Goal: Task Accomplishment & Management: Use online tool/utility

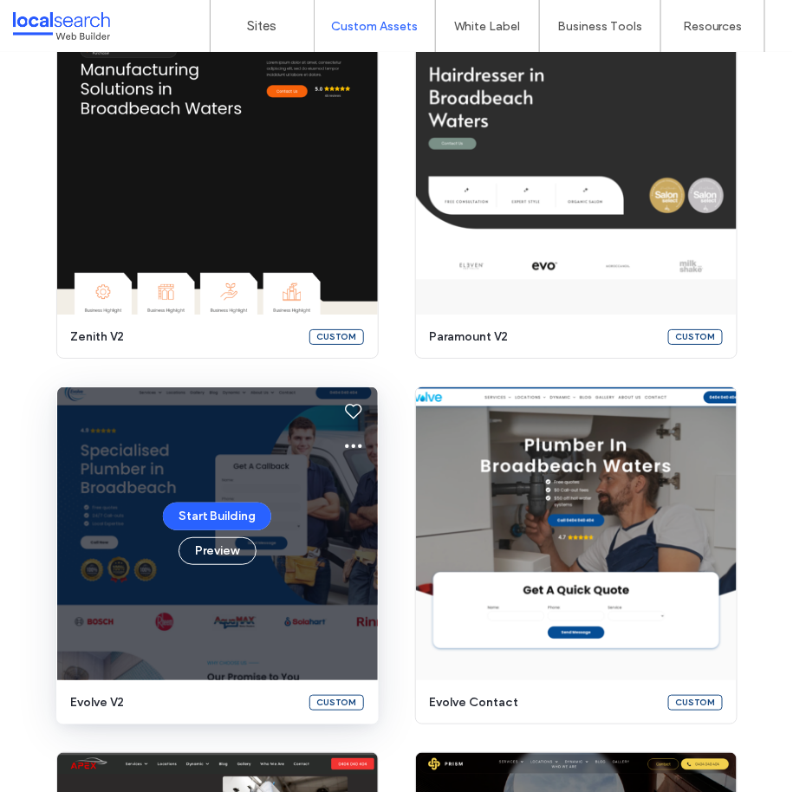
scroll to position [1276, 0]
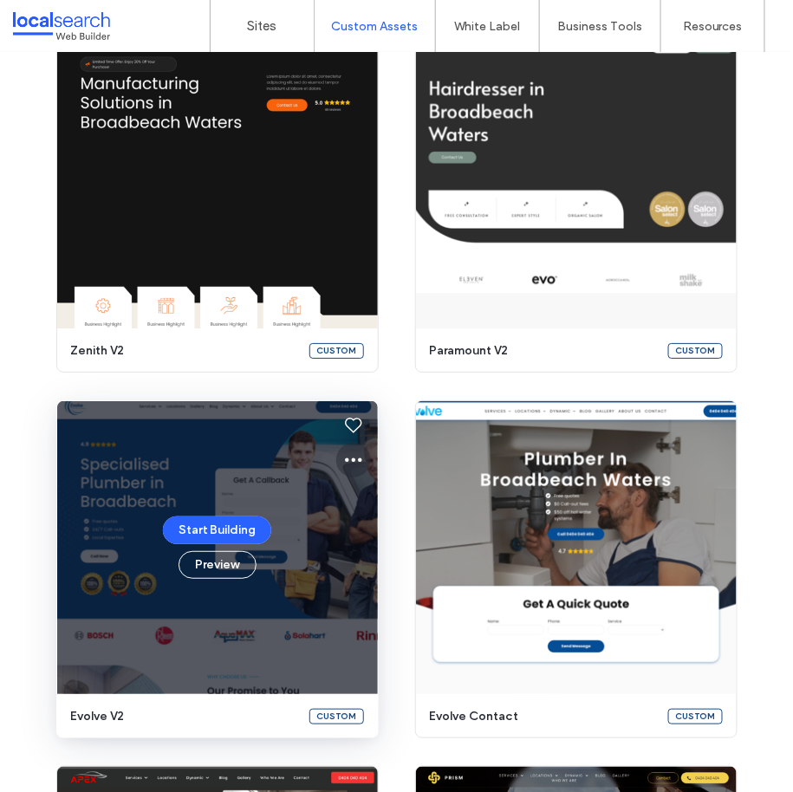
click at [347, 462] on icon at bounding box center [353, 460] width 21 height 21
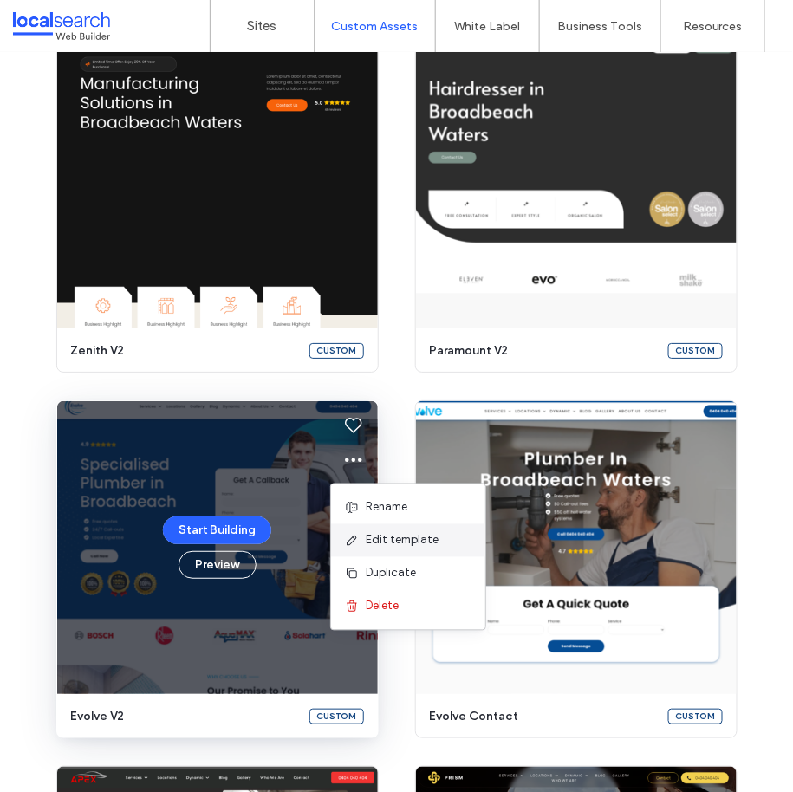
click at [402, 535] on span "Edit template" at bounding box center [402, 540] width 73 height 17
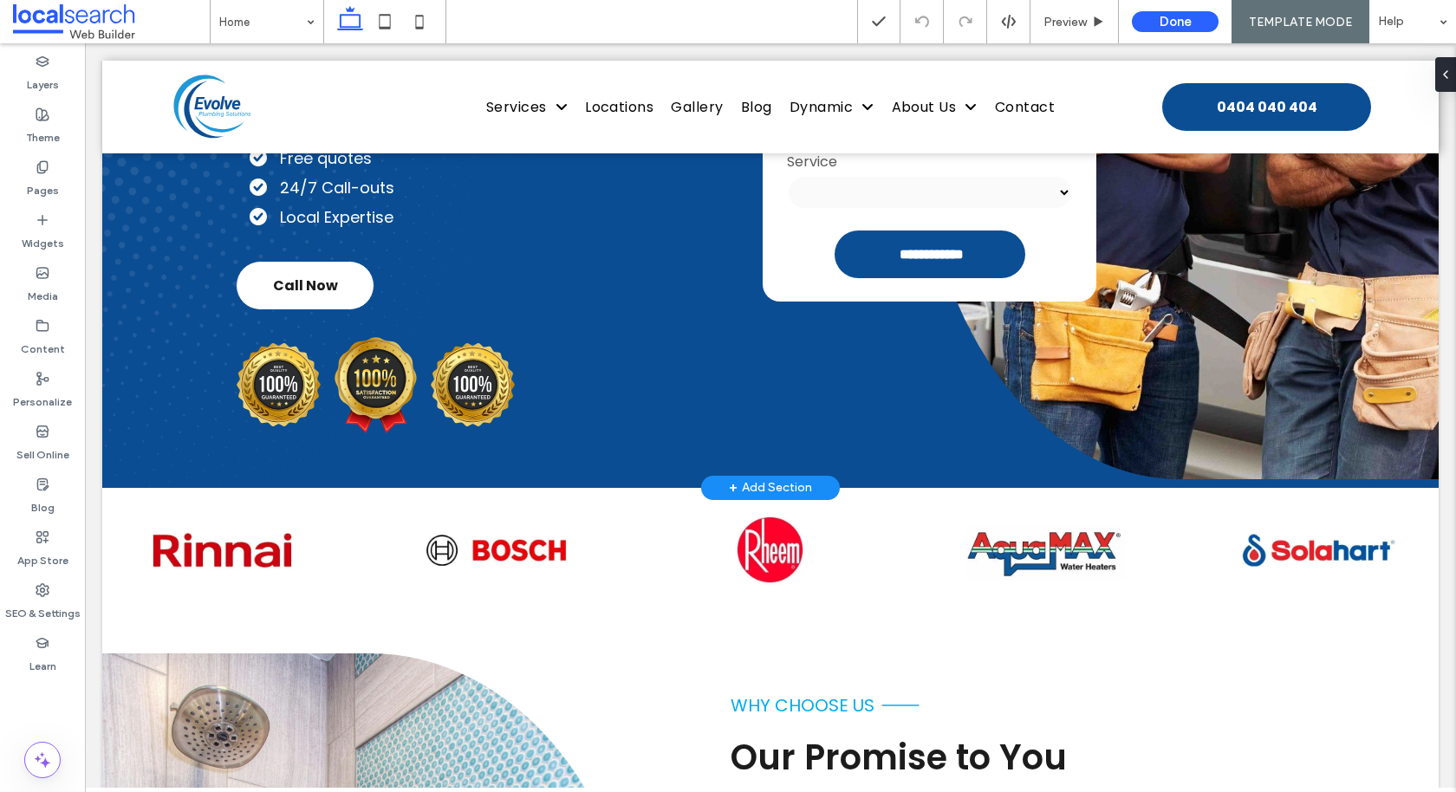
scroll to position [821, 0]
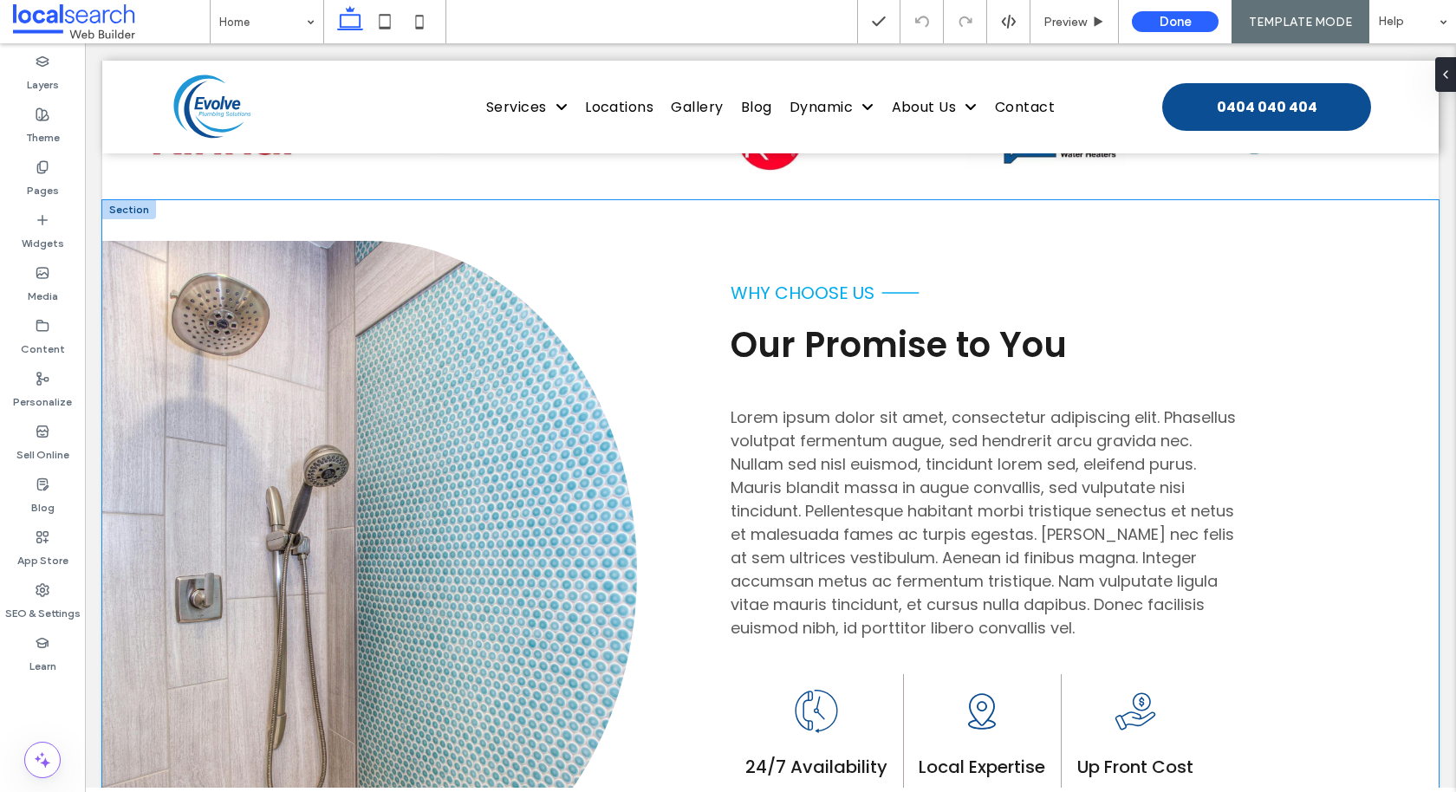
click at [683, 263] on div "Button why choose us Our Promise to You Lorem ipsum dolor sit amet, consectetur…" at bounding box center [770, 571] width 1336 height 743
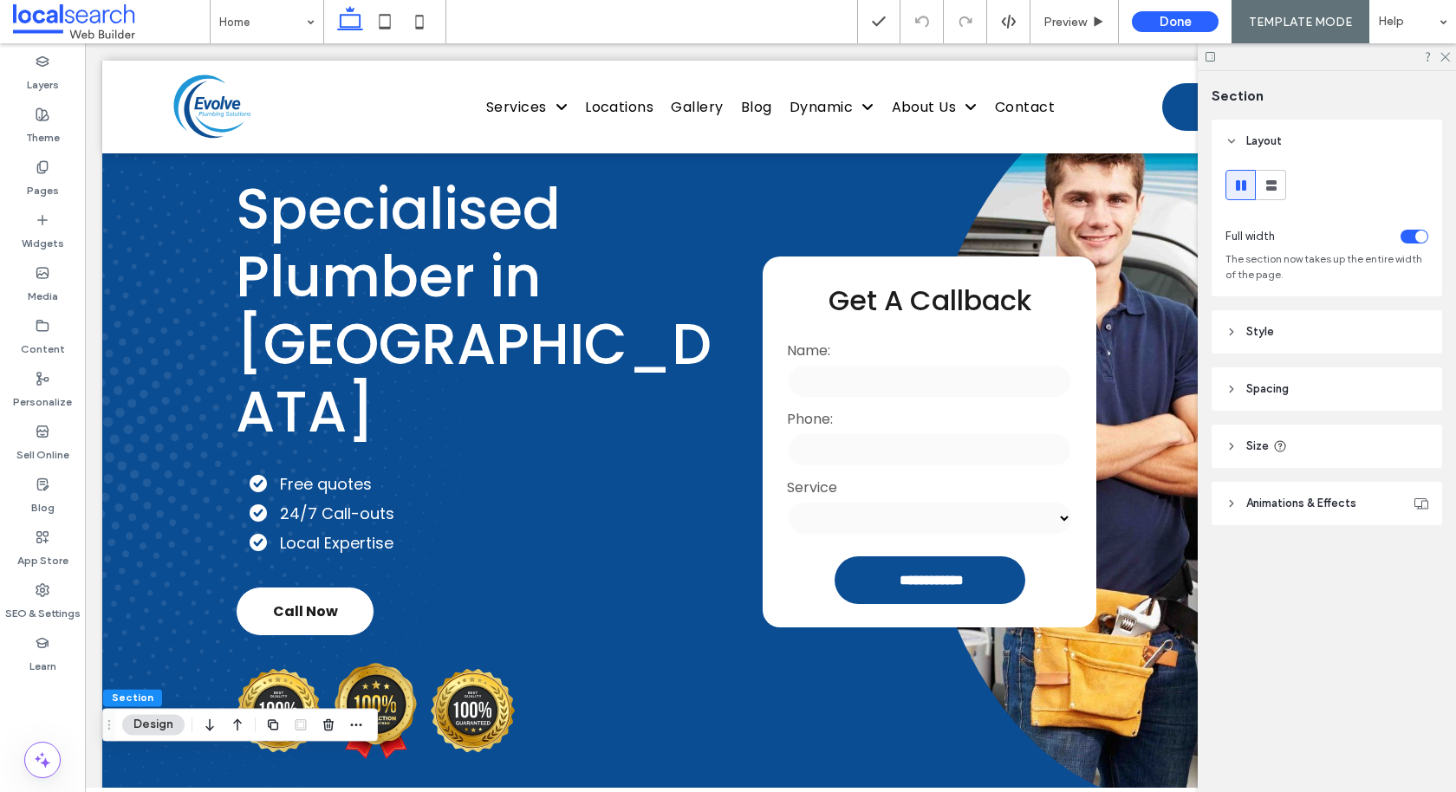
scroll to position [0, 0]
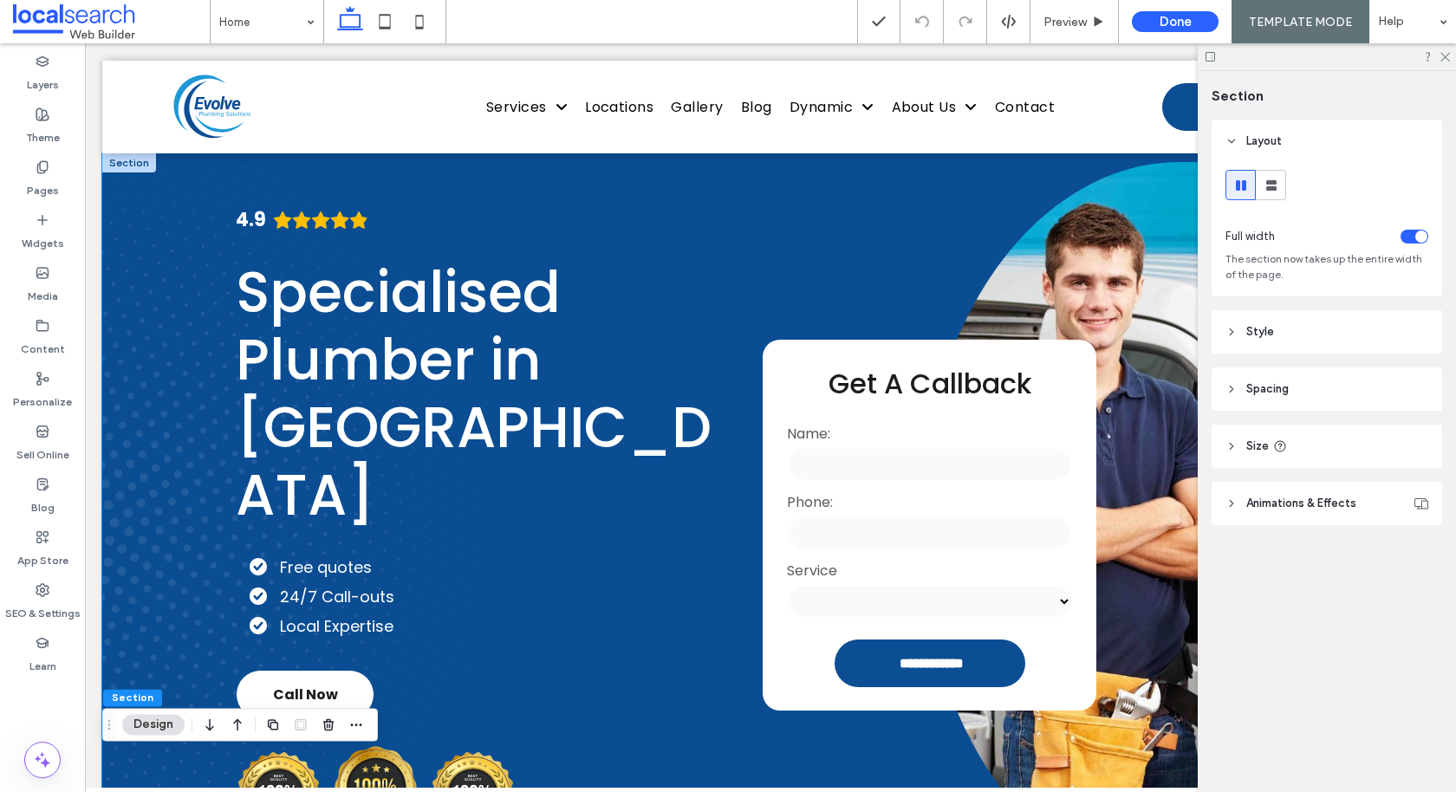
click at [166, 217] on div "**********" at bounding box center [770, 524] width 1336 height 743
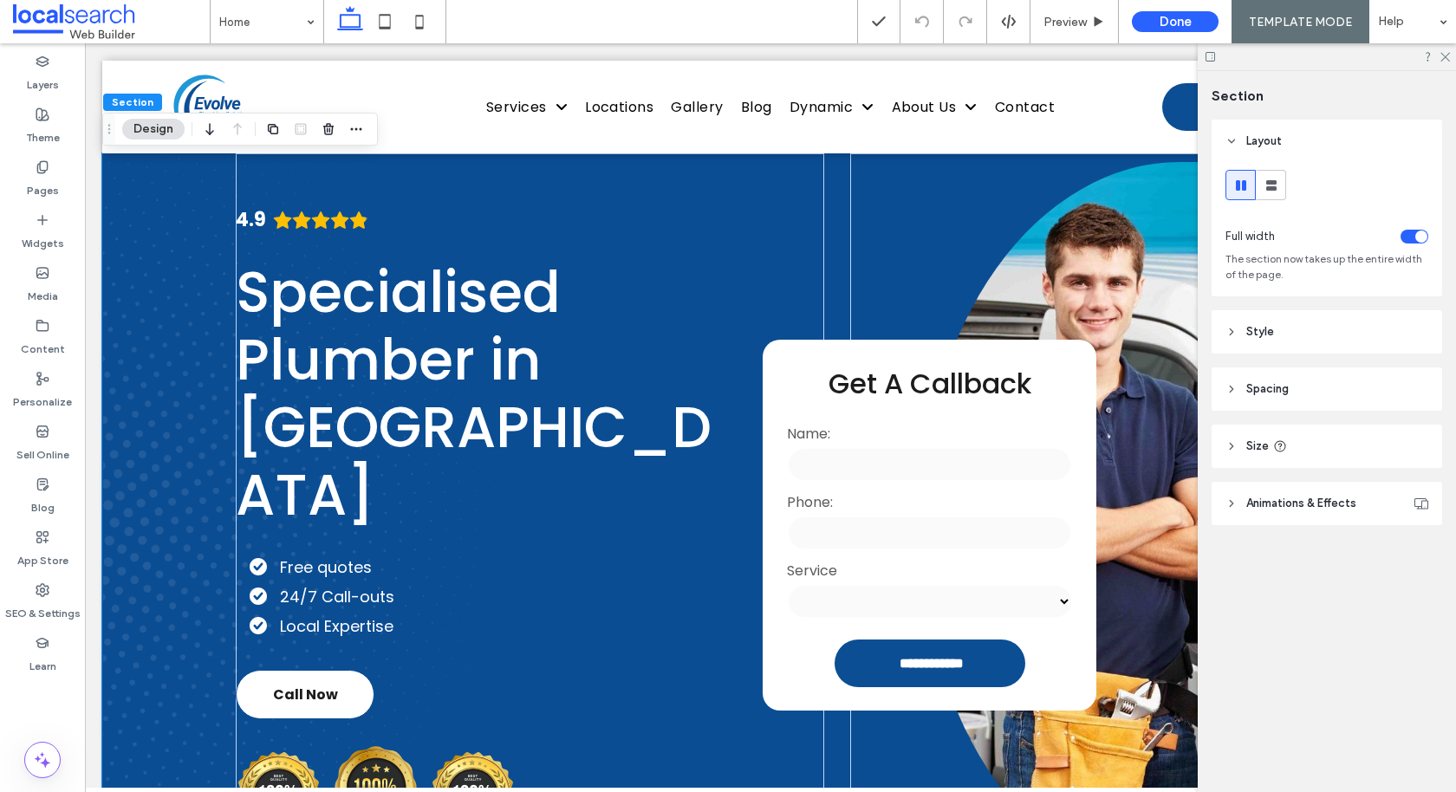
click at [183, 204] on div "**********" at bounding box center [770, 524] width 1336 height 743
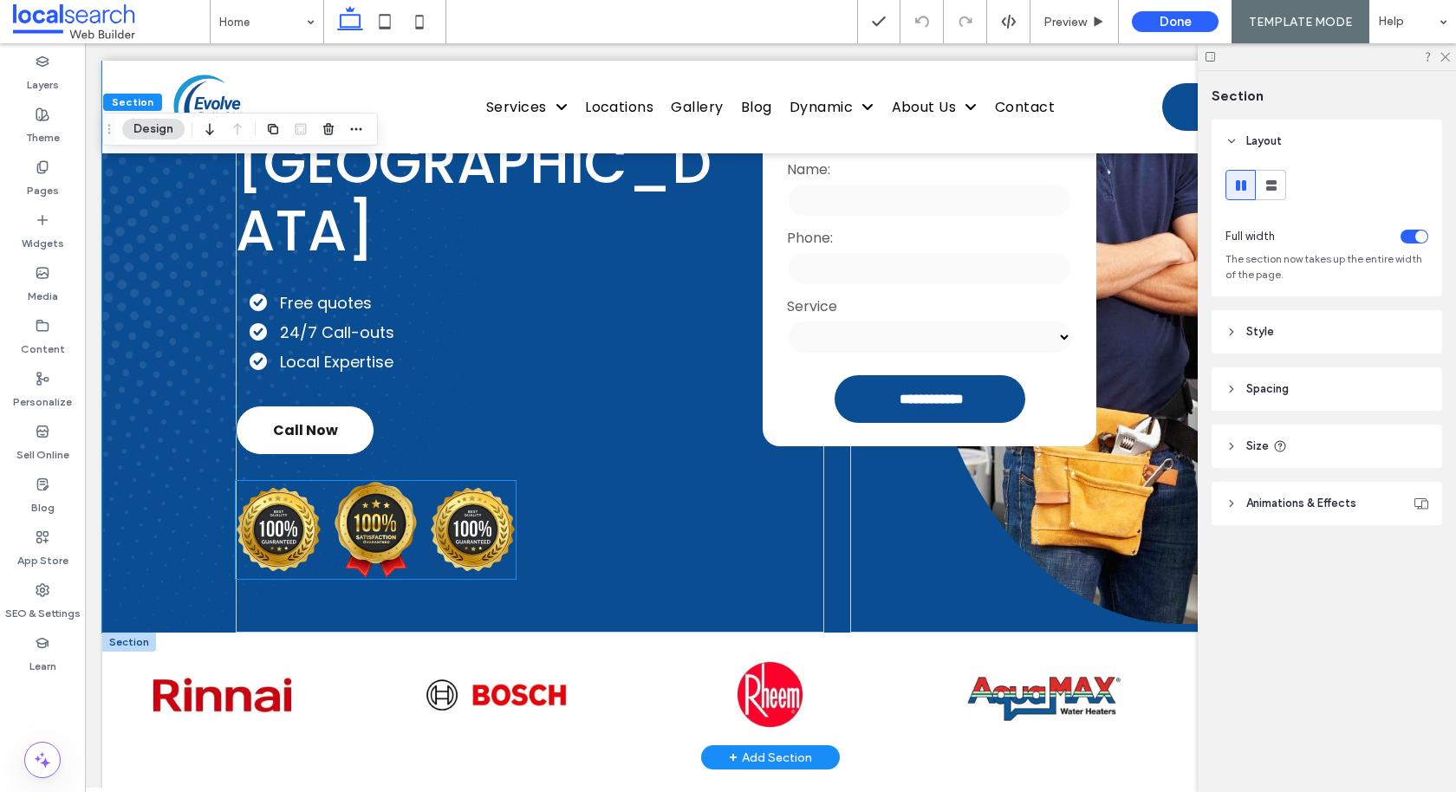
scroll to position [265, 0]
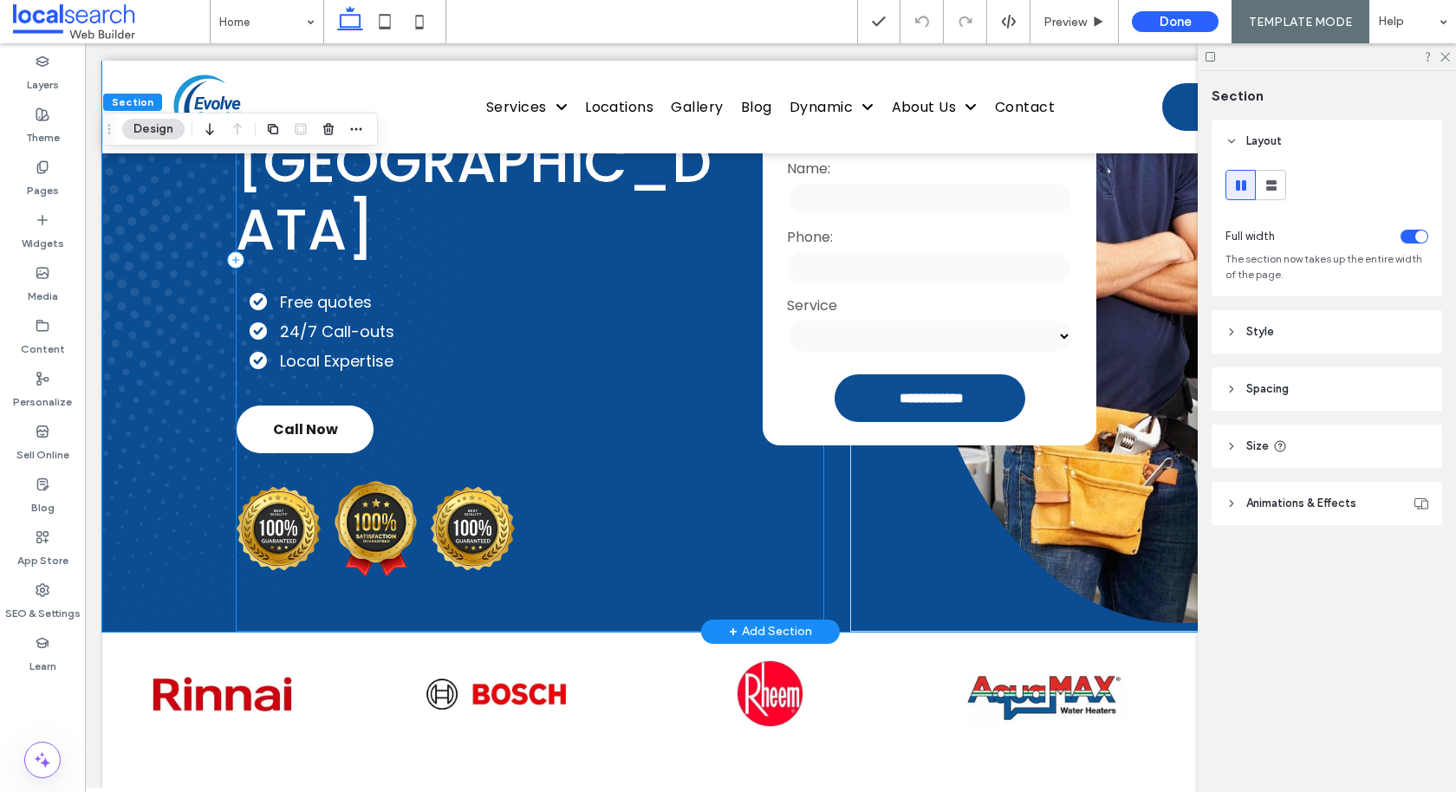
click at [361, 586] on div "4.9 Specialised Plumber in [GEOGRAPHIC_DATA] Free quotes 24/7 Call-outs Local E…" at bounding box center [529, 259] width 587 height 743
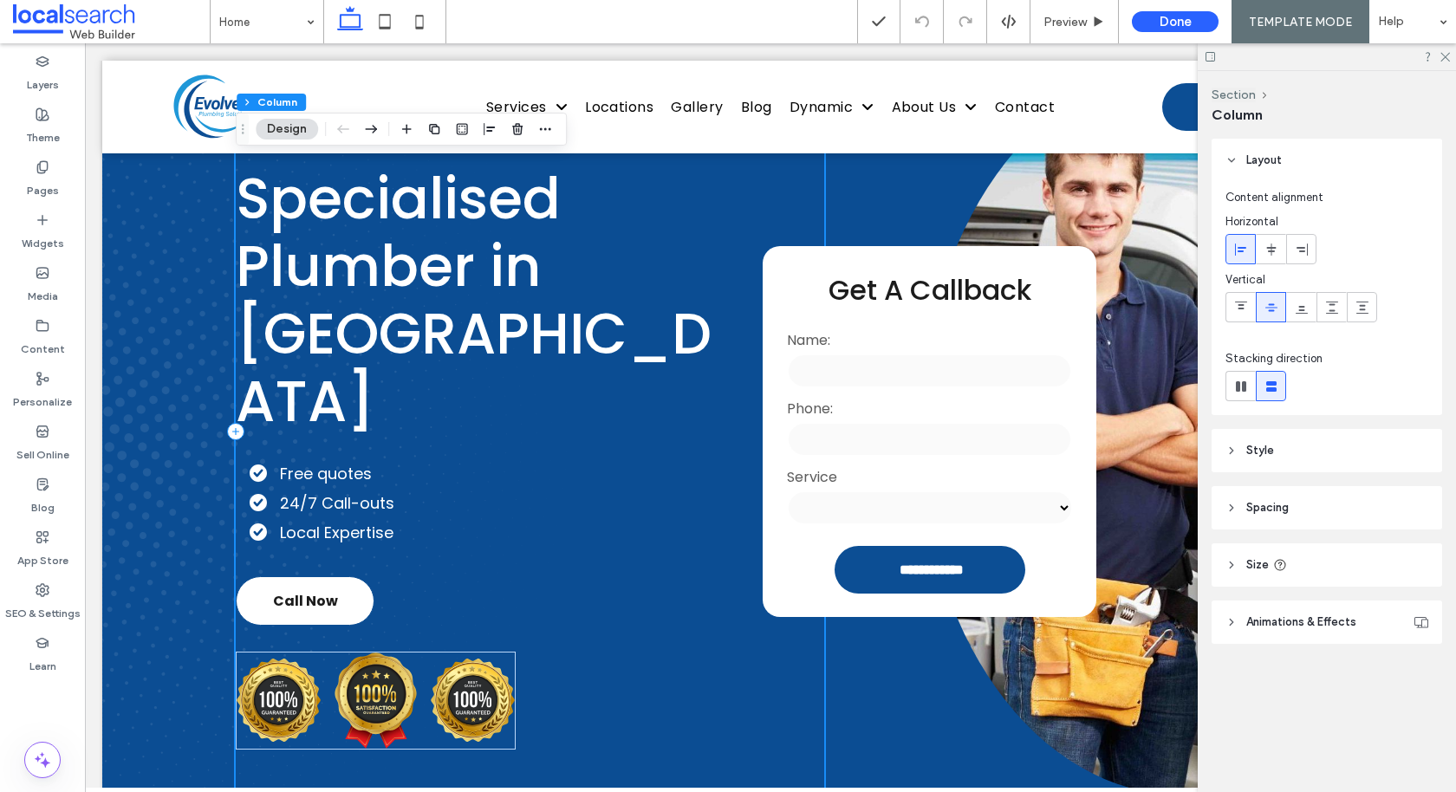
scroll to position [0, 0]
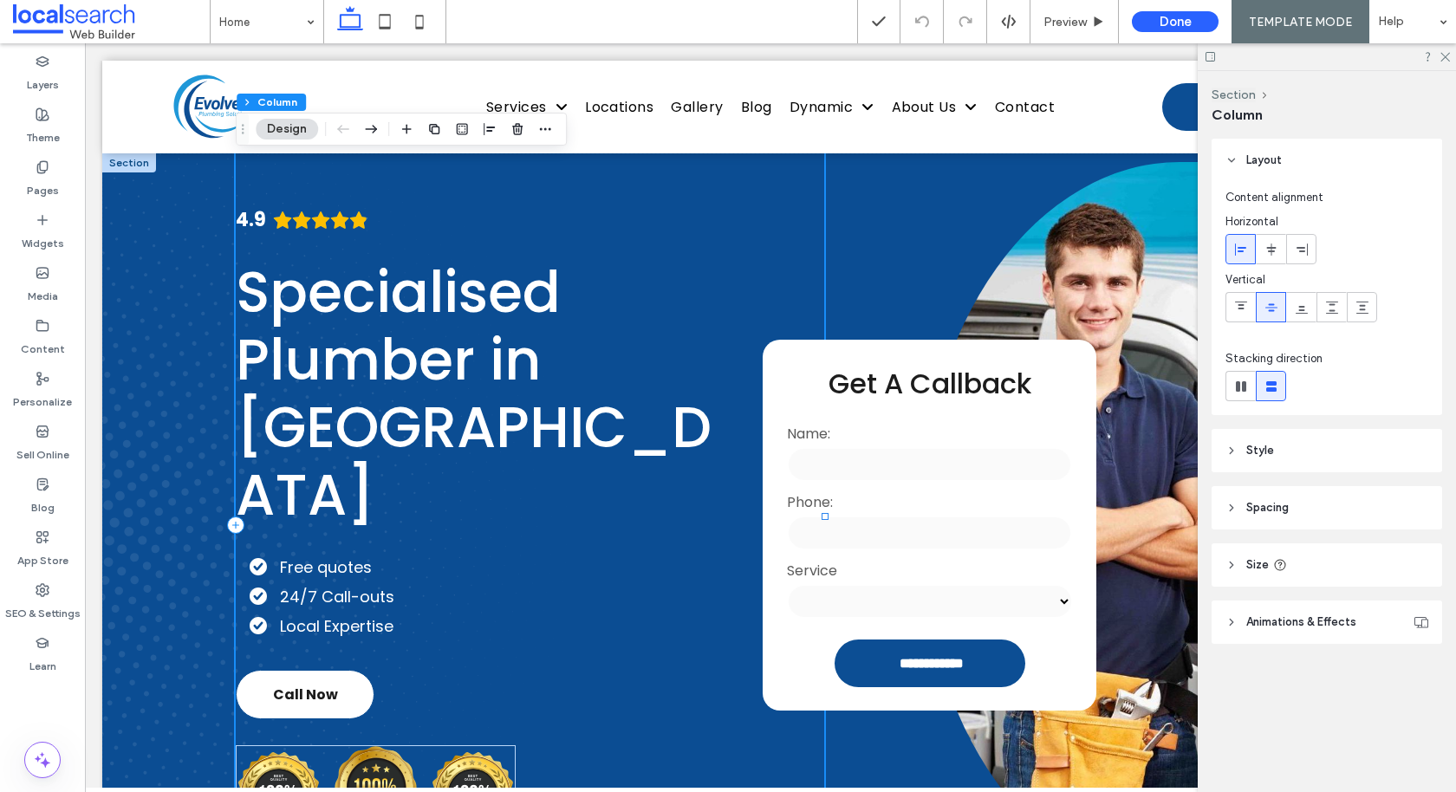
click at [289, 189] on div "4.9 Specialised Plumber in [GEOGRAPHIC_DATA] Free quotes 24/7 Call-outs Local E…" at bounding box center [529, 524] width 587 height 743
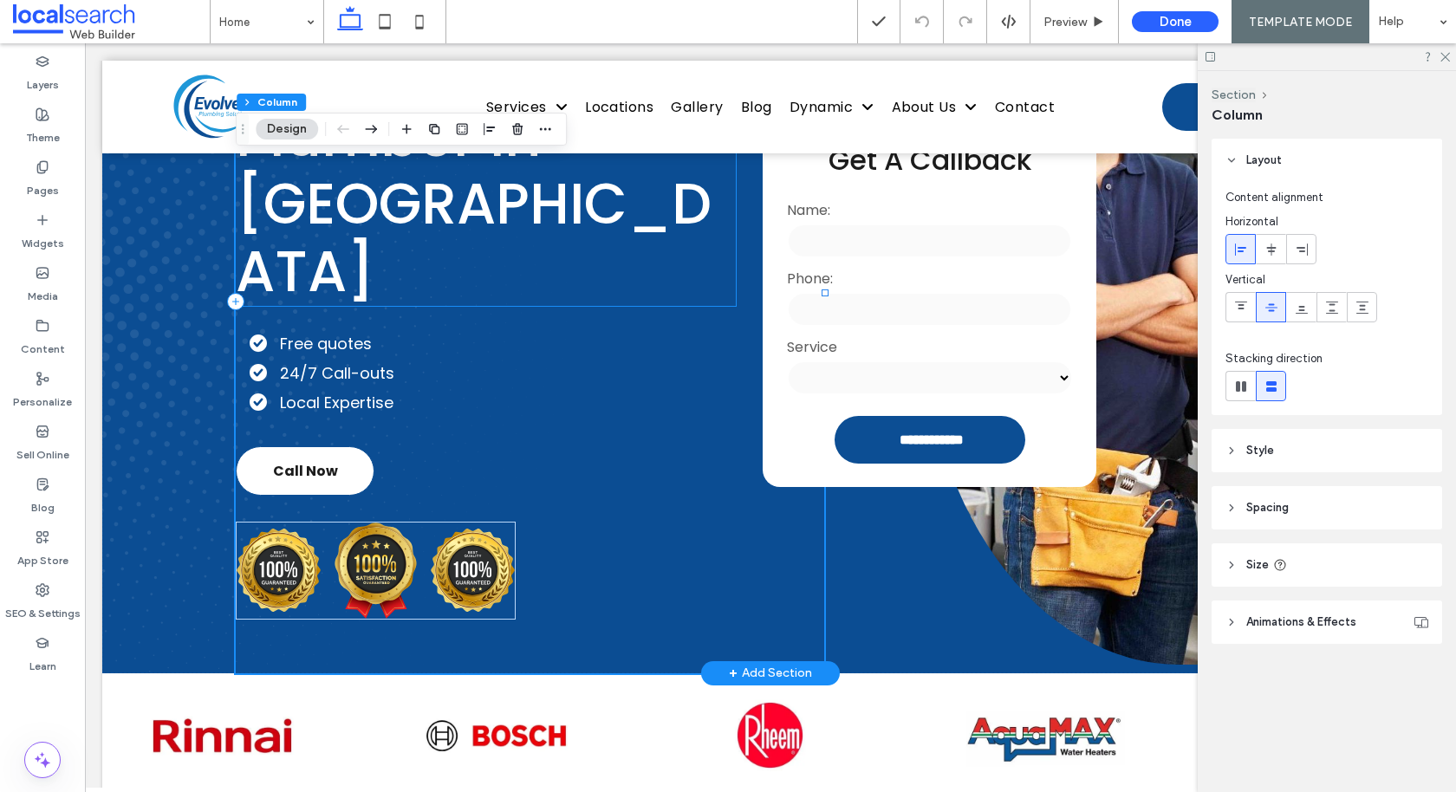
scroll to position [218, 0]
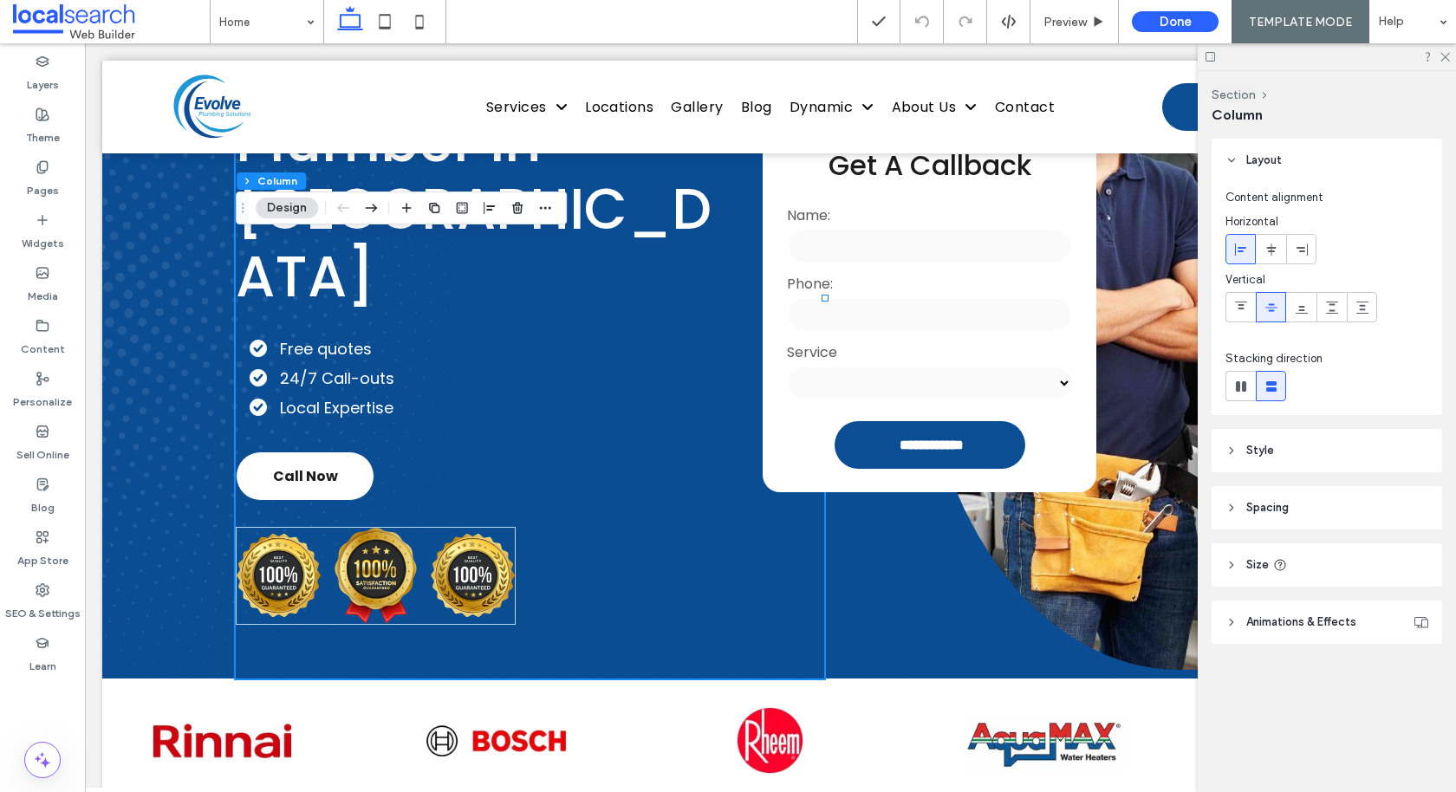
drag, startPoint x: 238, startPoint y: 122, endPoint x: 238, endPoint y: 201, distance: 78.8
click at [238, 201] on div "Drag" at bounding box center [243, 207] width 12 height 31
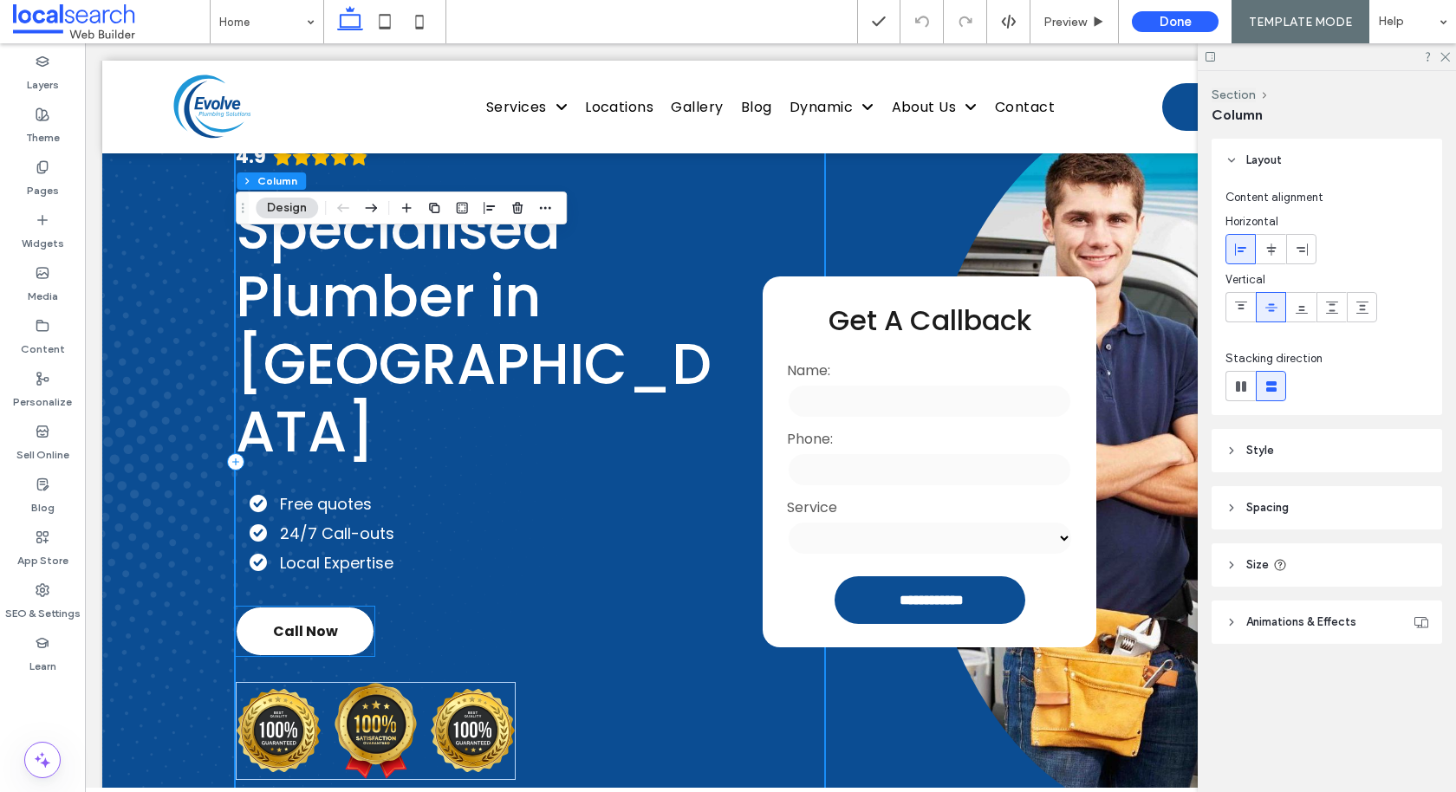
scroll to position [0, 0]
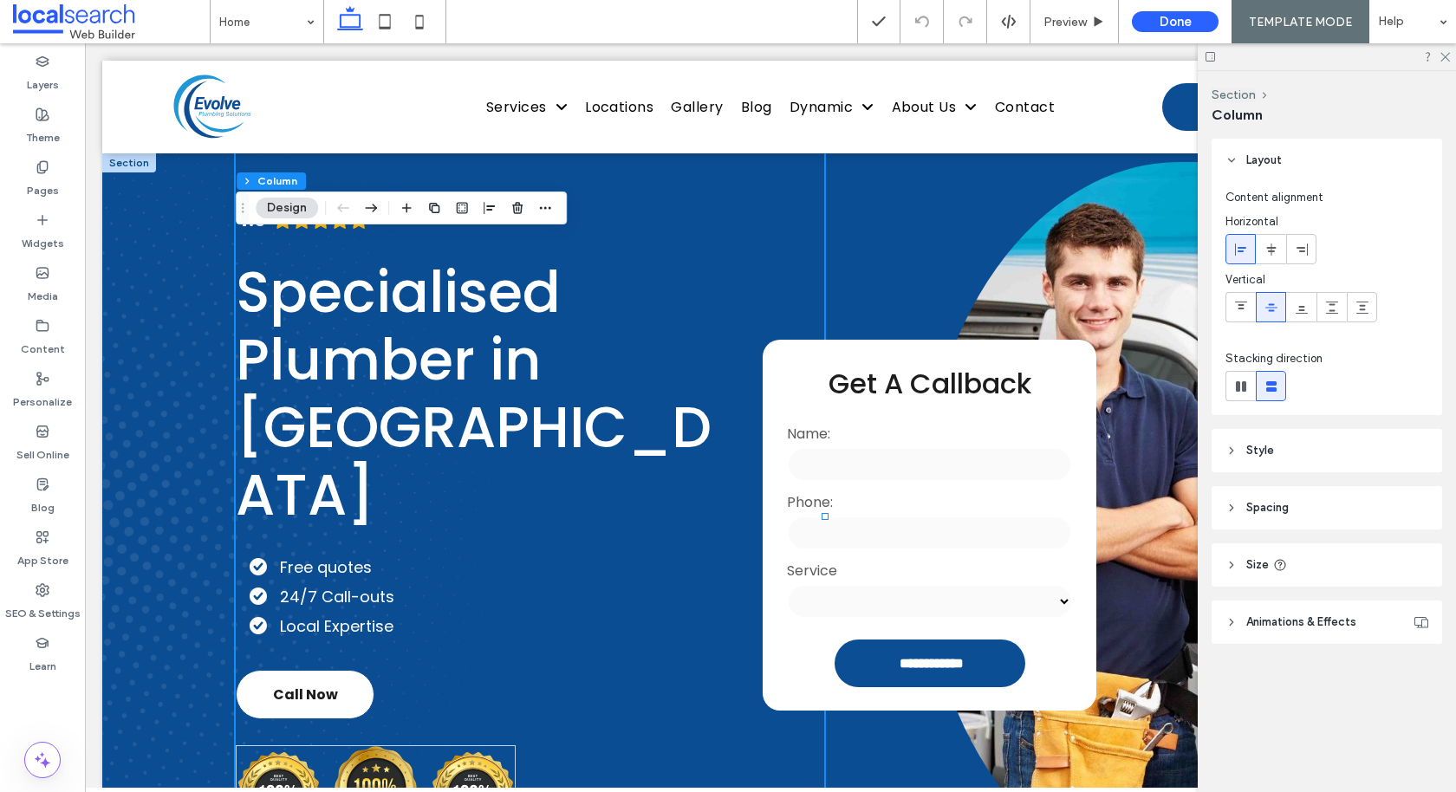
click at [793, 496] on header "Spacing" at bounding box center [1326, 507] width 230 height 43
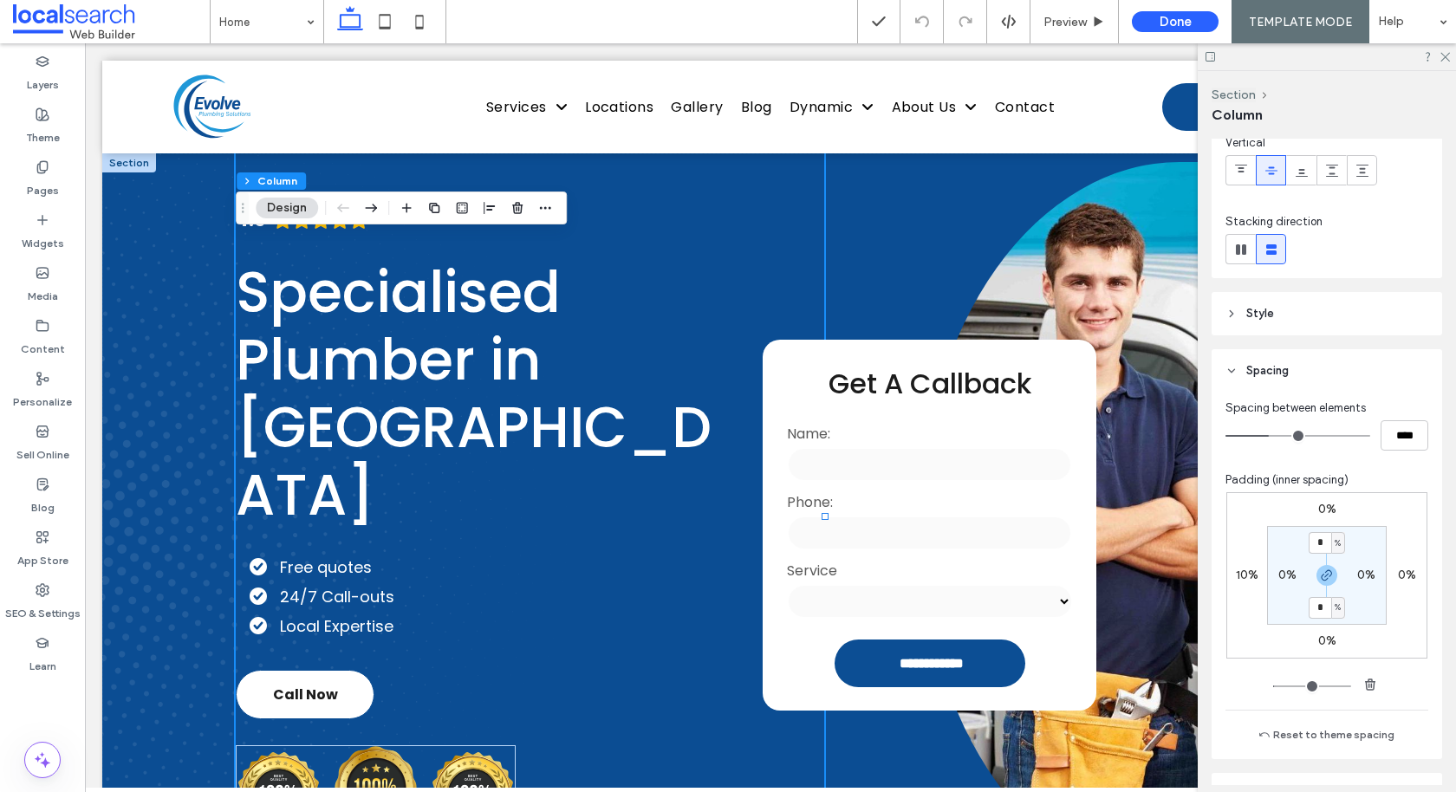
scroll to position [148, 0]
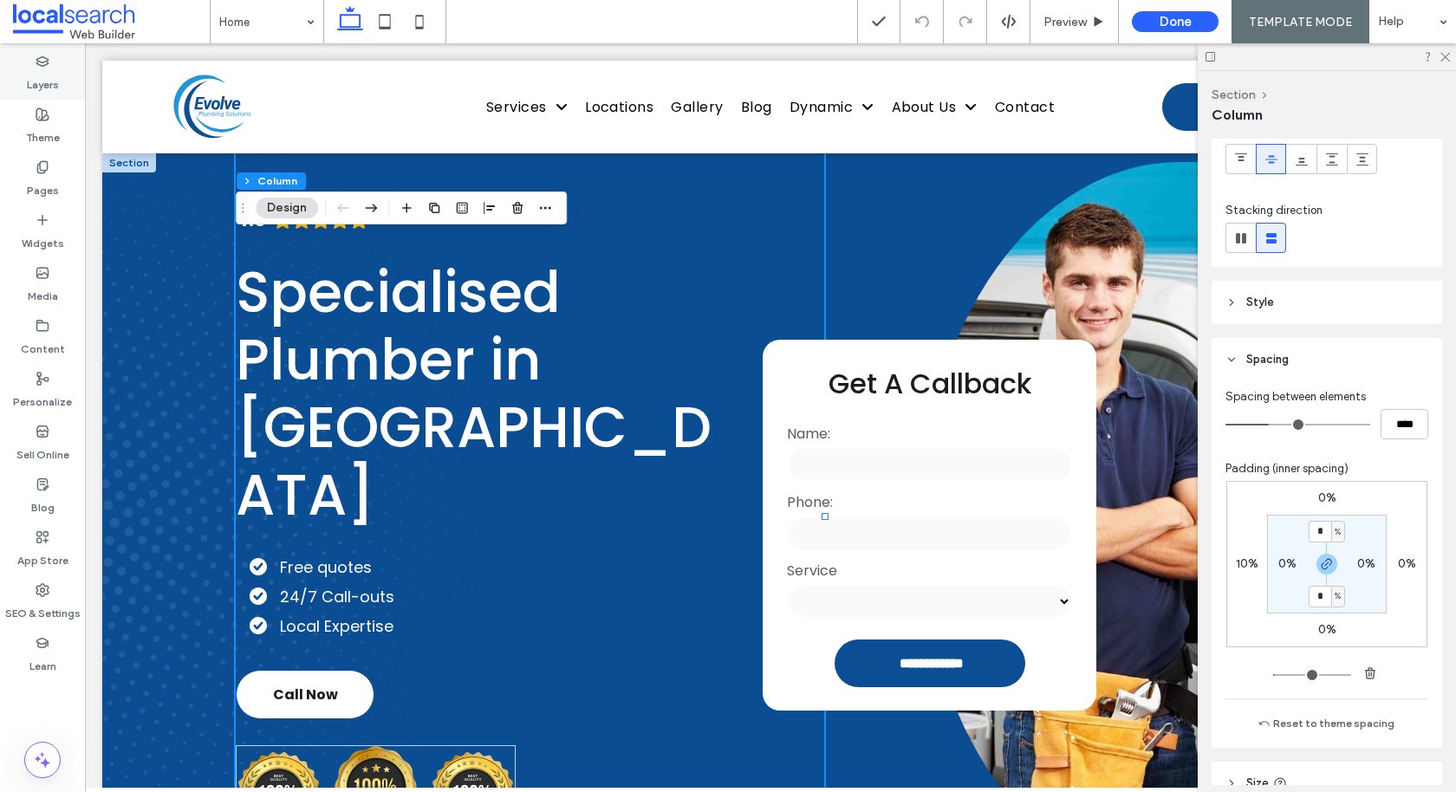
click at [45, 72] on label "Layers" at bounding box center [43, 80] width 32 height 24
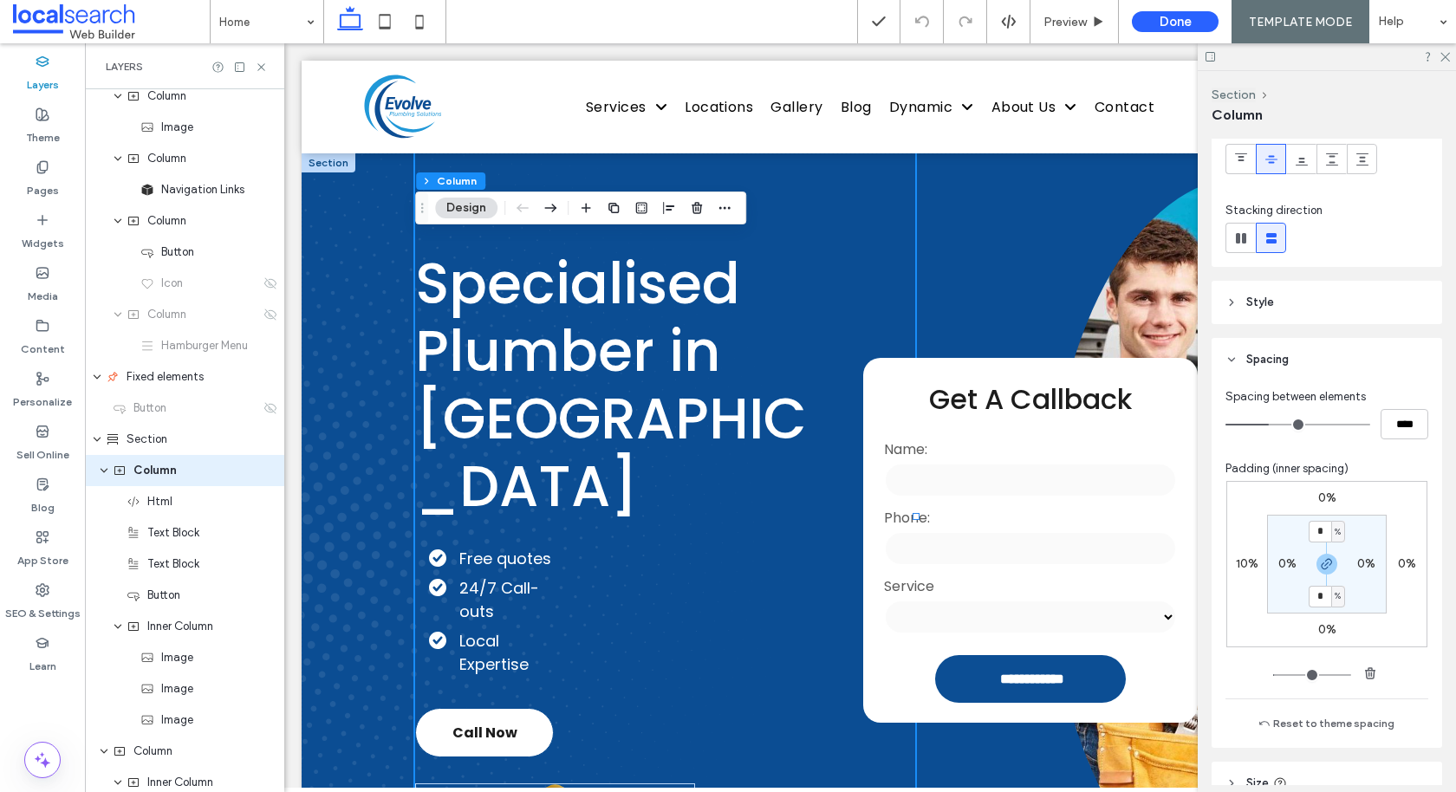
scroll to position [101, 0]
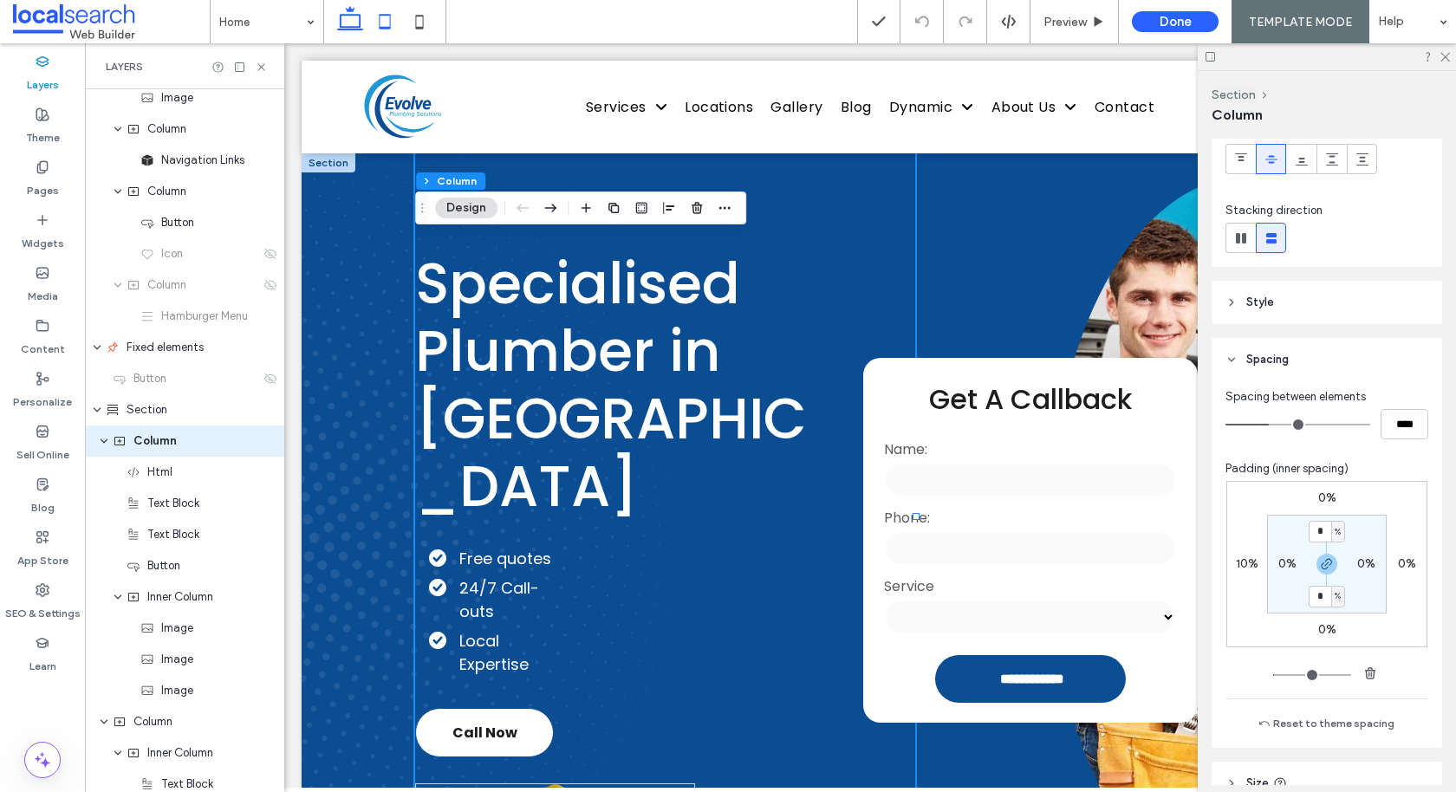
click at [386, 19] on icon at bounding box center [384, 21] width 35 height 35
type input "**"
type input "****"
type input "*"
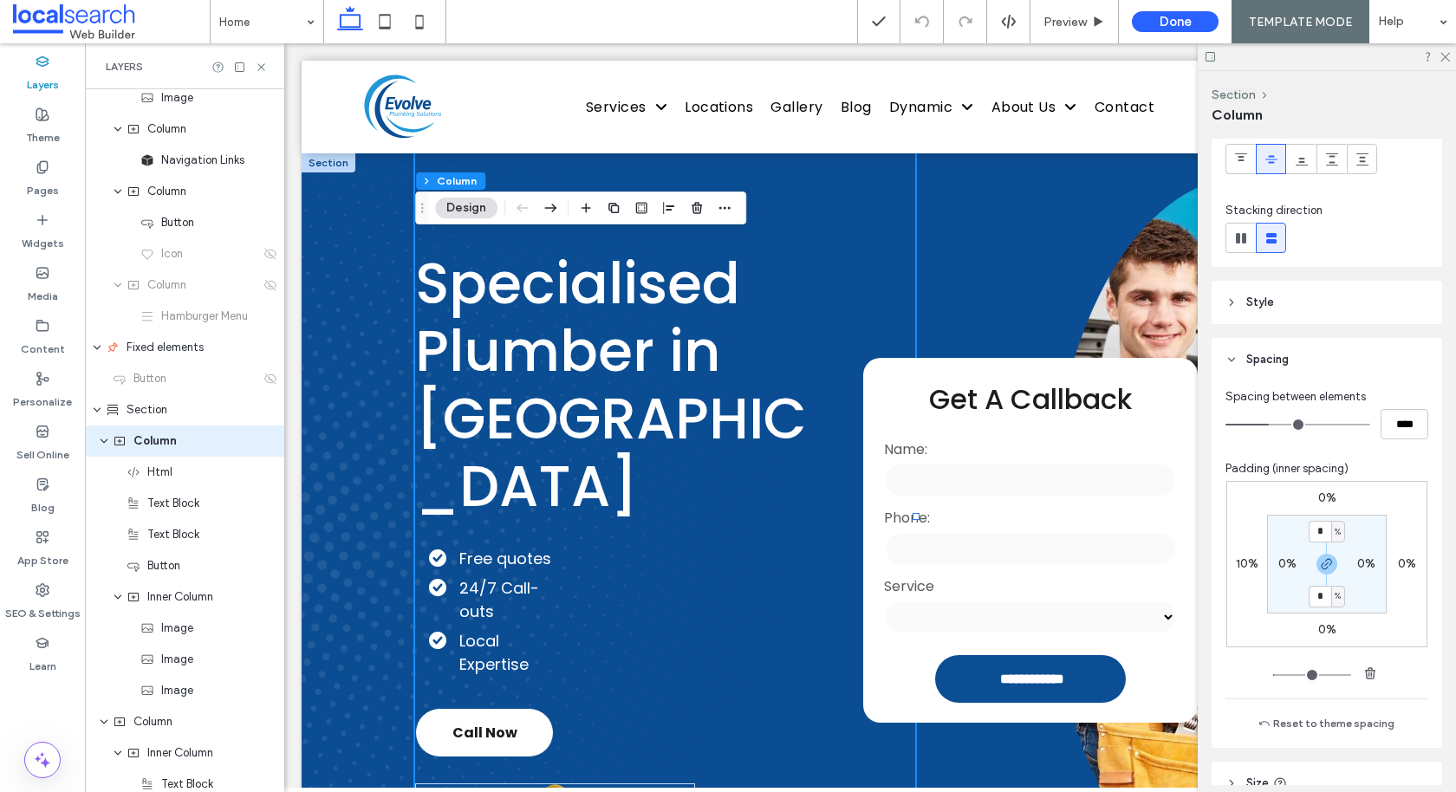
type input "*"
type input "**"
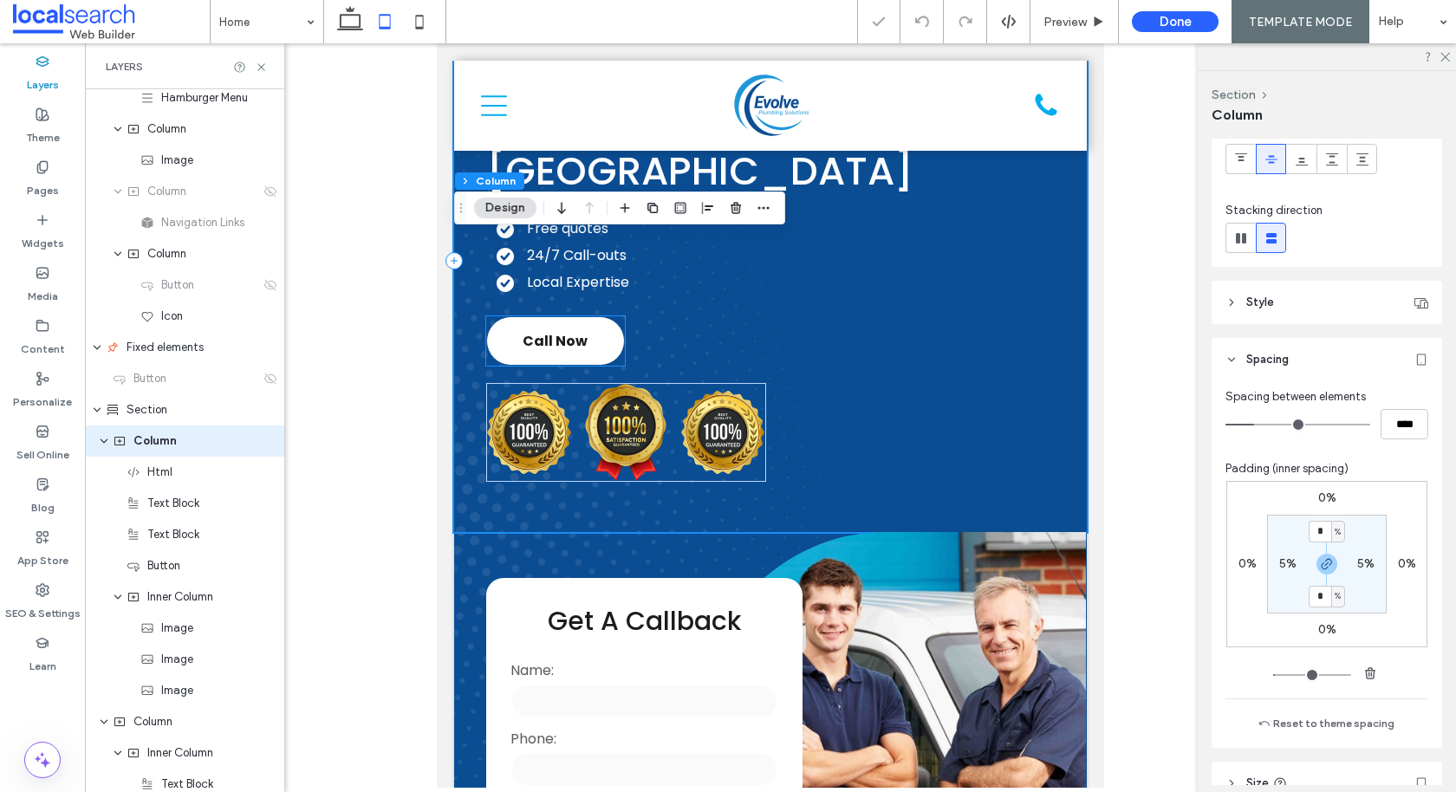
scroll to position [167, 0]
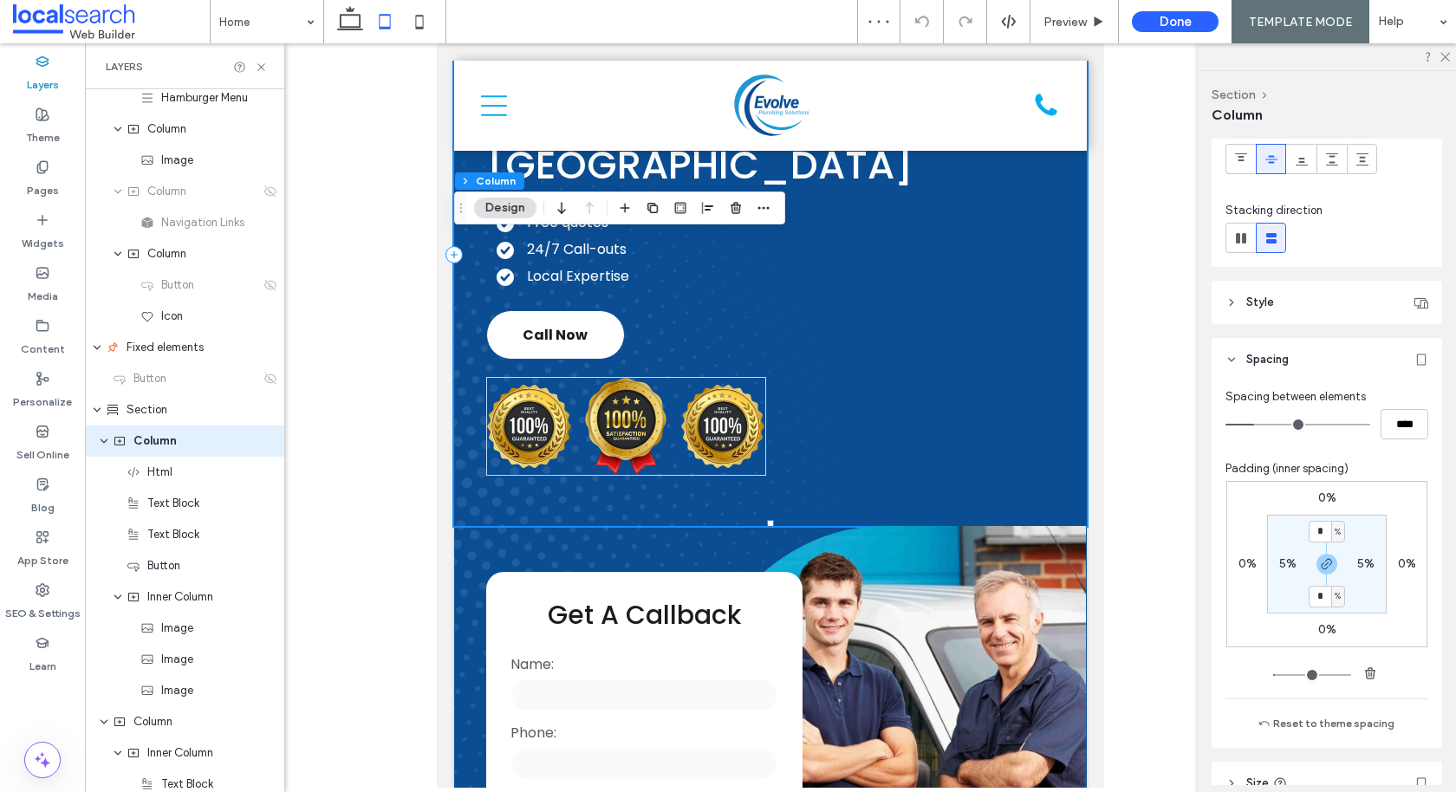
click at [494, 490] on div "4.9 Specialised Plumber in [GEOGRAPHIC_DATA] Free quotes 24/7 Call-outs Local E…" at bounding box center [770, 255] width 632 height 542
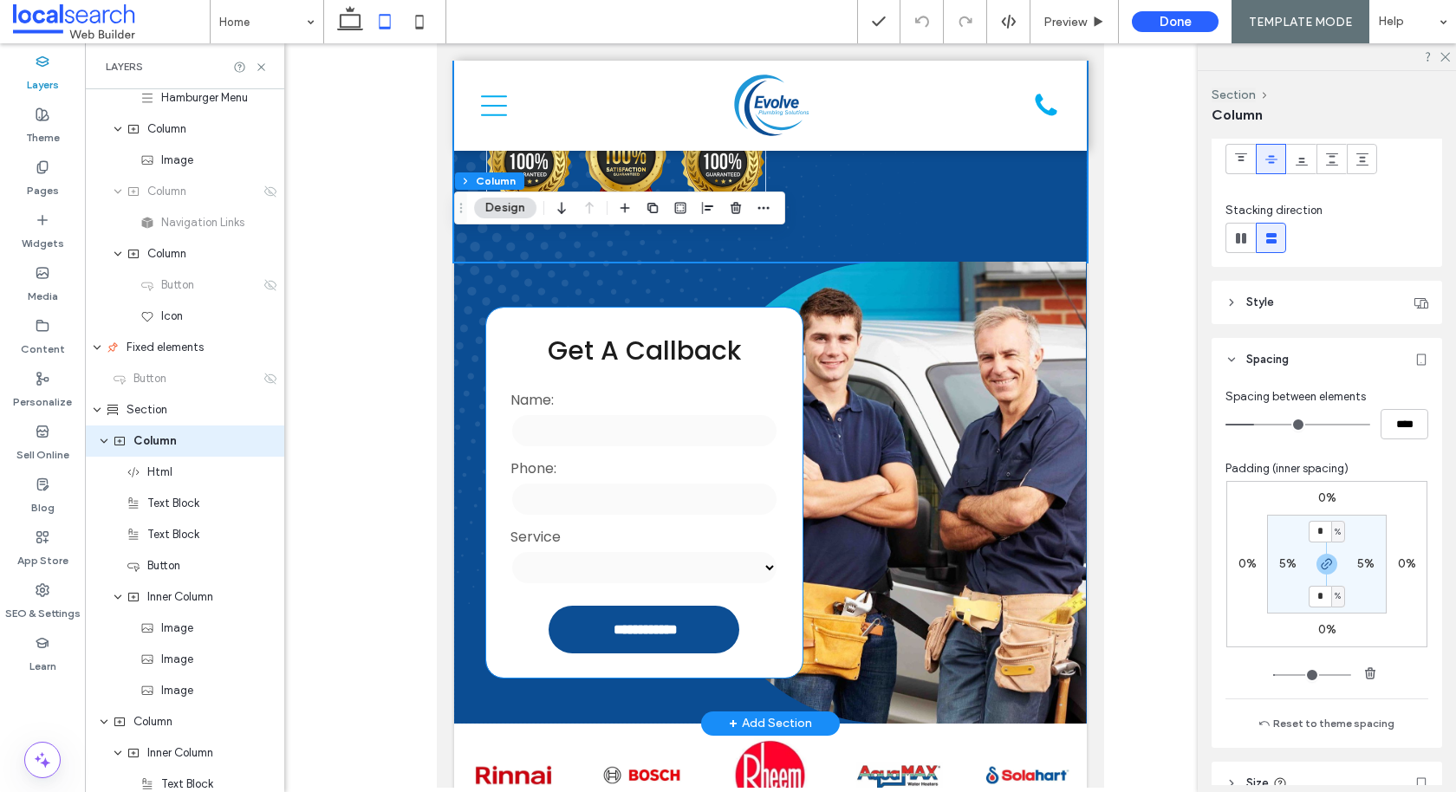
scroll to position [427, 0]
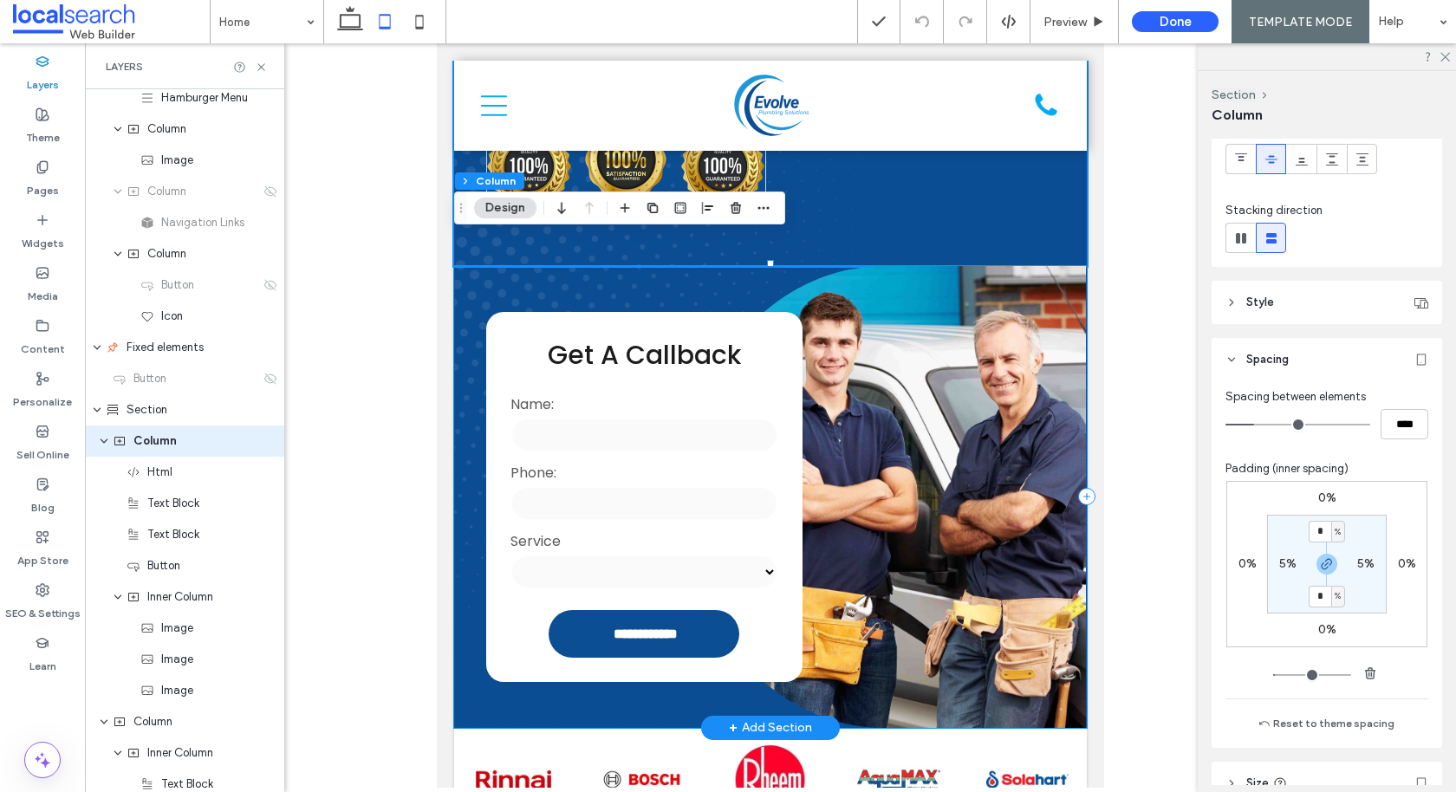
click at [560, 281] on div "**********" at bounding box center [770, 497] width 632 height 462
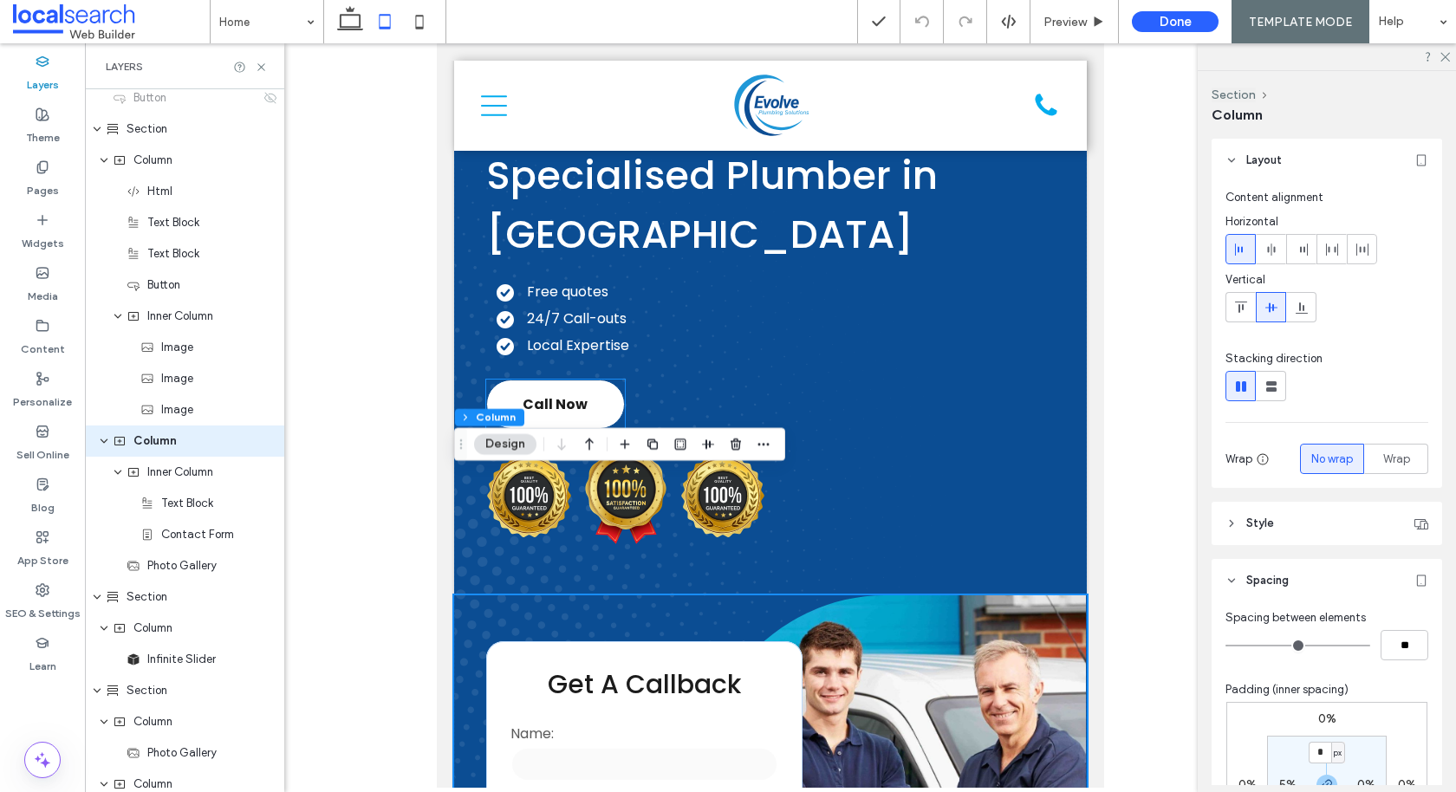
scroll to position [0, 0]
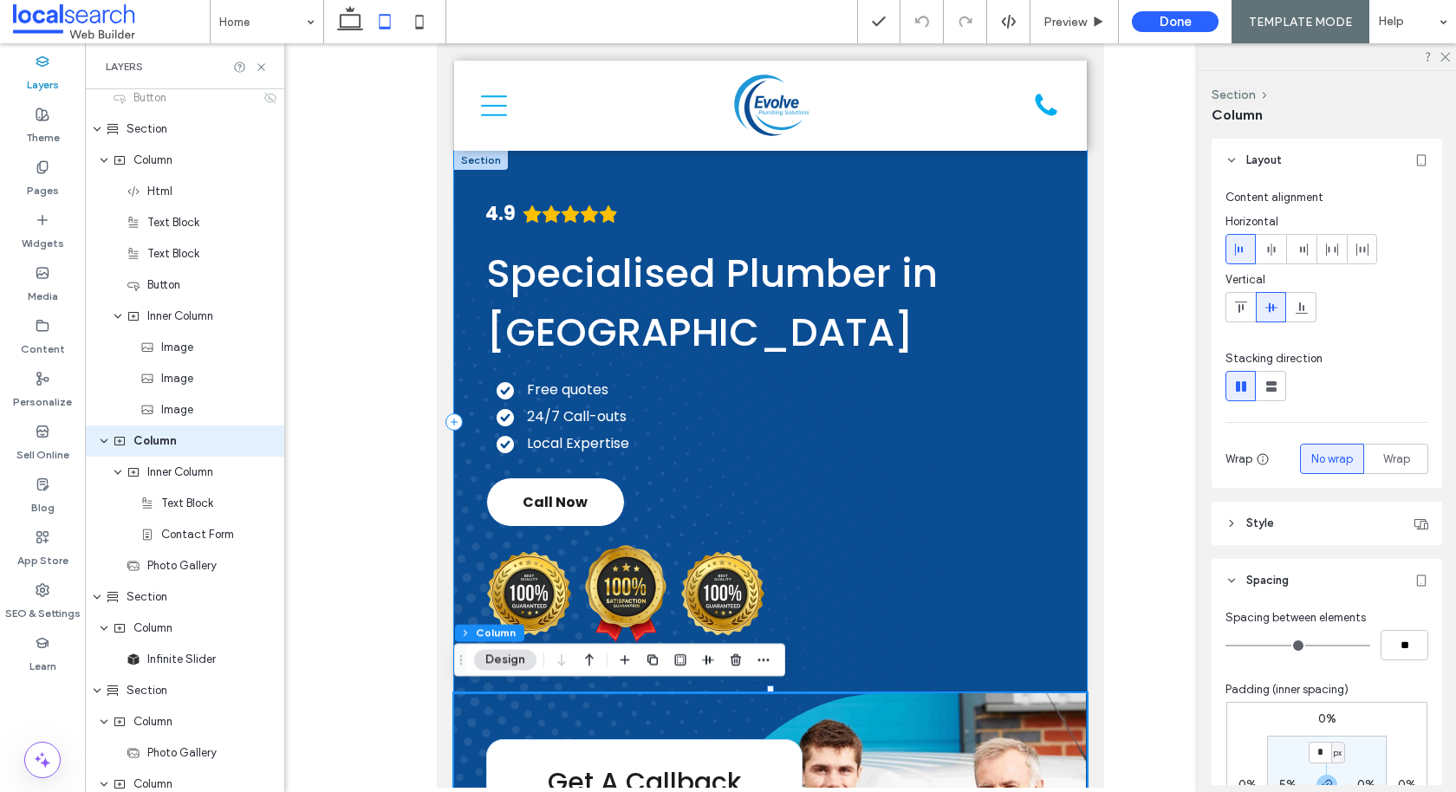
click at [793, 545] on div "4.9 Specialised Plumber in [GEOGRAPHIC_DATA] Free quotes 24/7 Call-outs Local E…" at bounding box center [770, 422] width 632 height 542
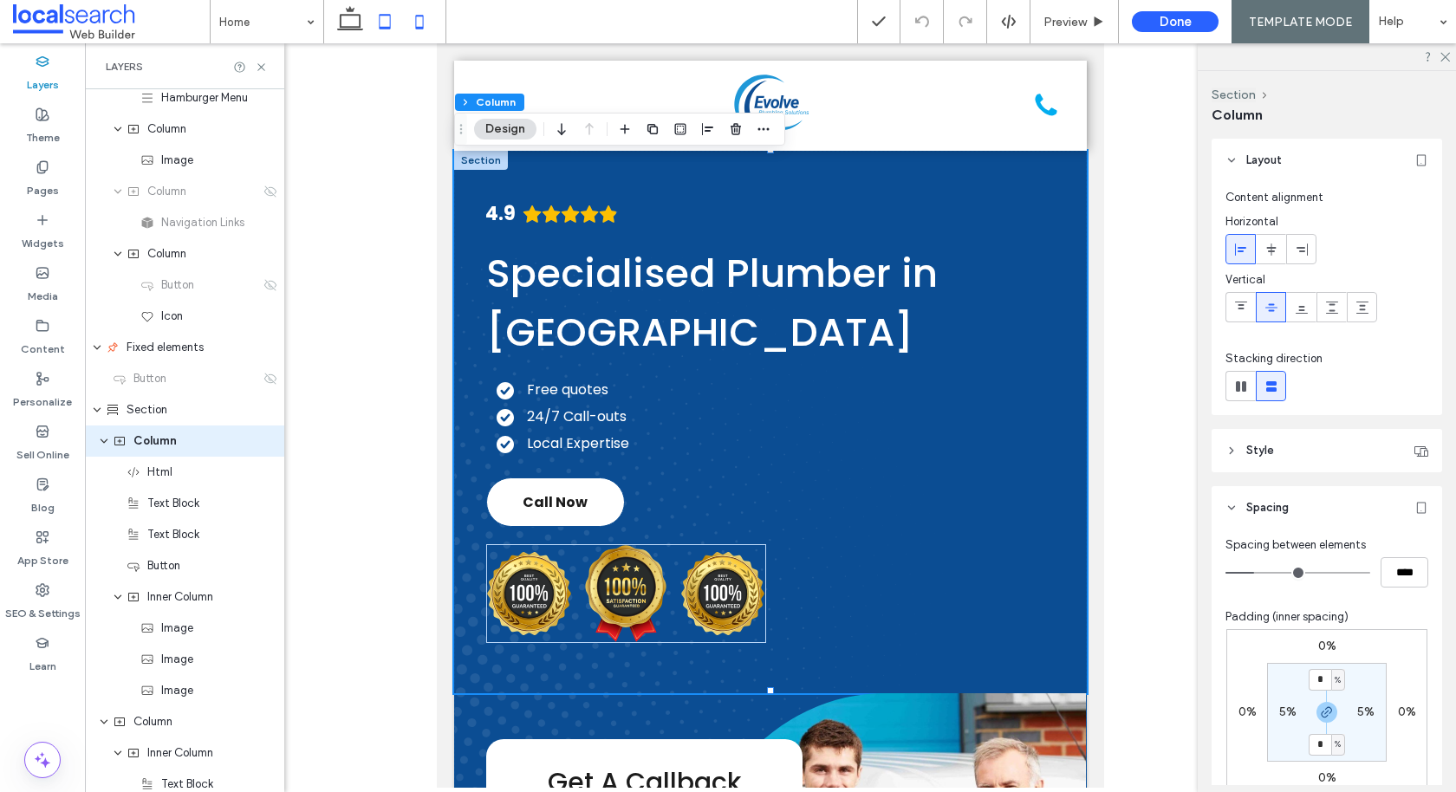
click at [416, 19] on icon at bounding box center [419, 21] width 35 height 35
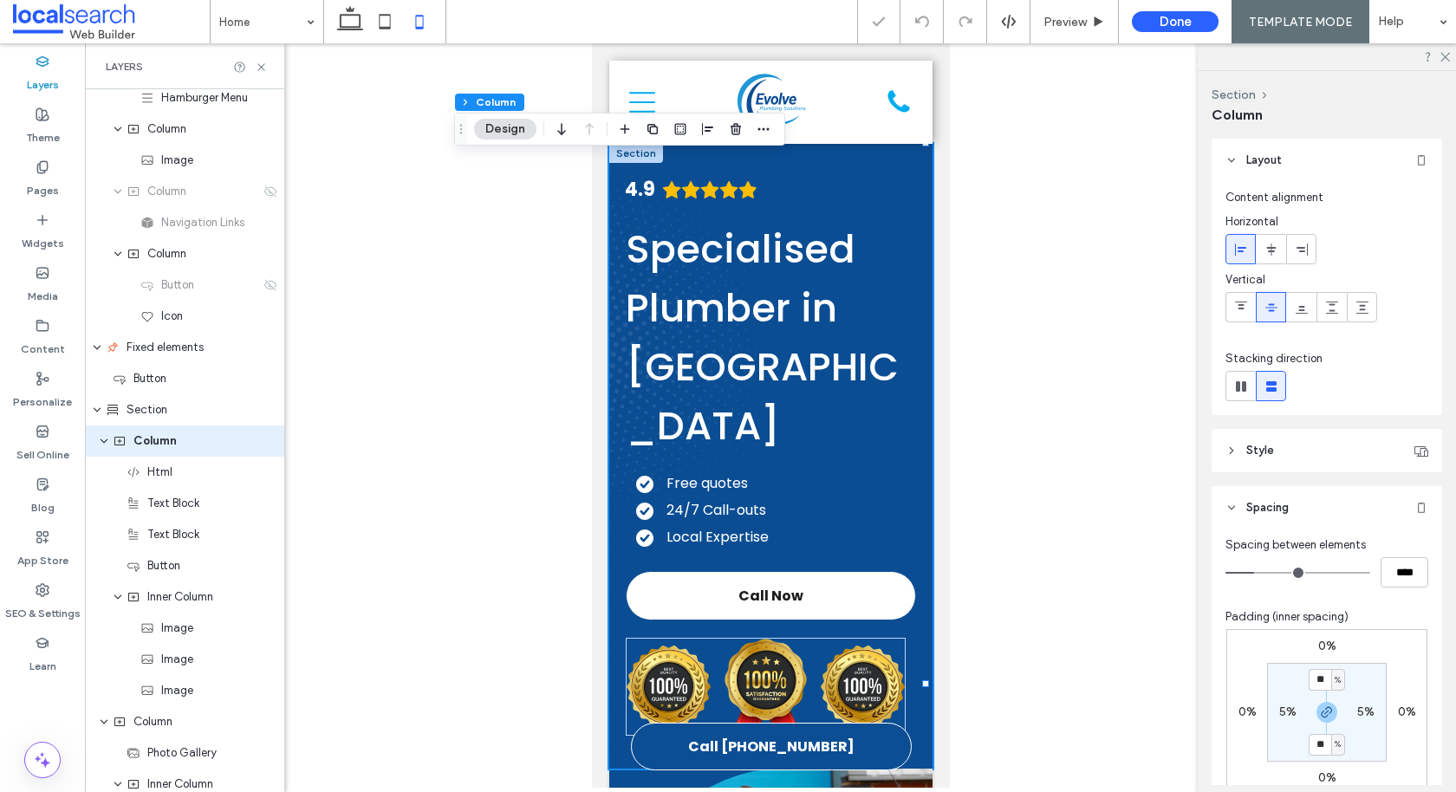
type input "**"
type input "***"
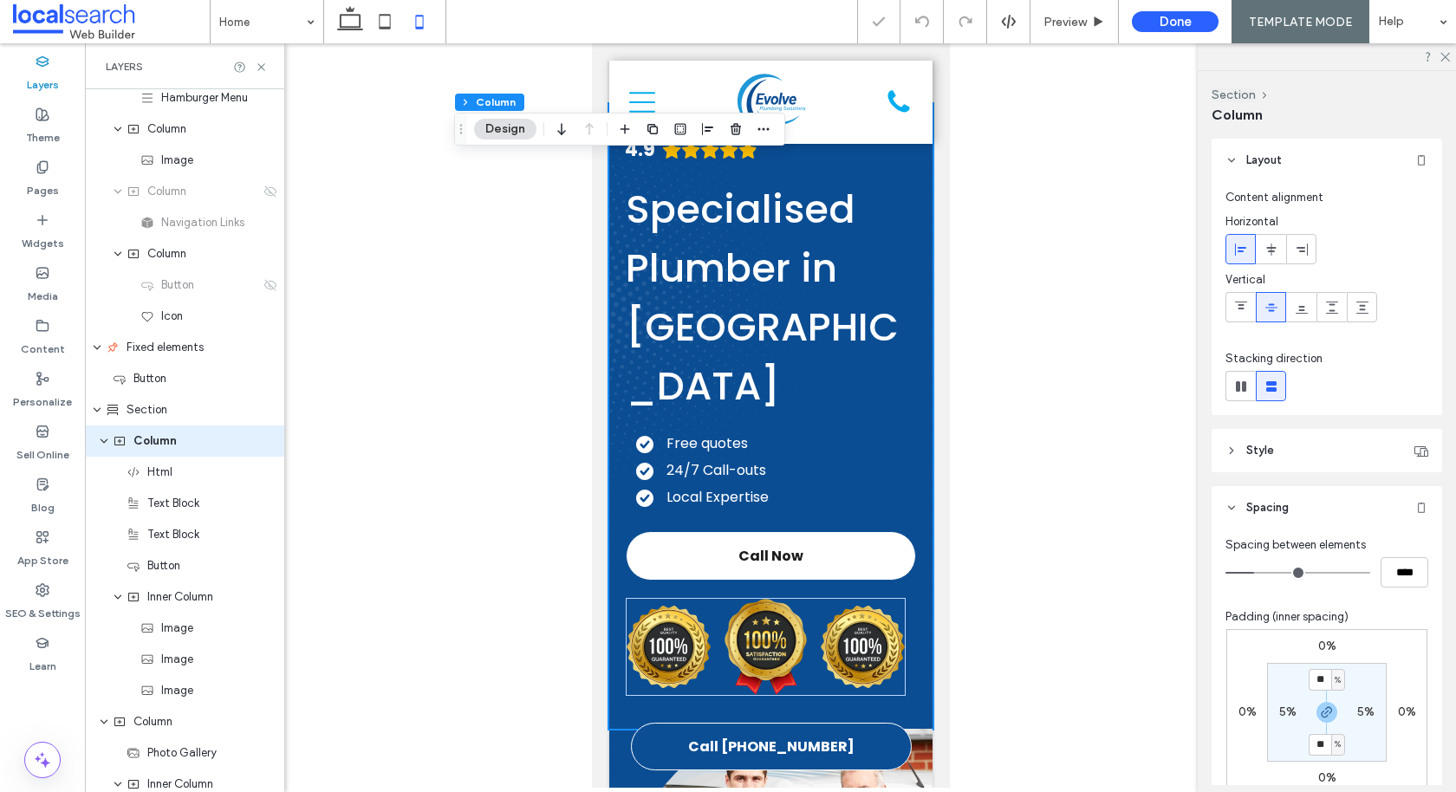
scroll to position [0, 57]
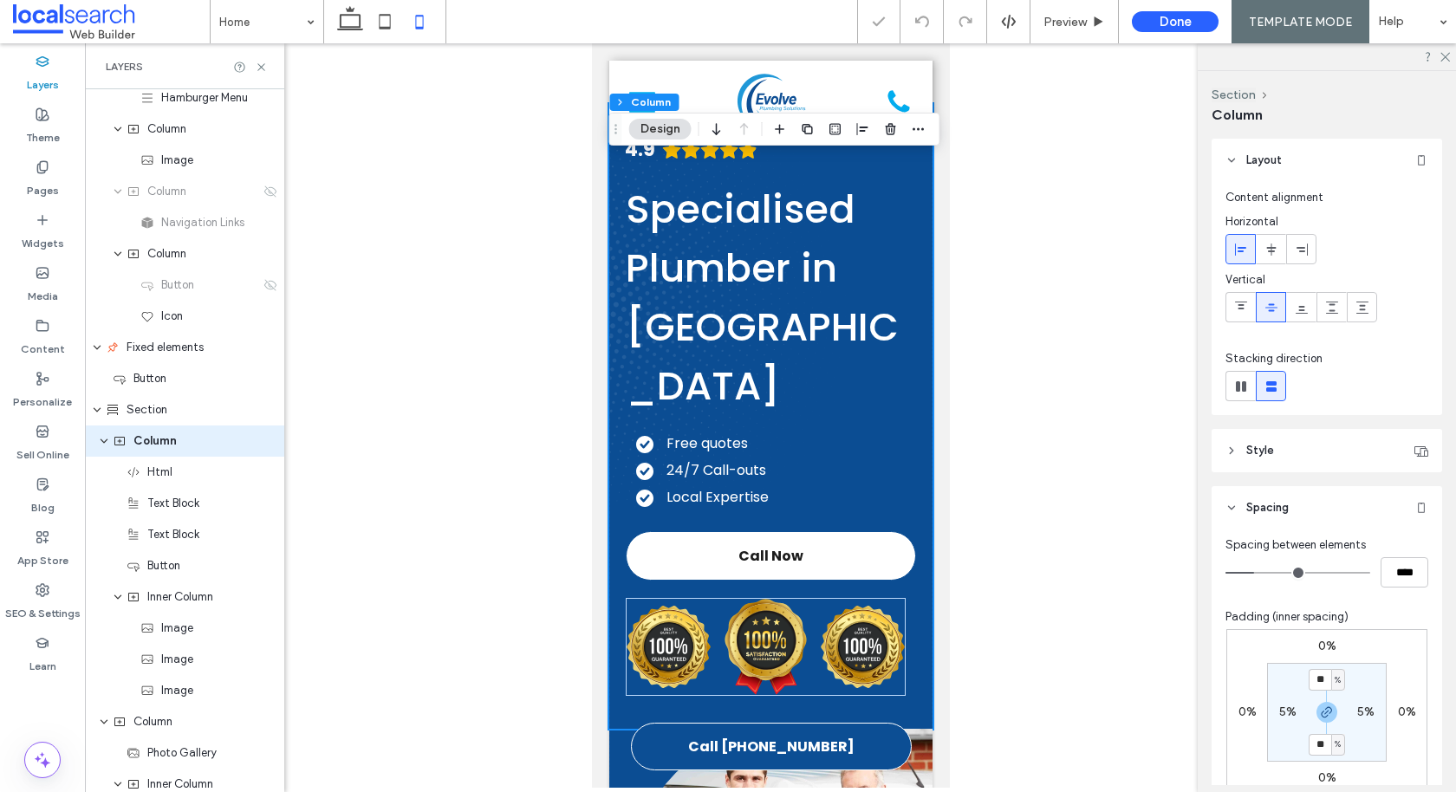
click at [617, 284] on div "4.9 Specialised Plumber in [GEOGRAPHIC_DATA] Free quotes 24/7 Call-outs Local E…" at bounding box center [769, 416] width 323 height 625
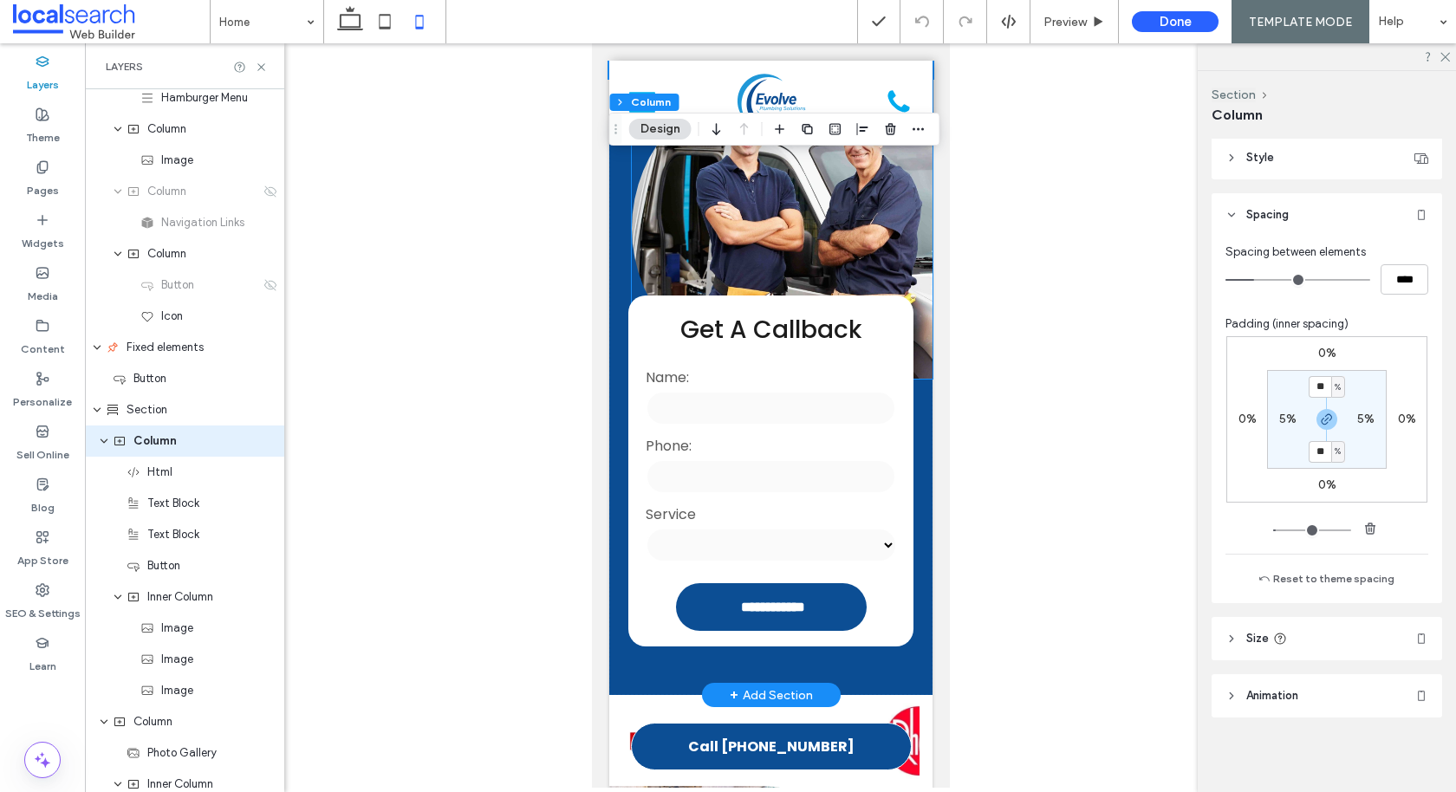
scroll to position [722, 0]
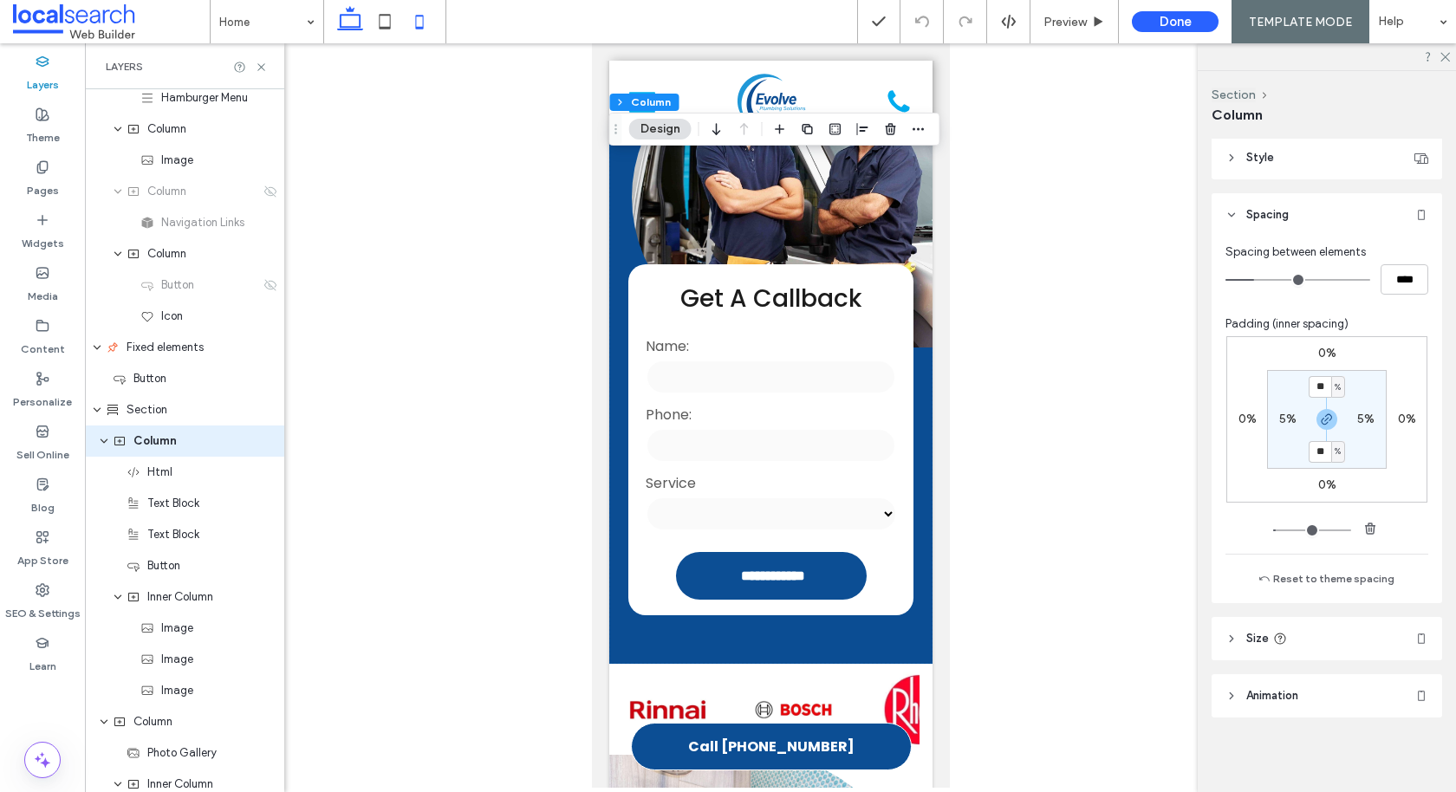
click at [353, 22] on icon at bounding box center [350, 21] width 35 height 35
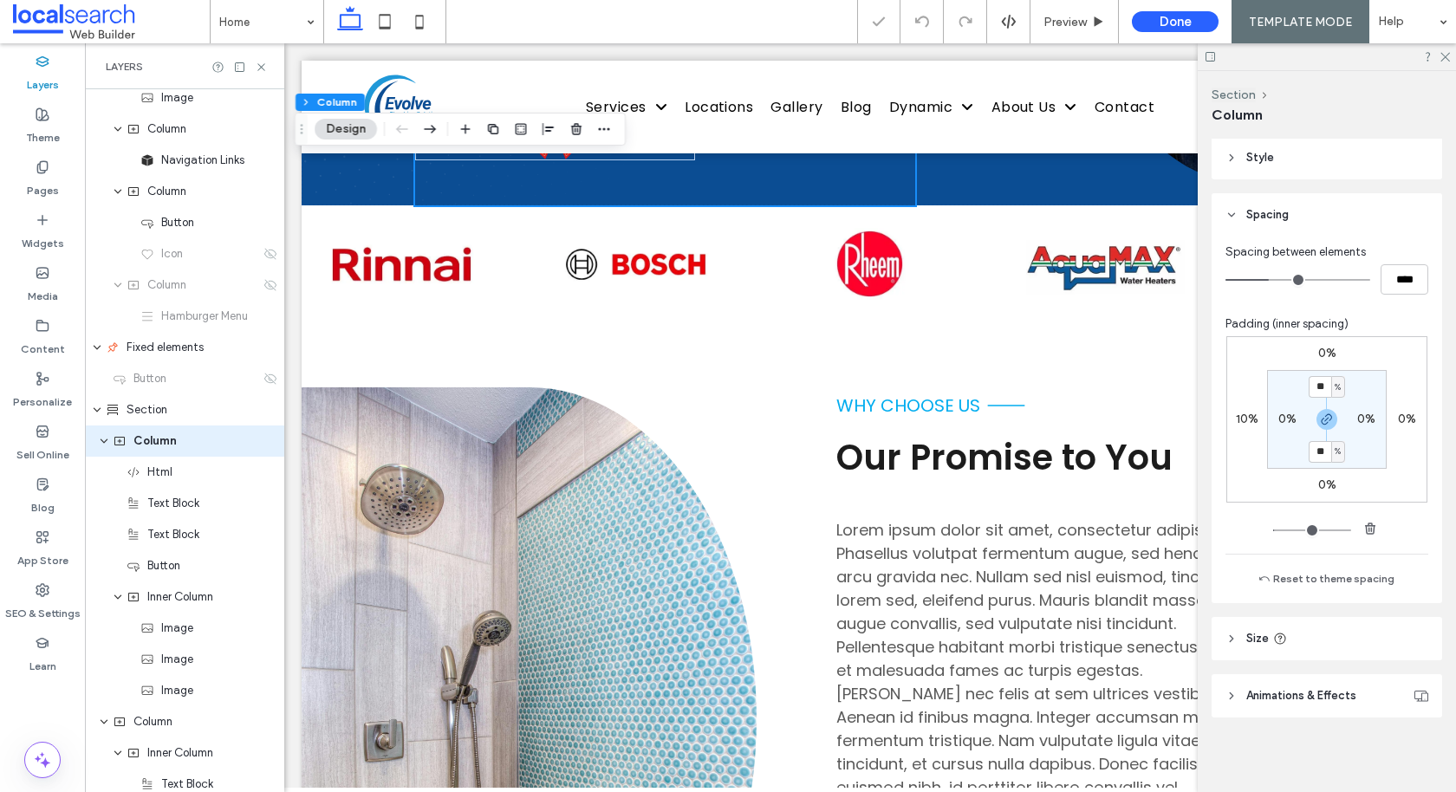
type input "**"
type input "****"
type input "*"
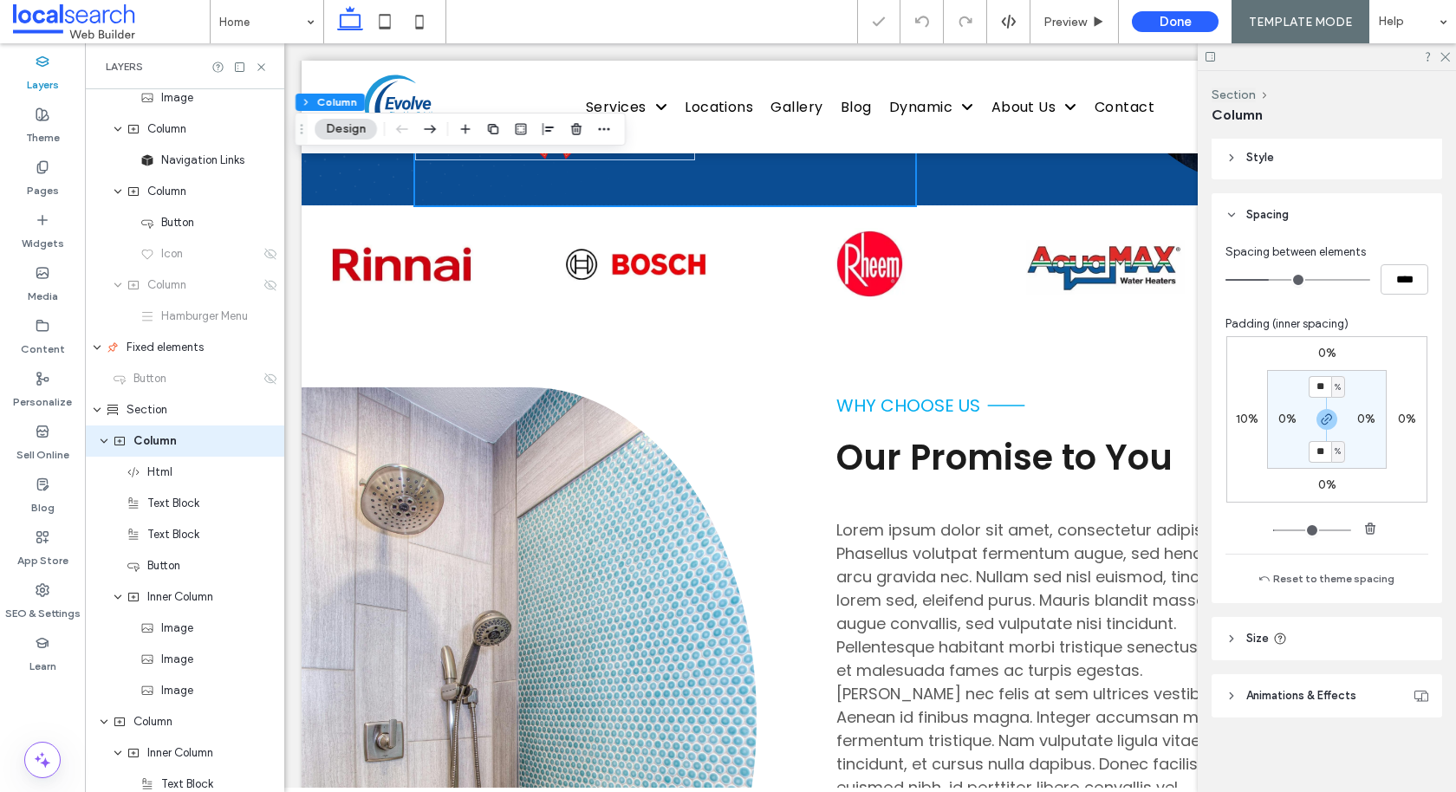
type input "**"
type input "***"
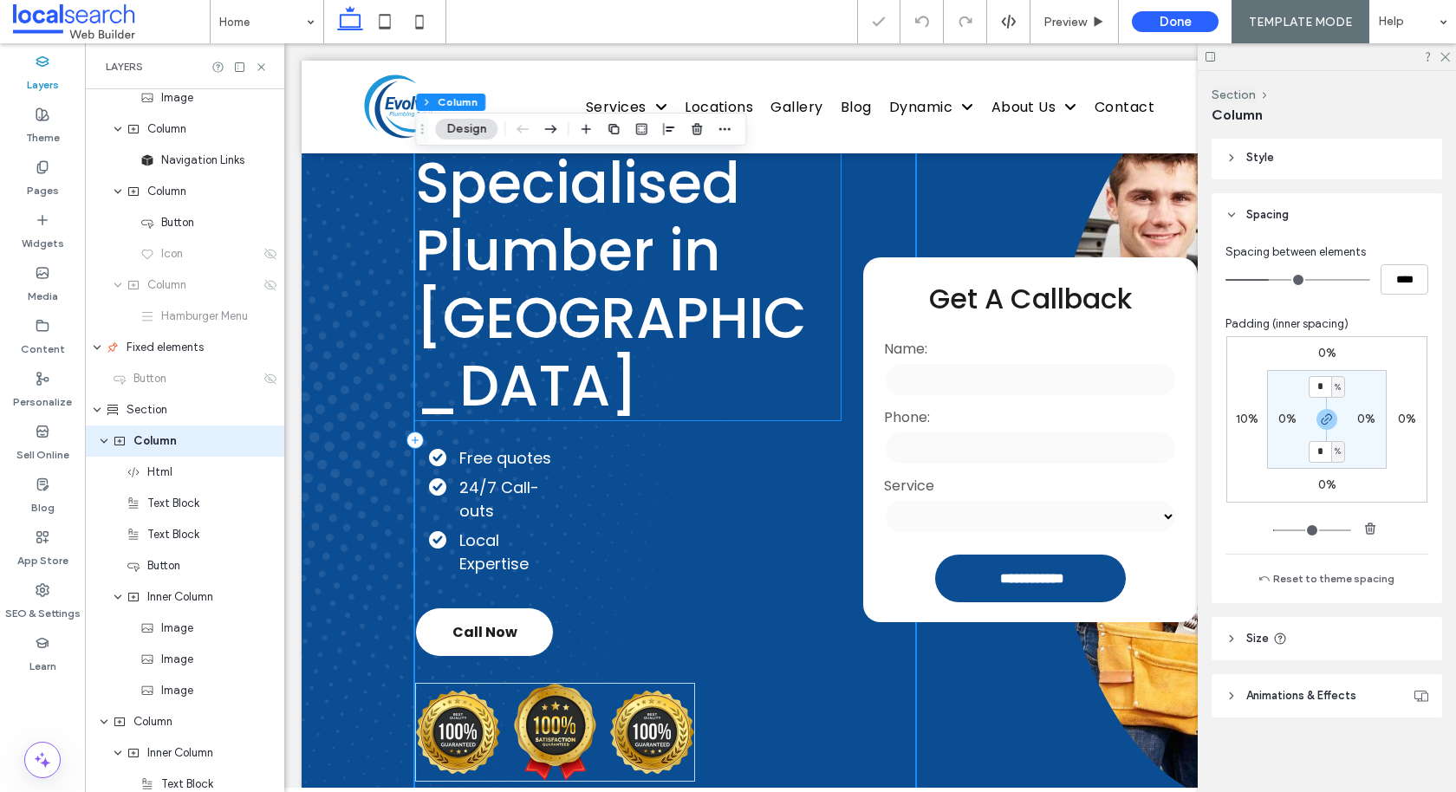
scroll to position [0, 0]
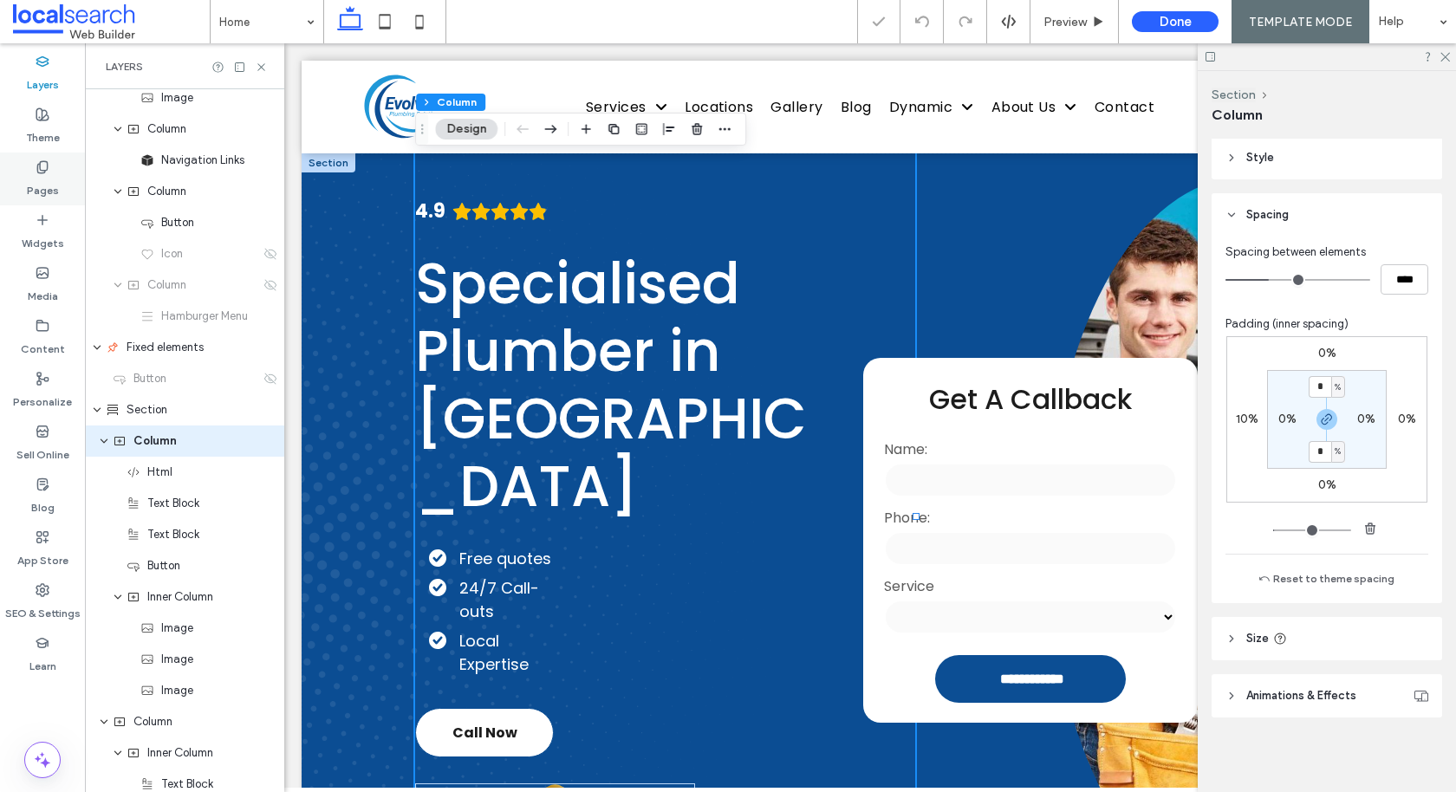
click at [47, 189] on label "Pages" at bounding box center [43, 186] width 32 height 24
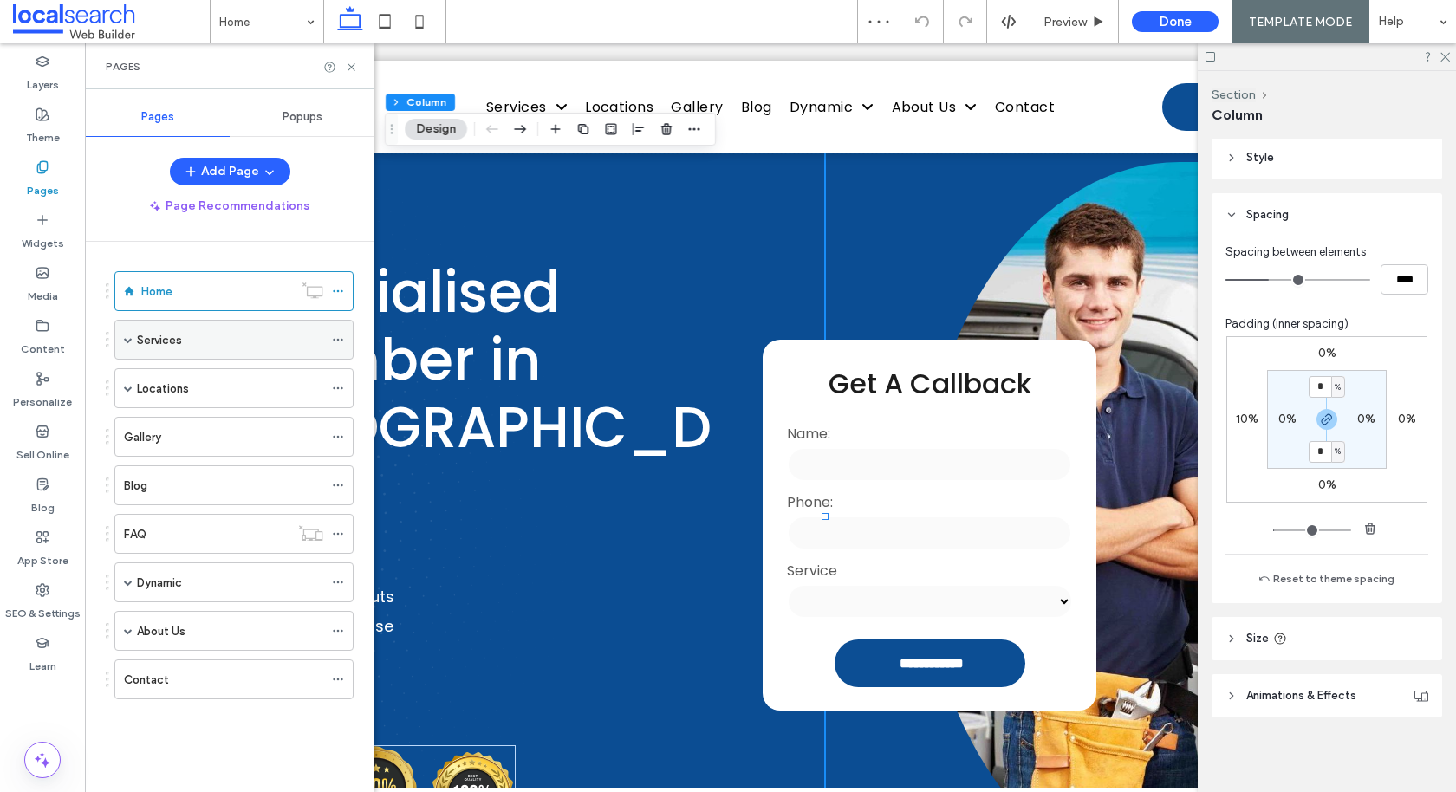
click at [163, 348] on div "Services" at bounding box center [230, 340] width 186 height 38
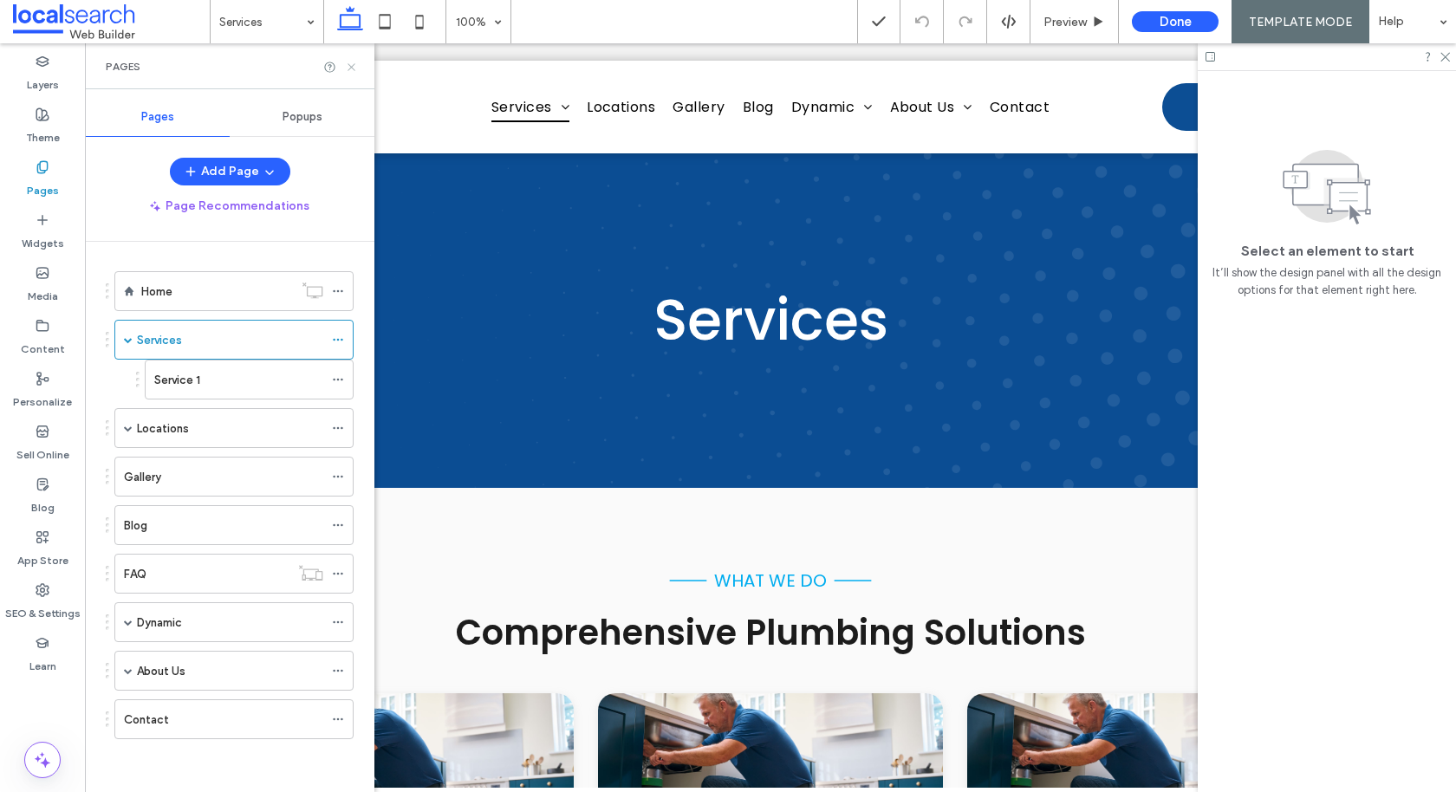
click at [349, 66] on icon at bounding box center [351, 67] width 13 height 13
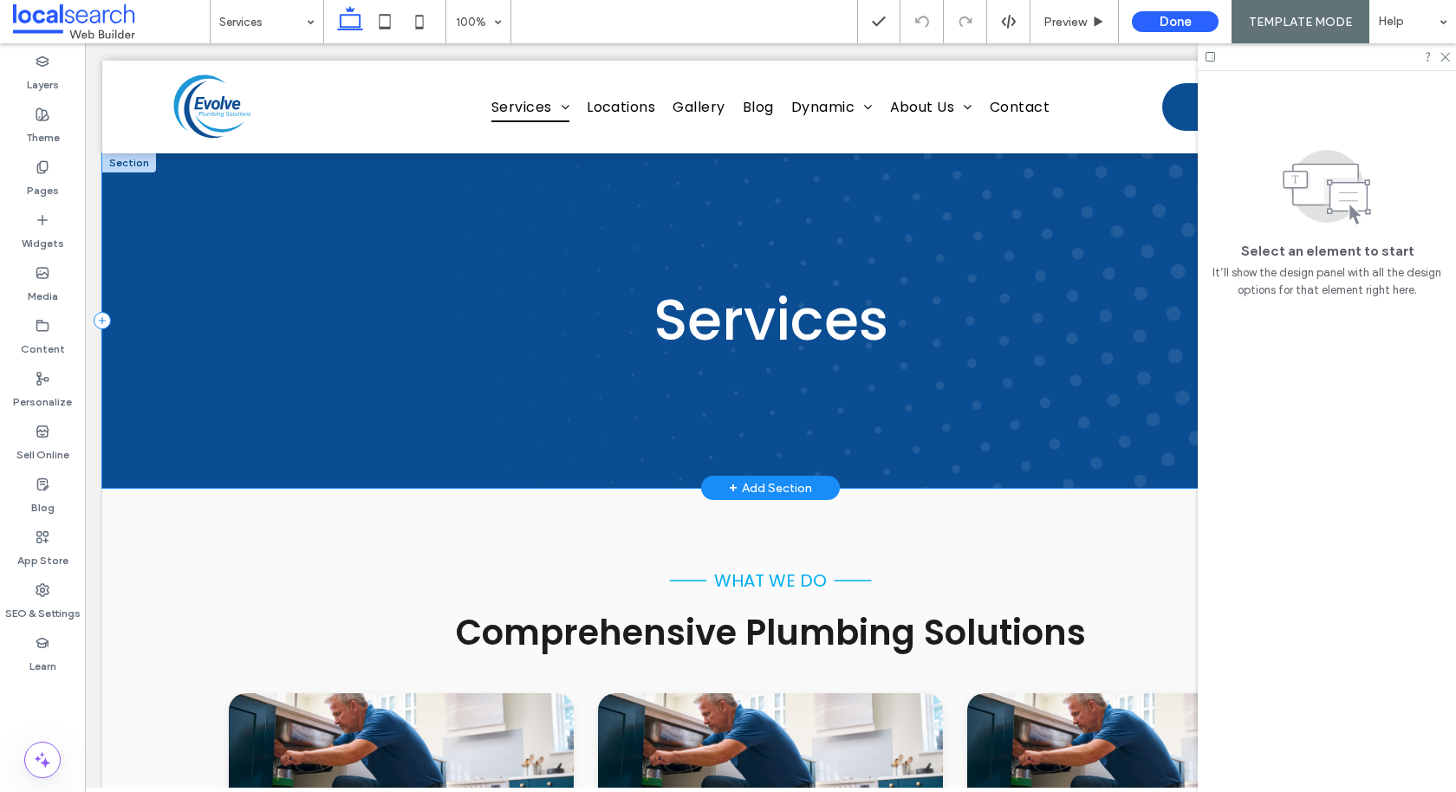
click at [250, 311] on div "Services" at bounding box center [770, 320] width 1336 height 334
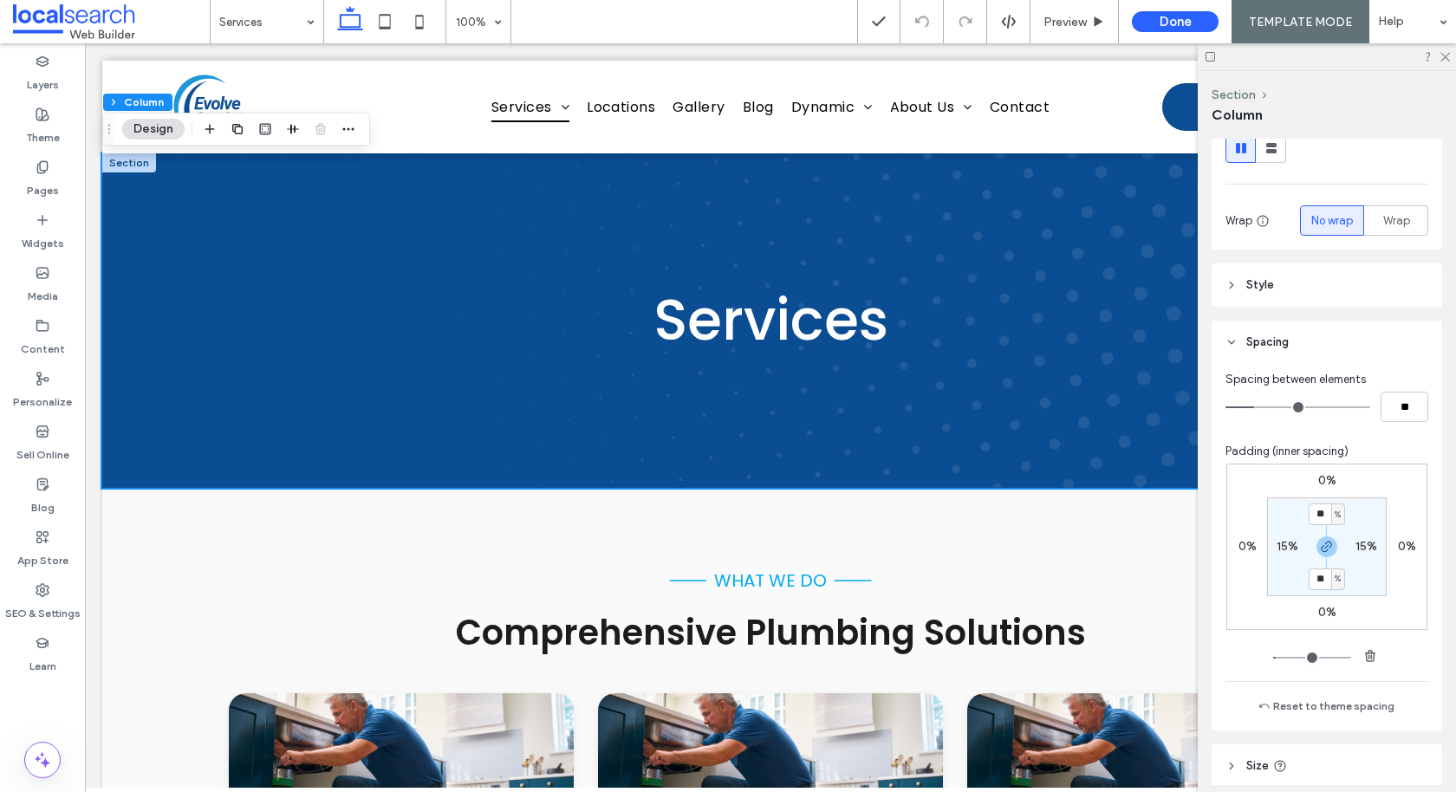
scroll to position [245, 0]
click at [391, 19] on icon at bounding box center [384, 21] width 35 height 35
type input "**"
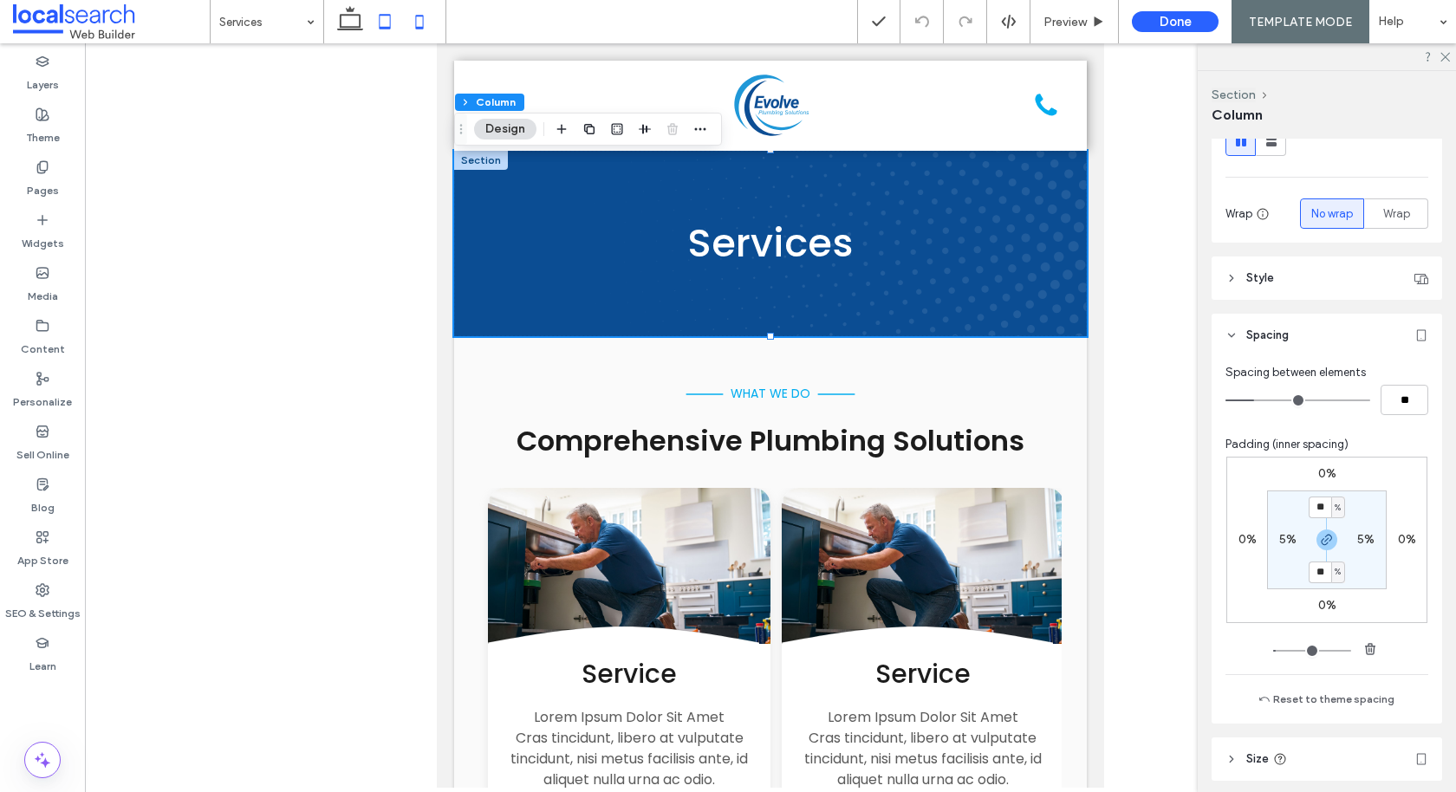
click at [418, 33] on icon at bounding box center [419, 21] width 35 height 35
type input "**"
type input "****"
type input "**"
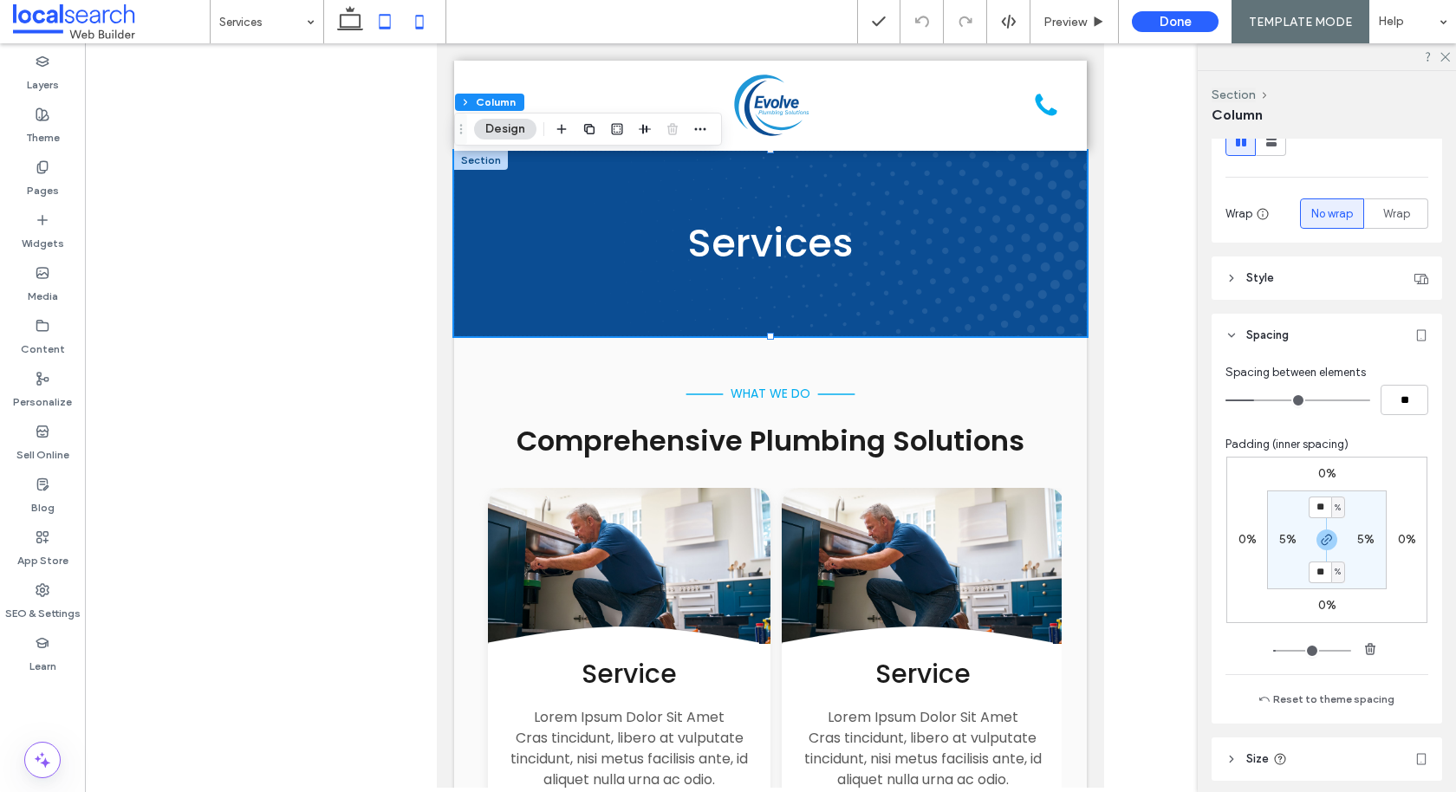
type input "**"
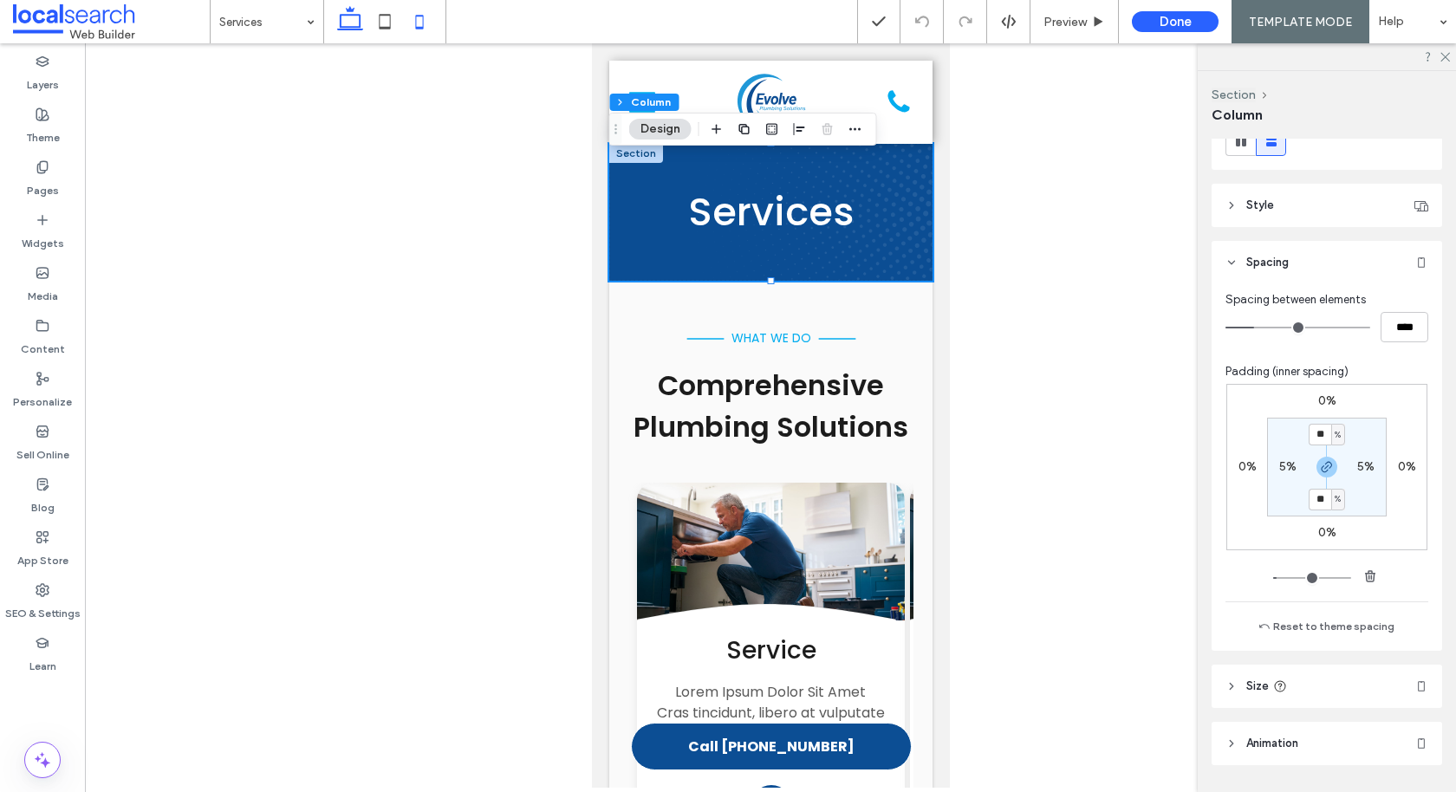
click at [337, 22] on icon at bounding box center [350, 21] width 35 height 35
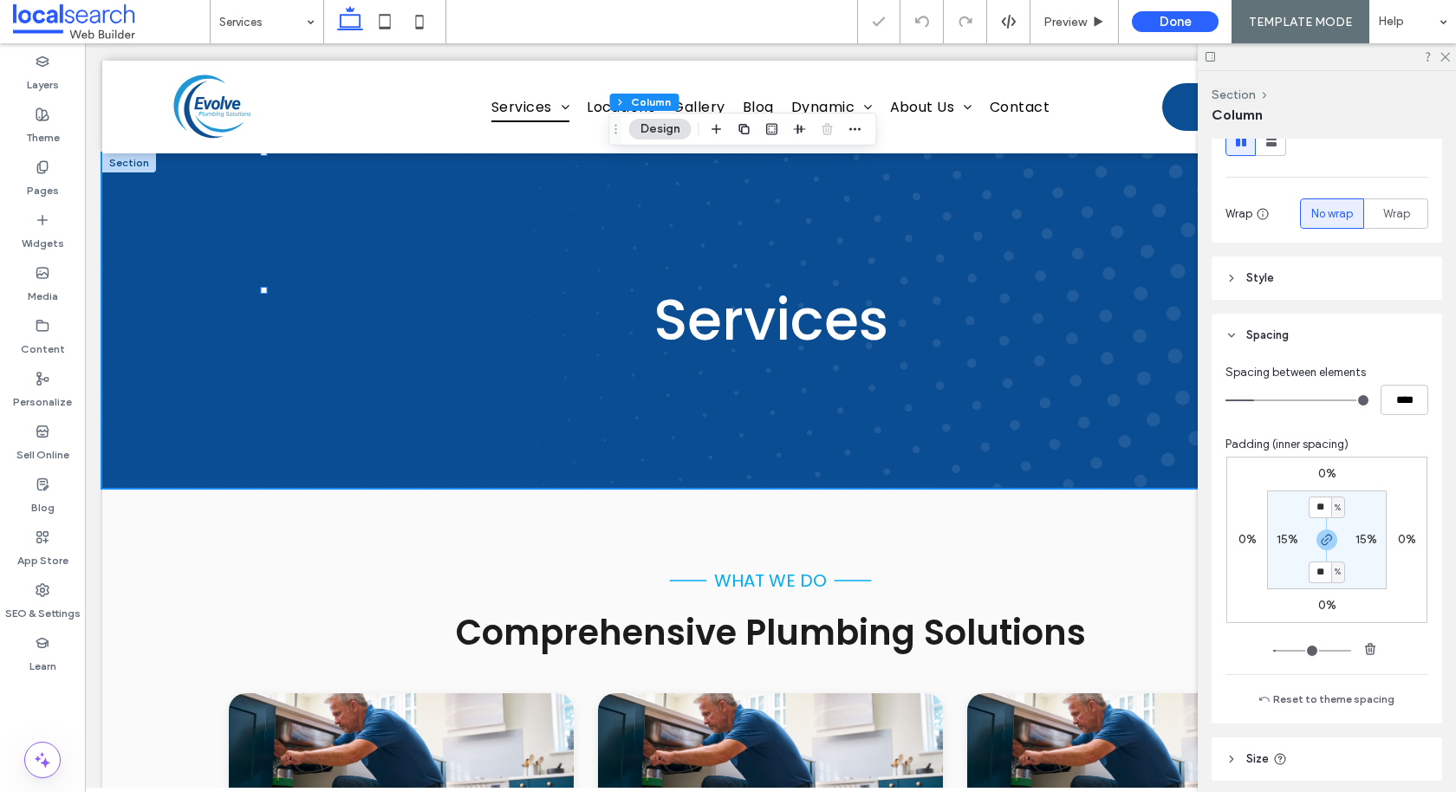
type input "*"
type input "**"
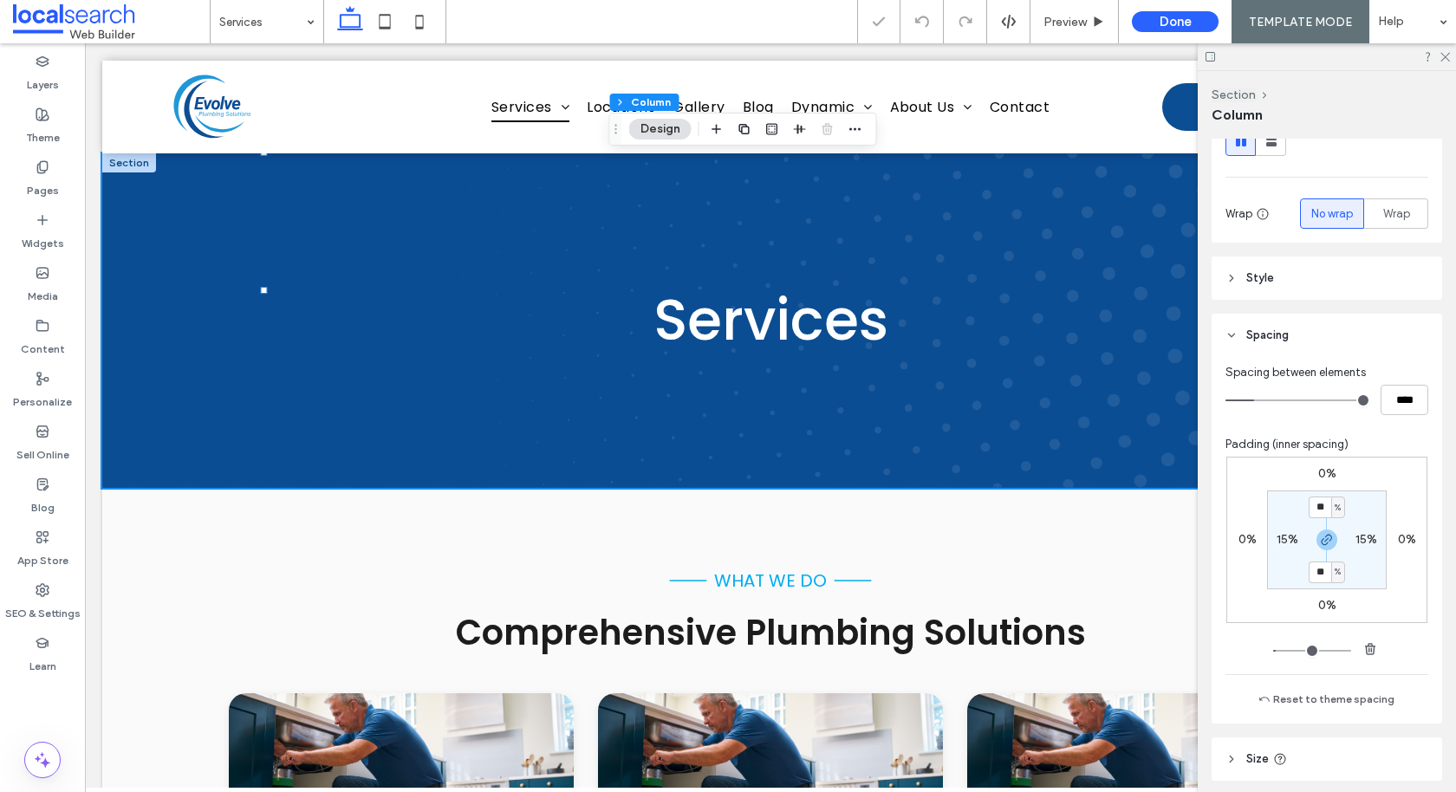
type input "***"
type input "****"
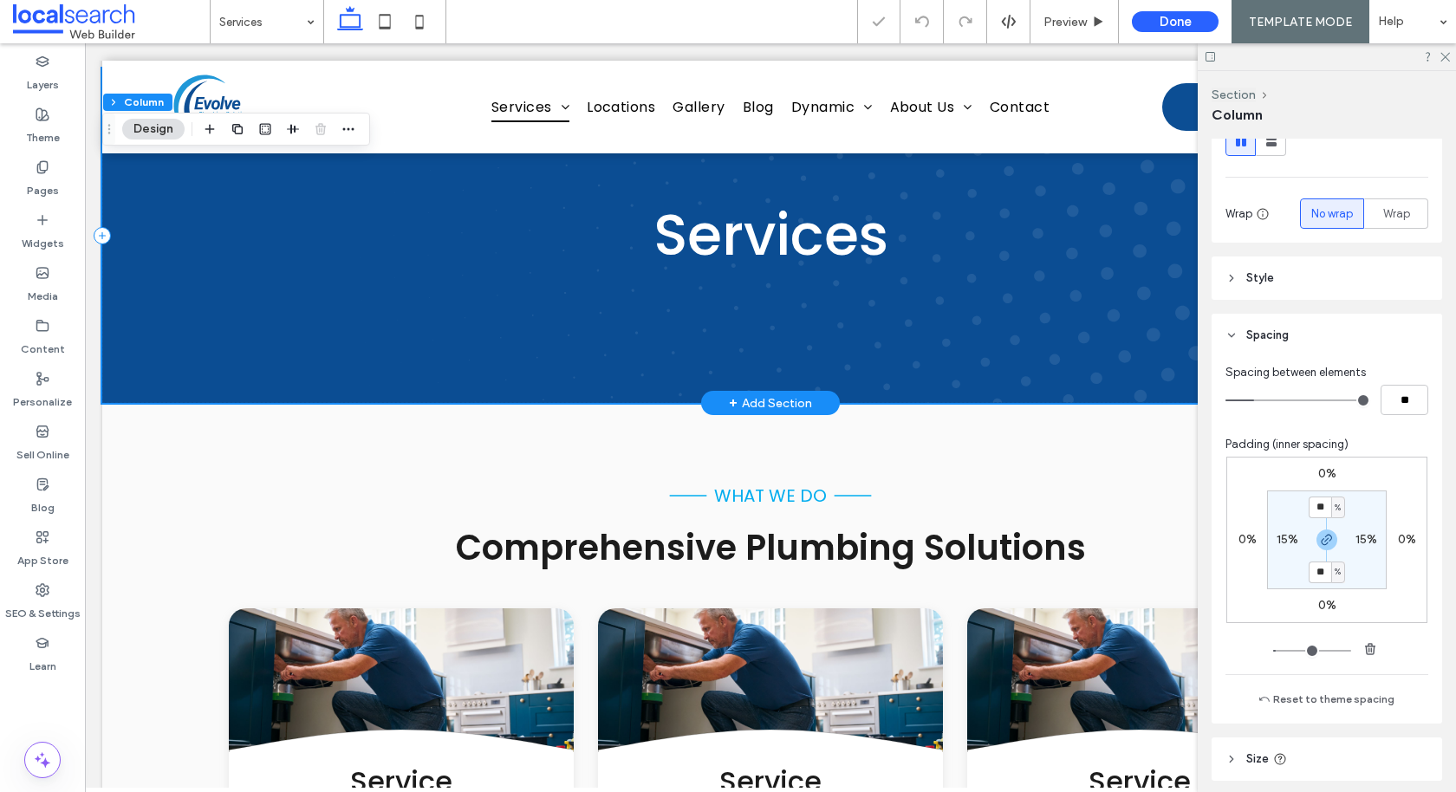
scroll to position [105, 0]
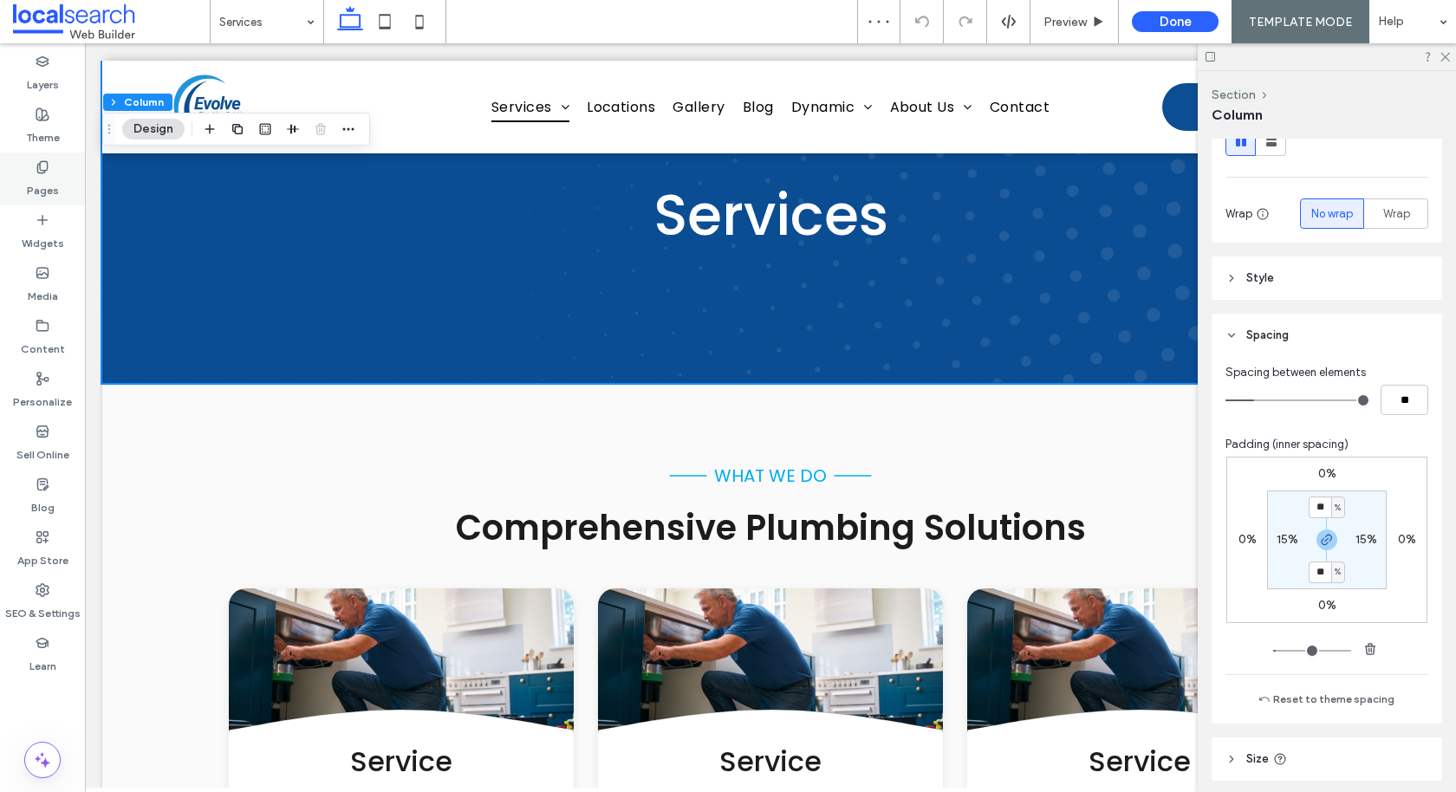
click at [56, 188] on label "Pages" at bounding box center [43, 186] width 32 height 24
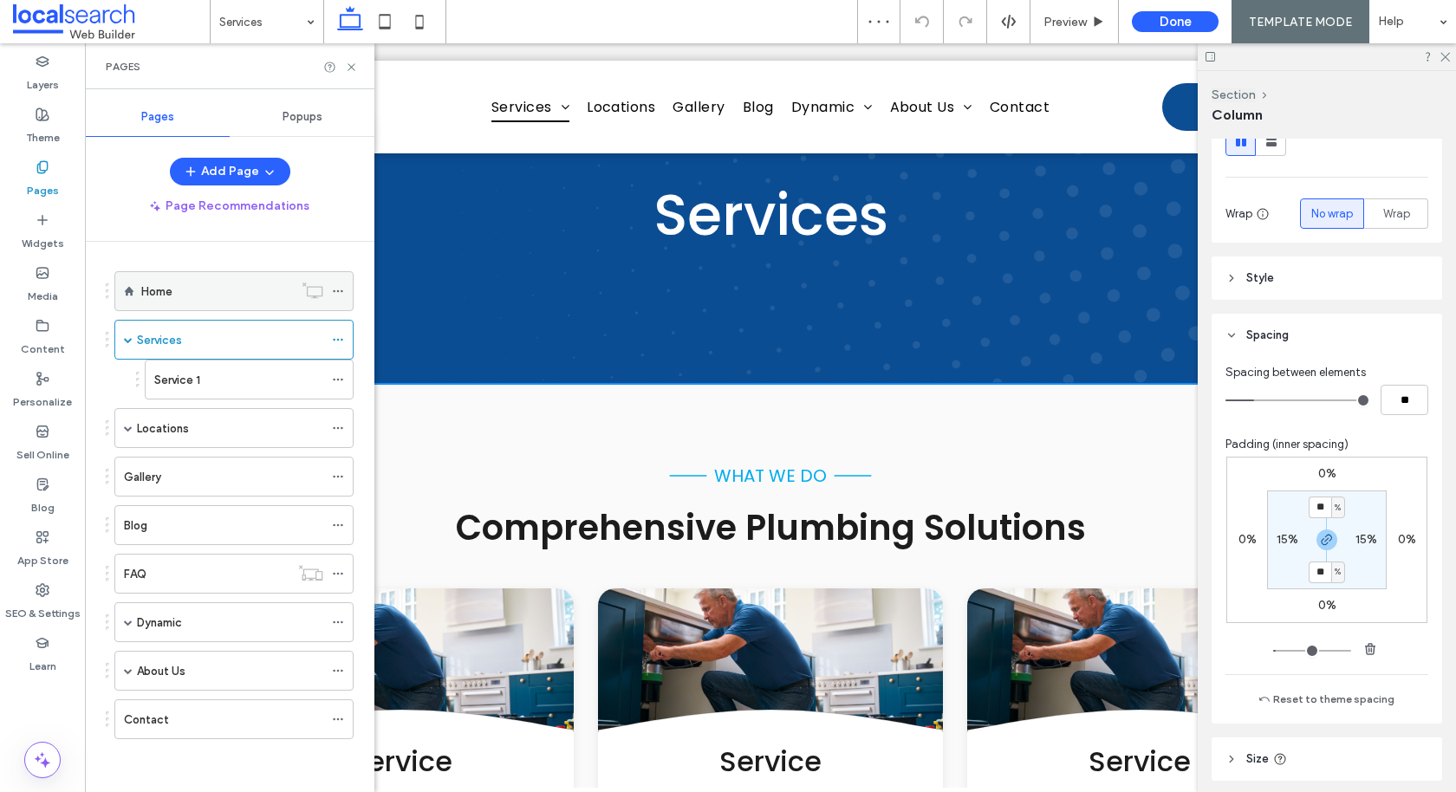
click at [206, 303] on div "Home" at bounding box center [217, 291] width 152 height 38
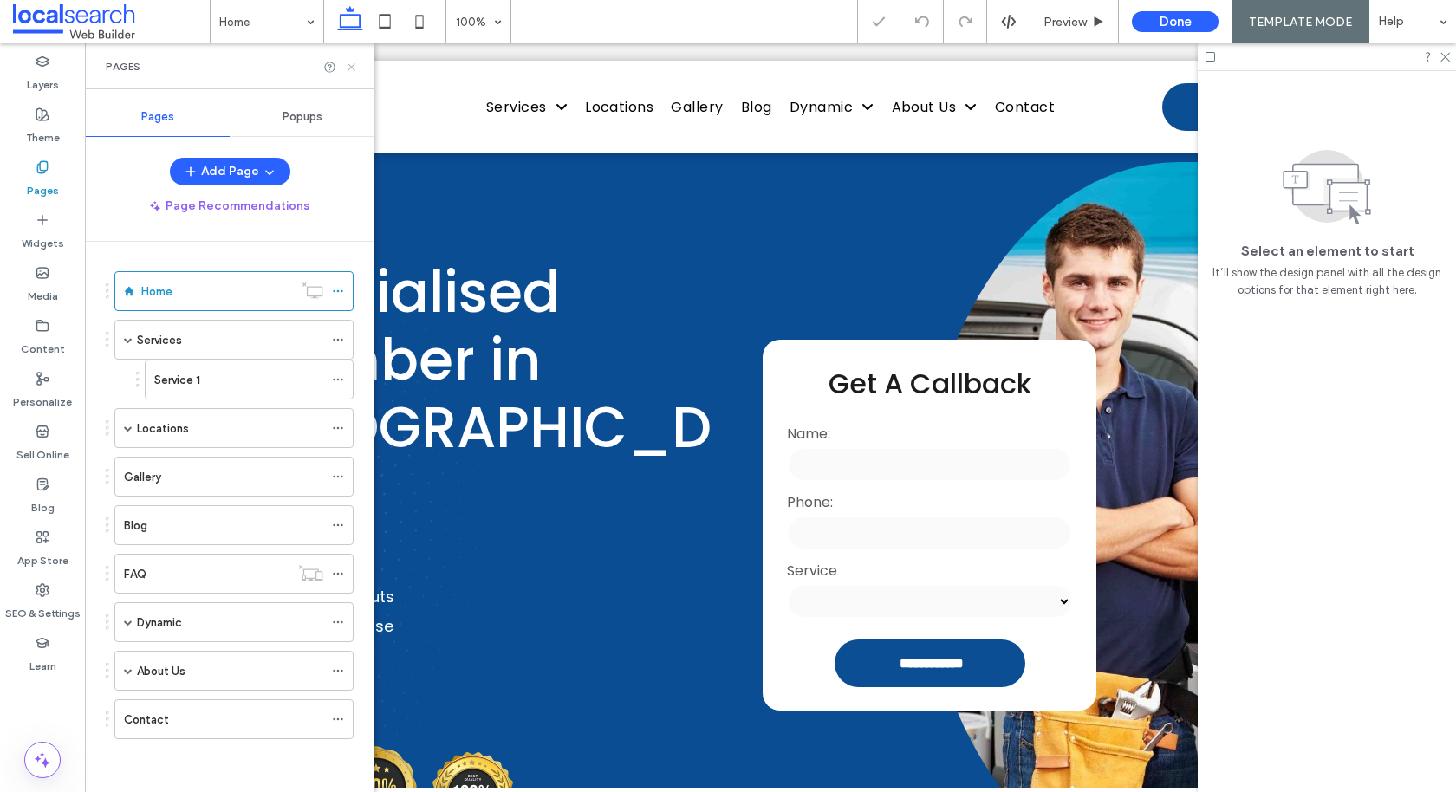
click at [348, 67] on icon at bounding box center [351, 67] width 13 height 13
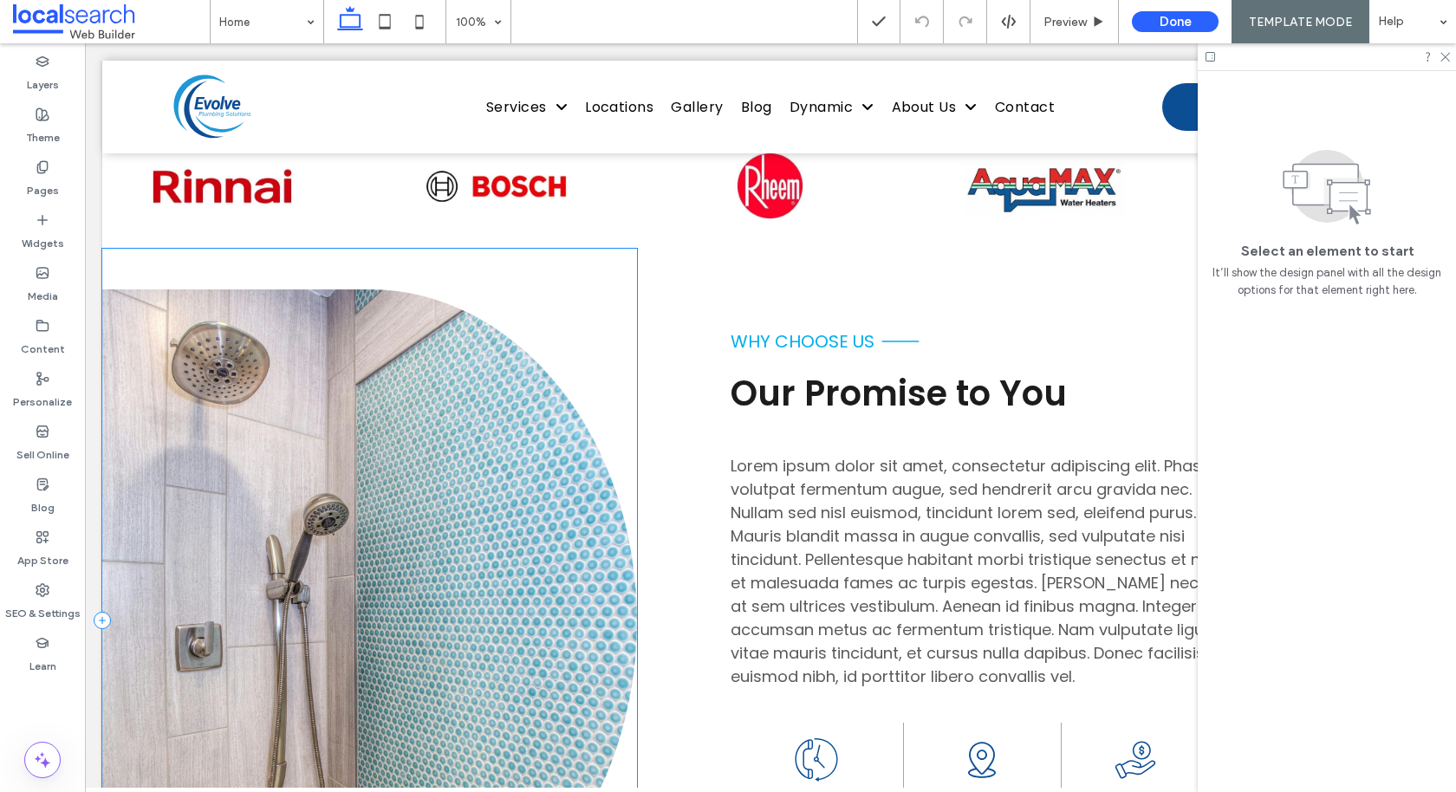
scroll to position [720, 0]
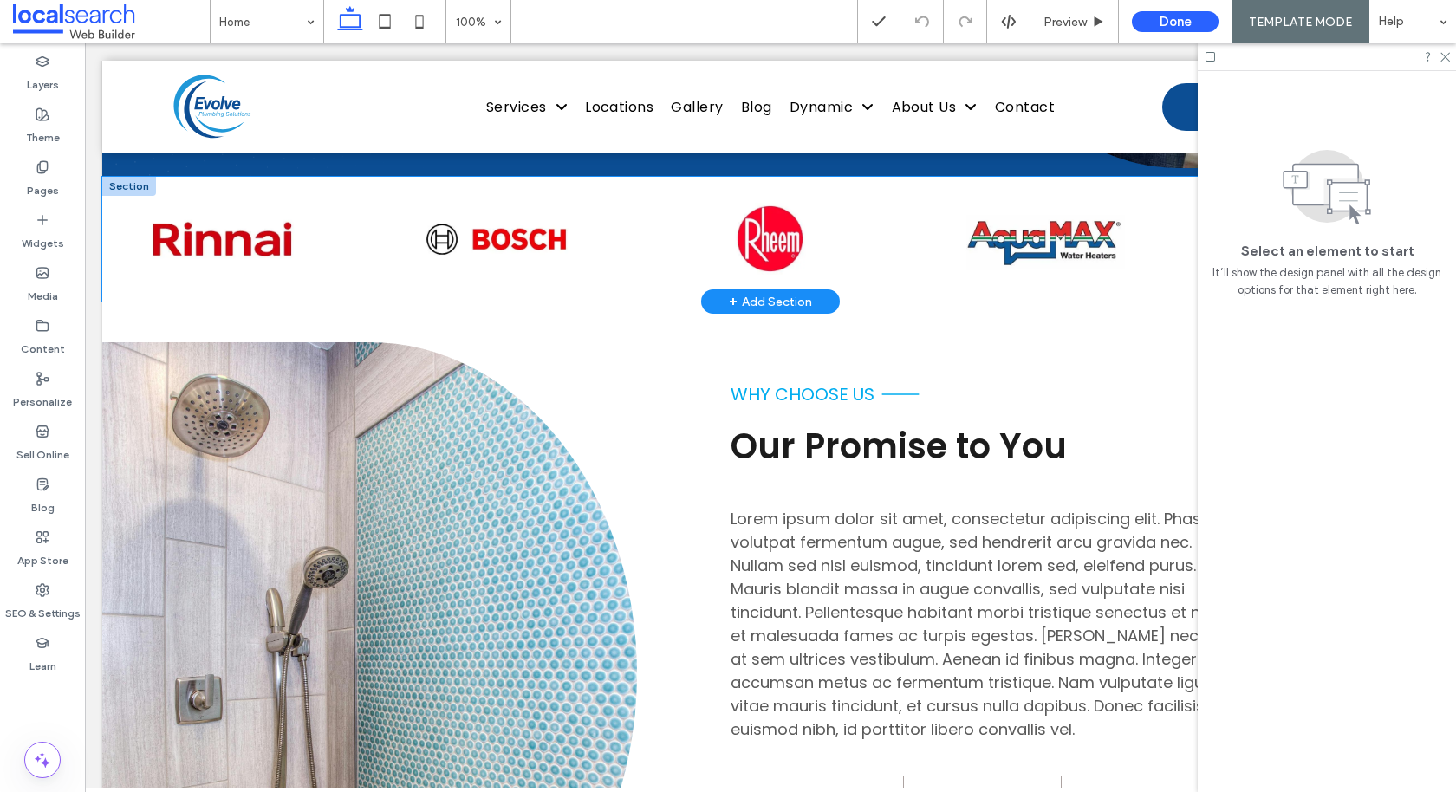
click at [522, 265] on div at bounding box center [770, 240] width 1336 height 126
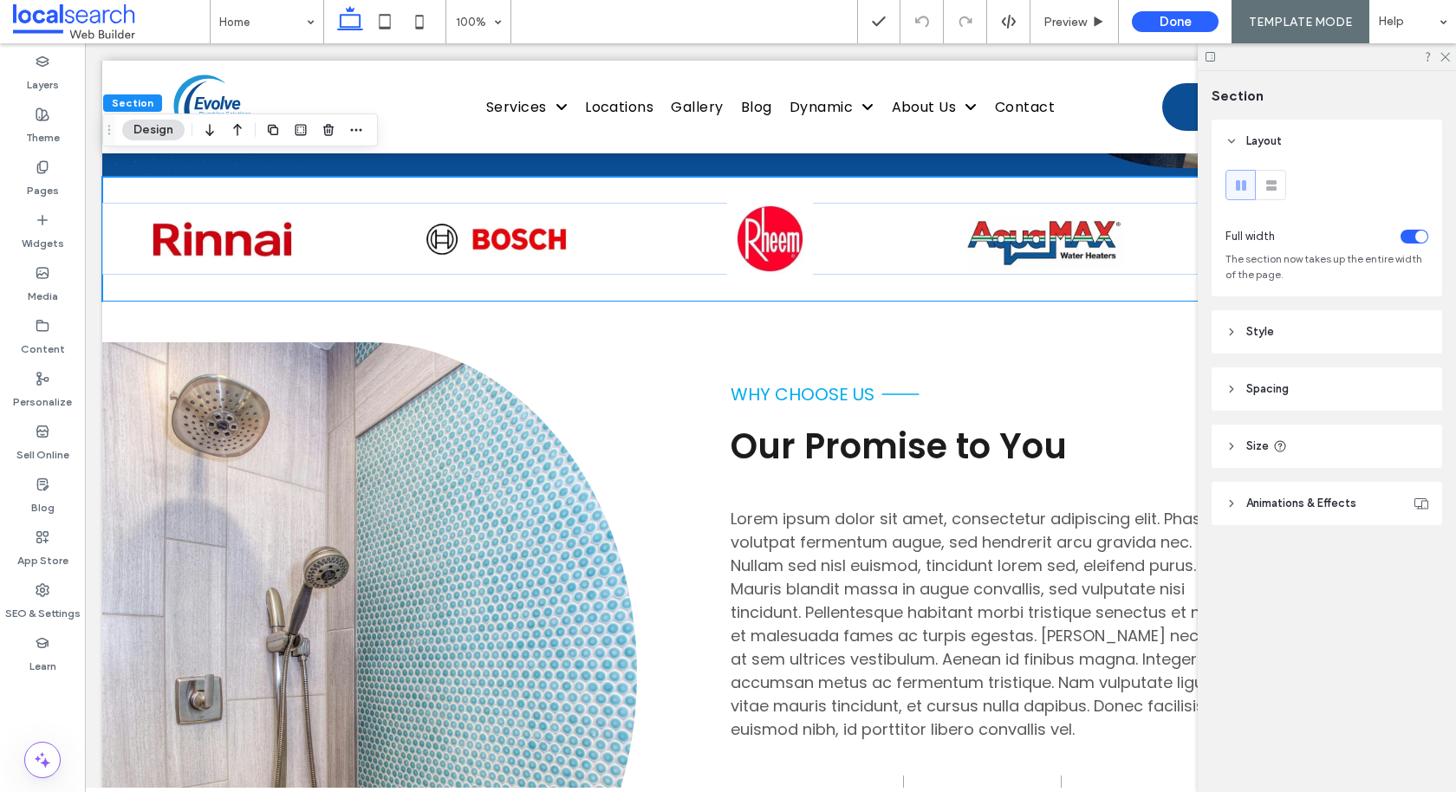
click at [793, 376] on header "Spacing" at bounding box center [1326, 388] width 230 height 43
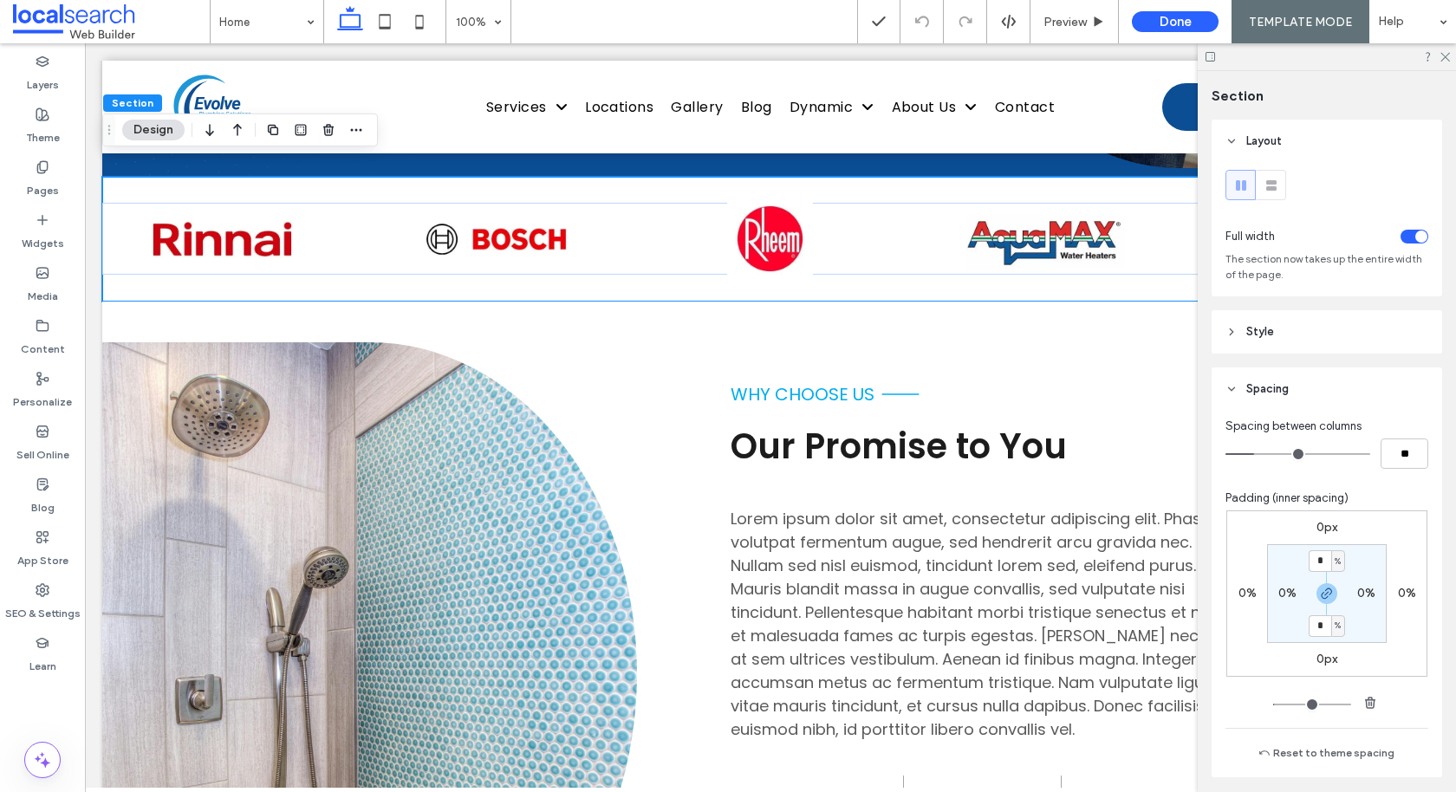
click at [793, 390] on header "Spacing" at bounding box center [1326, 388] width 230 height 43
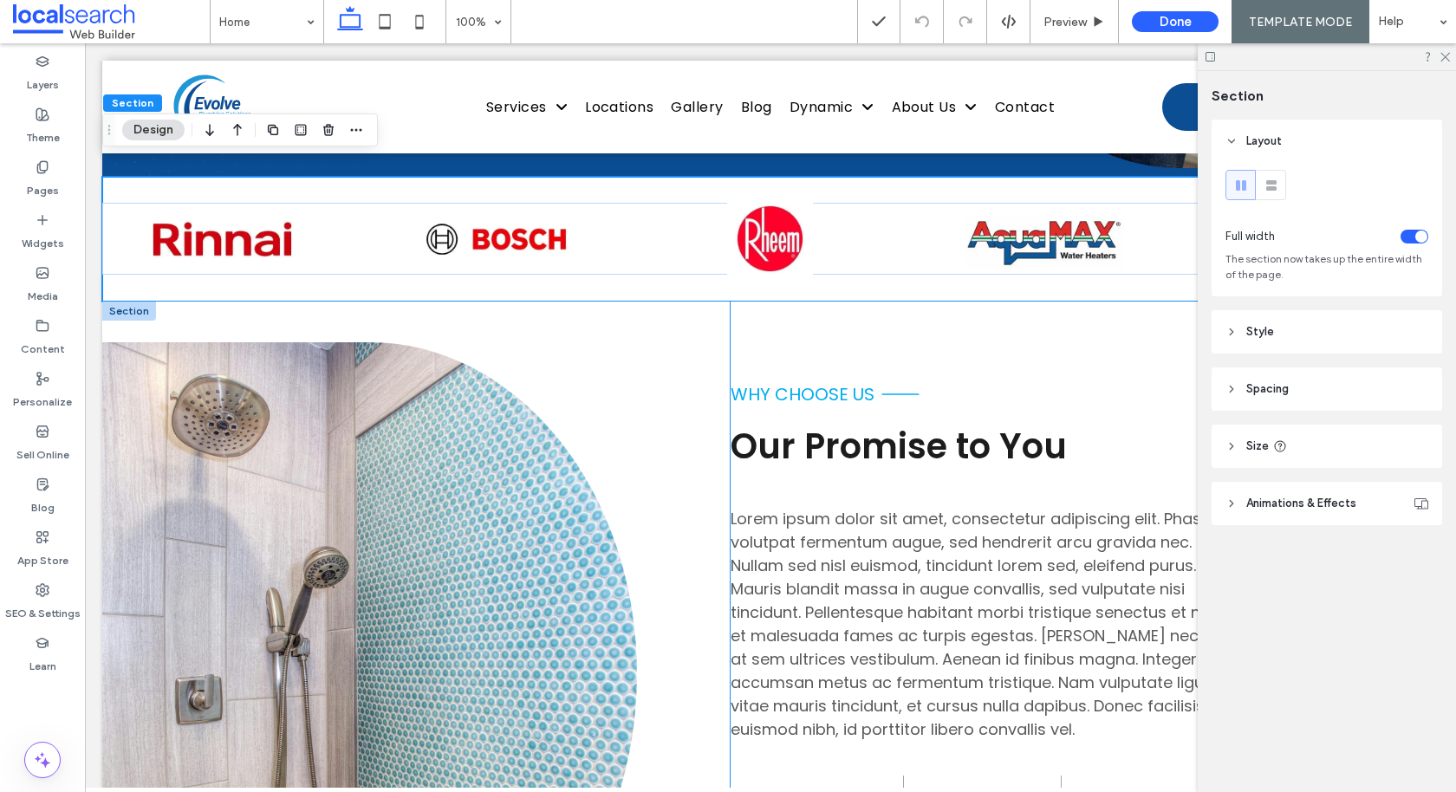
click at [745, 329] on div "why choose us Our Promise to You Lorem ipsum dolor sit amet, consectetur adipis…" at bounding box center [1084, 673] width 708 height 743
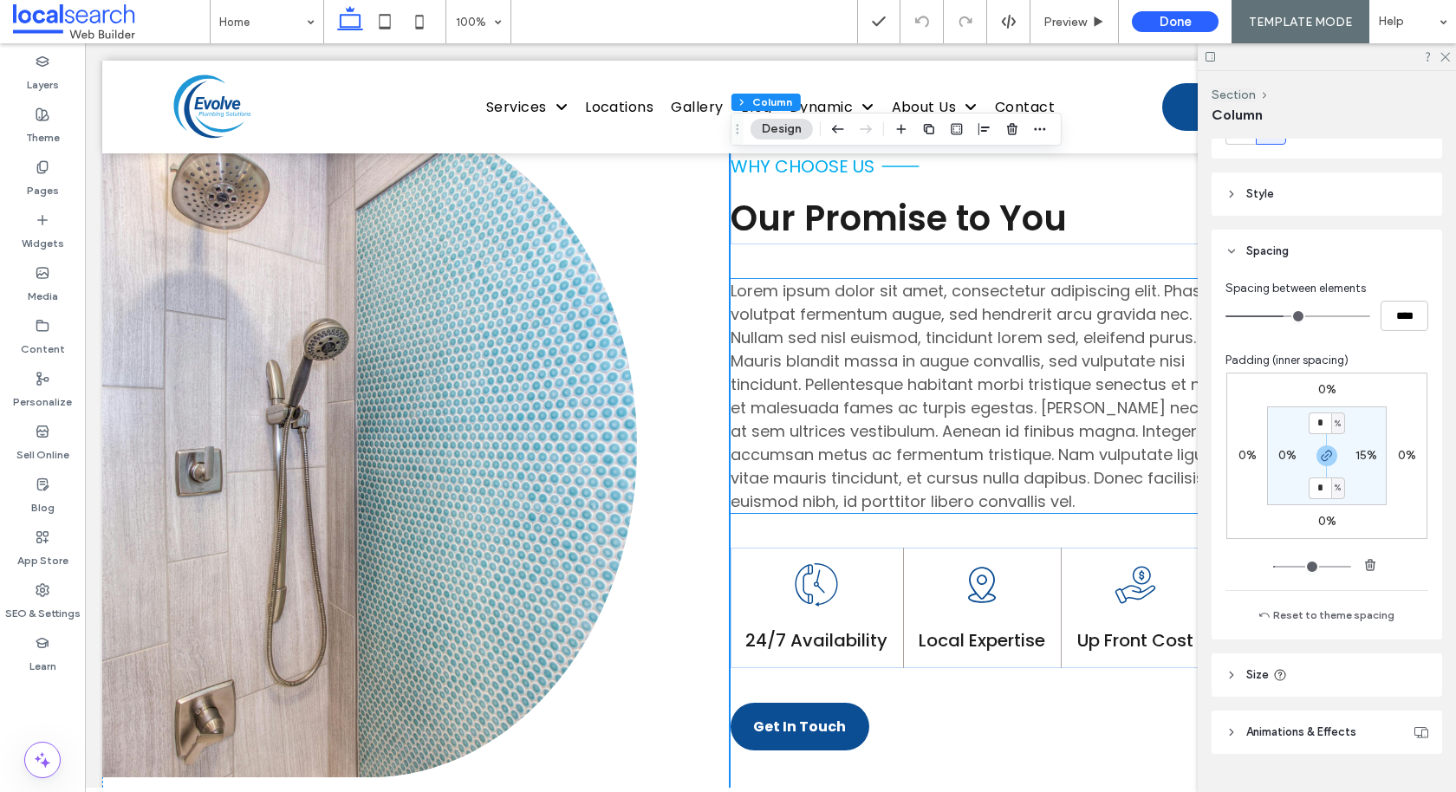
scroll to position [1434, 0]
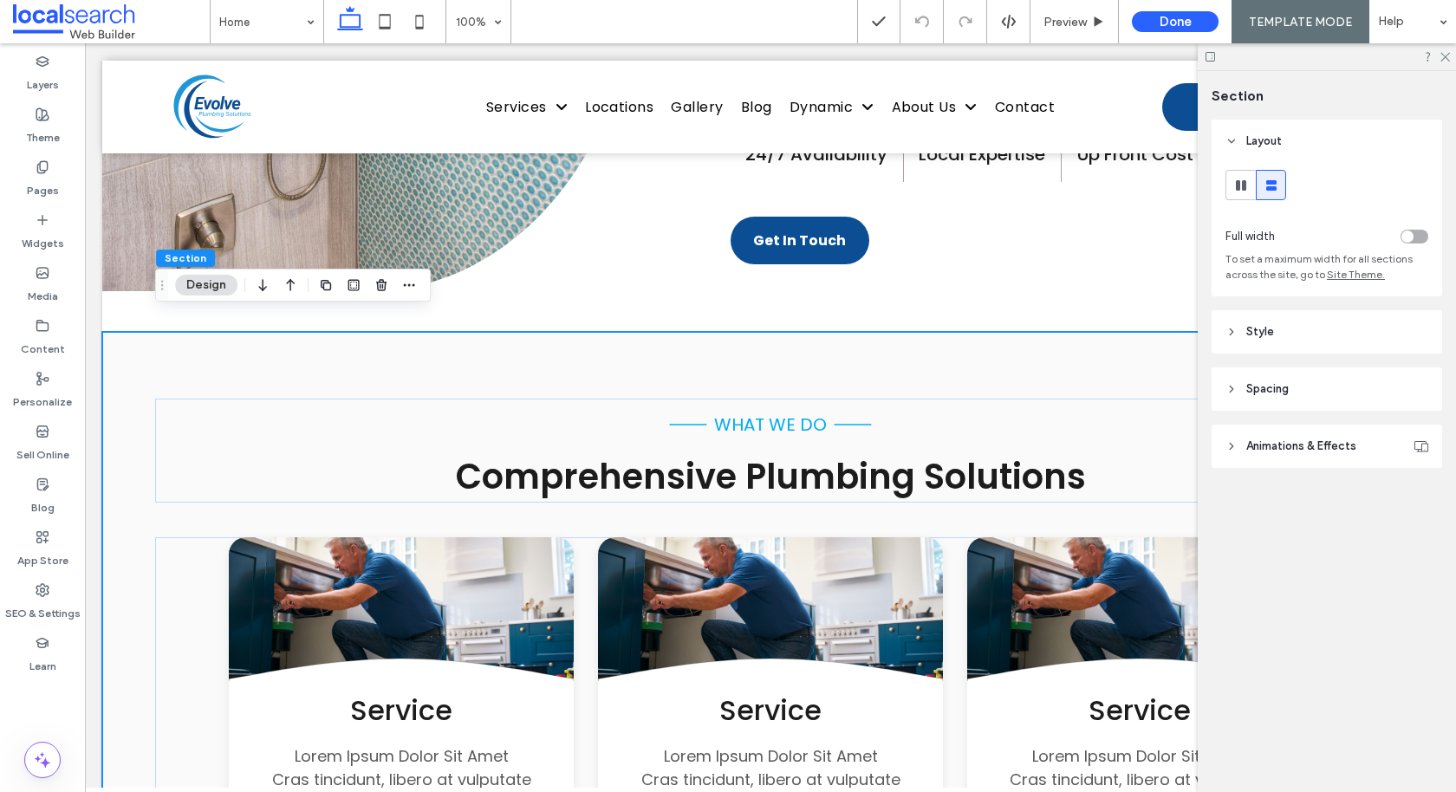
click at [793, 392] on header "Spacing" at bounding box center [1326, 388] width 230 height 43
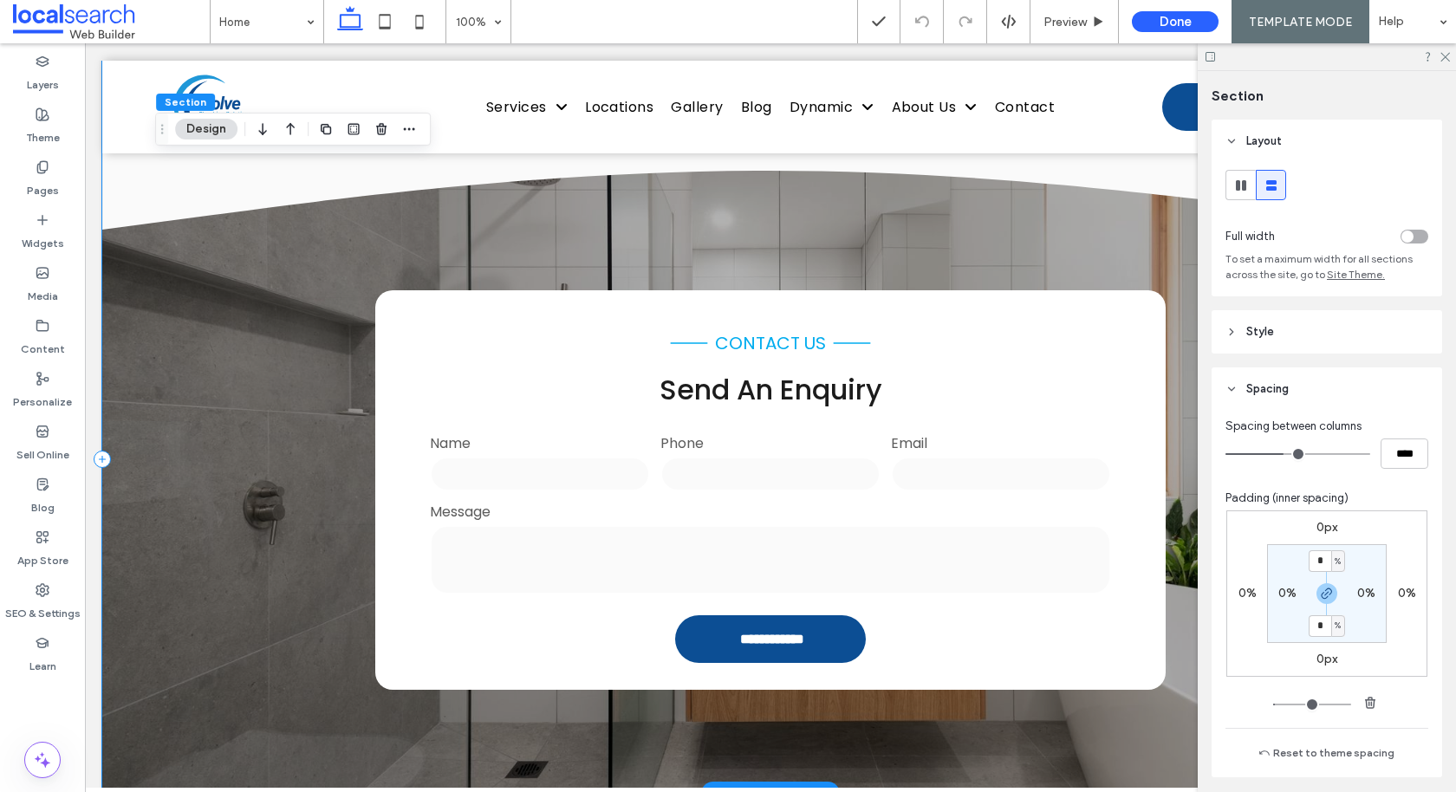
scroll to position [2743, 0]
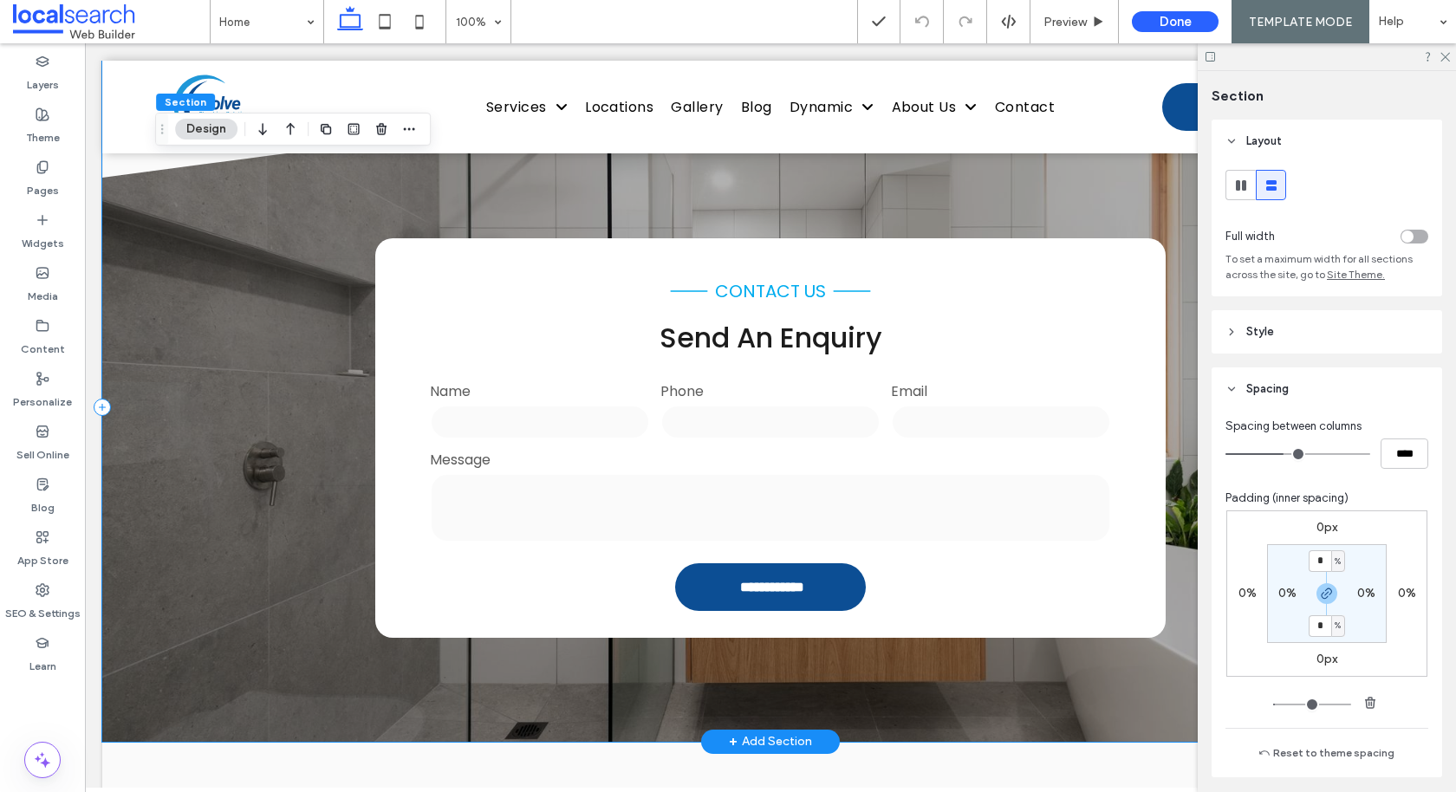
click at [219, 470] on div "**********" at bounding box center [770, 407] width 1336 height 669
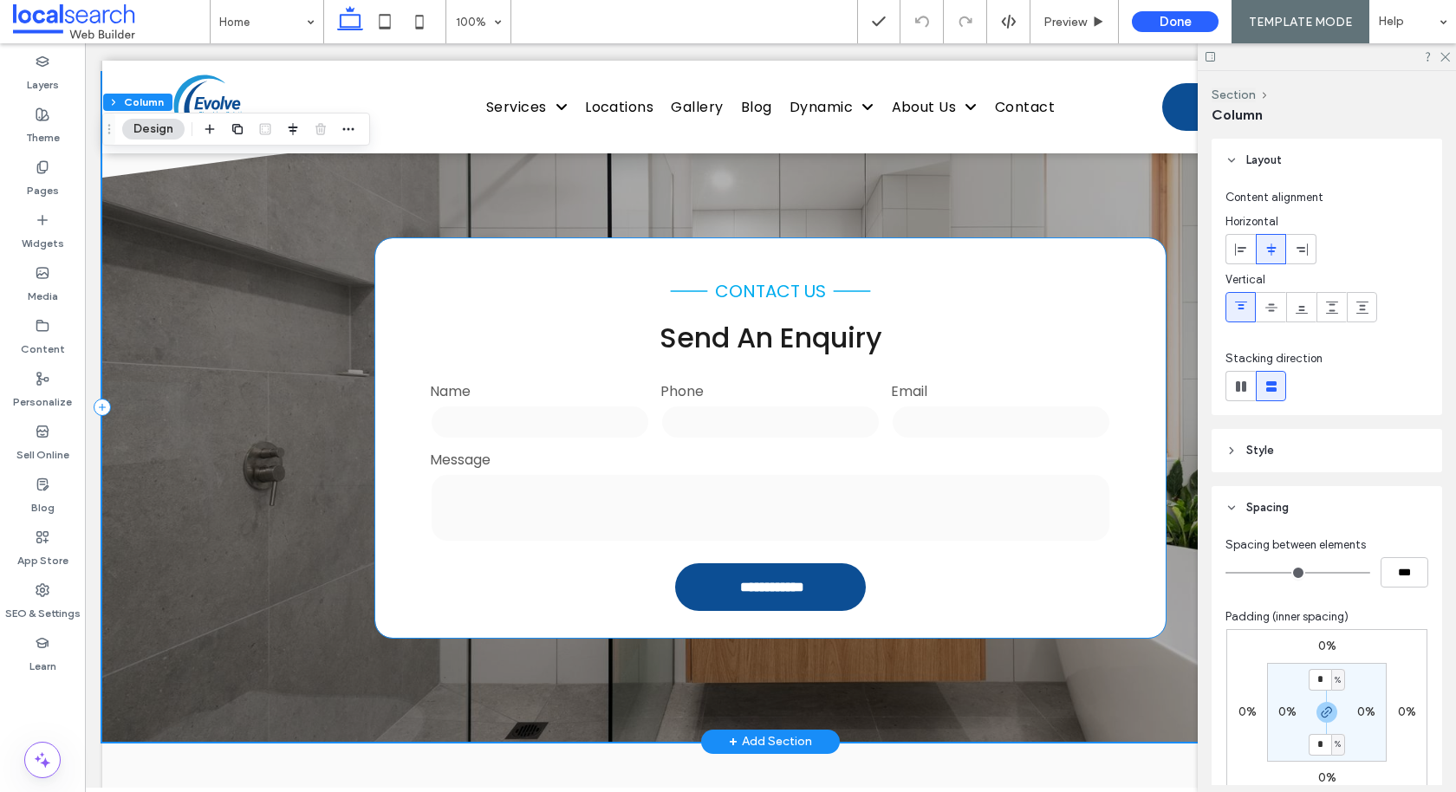
click at [420, 580] on div "**********" at bounding box center [770, 437] width 790 height 399
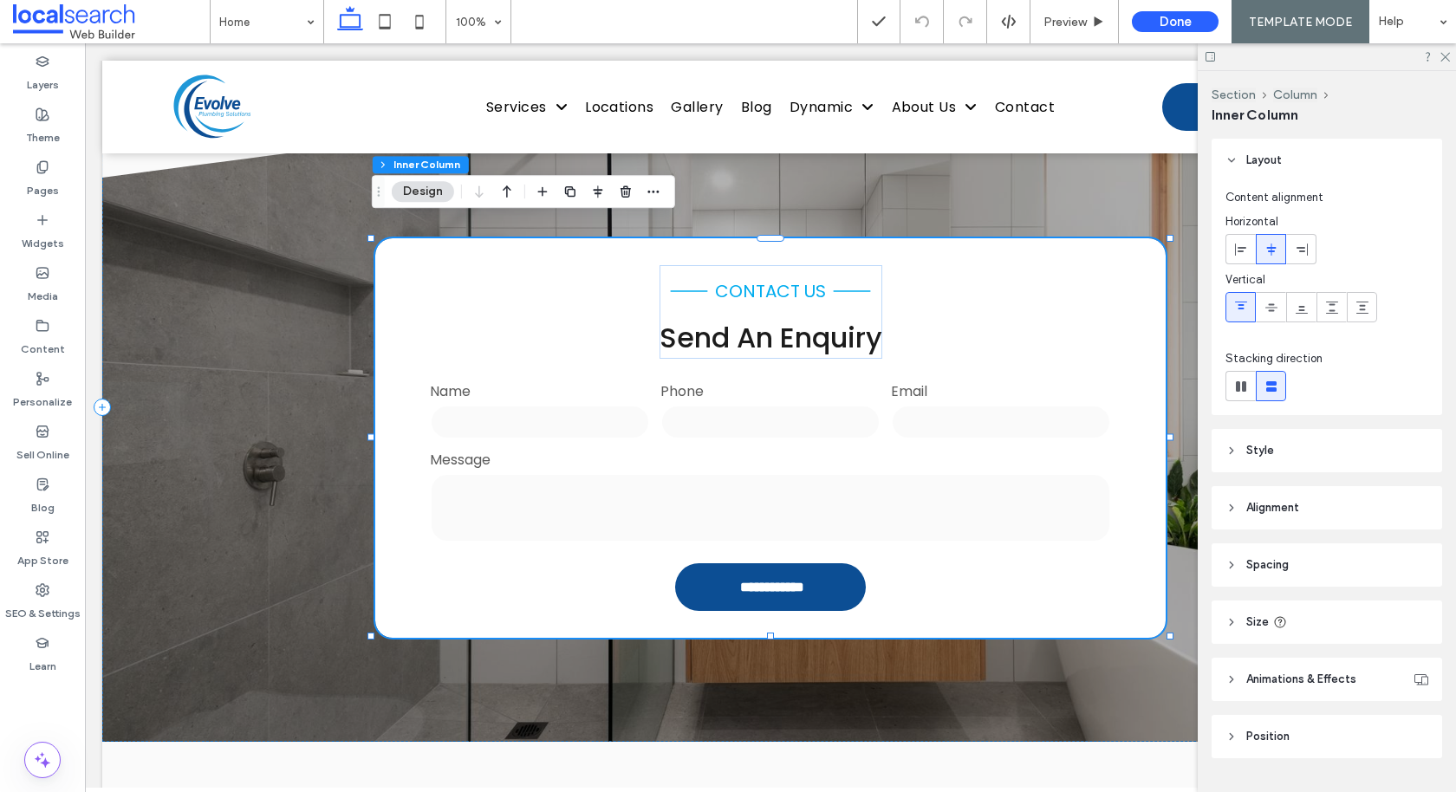
click at [793, 574] on header "Spacing" at bounding box center [1326, 564] width 230 height 43
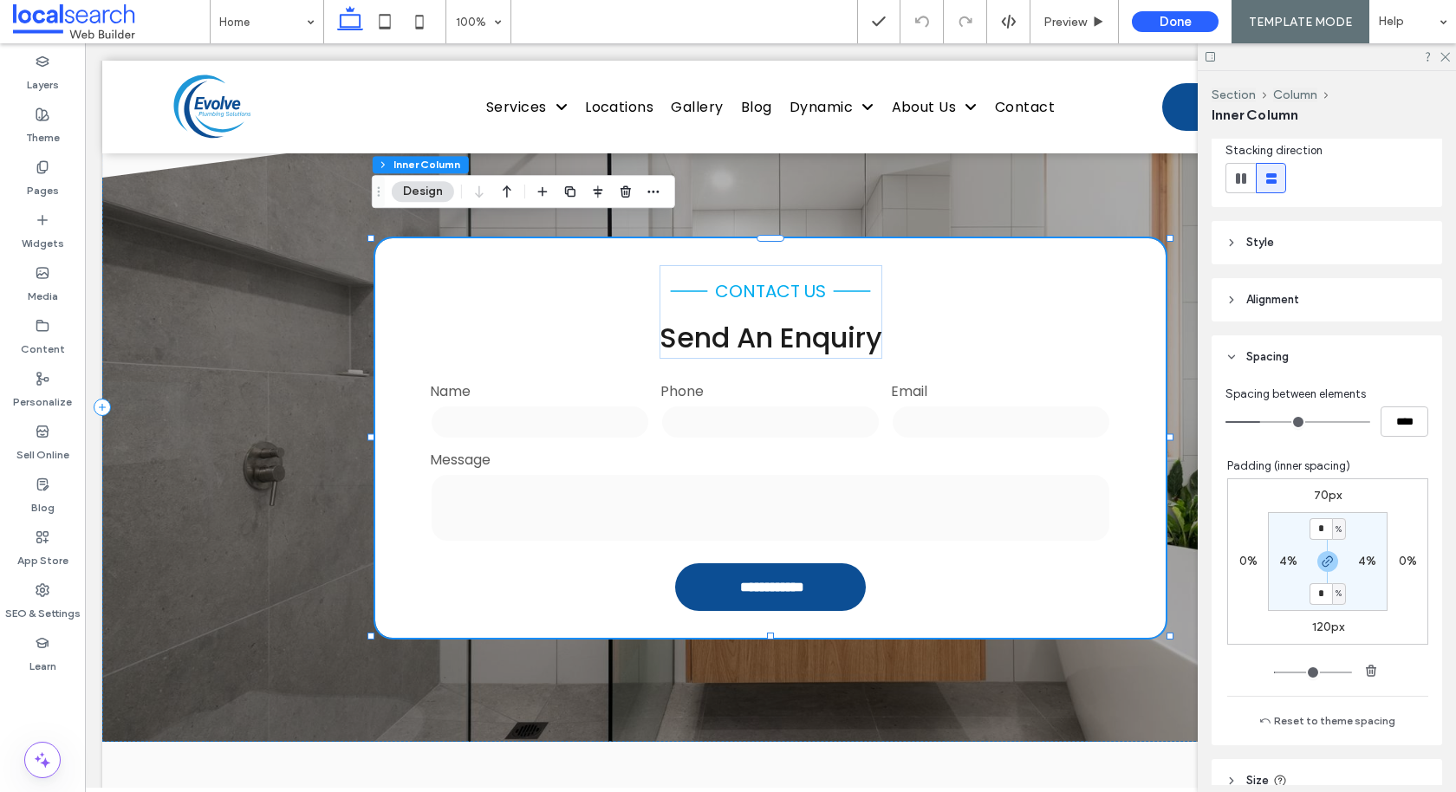
scroll to position [229, 0]
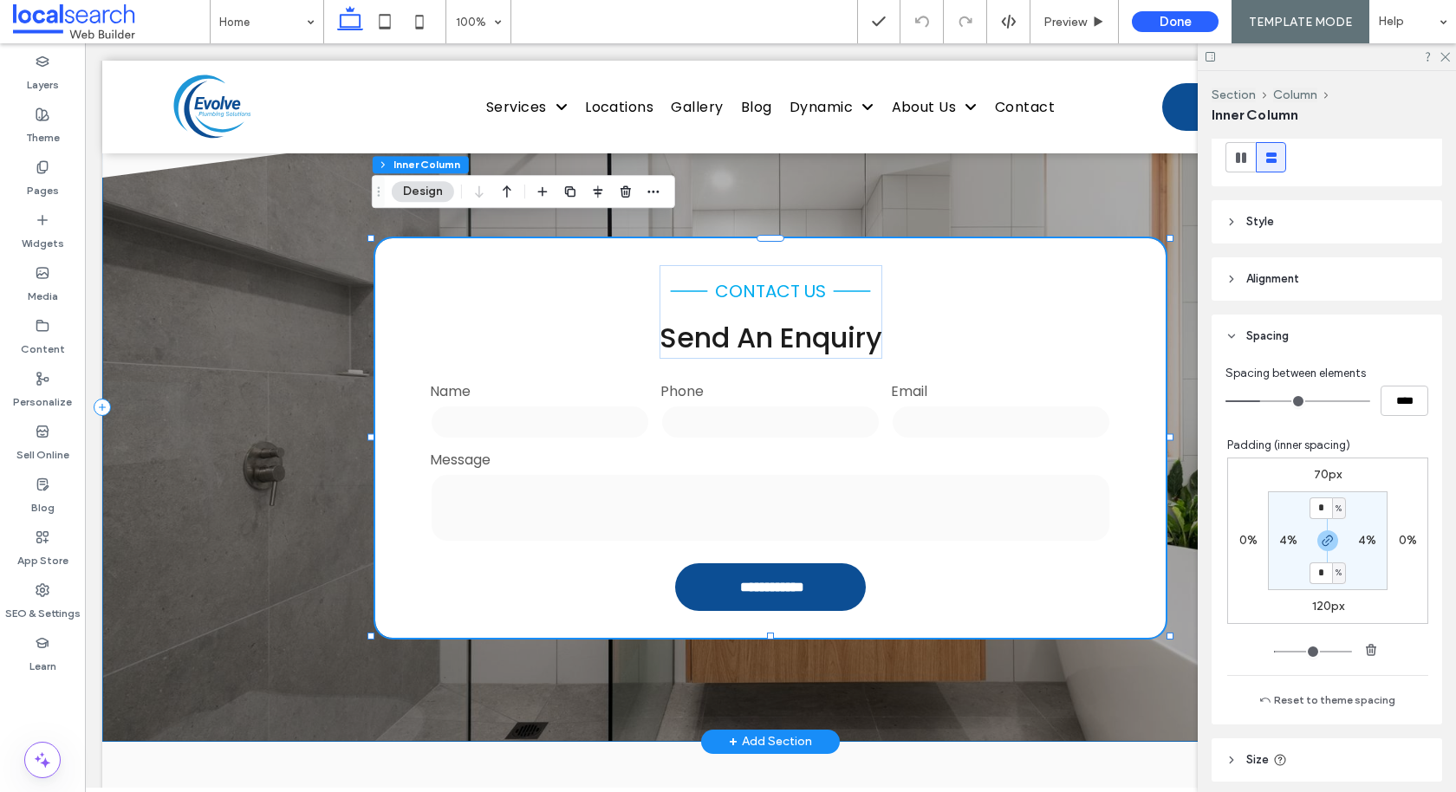
click at [186, 480] on div "**********" at bounding box center [770, 407] width 1336 height 669
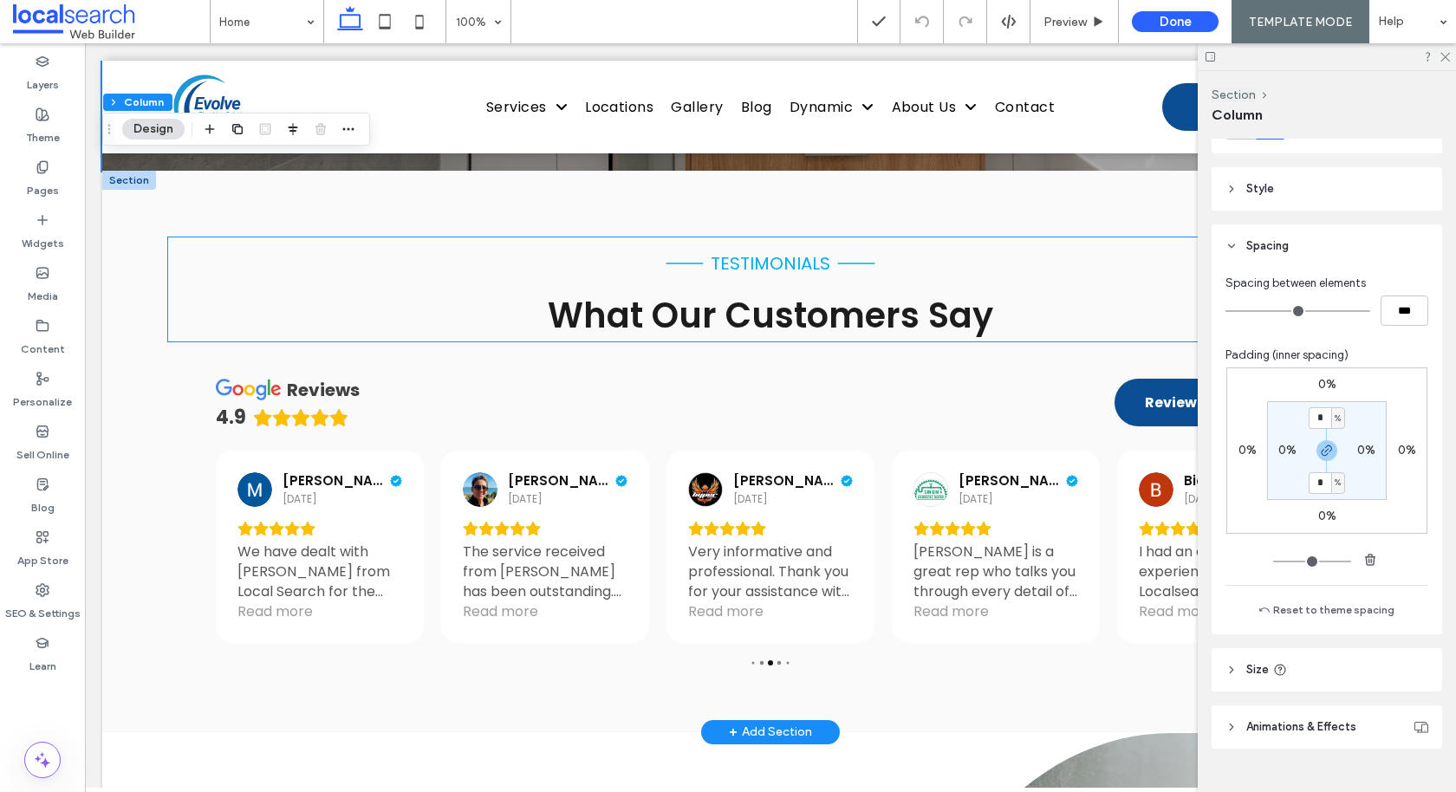
scroll to position [3286, 0]
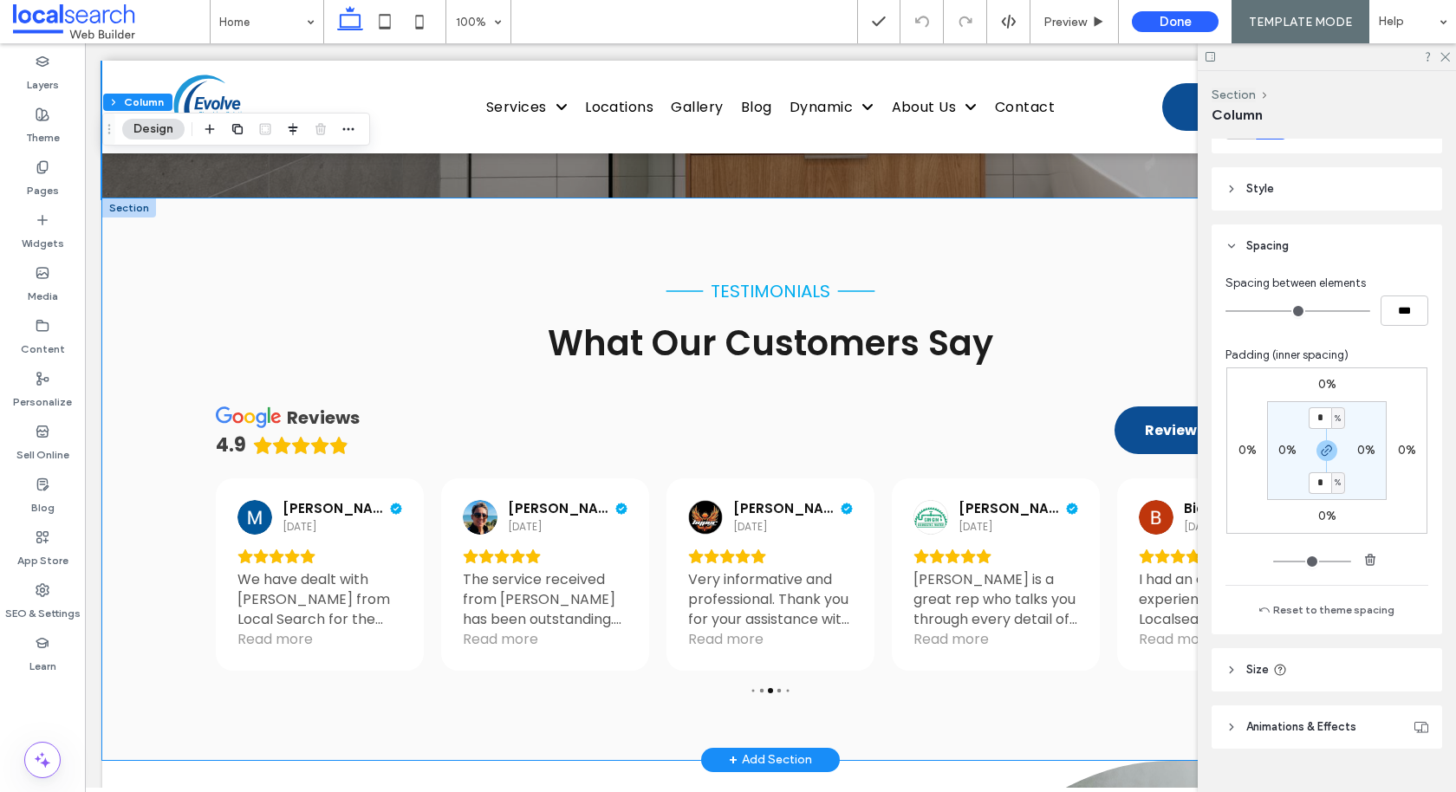
click at [136, 326] on div "testimonials What Our Customers Say reviews 4.9 Review us on Google [PERSON_NAM…" at bounding box center [770, 478] width 1336 height 561
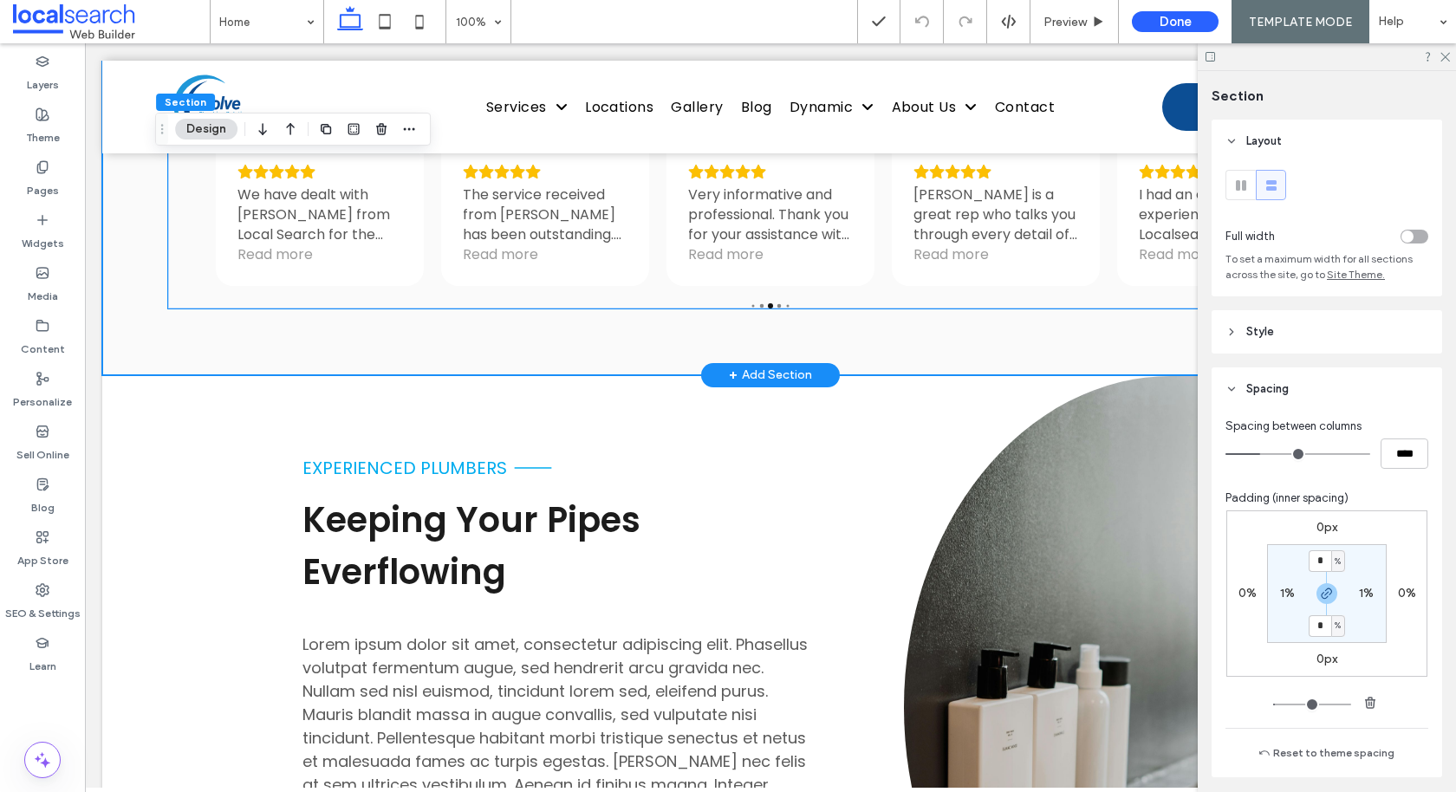
scroll to position [3930, 0]
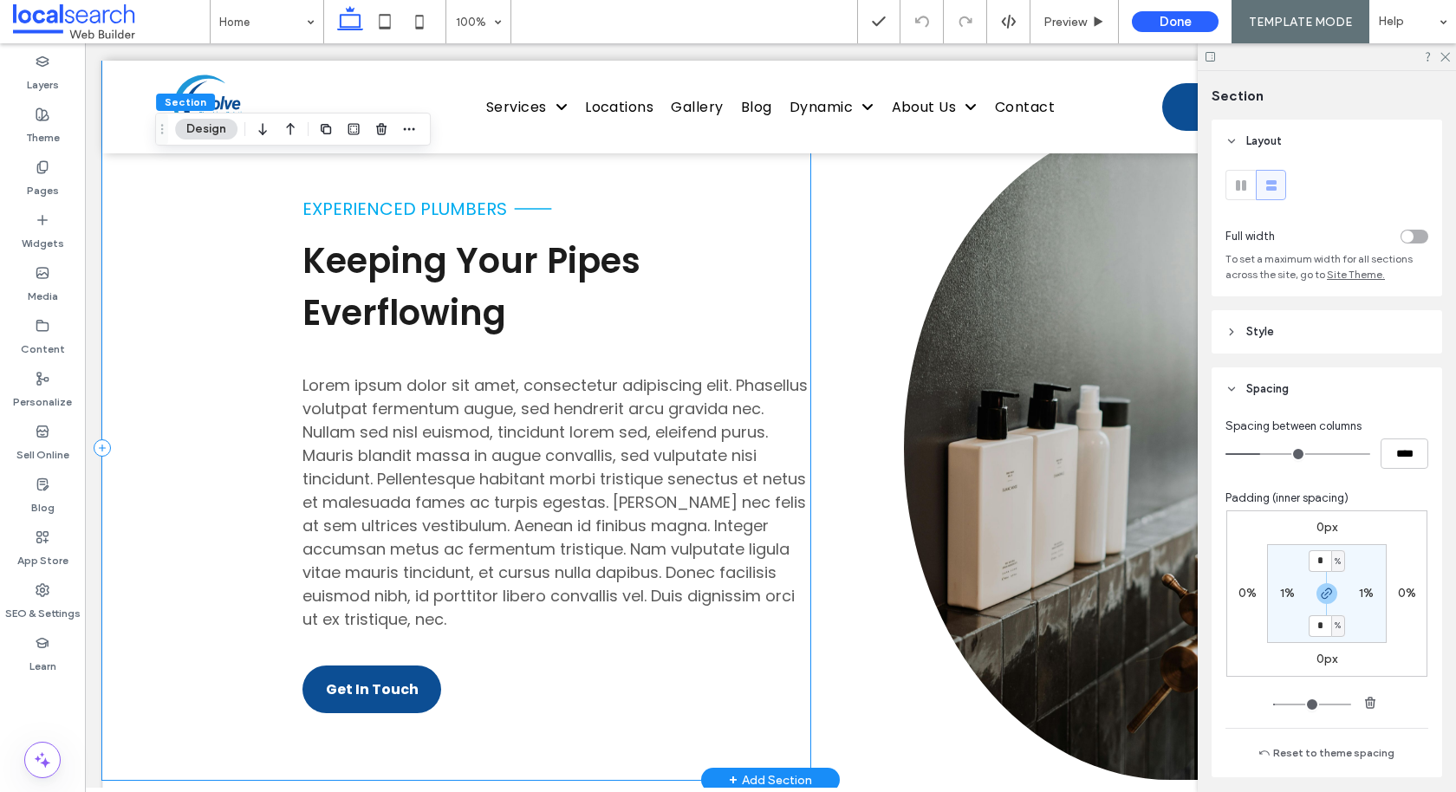
click at [214, 330] on div "experienced plumbers Keeping Your Pipes Everflowing Lorem ipsum dolor sit amet,…" at bounding box center [456, 448] width 708 height 664
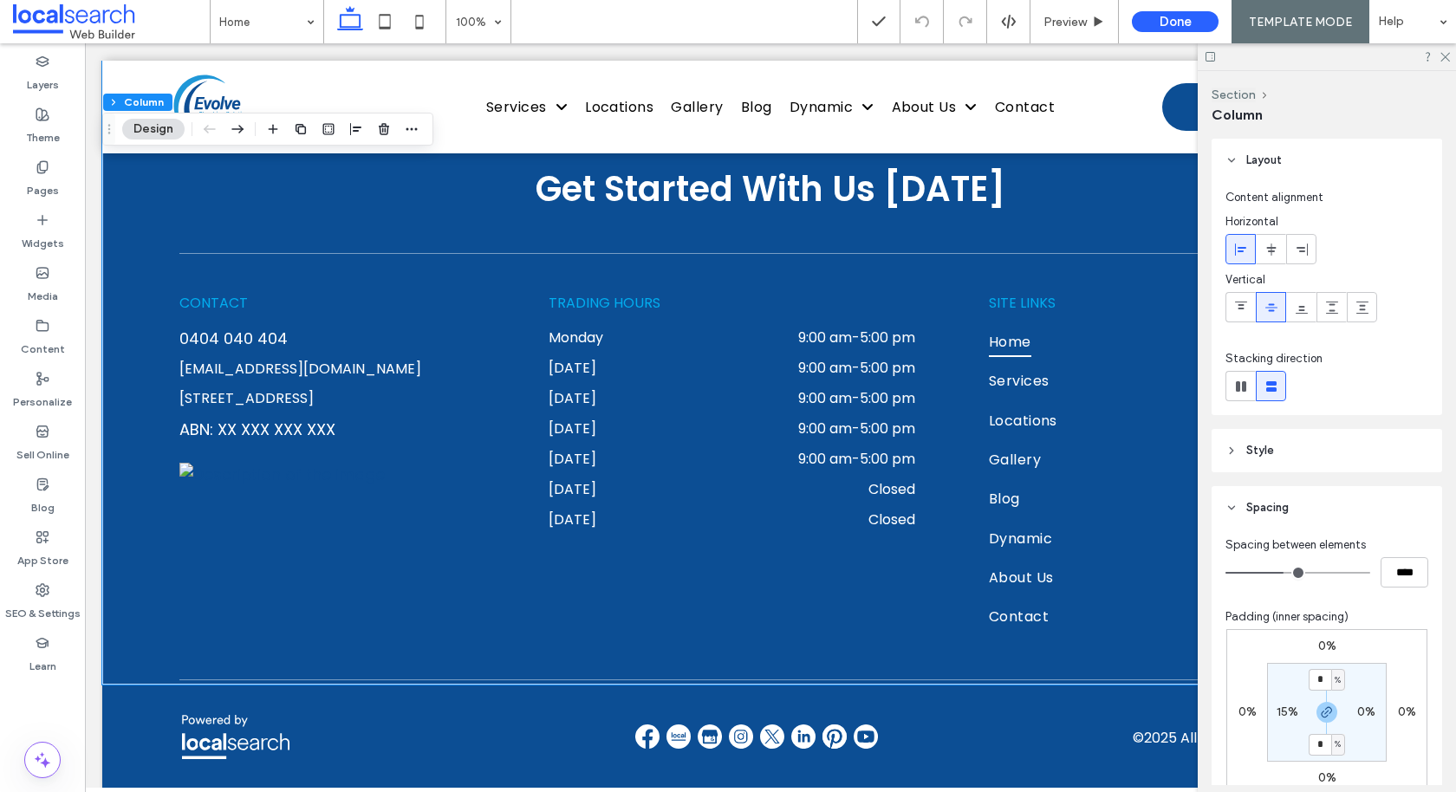
scroll to position [4569, 0]
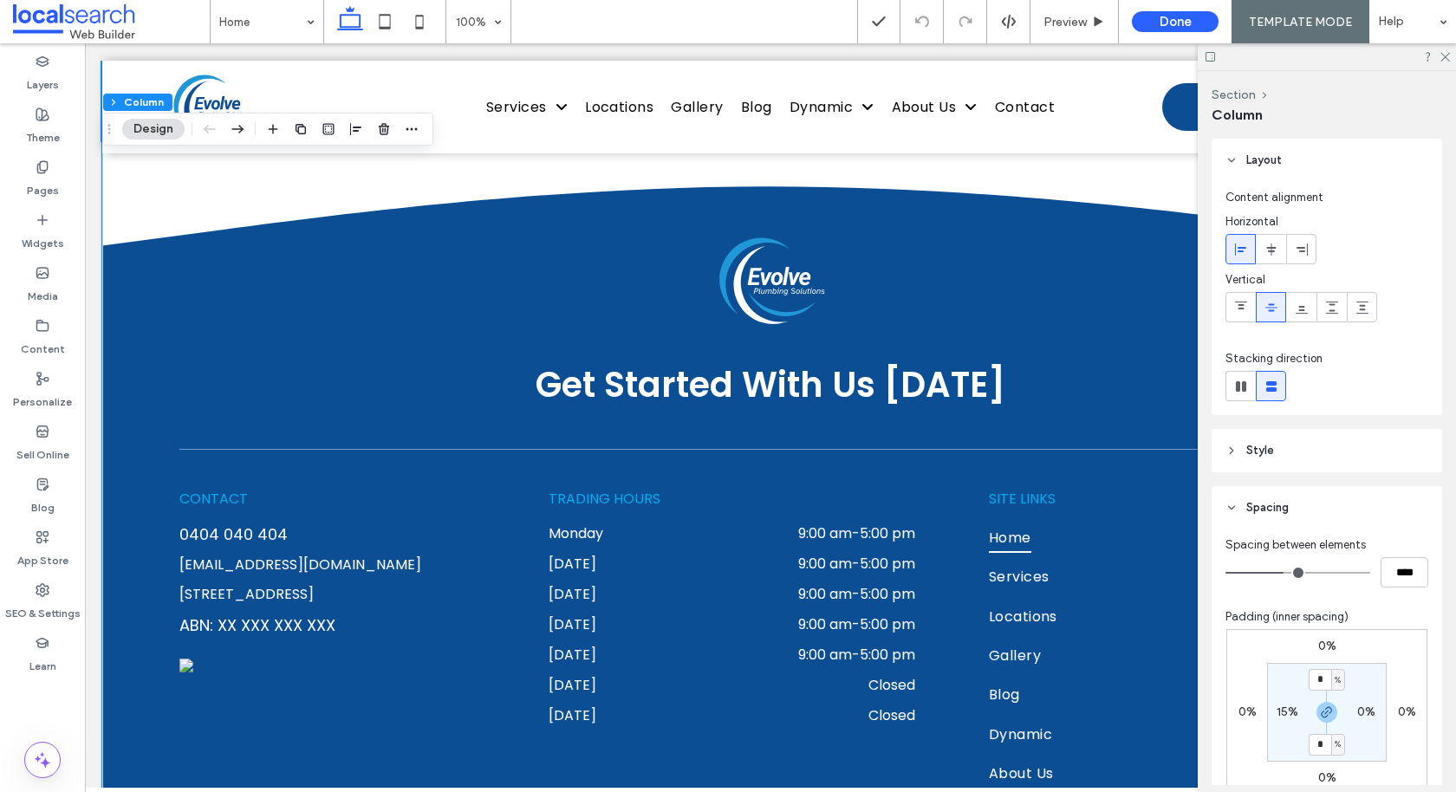
click at [131, 357] on div "Get Started With Us [DATE] CONTACT [PHONE_NUMBER] [EMAIL_ADDRESS][DOMAIN_NAME] …" at bounding box center [770, 506] width 1336 height 747
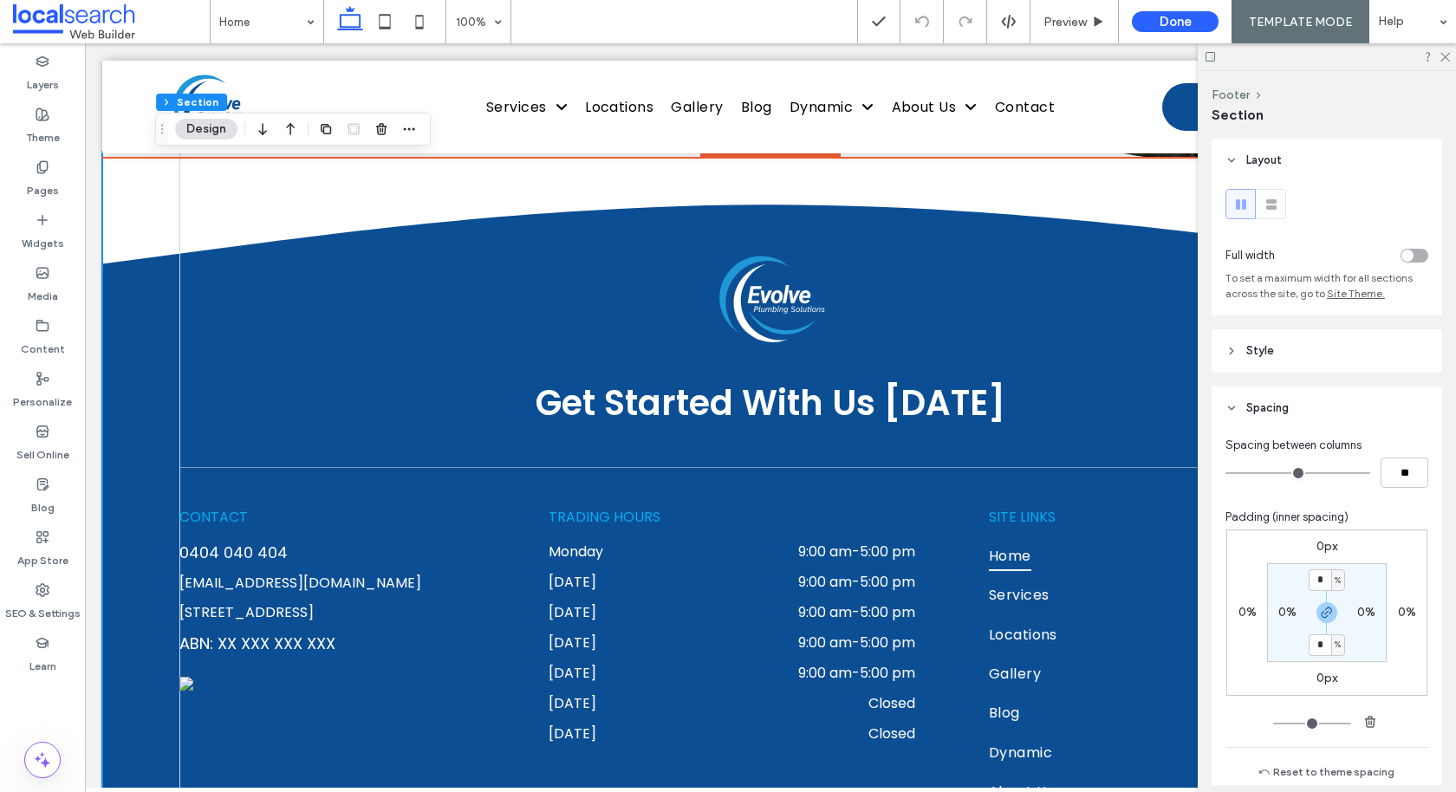
scroll to position [4490, 0]
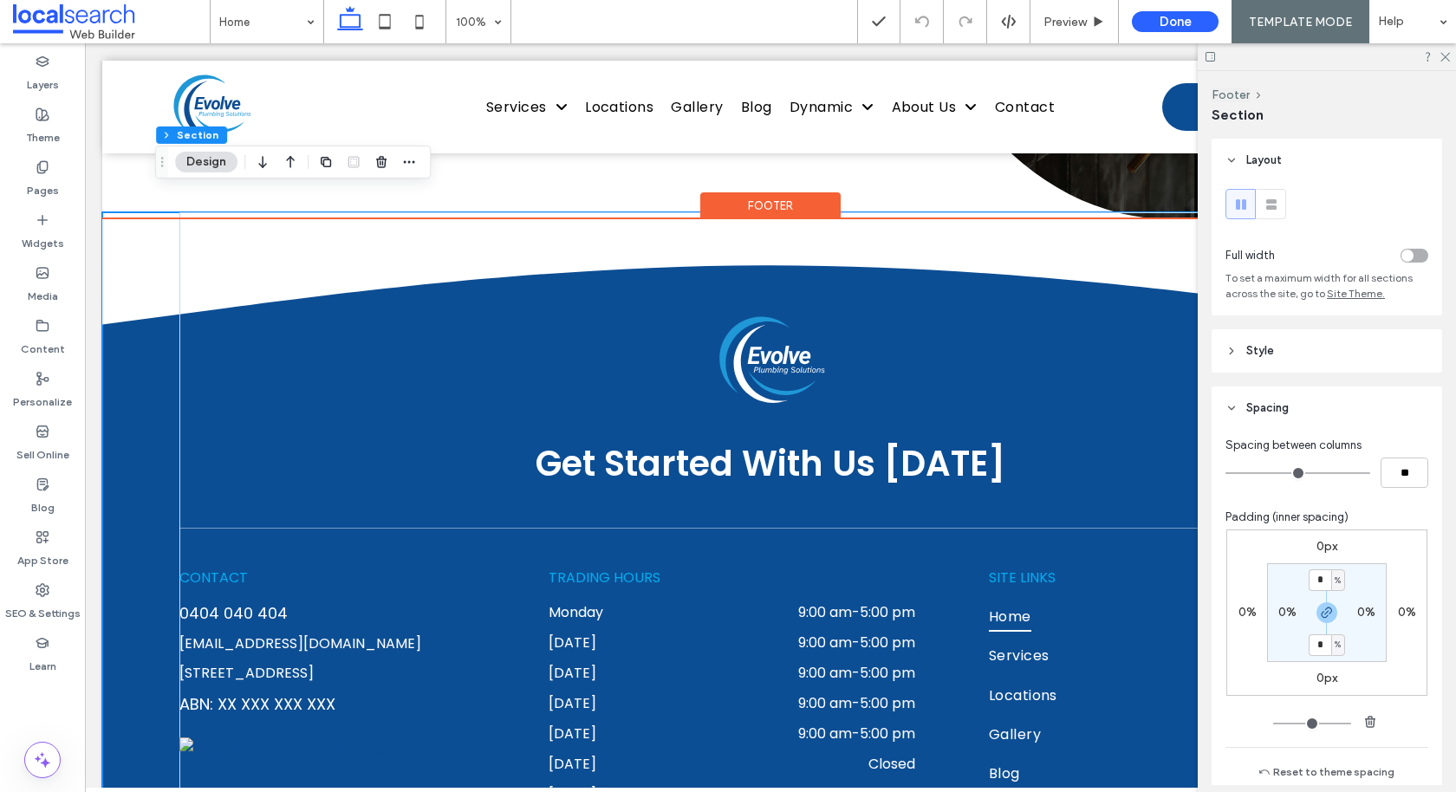
click at [759, 192] on div "Footer" at bounding box center [770, 205] width 140 height 27
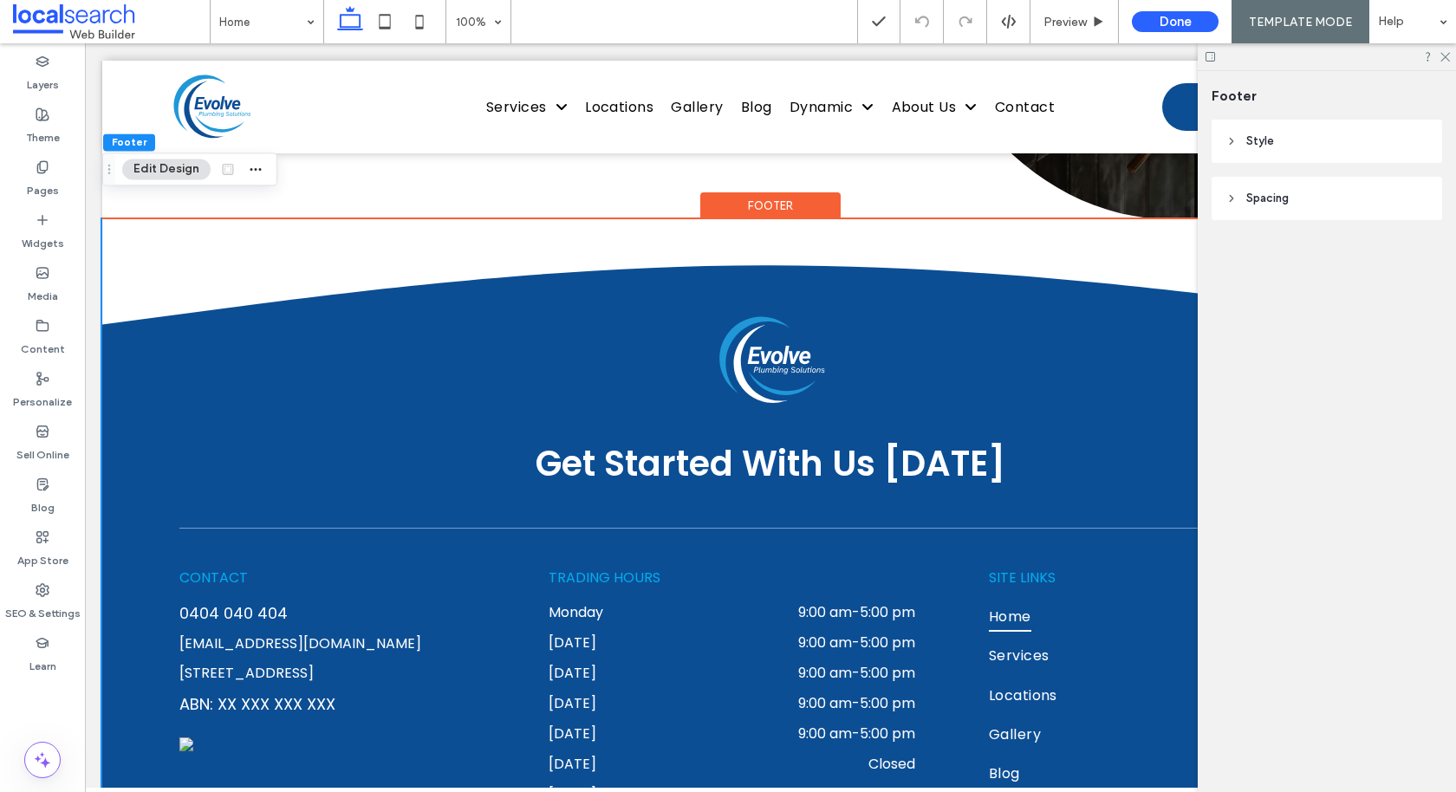
click at [793, 189] on header "Spacing" at bounding box center [1326, 198] width 230 height 43
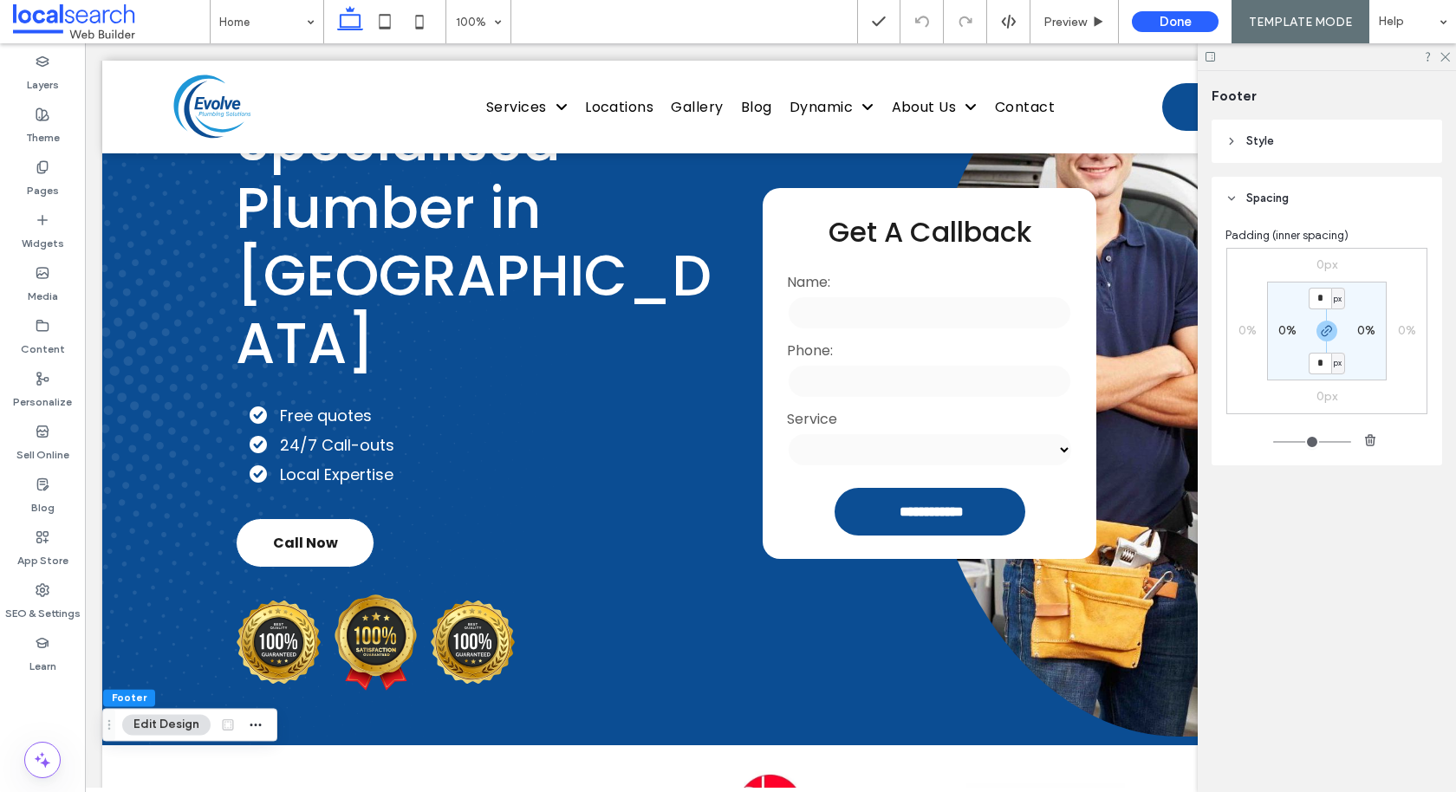
scroll to position [0, 0]
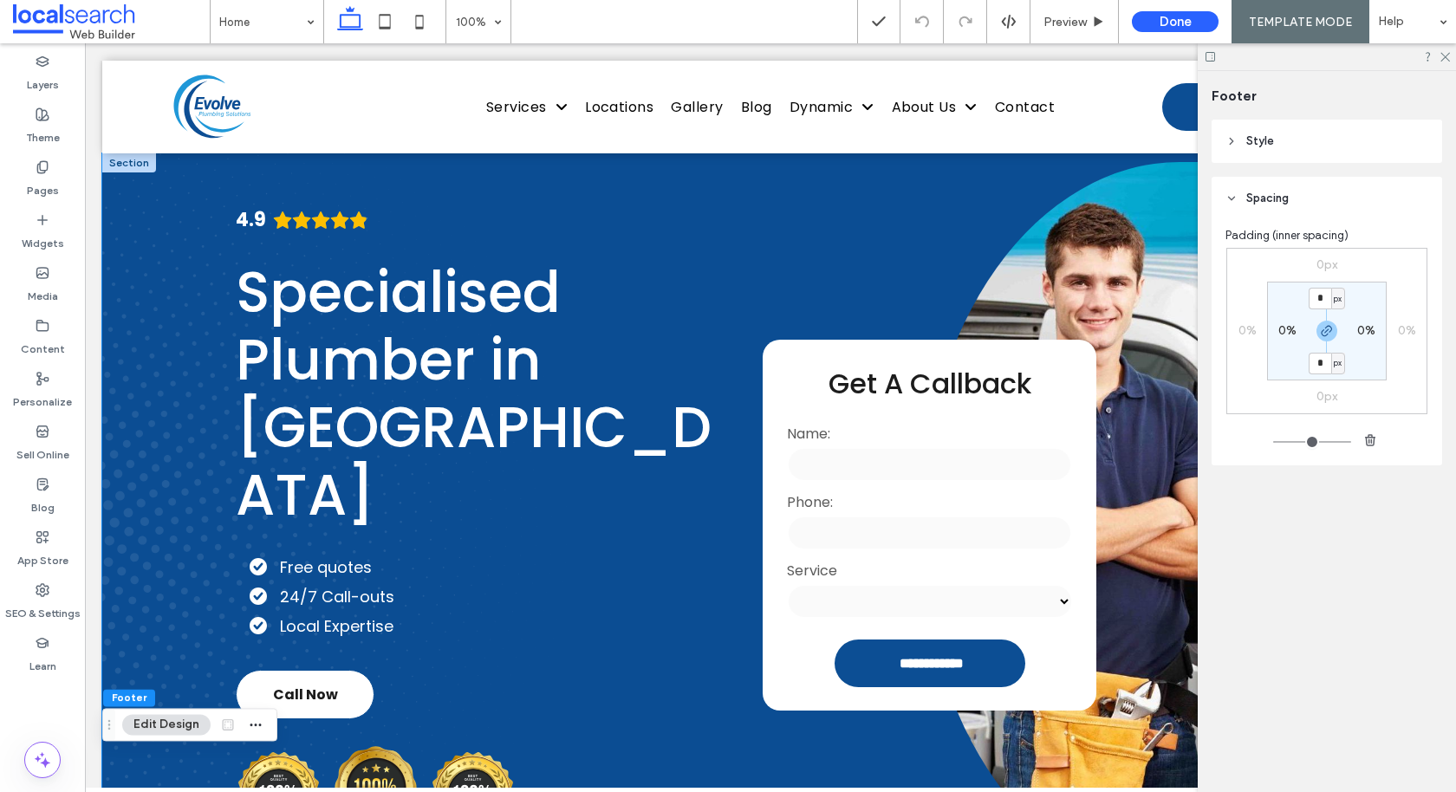
click at [157, 193] on div "**********" at bounding box center [770, 524] width 1336 height 743
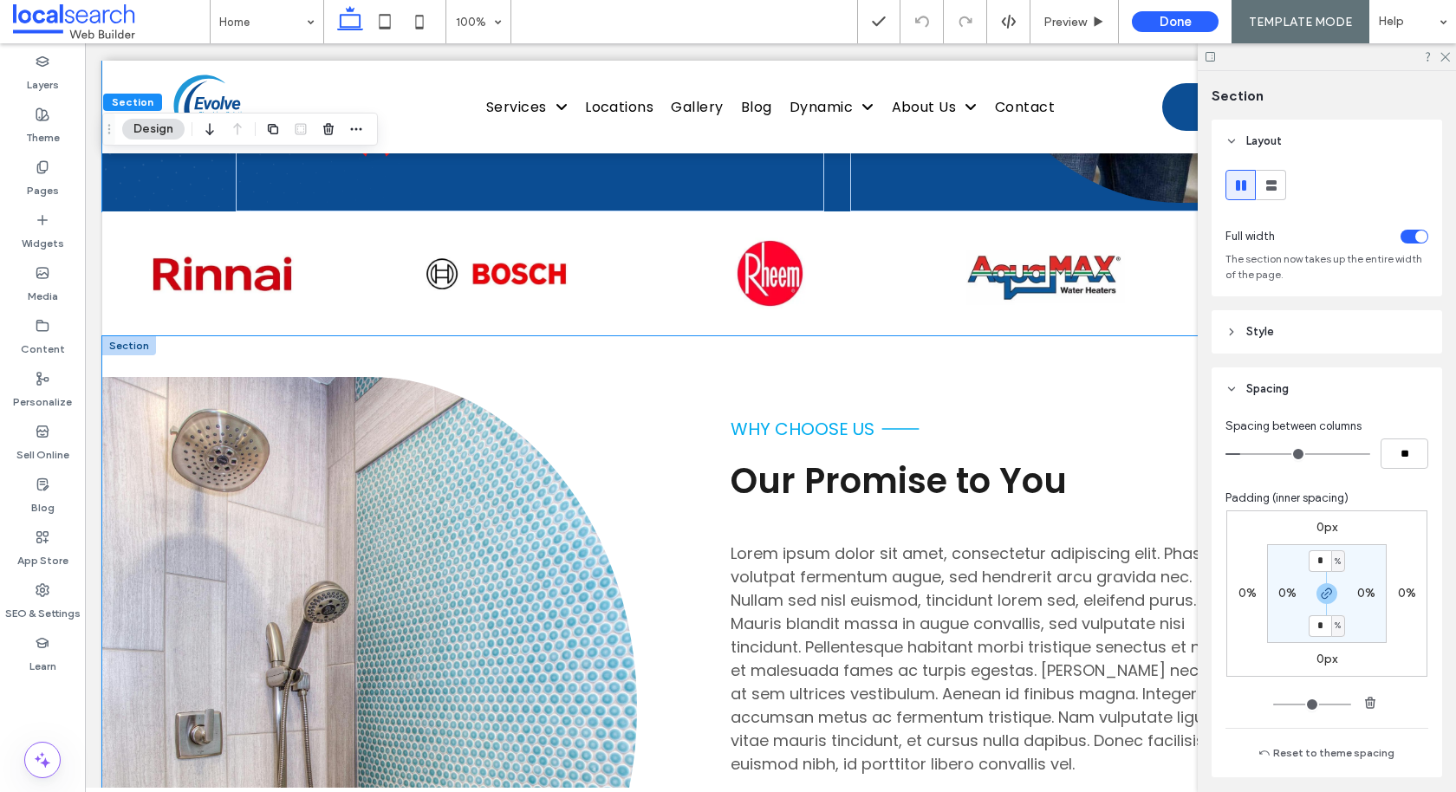
scroll to position [683, 0]
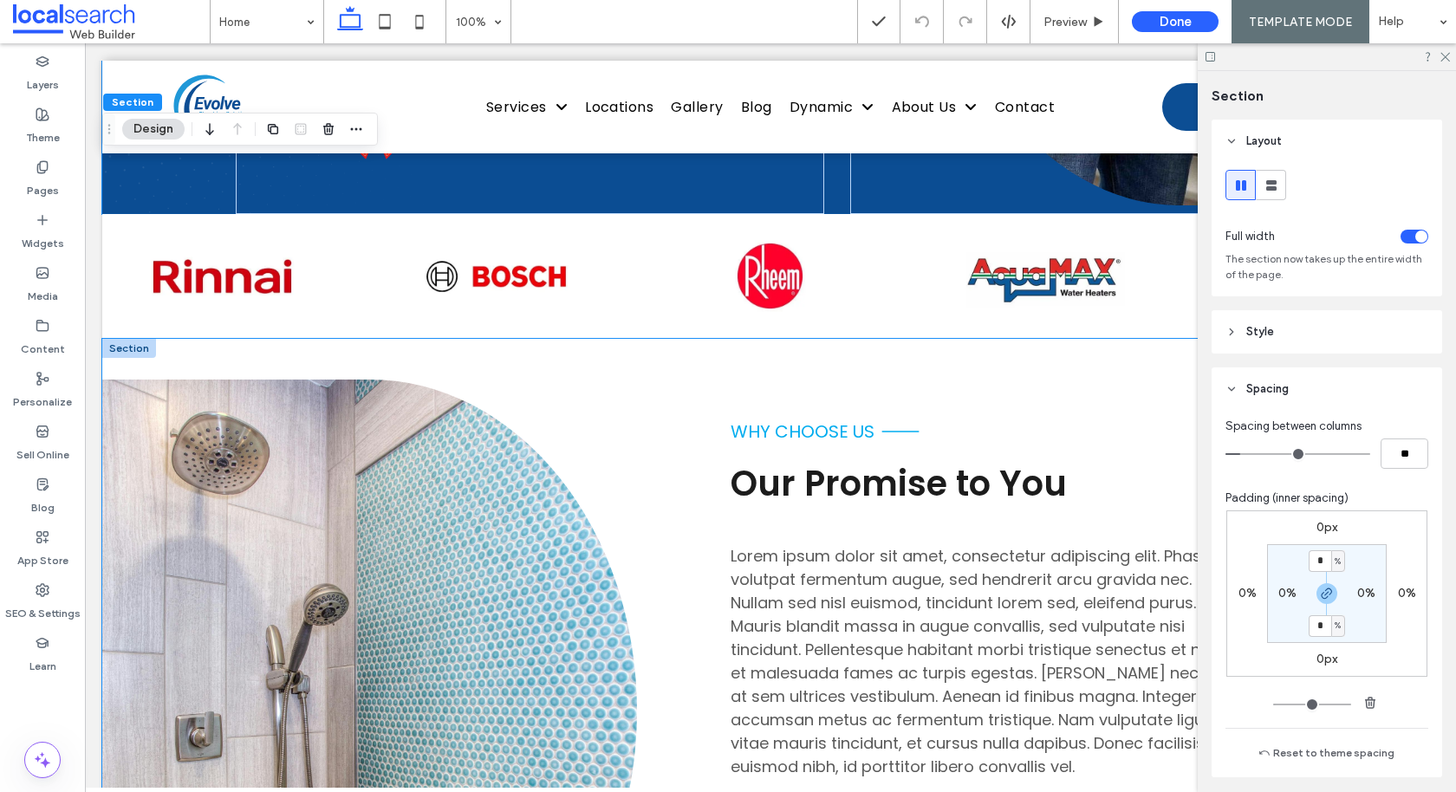
click at [667, 405] on div "Button why choose us Our Promise to You Lorem ipsum dolor sit amet, consectetur…" at bounding box center [770, 710] width 1336 height 743
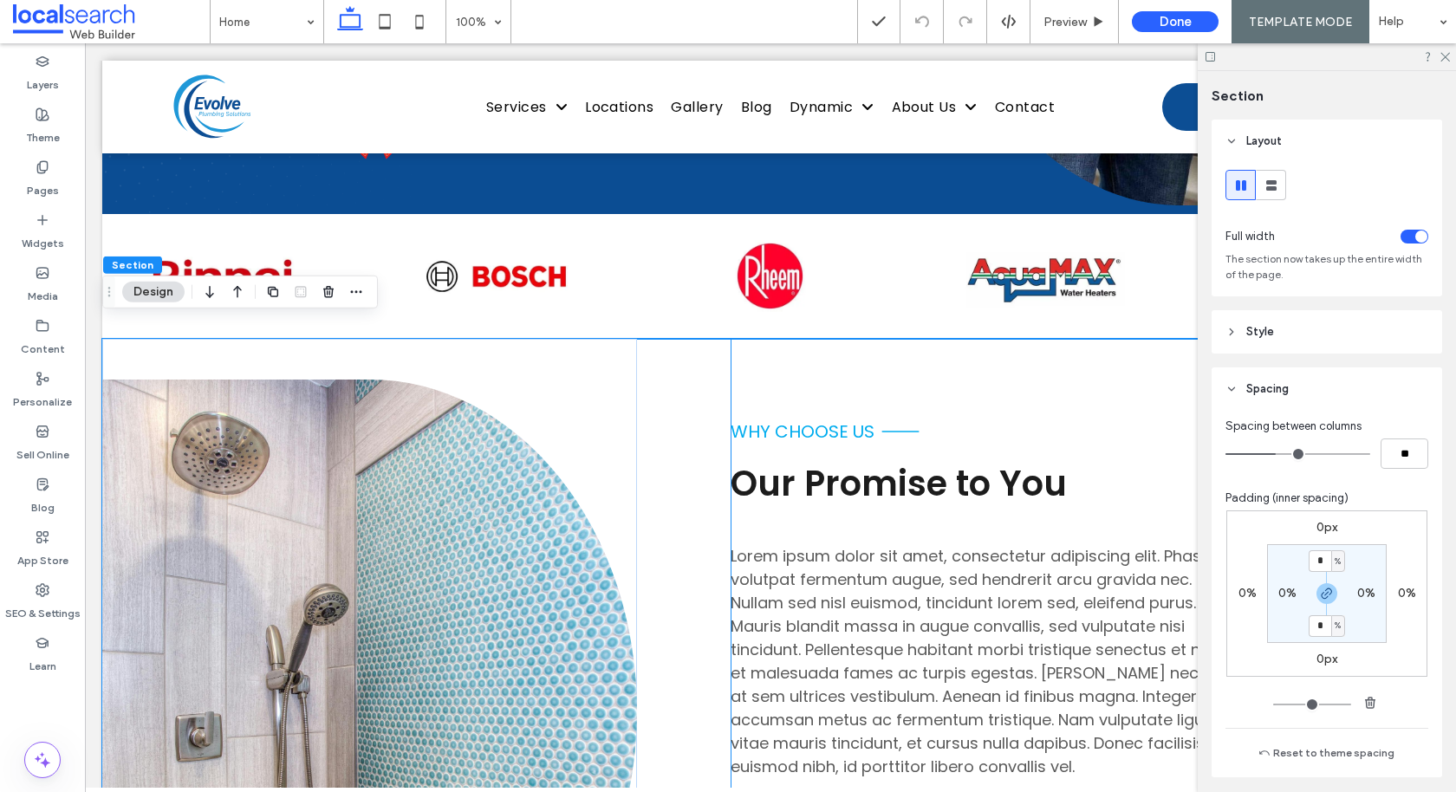
click at [776, 361] on div "why choose us Our Promise to You Lorem ipsum dolor sit amet, consectetur adipis…" at bounding box center [1084, 710] width 708 height 743
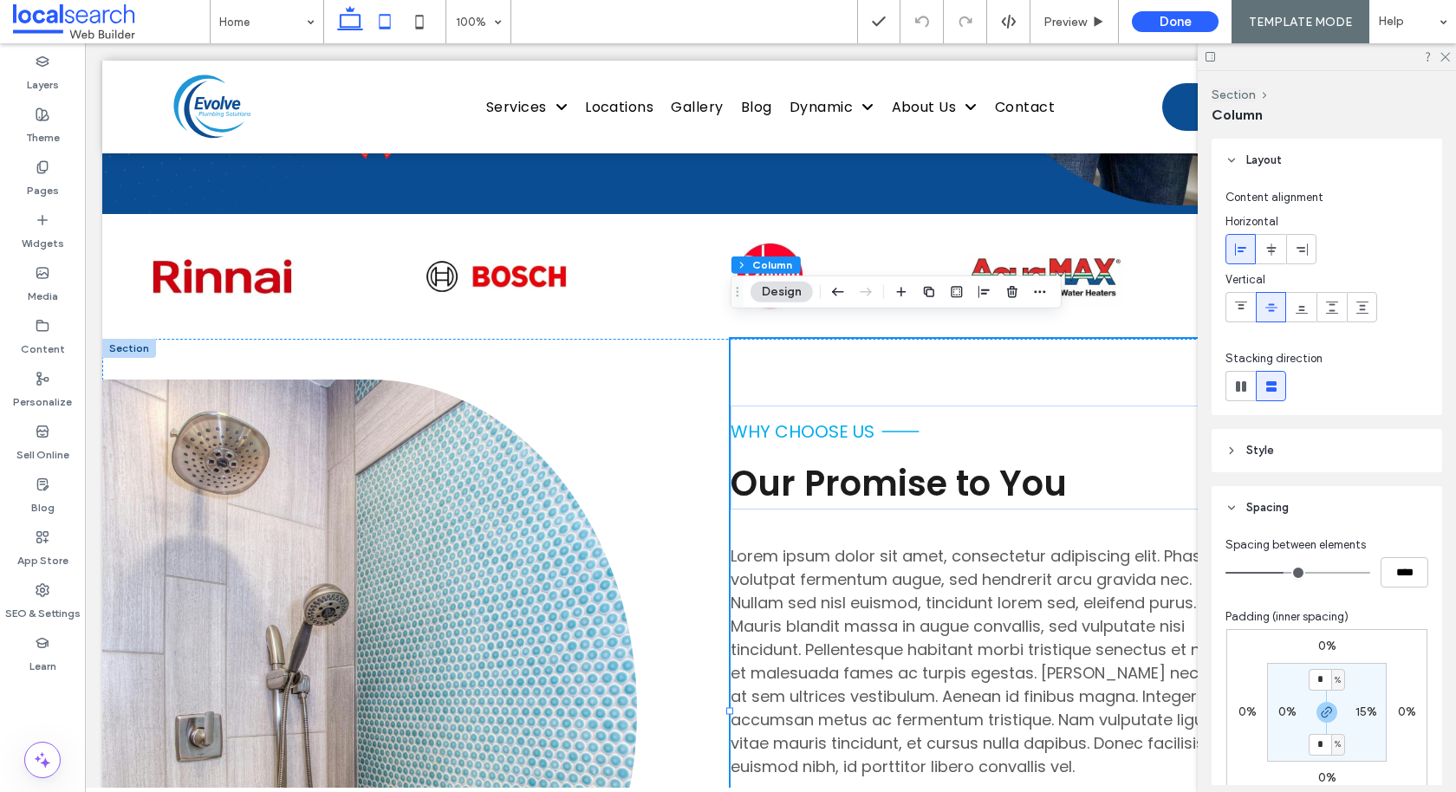
click at [373, 27] on icon at bounding box center [384, 21] width 35 height 35
type input "**"
type input "****"
type input "**"
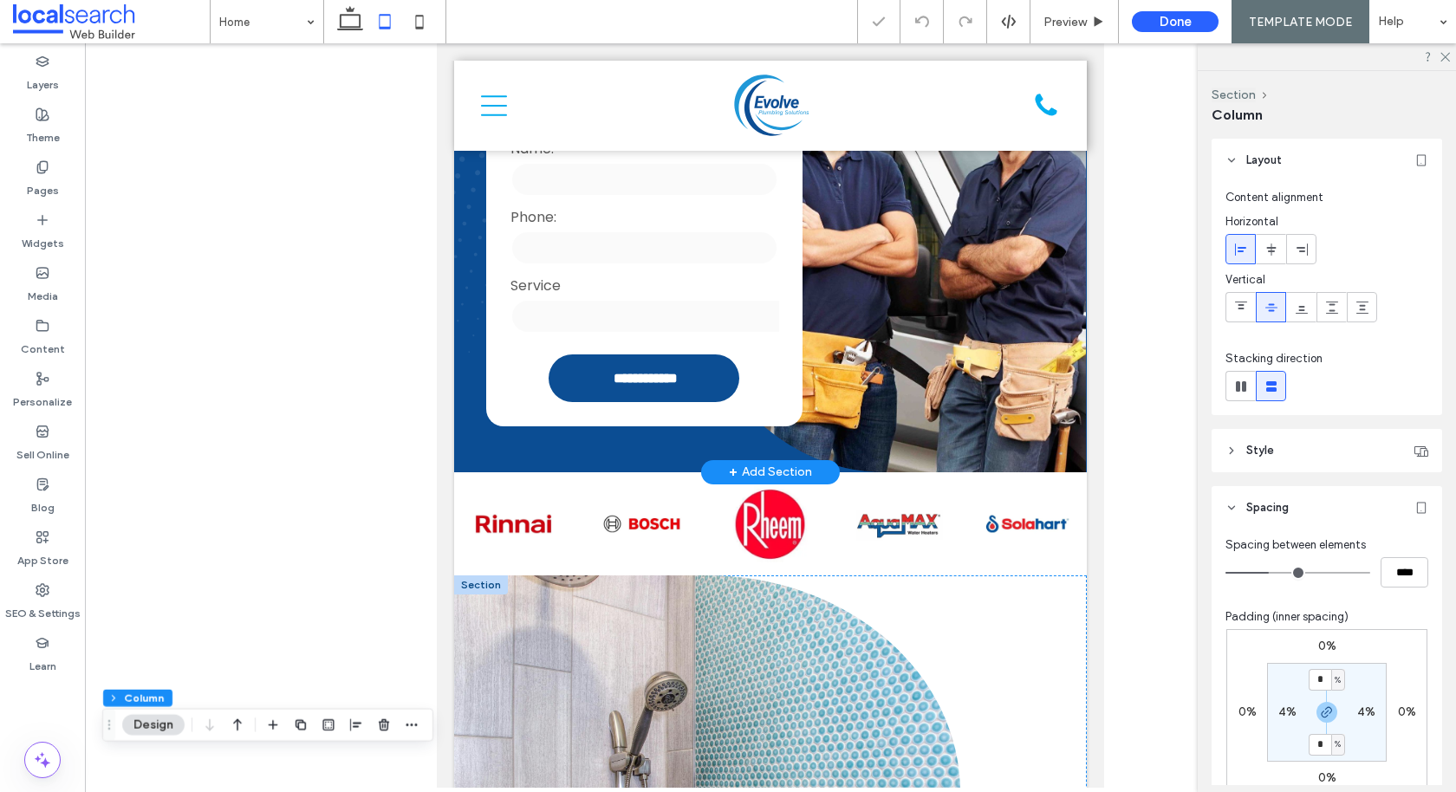
type input "**"
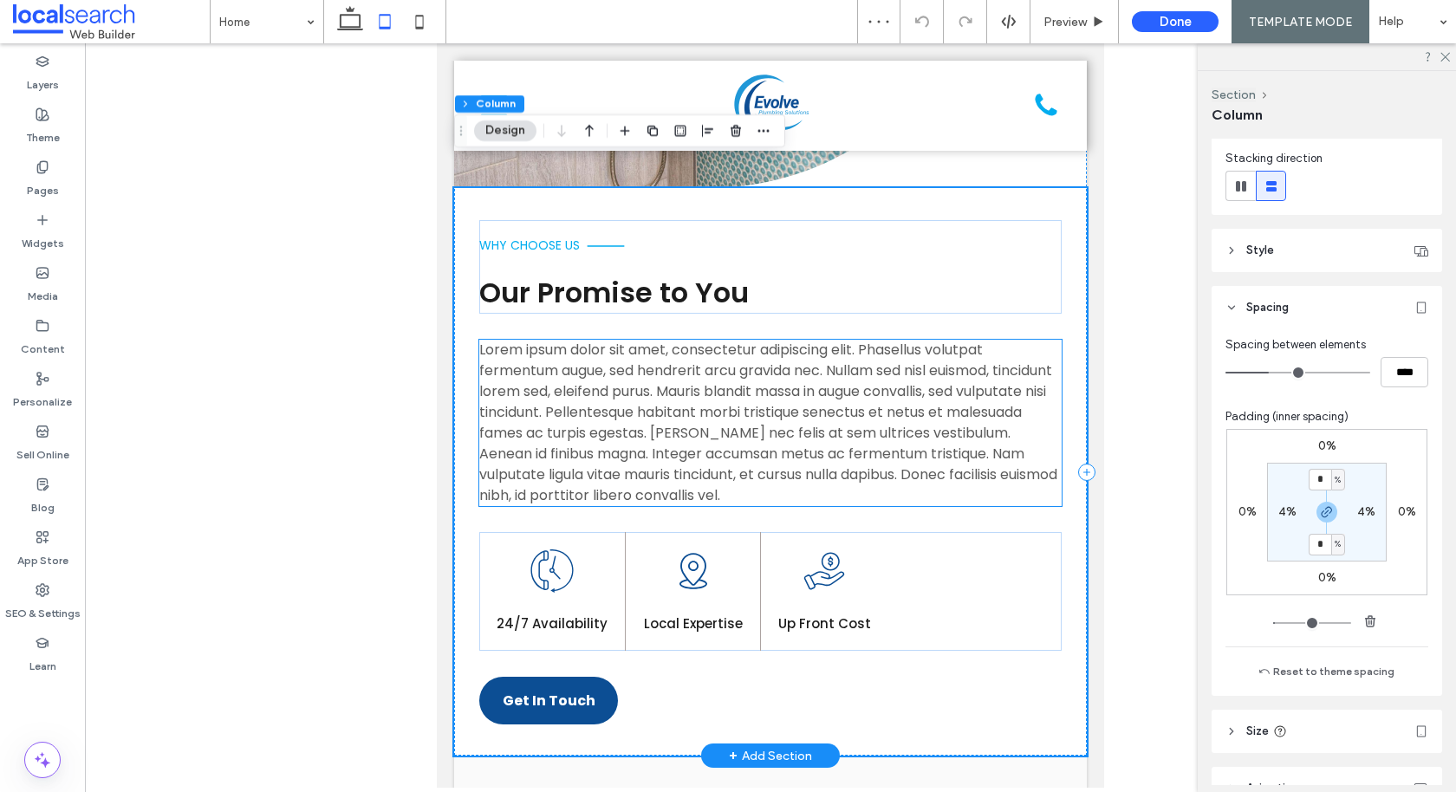
scroll to position [1527, 0]
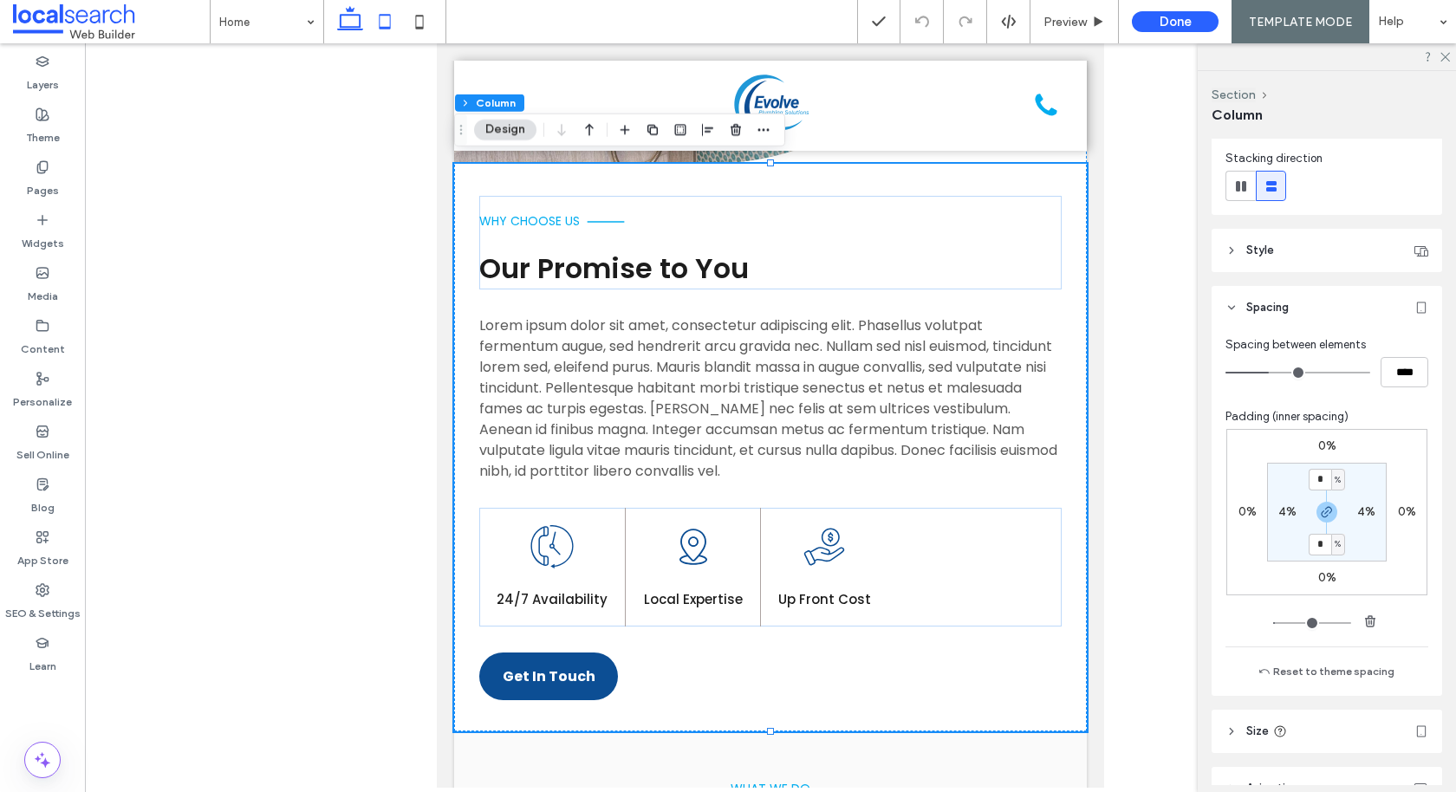
drag, startPoint x: 360, startPoint y: 23, endPoint x: 337, endPoint y: 468, distance: 445.0
click at [360, 23] on icon at bounding box center [350, 21] width 35 height 35
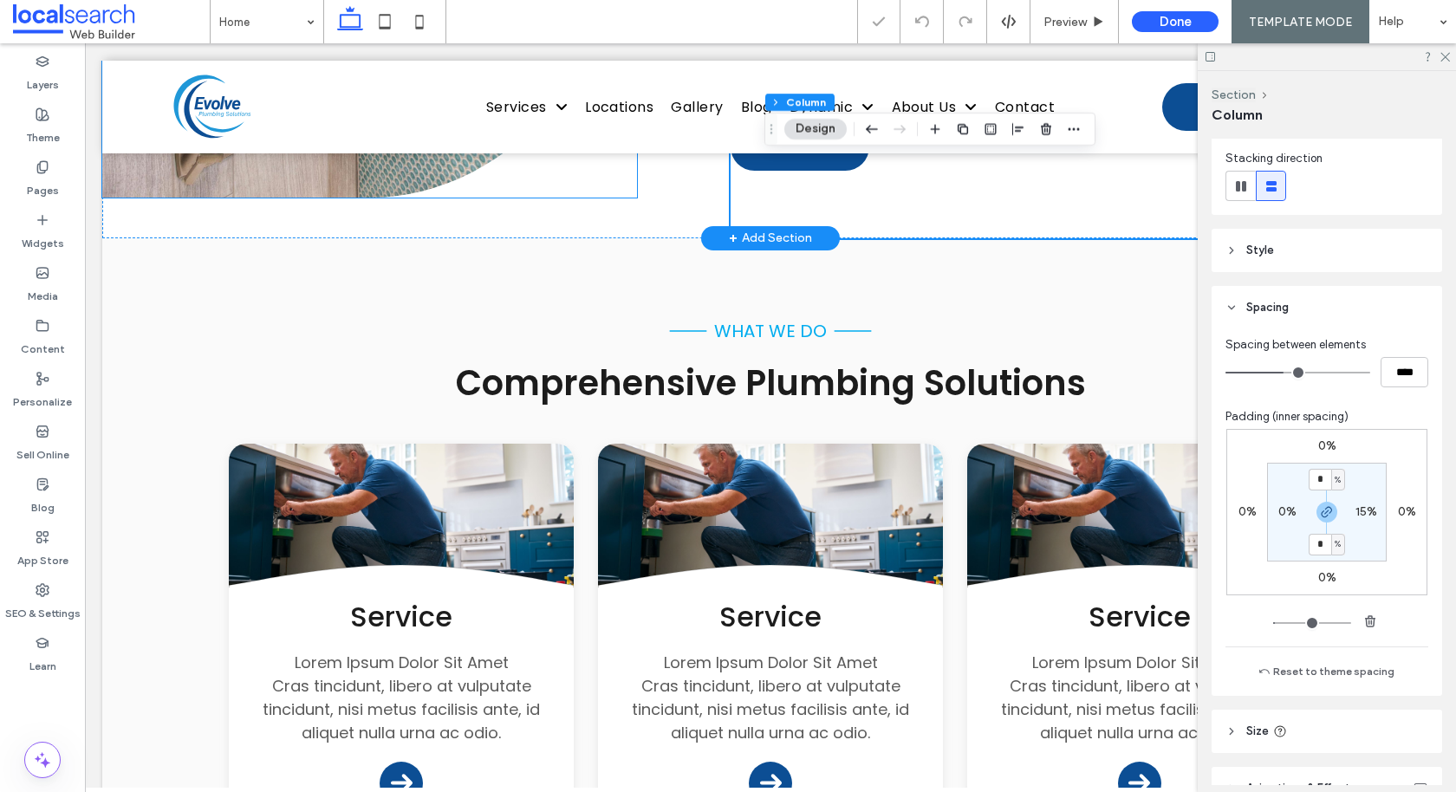
type input "**"
type input "****"
type input "**"
type input "***"
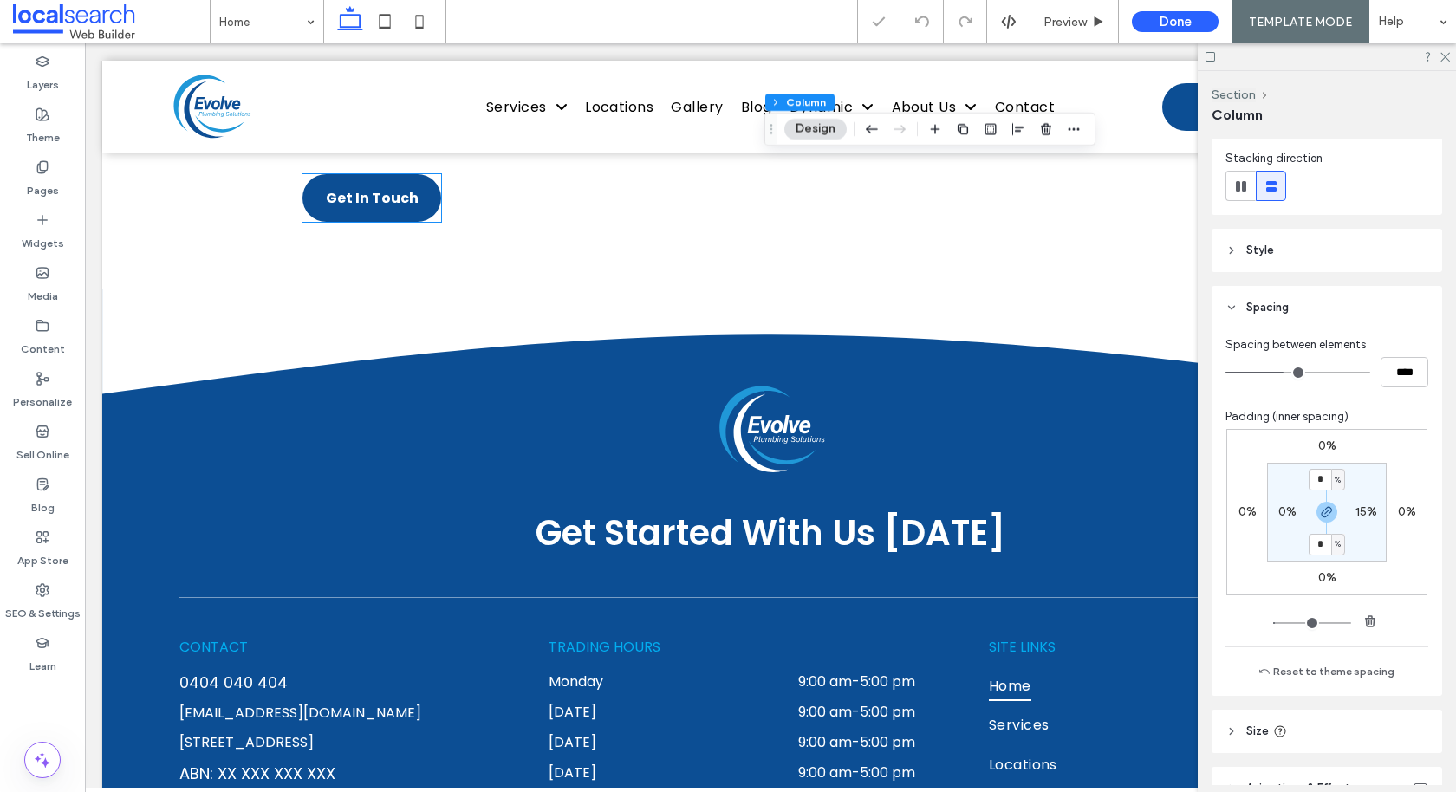
scroll to position [4599, 0]
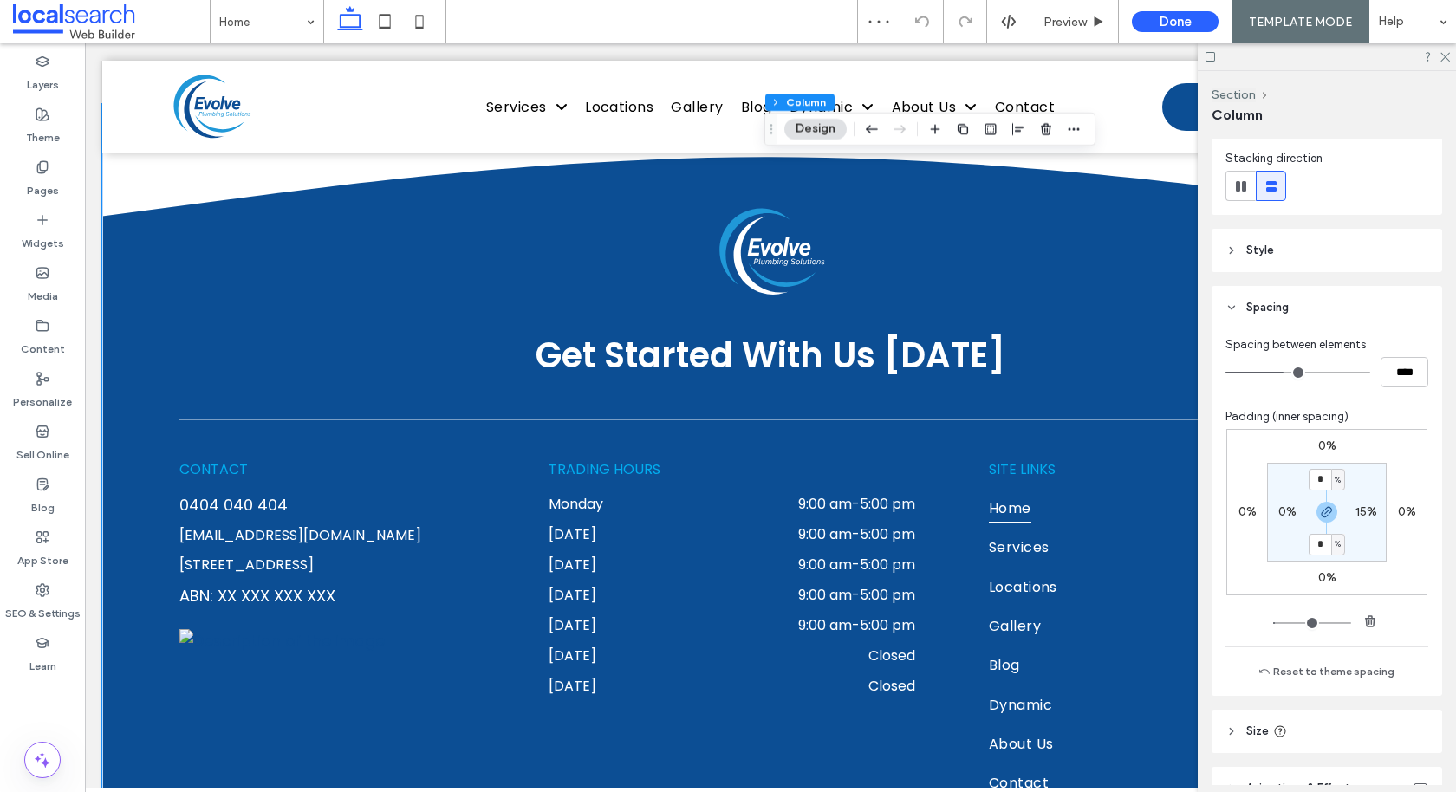
click at [143, 392] on div "Get Started With Us [DATE] CONTACT [PHONE_NUMBER] [EMAIL_ADDRESS][DOMAIN_NAME] …" at bounding box center [770, 477] width 1336 height 747
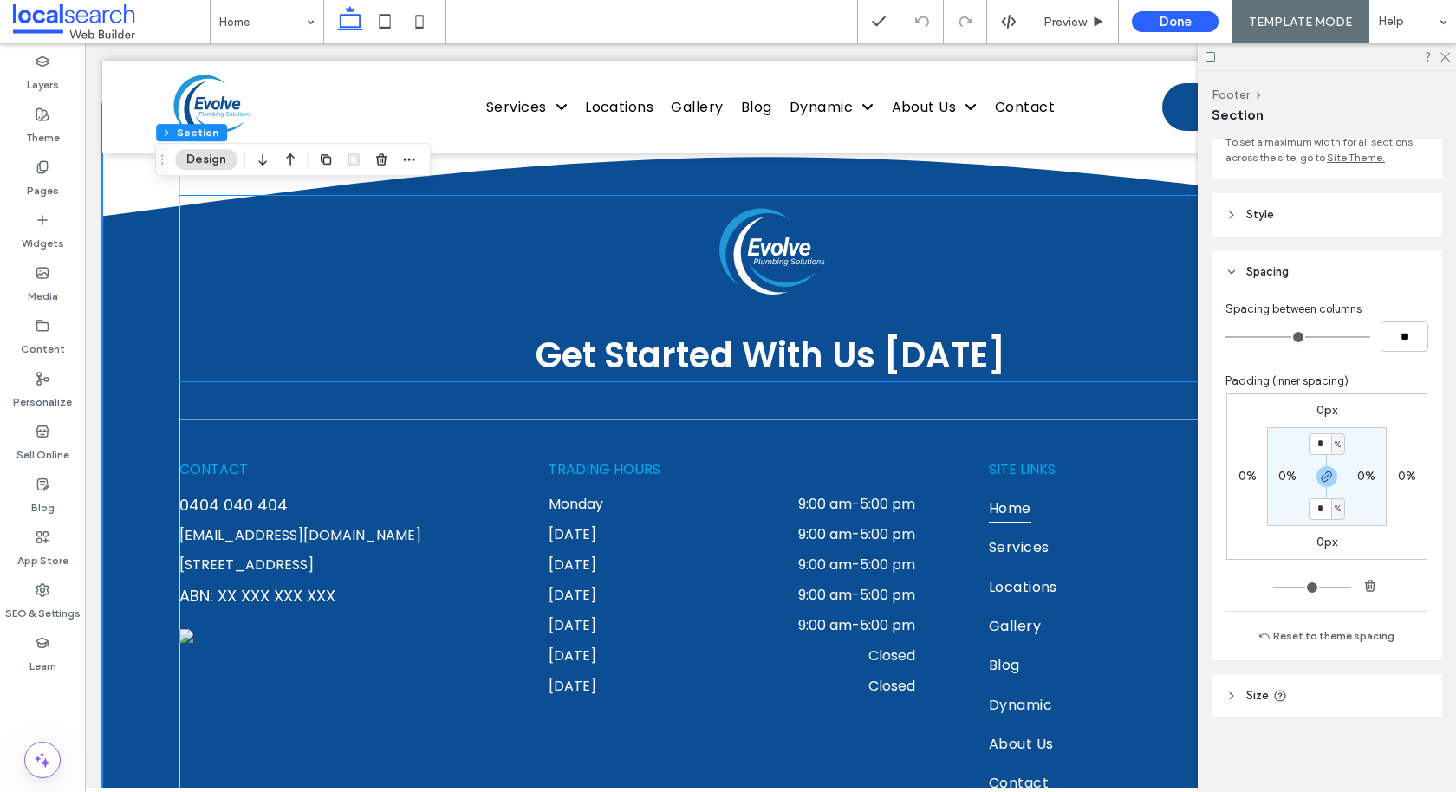
scroll to position [4476, 0]
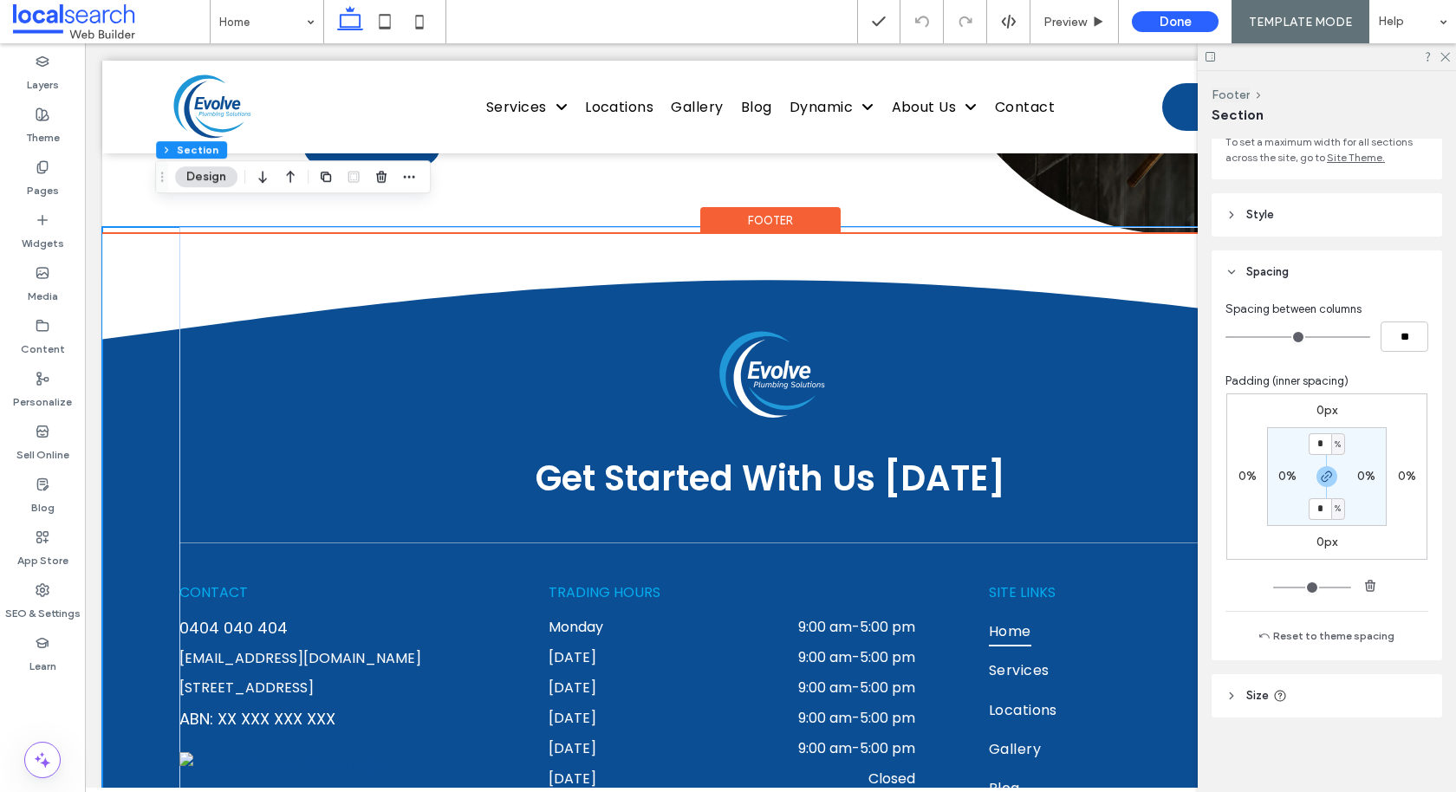
click at [761, 207] on div "Footer" at bounding box center [770, 220] width 140 height 27
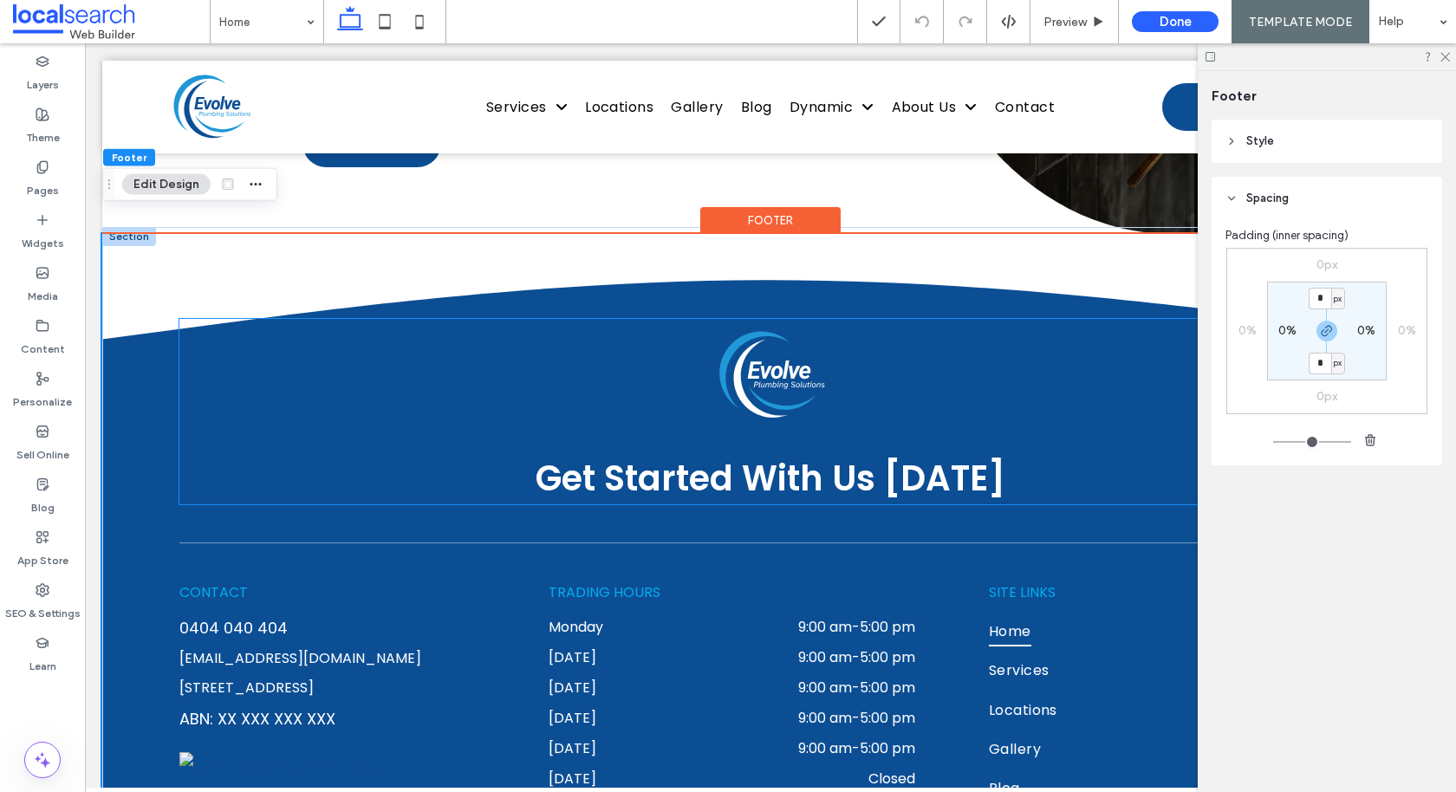
click at [406, 466] on div "Get Started With Us [DATE]" at bounding box center [769, 411] width 1181 height 185
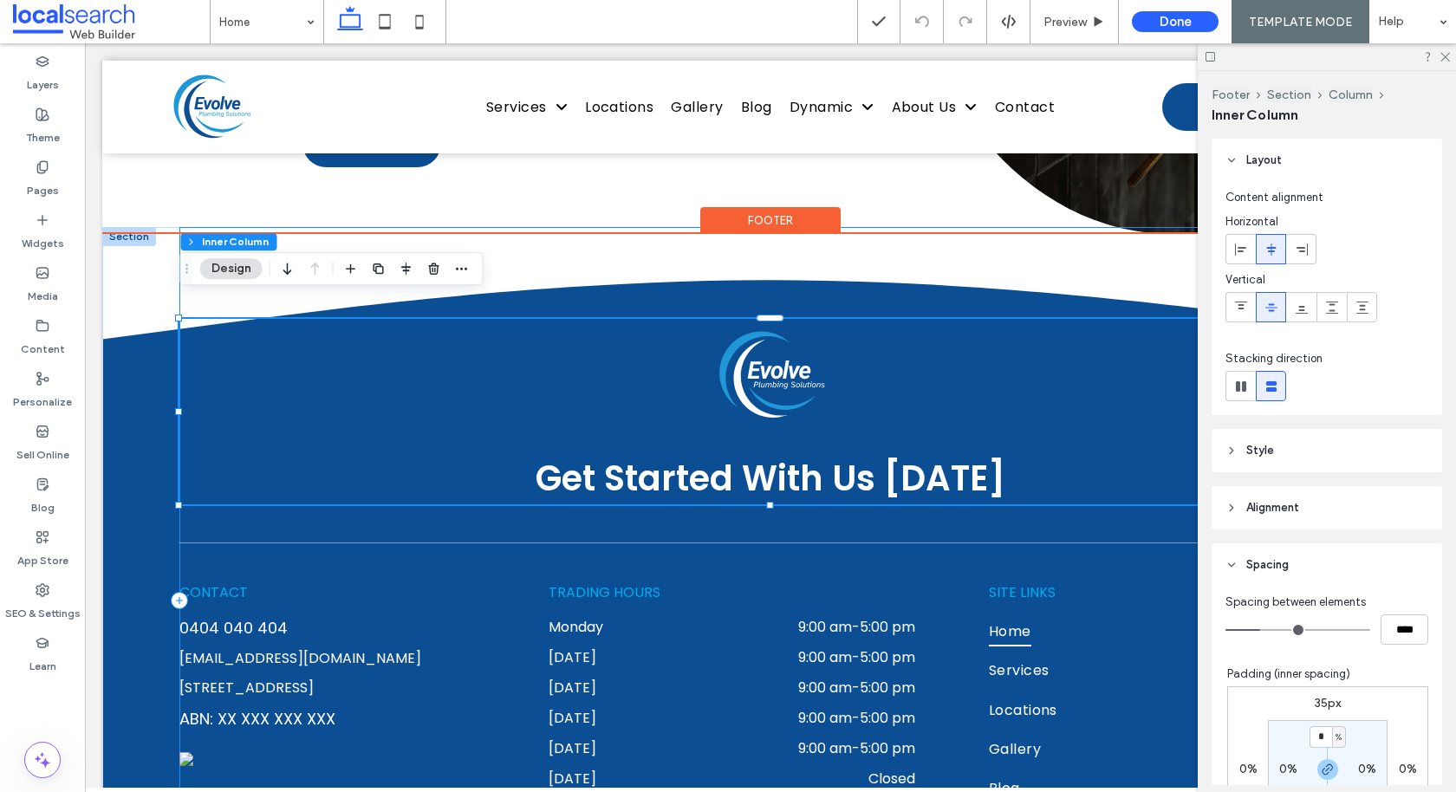
click at [392, 493] on div "Get Started With Us [DATE] CONTACT [PHONE_NUMBER] [EMAIL_ADDRESS][DOMAIN_NAME] …" at bounding box center [769, 600] width 1181 height 747
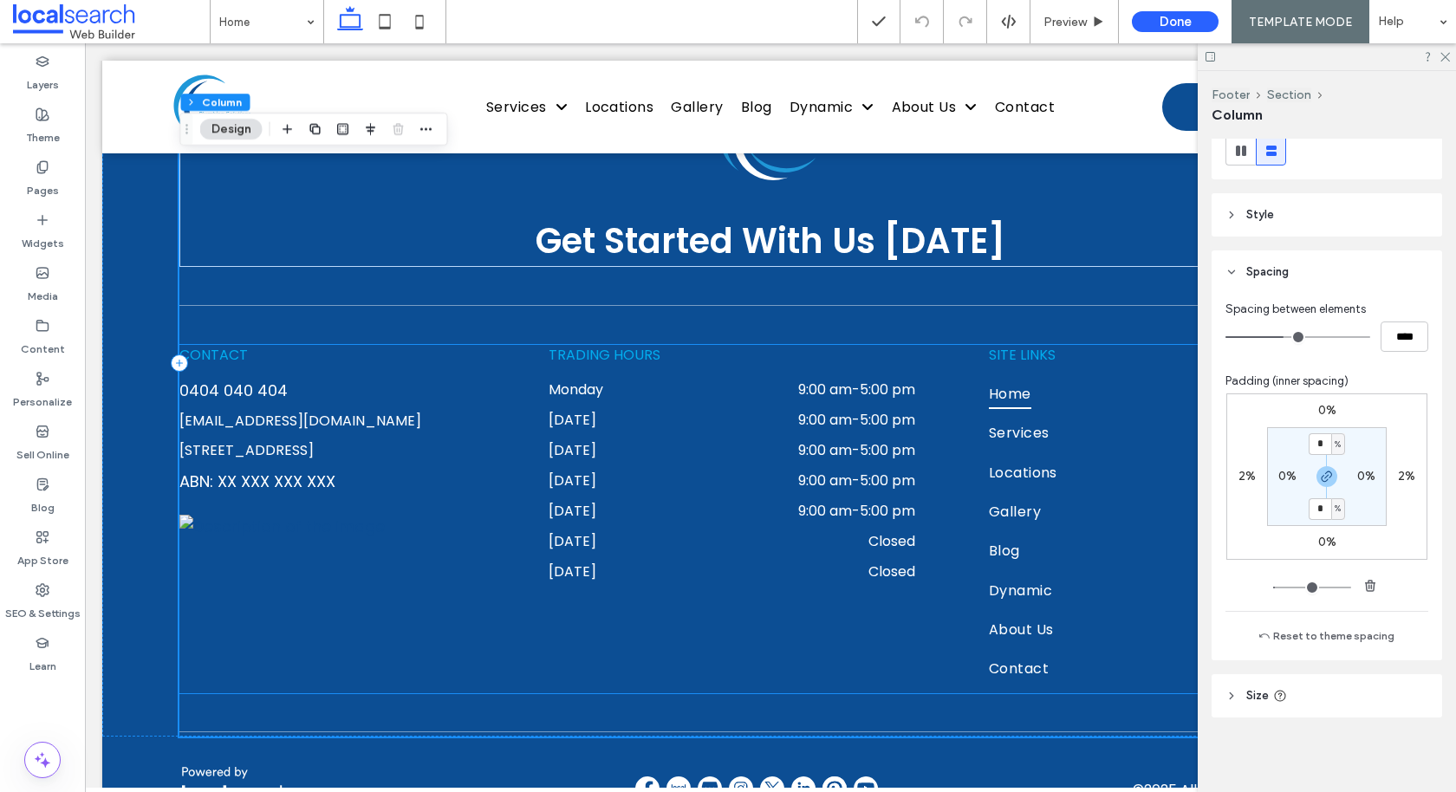
scroll to position [4765, 0]
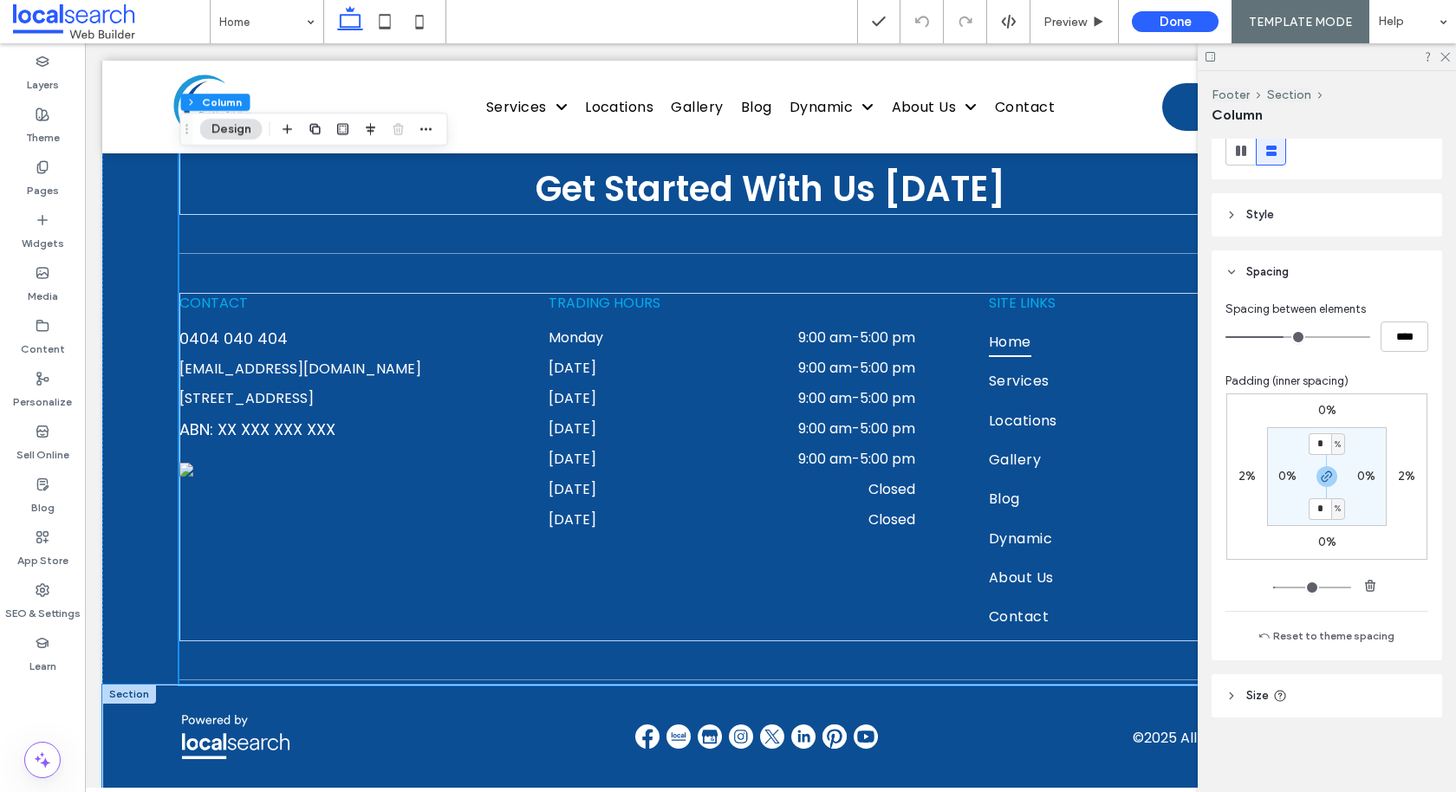
click at [287, 744] on div "© 2025 All Rights Reserved | Evolve" at bounding box center [770, 750] width 1230 height 133
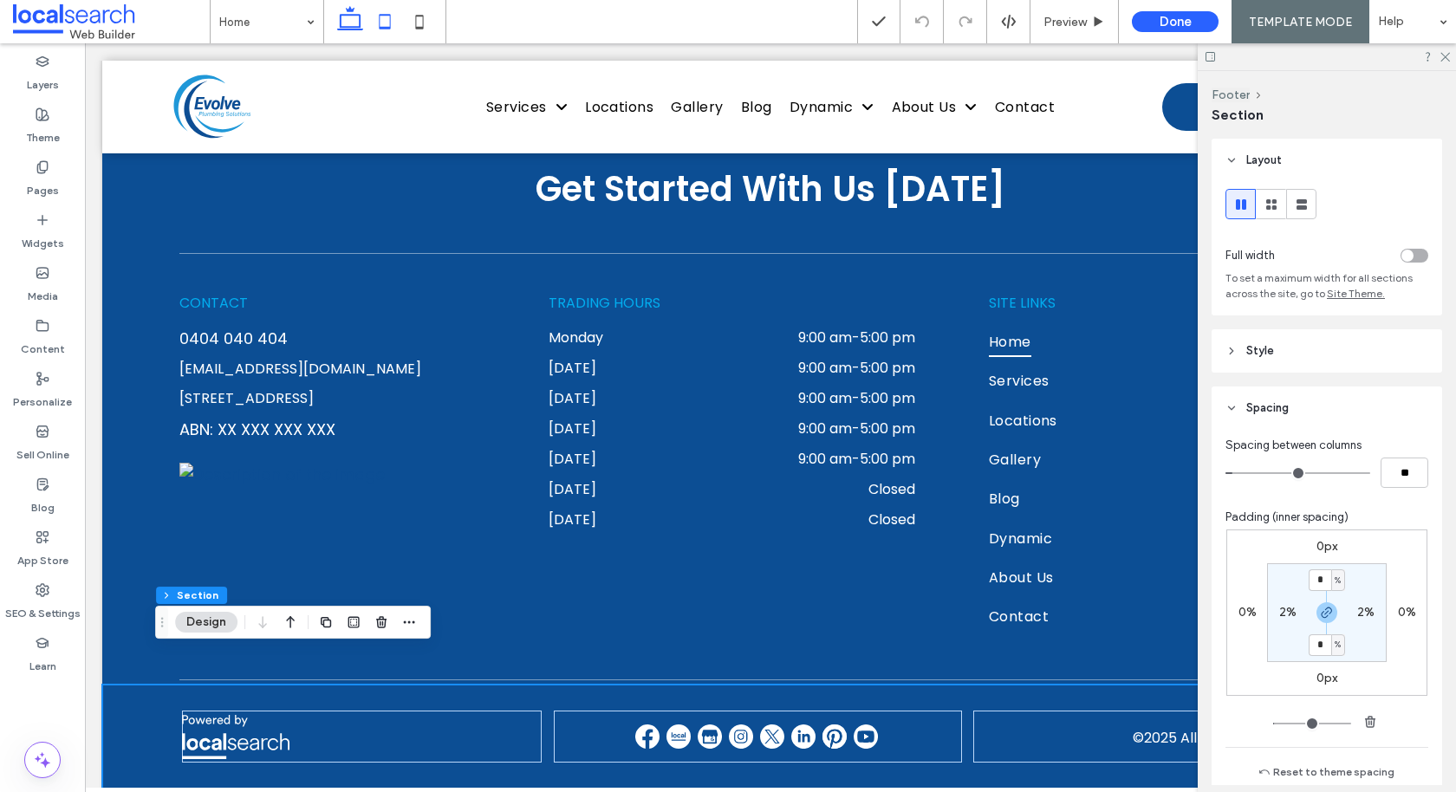
click at [378, 29] on icon at bounding box center [384, 21] width 35 height 35
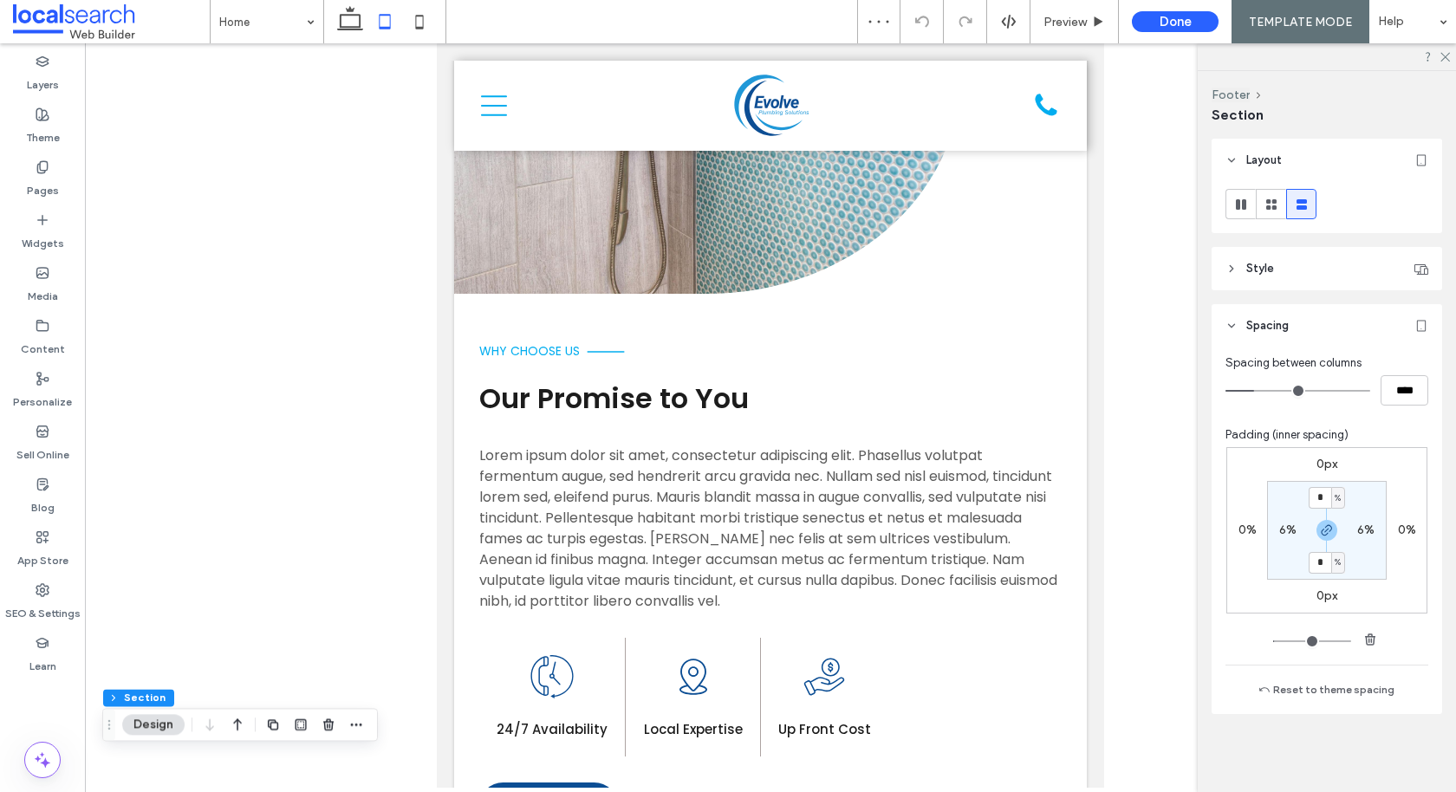
scroll to position [1524, 0]
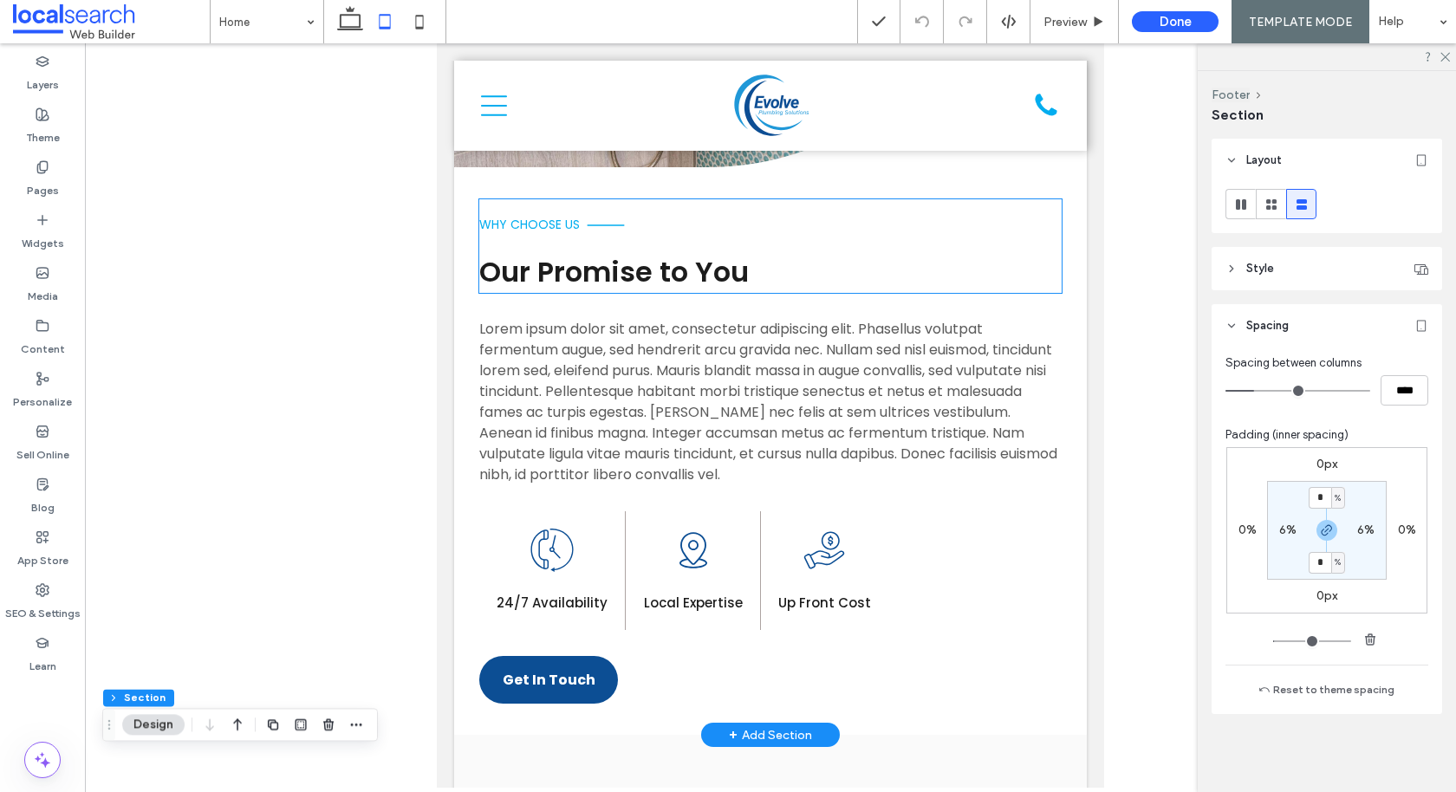
click at [793, 199] on div "why choose us Our Promise to You" at bounding box center [770, 246] width 582 height 94
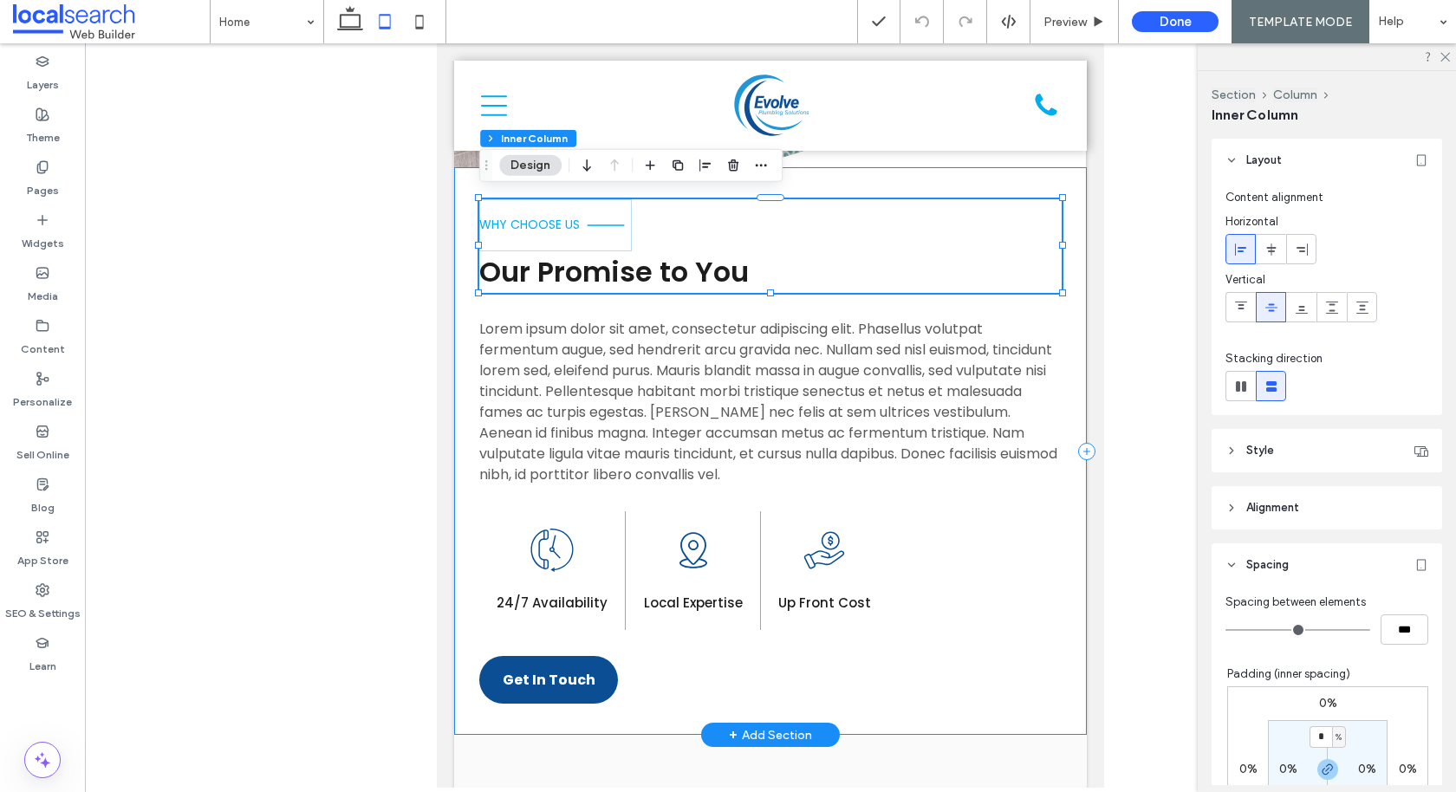
click at [793, 174] on div "why choose us Our Promise to You Lorem ipsum dolor sit amet, consectetur adipis…" at bounding box center [770, 450] width 632 height 567
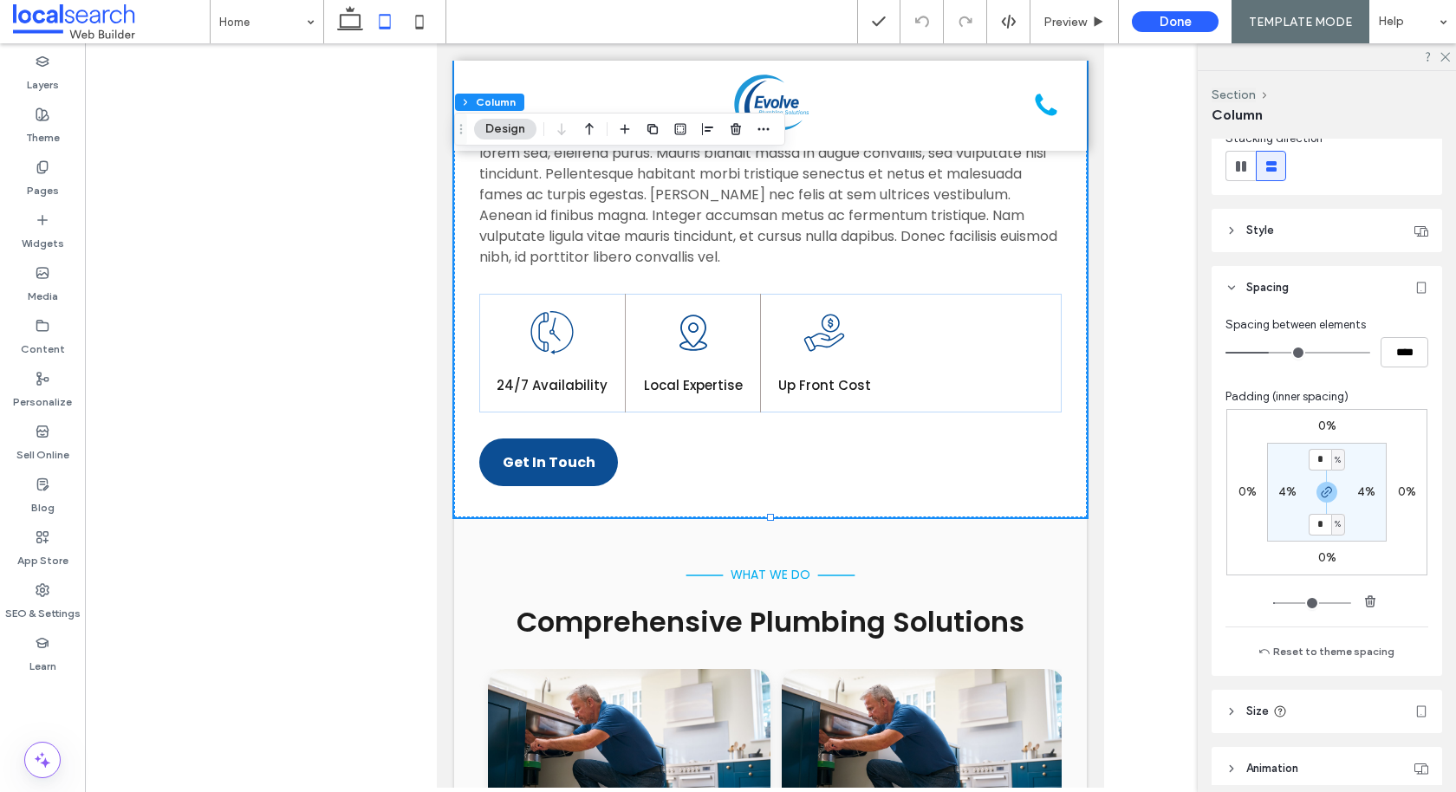
scroll to position [223, 0]
click at [793, 529] on div "what we do Comprehensive Plumbing Solutions Button .cls-1-1132603790-1132603790…" at bounding box center [770, 806] width 632 height 578
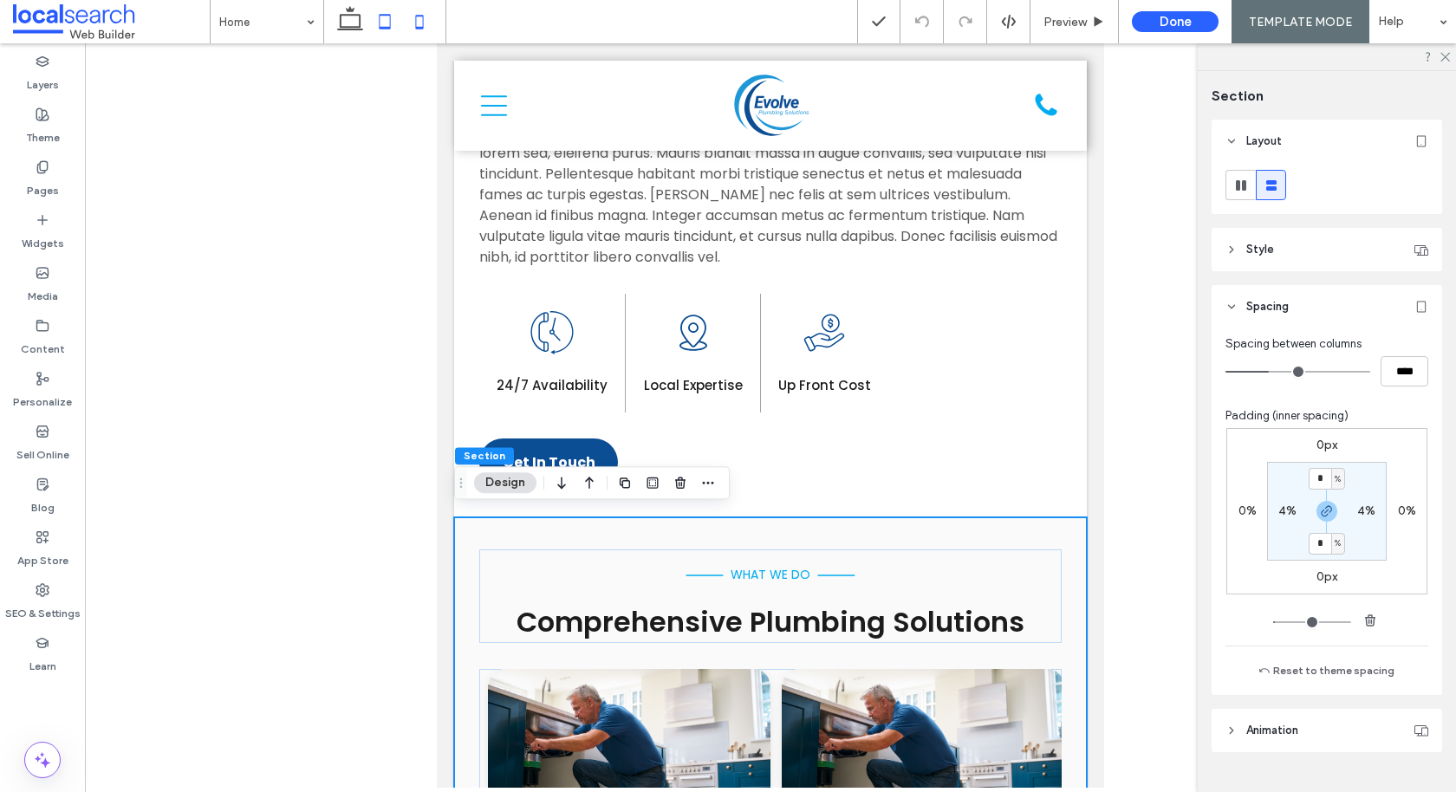
click at [416, 29] on use at bounding box center [420, 22] width 8 height 14
type input "**"
type input "****"
type input "**"
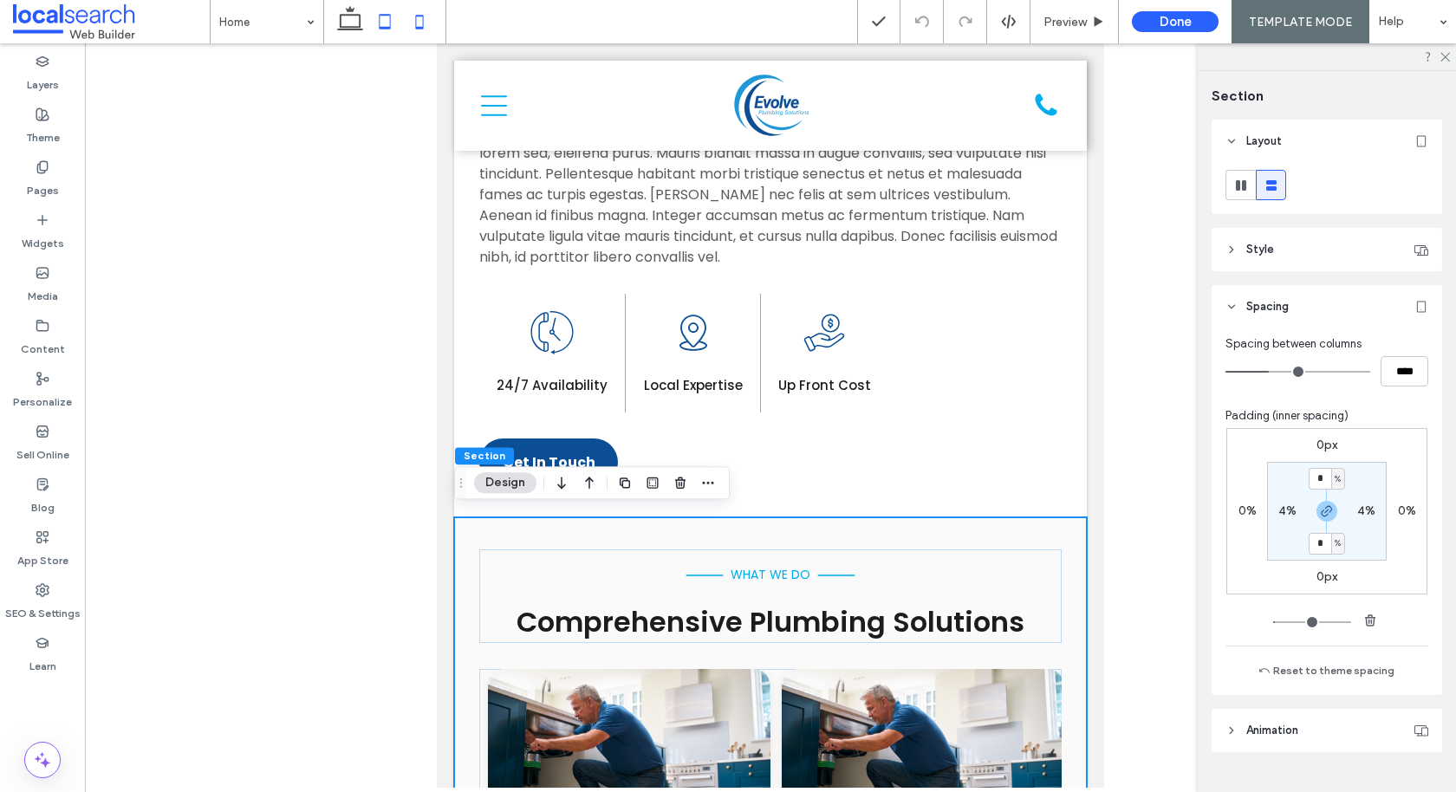
type input "**"
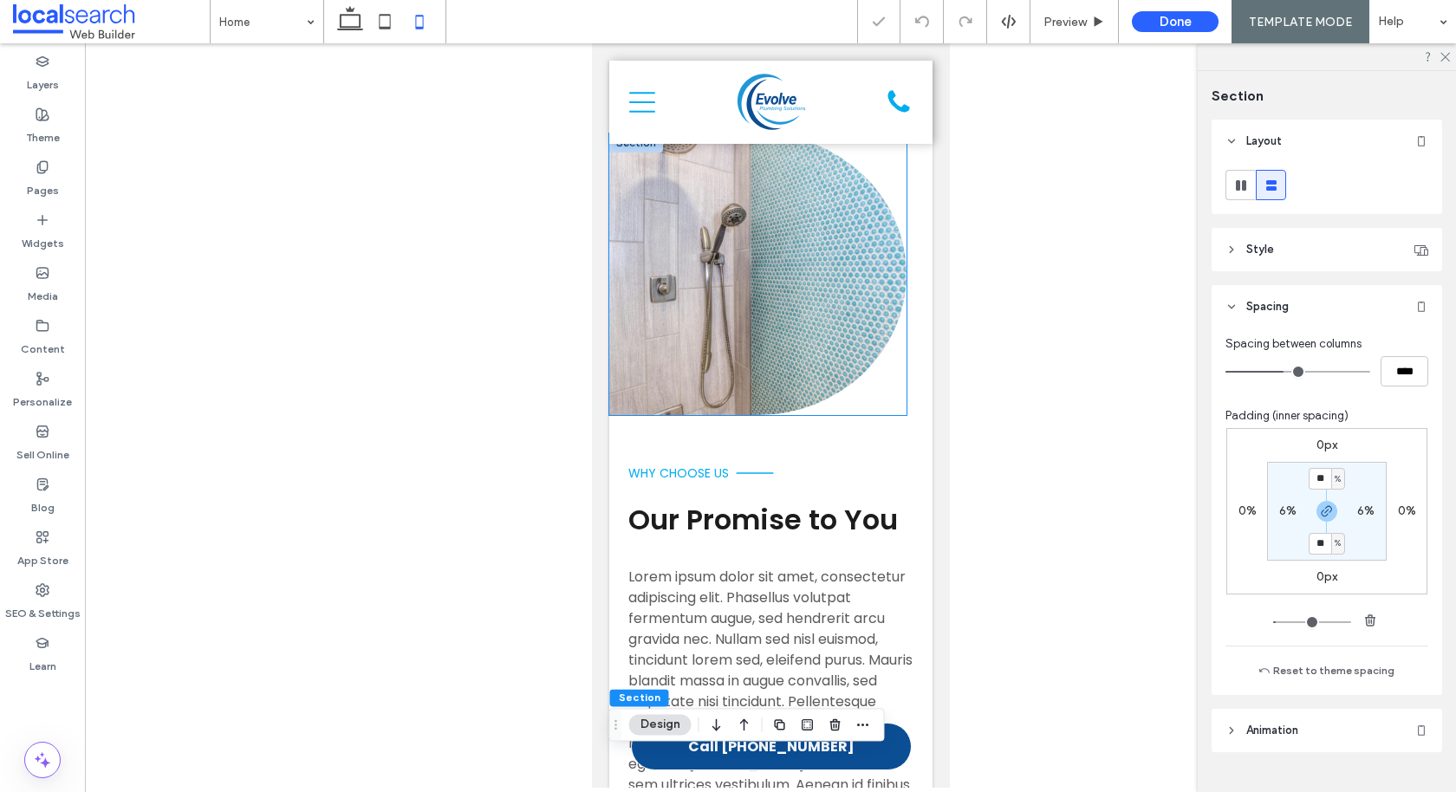
scroll to position [1346, 0]
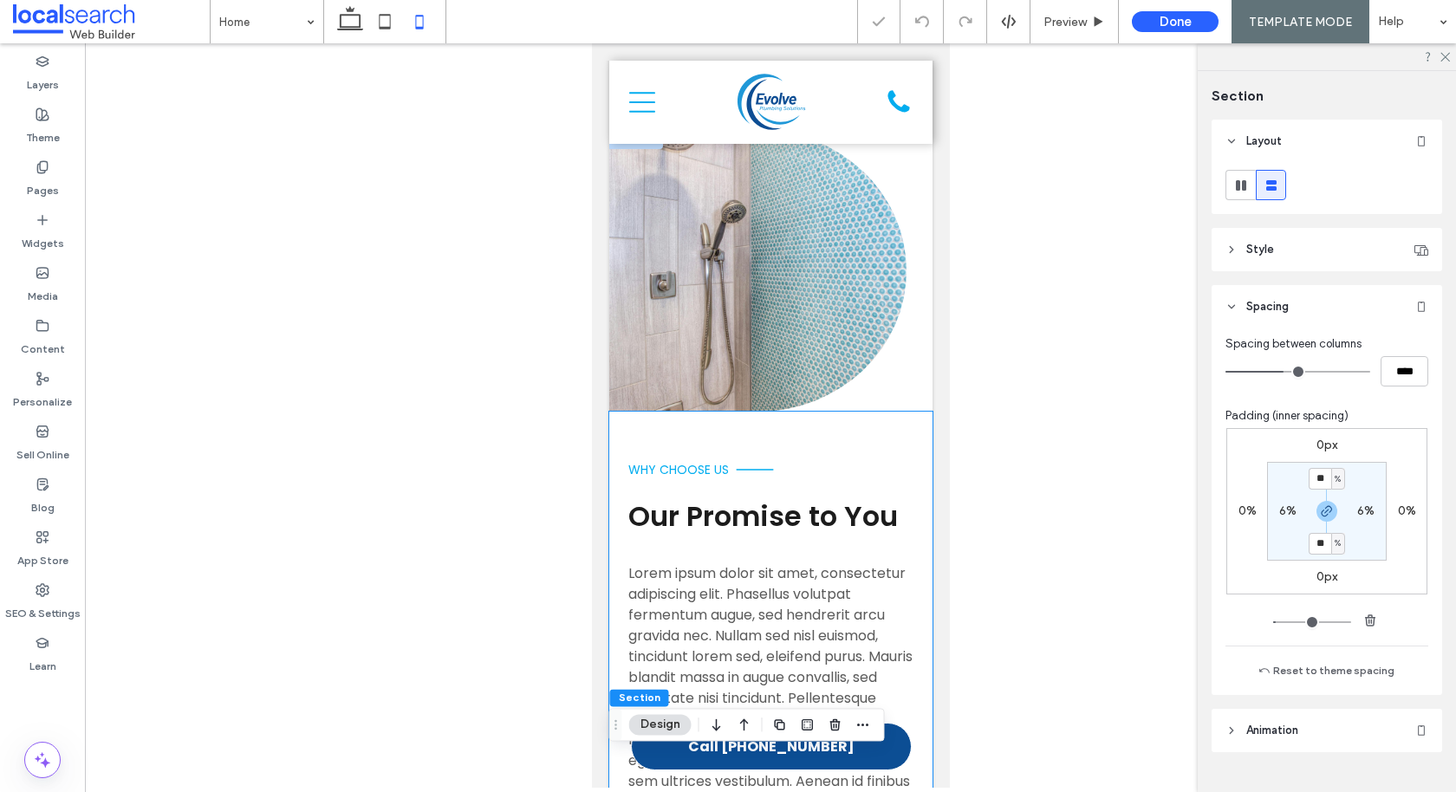
click at [625, 431] on div "why choose us Our Promise to You Lorem ipsum dolor sit amet, consectetur adipis…" at bounding box center [769, 770] width 323 height 717
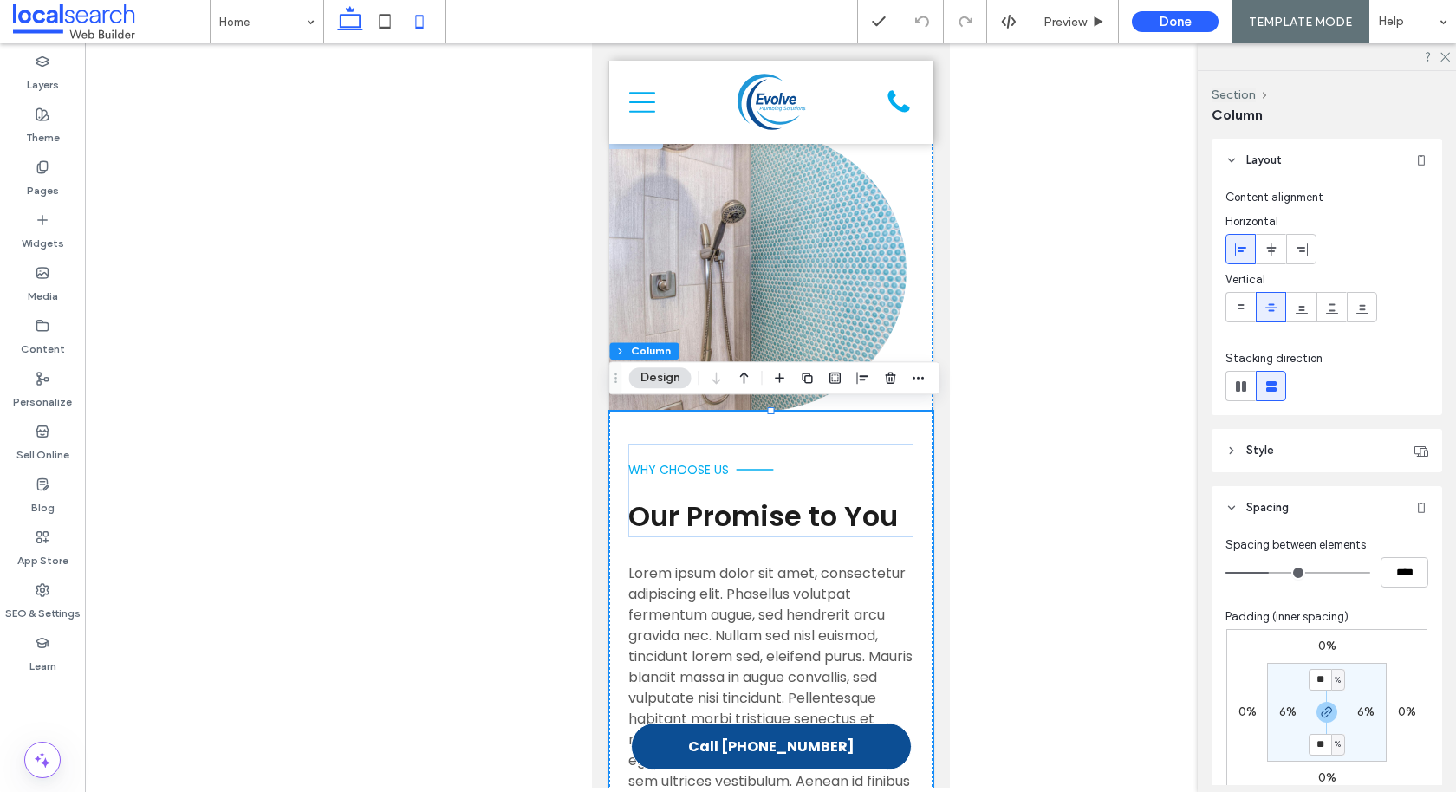
click at [343, 23] on icon at bounding box center [350, 21] width 35 height 35
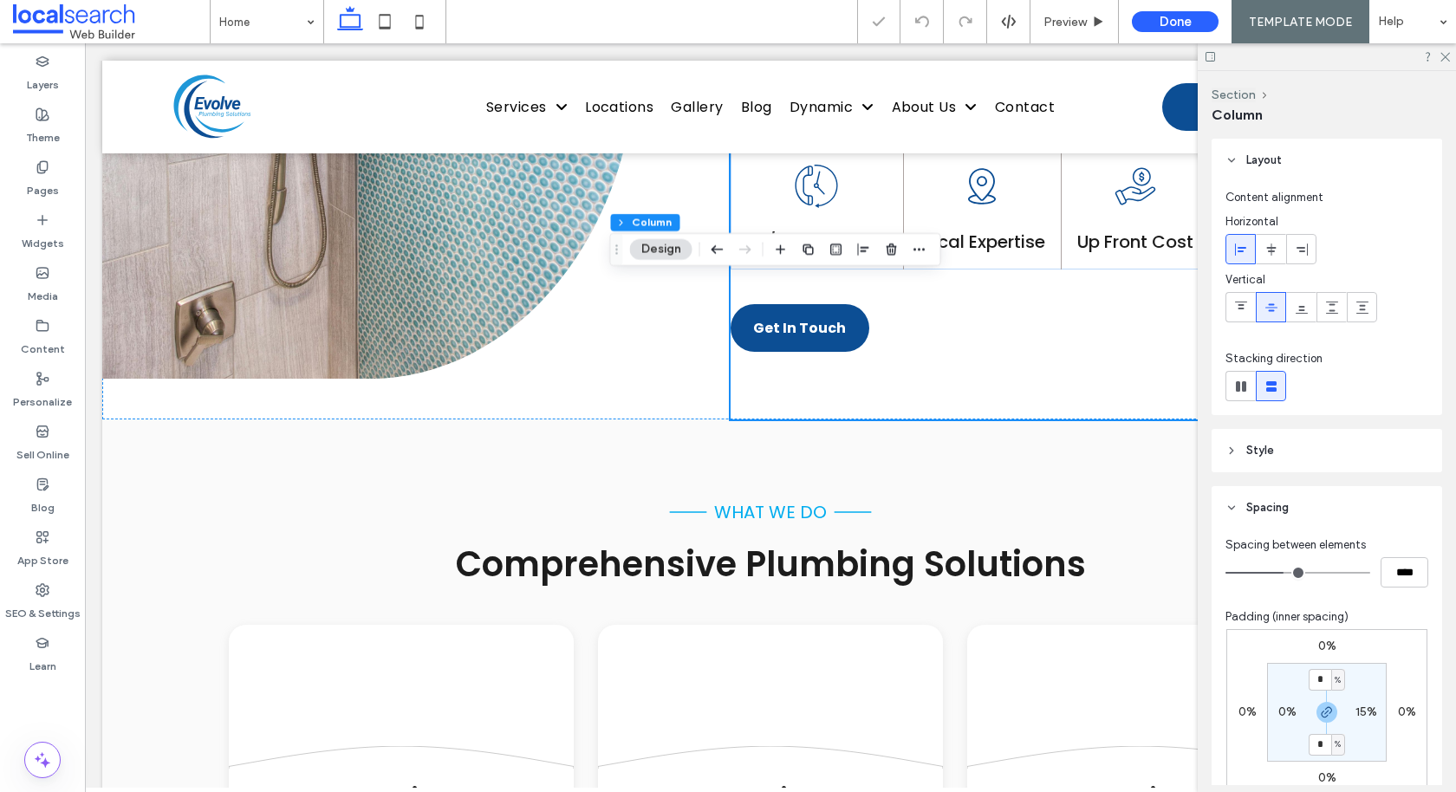
type input "**"
type input "****"
type input "*"
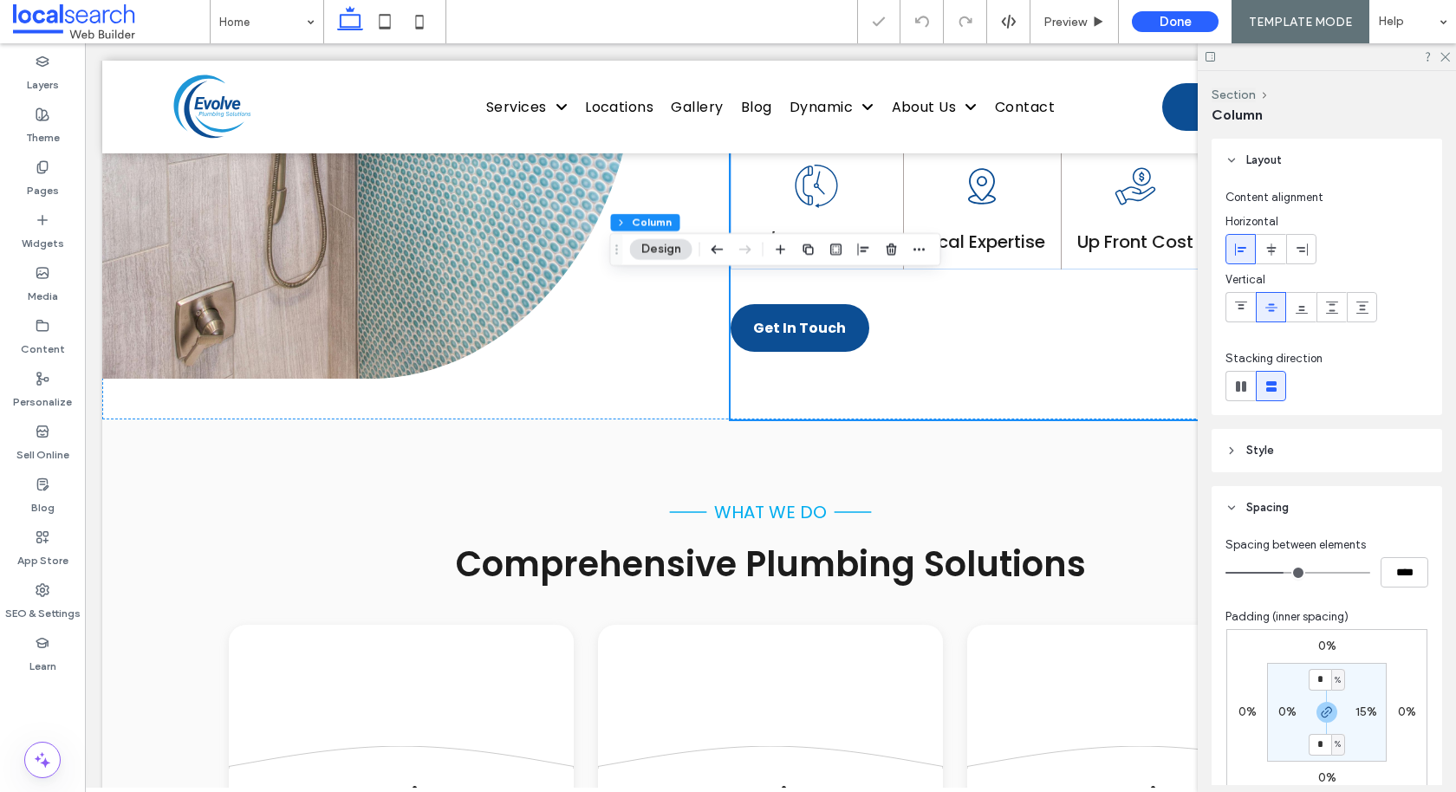
type input "**"
type input "***"
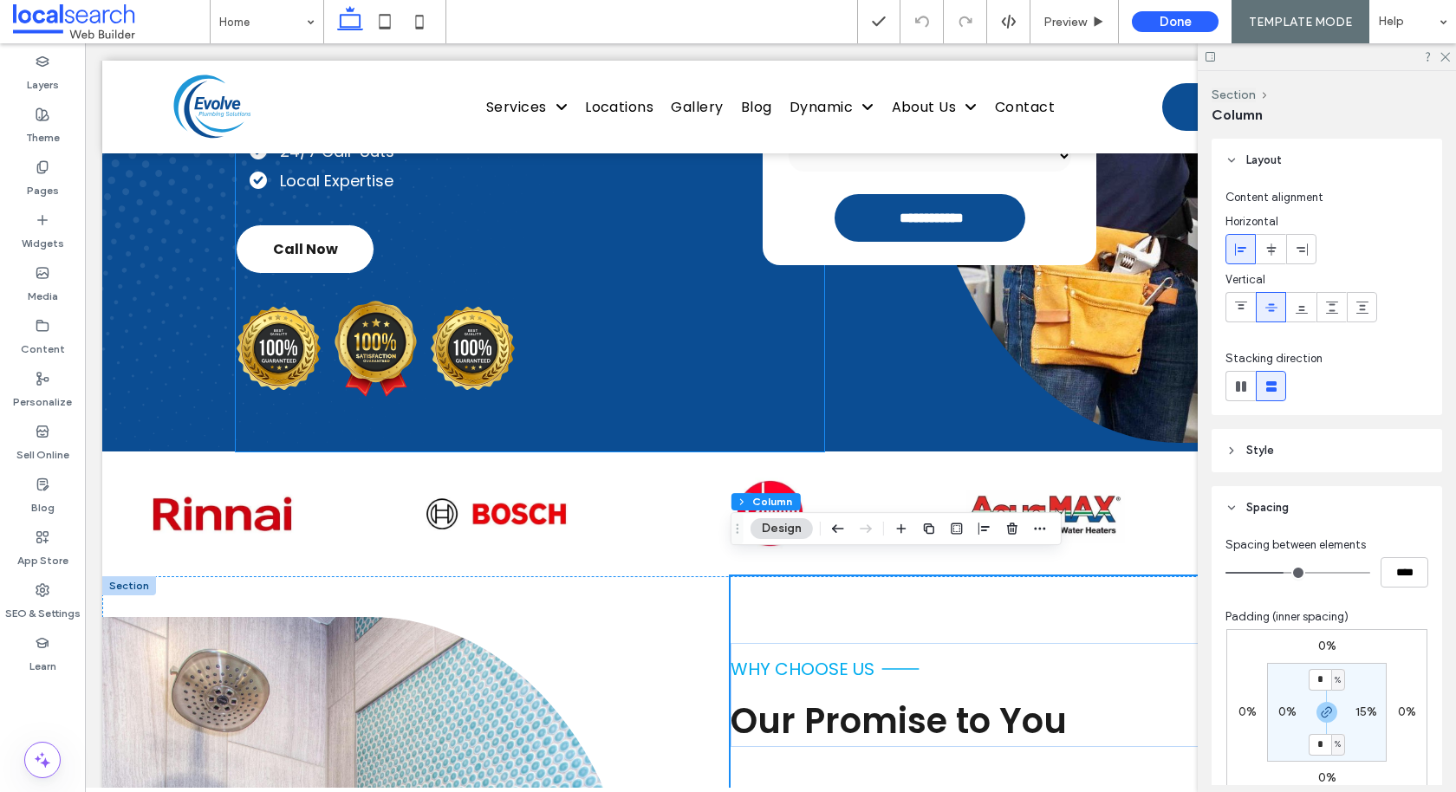
scroll to position [446, 0]
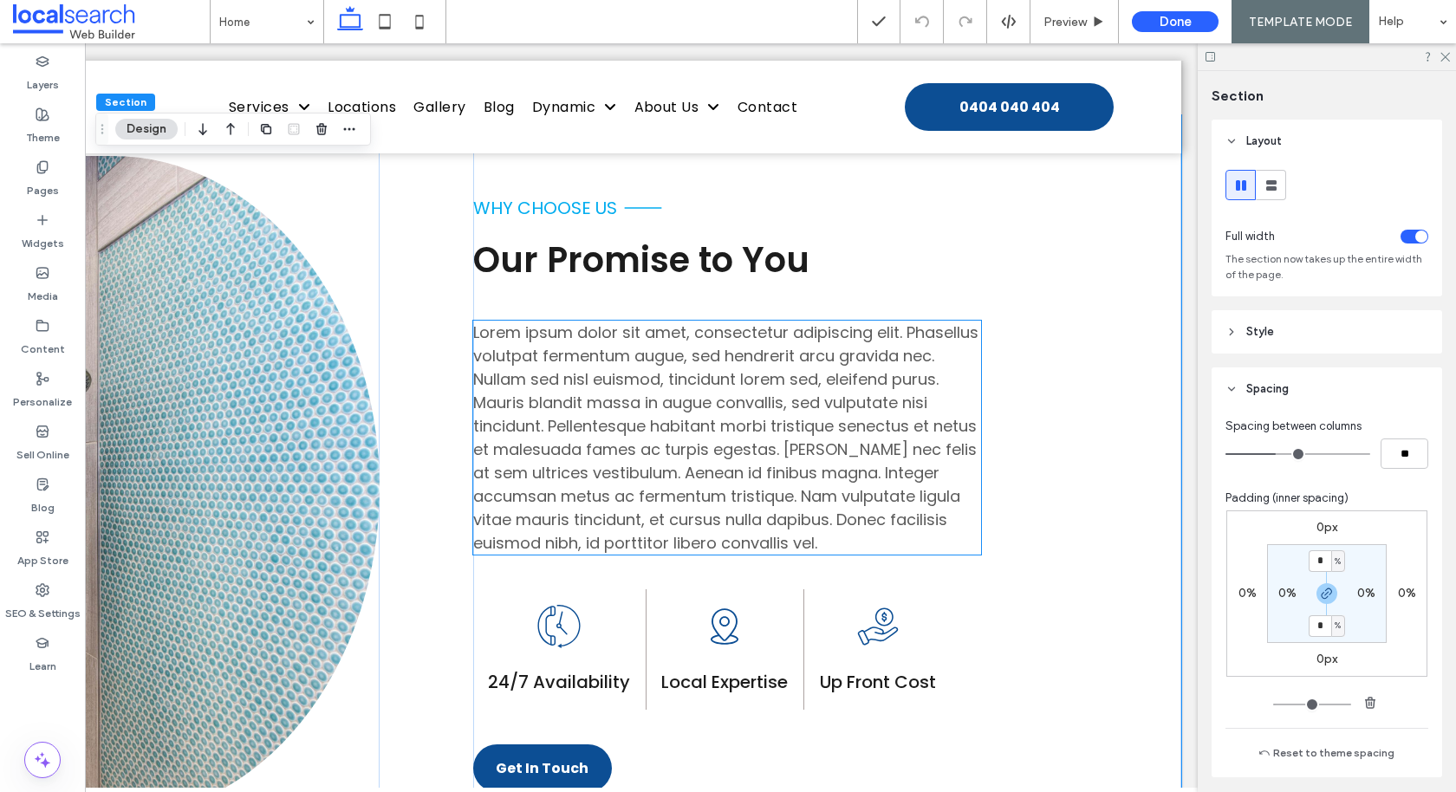
scroll to position [898, 0]
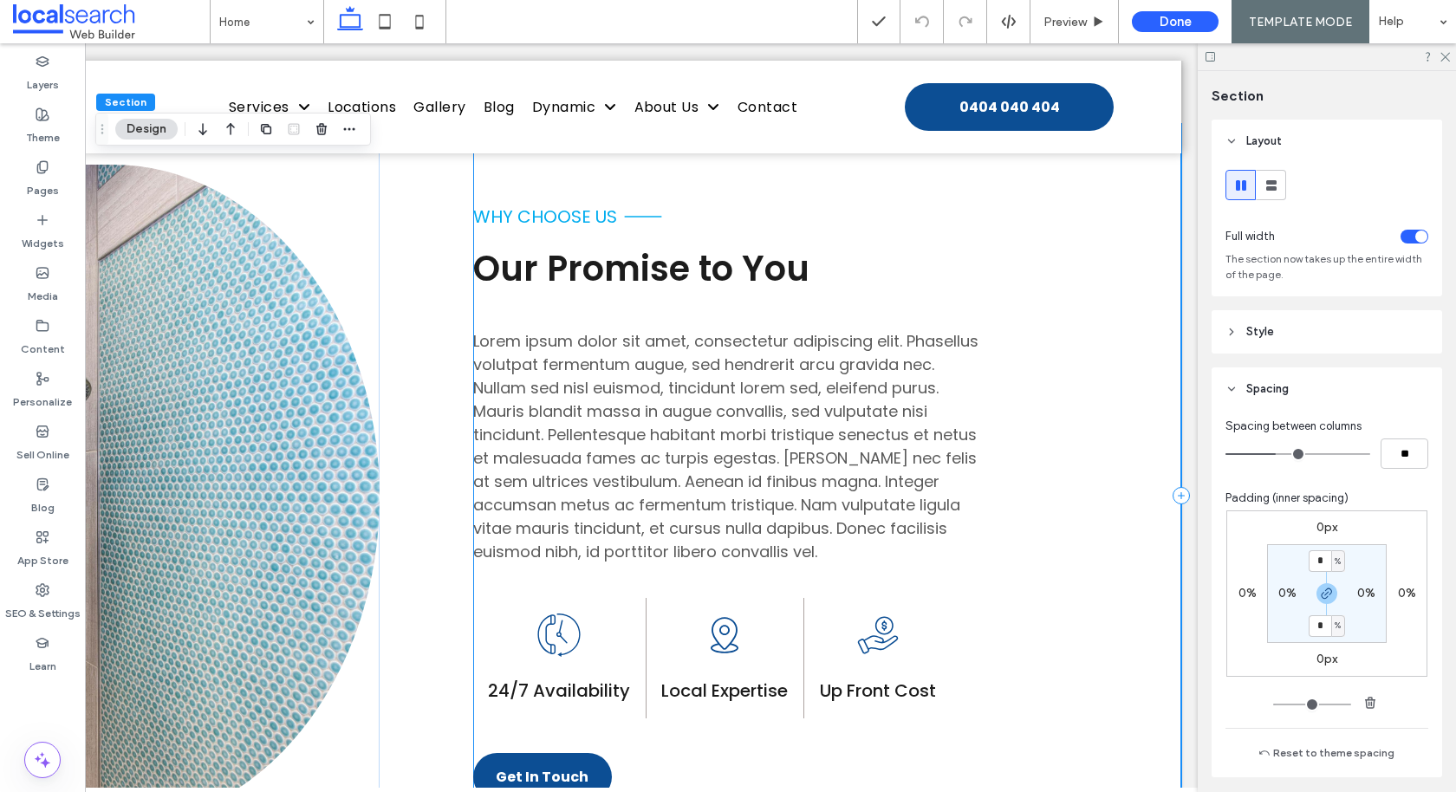
click at [793, 516] on div "why choose us Our Promise to You Lorem ipsum dolor sit amet, consectetur adipis…" at bounding box center [827, 495] width 708 height 743
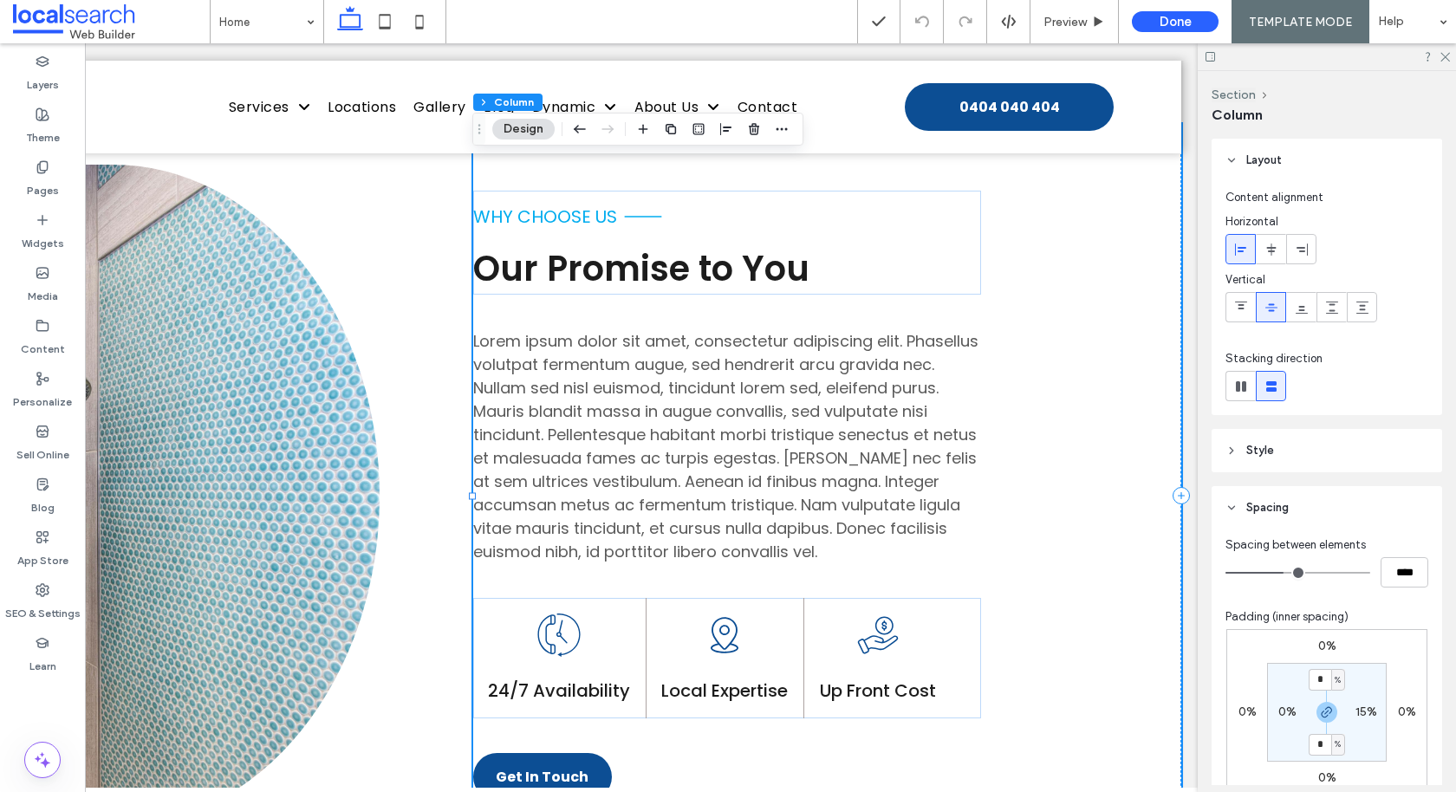
scroll to position [939, 0]
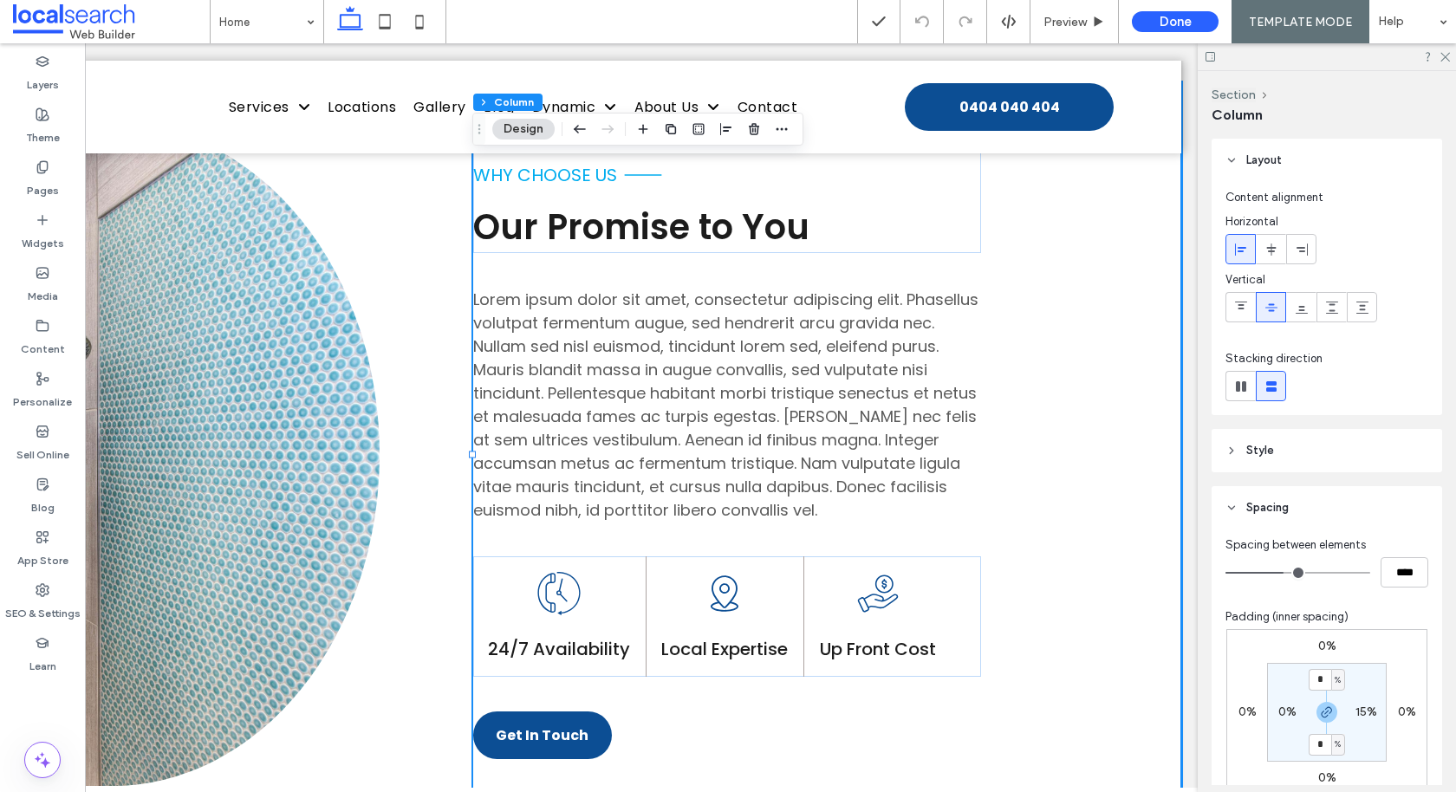
click at [444, 442] on div "Button why choose us Our Promise to You Lorem ipsum dolor sit amet, consectetur…" at bounding box center [513, 453] width 1336 height 743
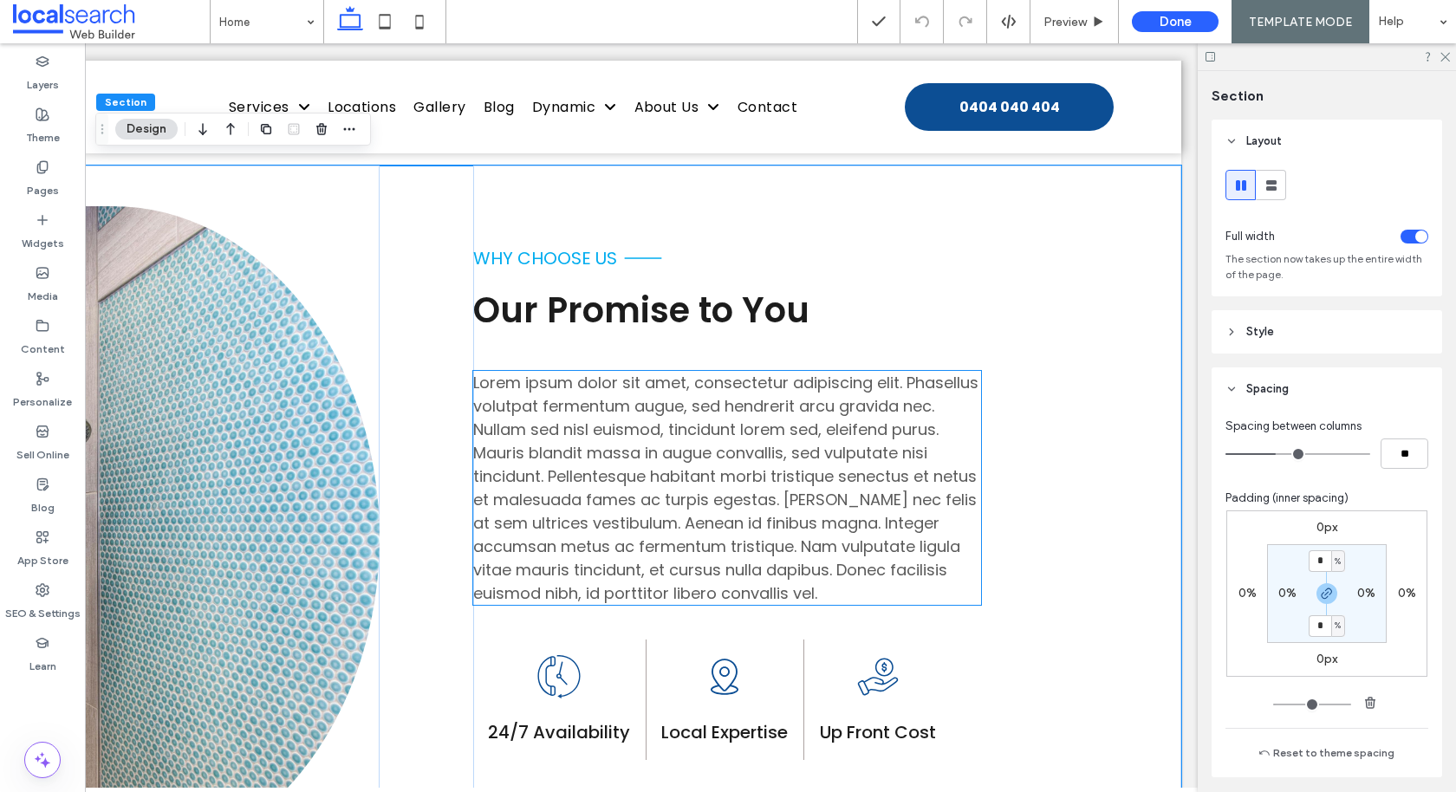
scroll to position [0, 0]
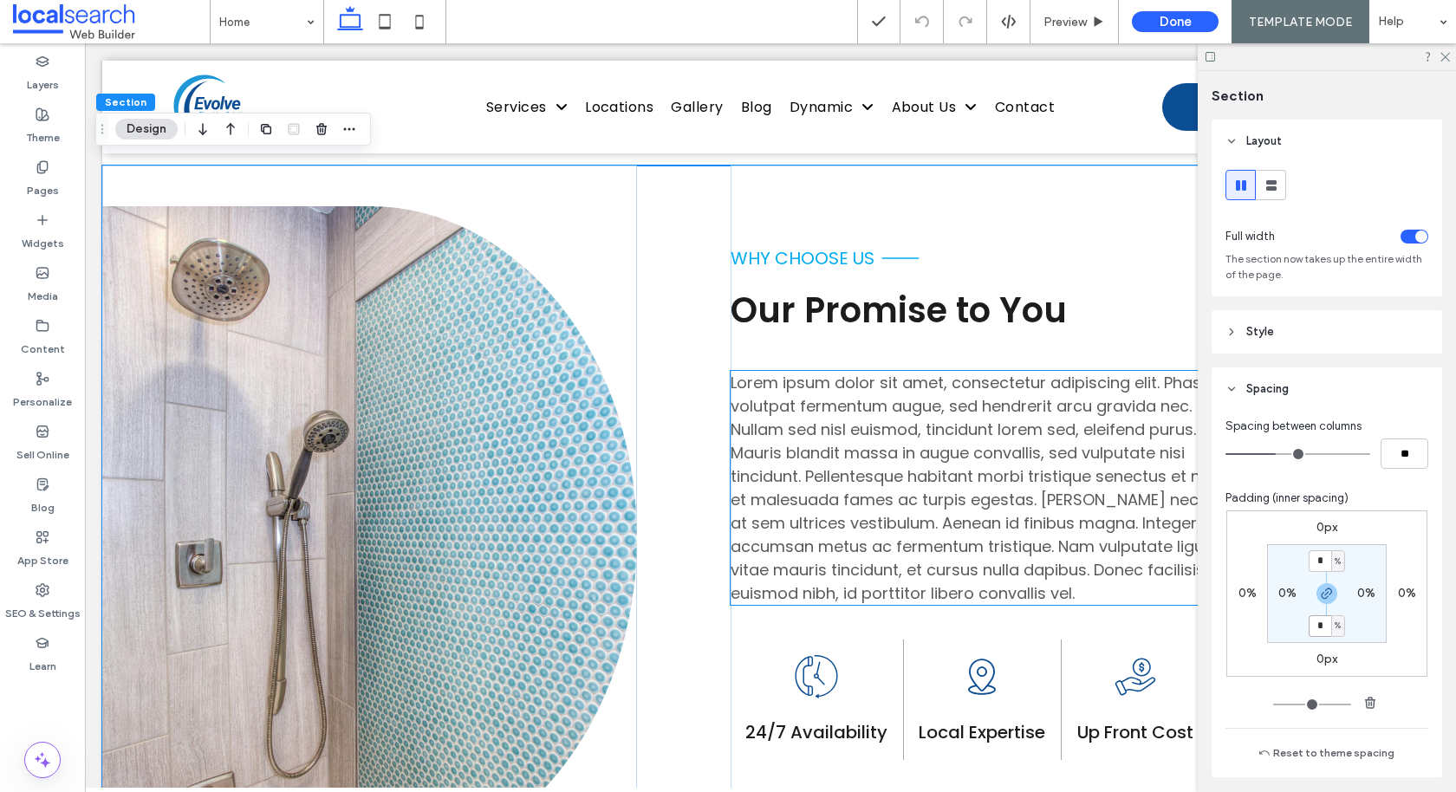
scroll to position [0, 257]
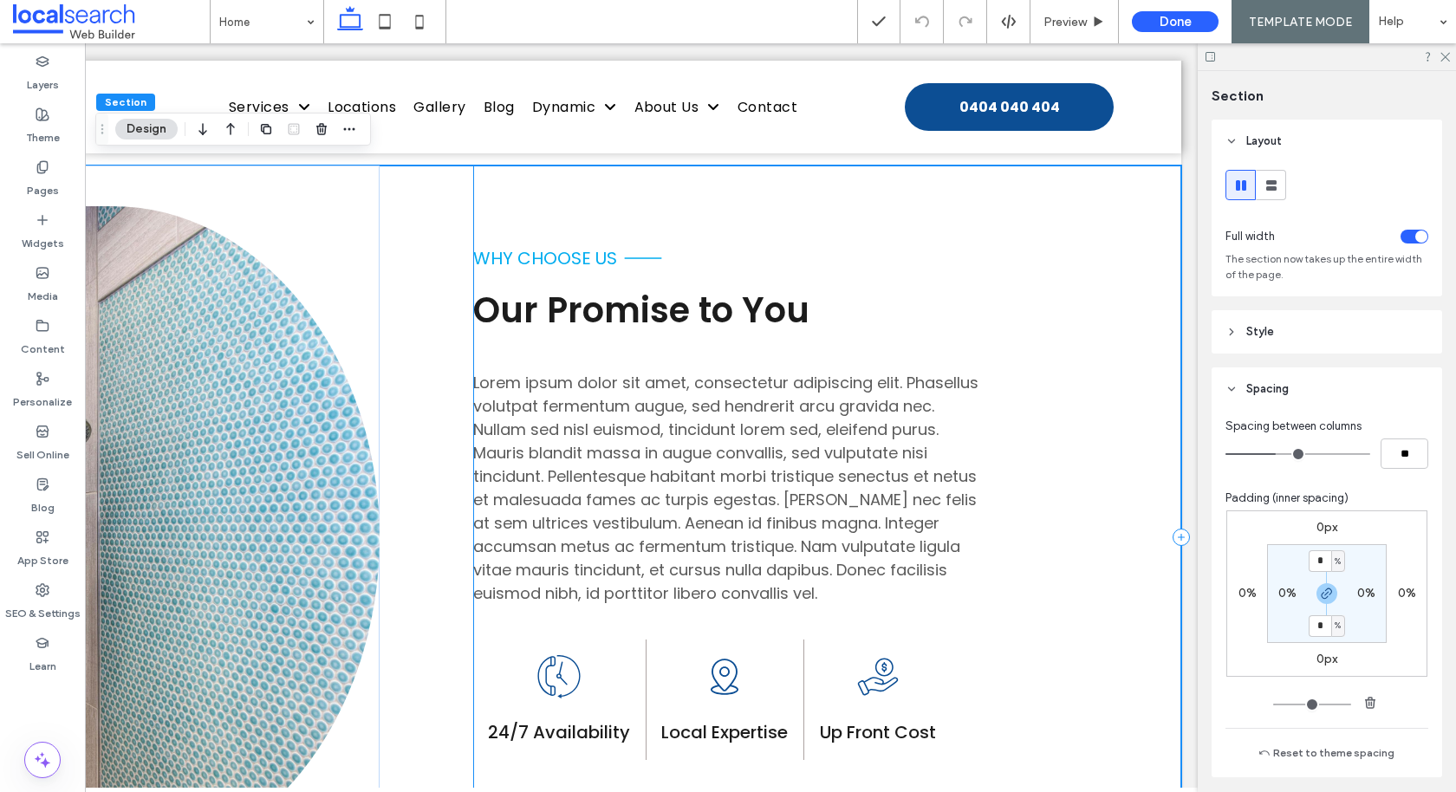
click at [793, 328] on div "why choose us Our Promise to You Lorem ipsum dolor sit amet, consectetur adipis…" at bounding box center [827, 536] width 708 height 743
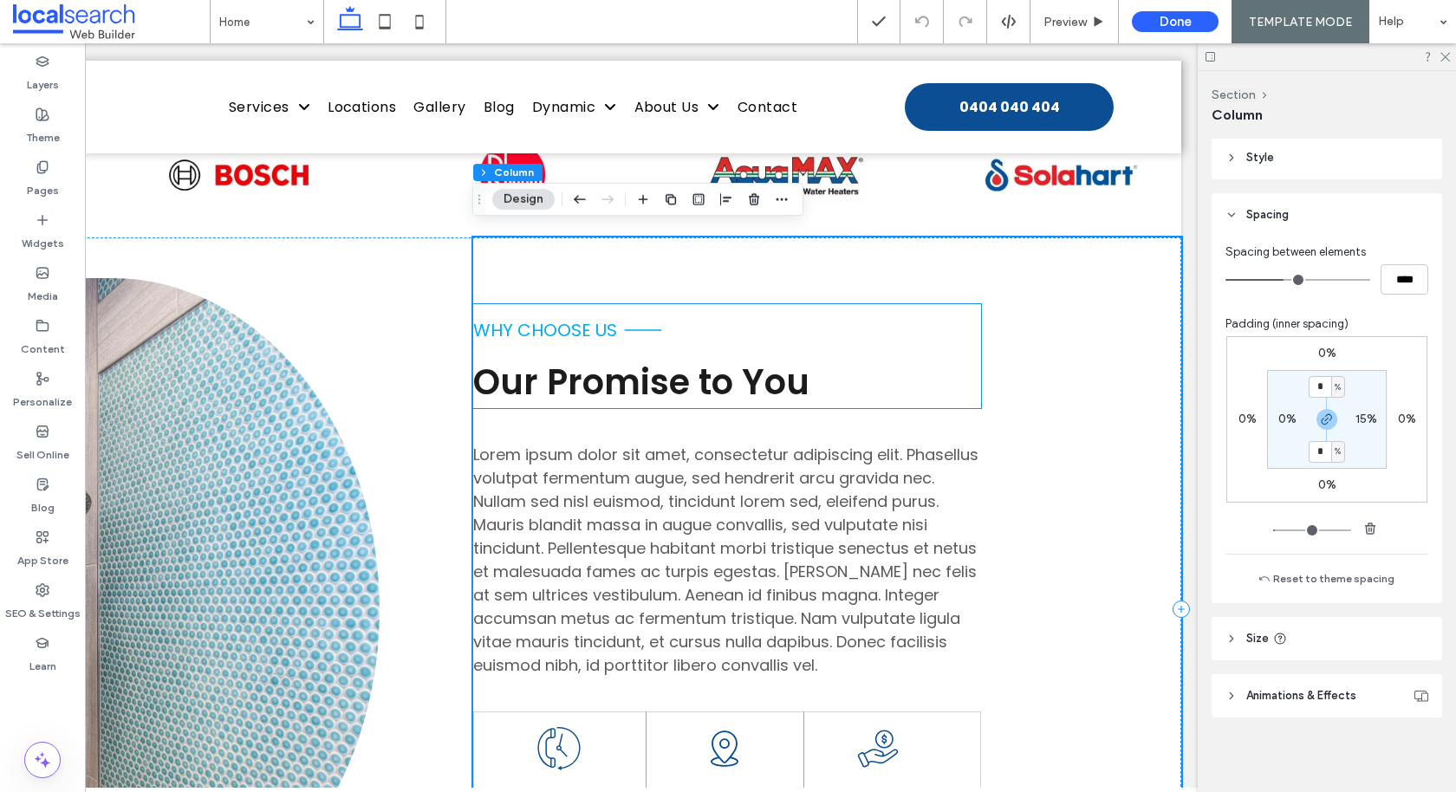
scroll to position [788, 0]
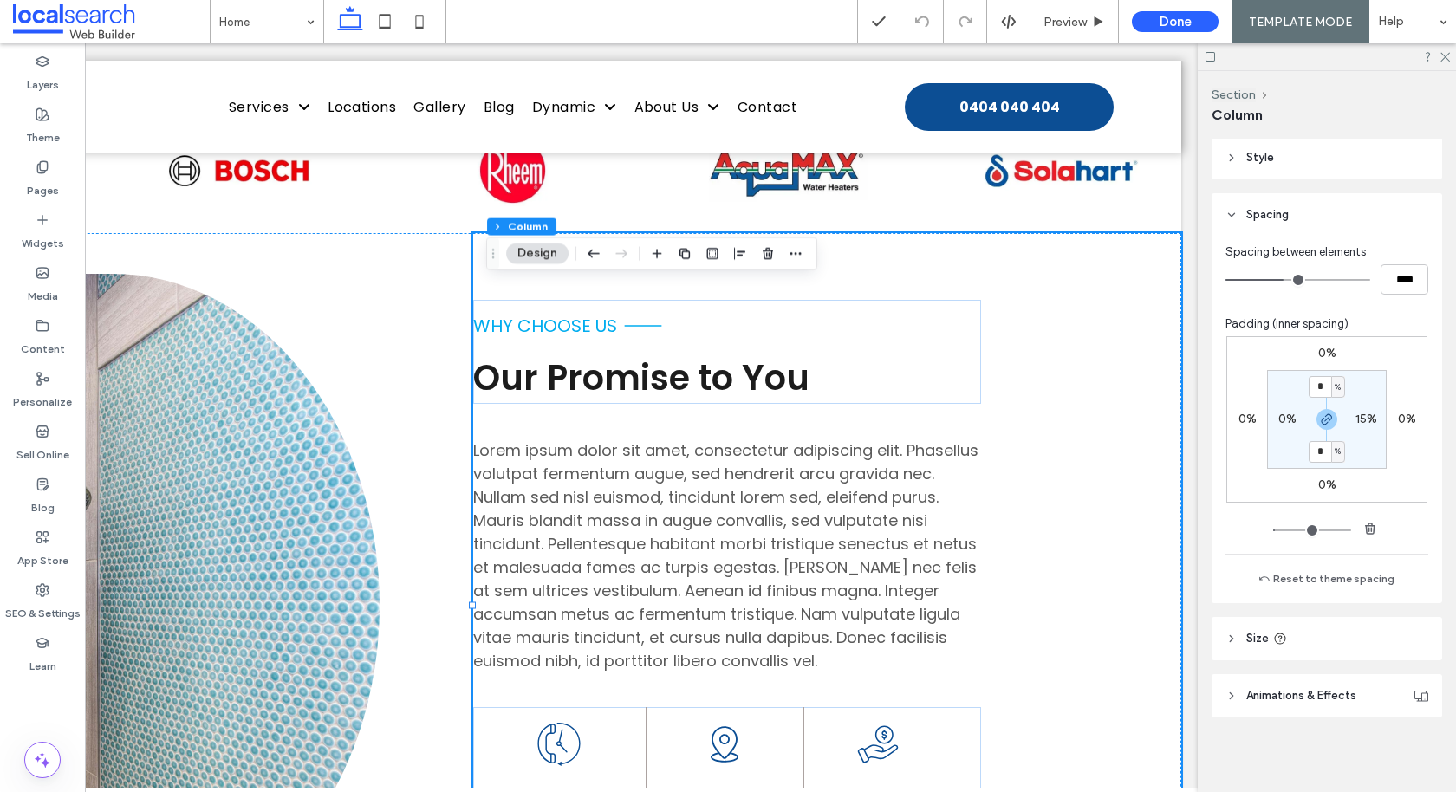
drag, startPoint x: 476, startPoint y: 181, endPoint x: 496, endPoint y: 249, distance: 70.5
click at [496, 249] on icon "Drag" at bounding box center [493, 254] width 14 height 12
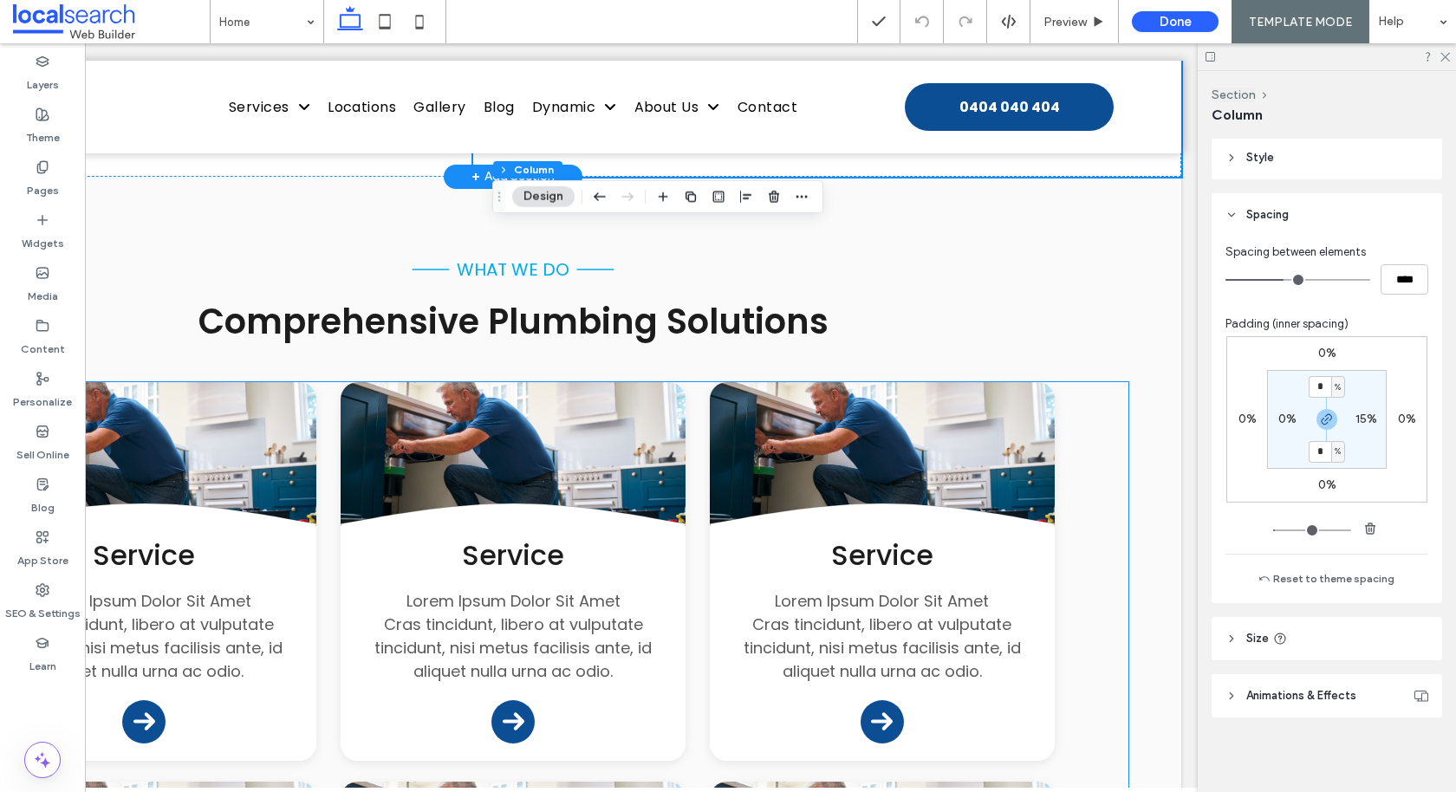
scroll to position [1591, 0]
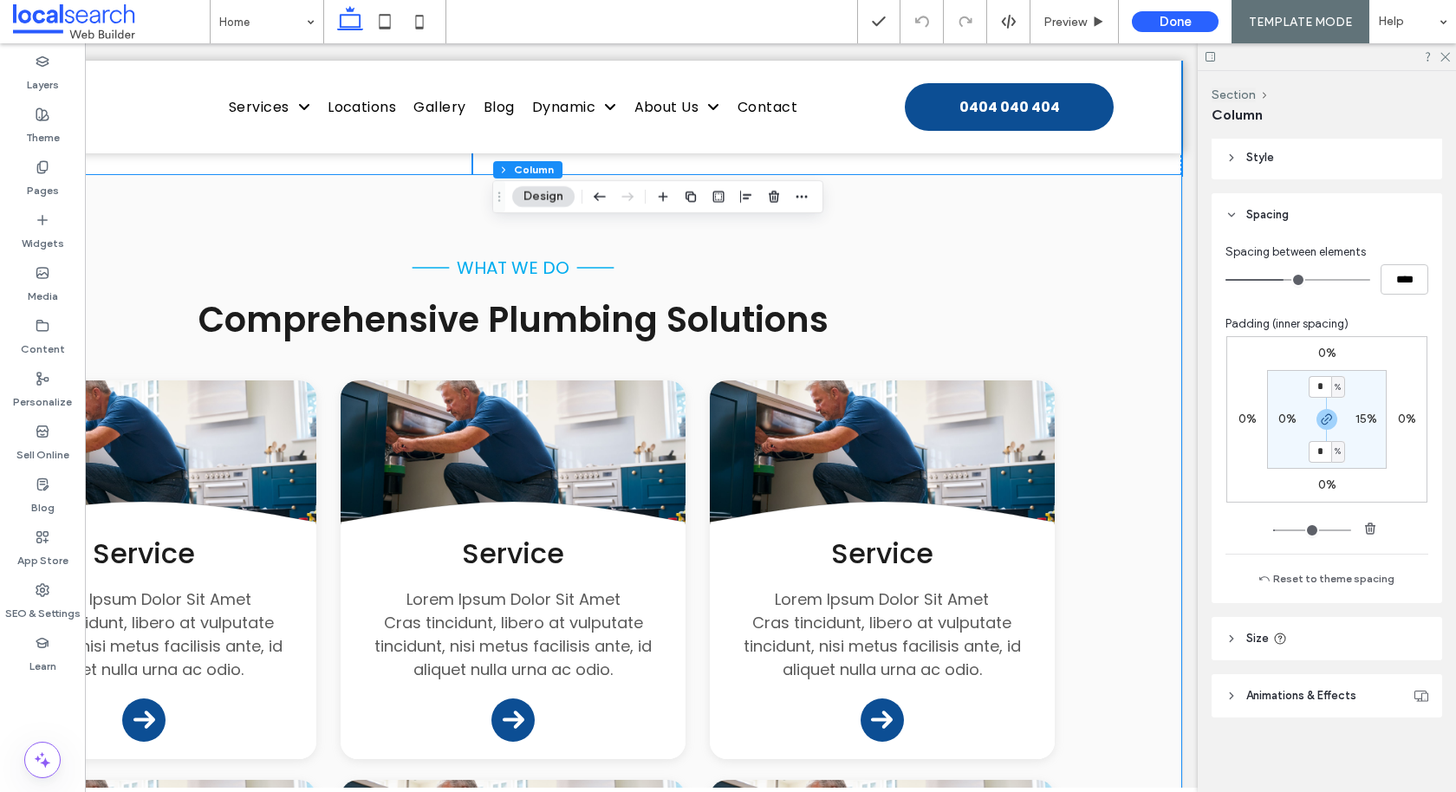
click at [793, 465] on div "what we do Comprehensive Plumbing Solutions Button .cls-1-1132603790-1132603790…" at bounding box center [513, 700] width 1336 height 1050
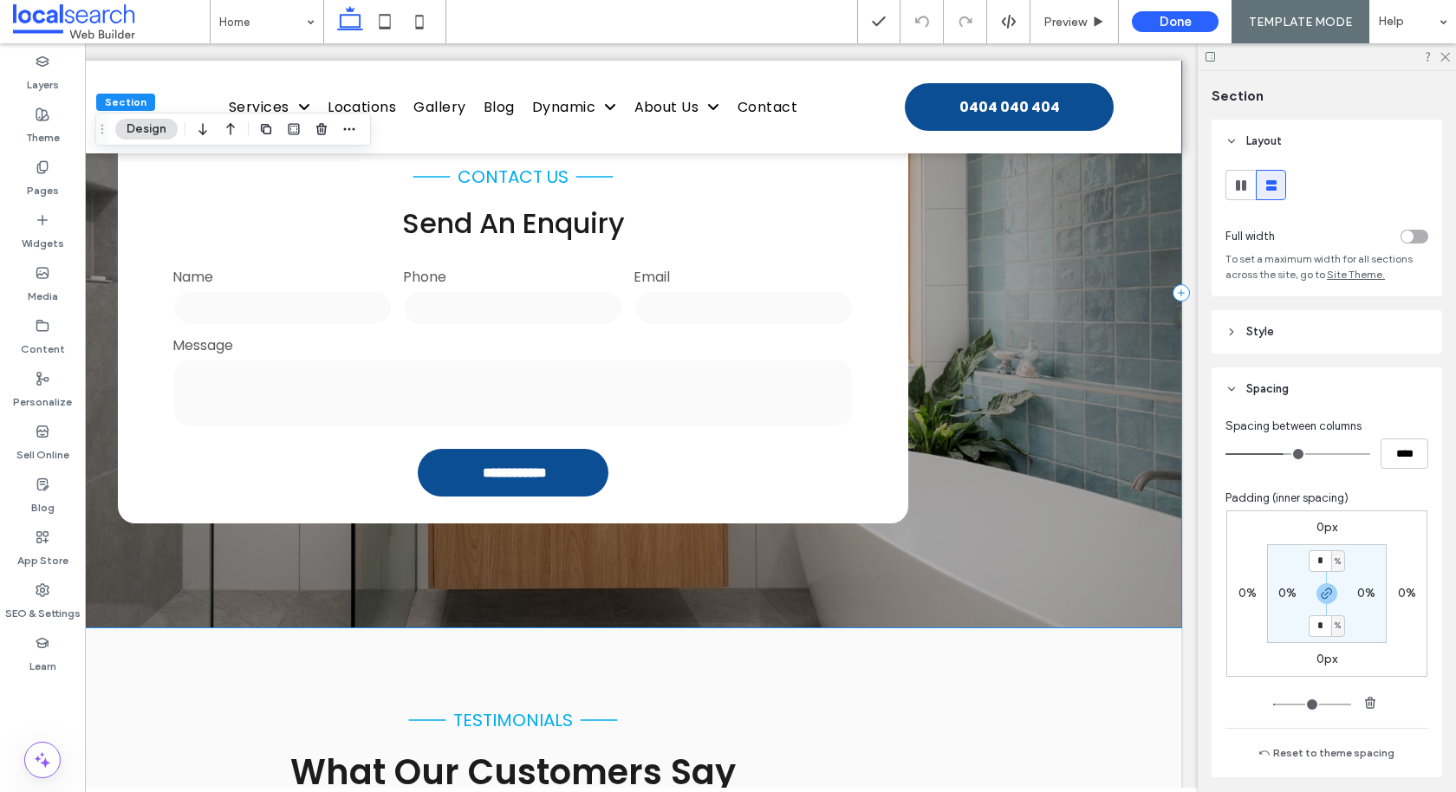
scroll to position [2865, 0]
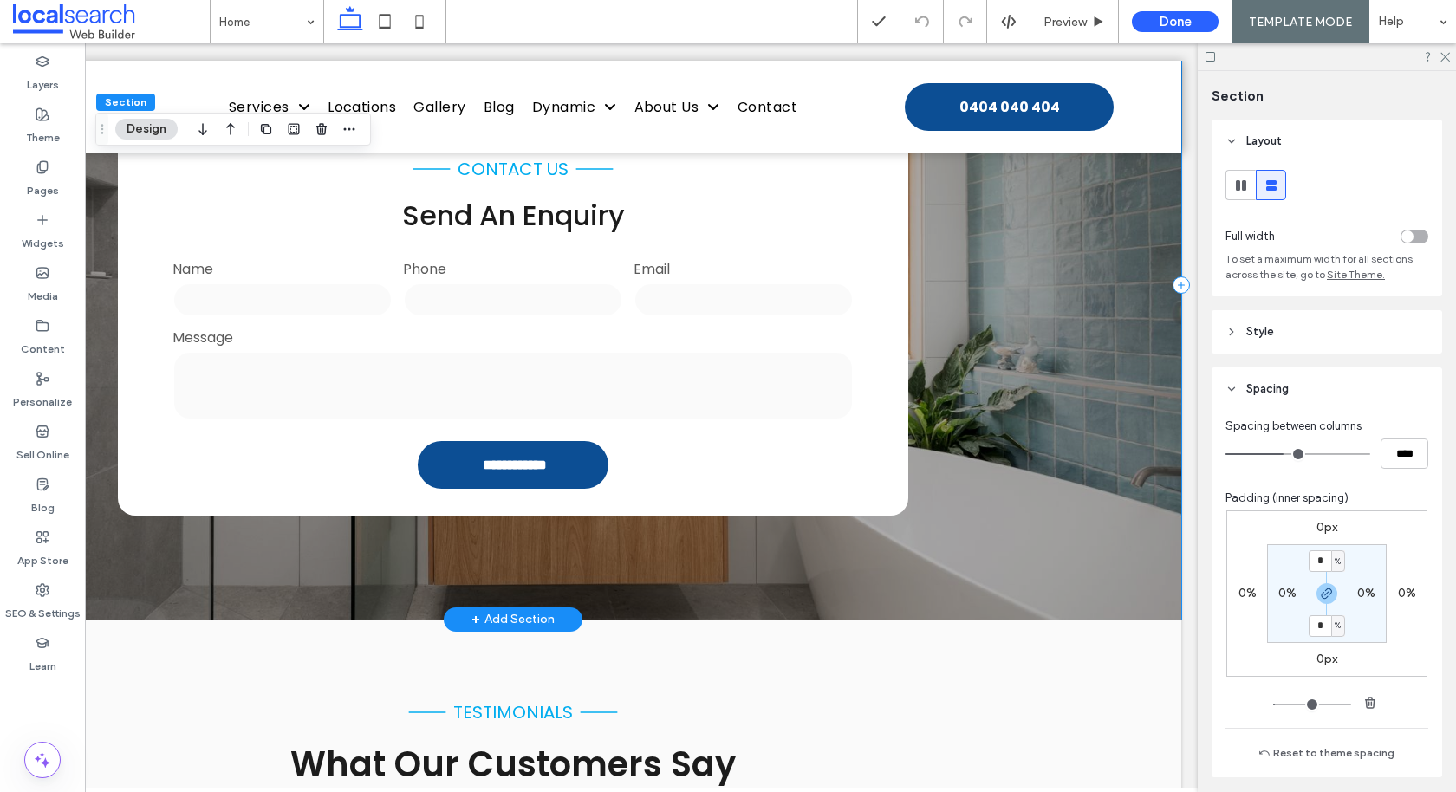
click at [793, 370] on div "**********" at bounding box center [513, 285] width 1336 height 669
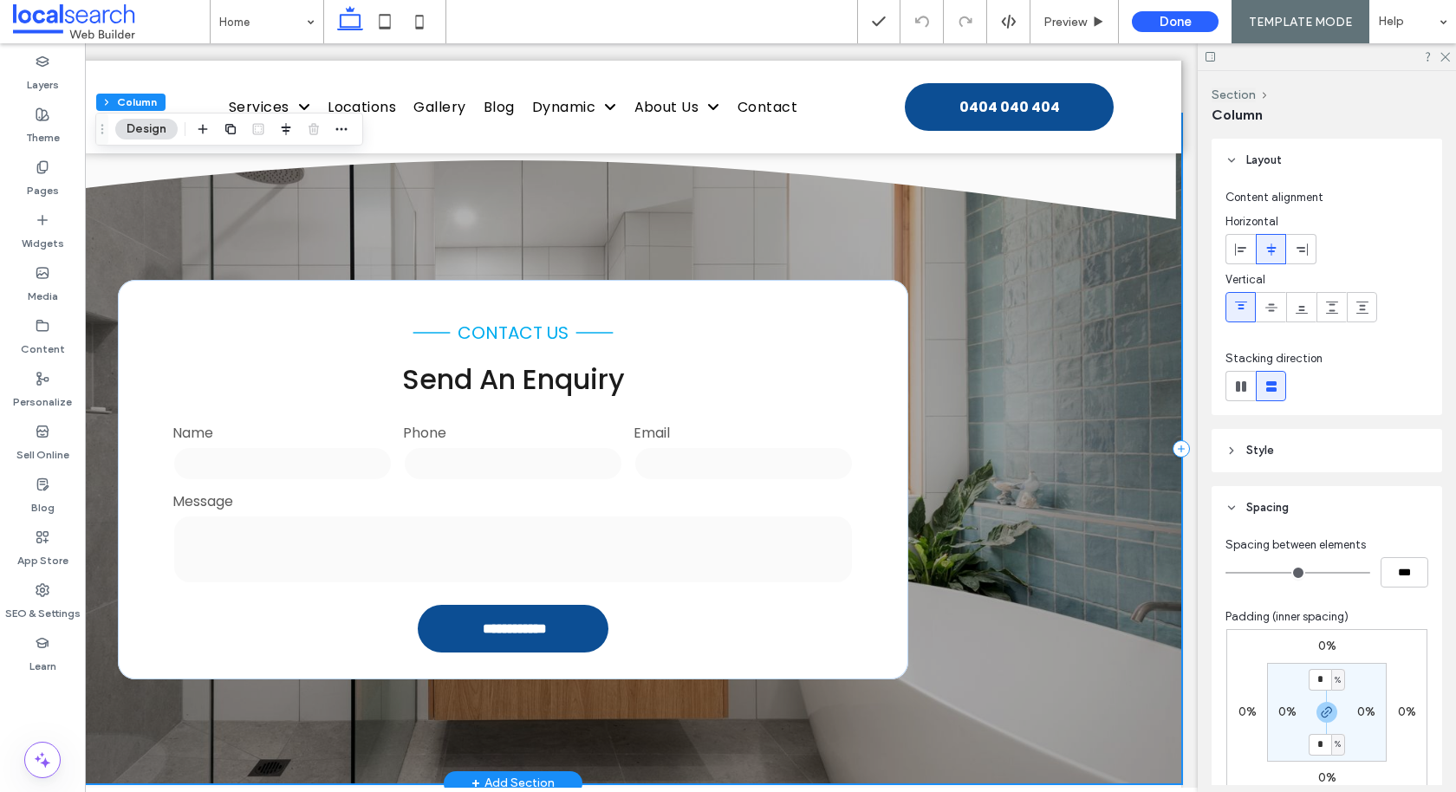
scroll to position [2721, 0]
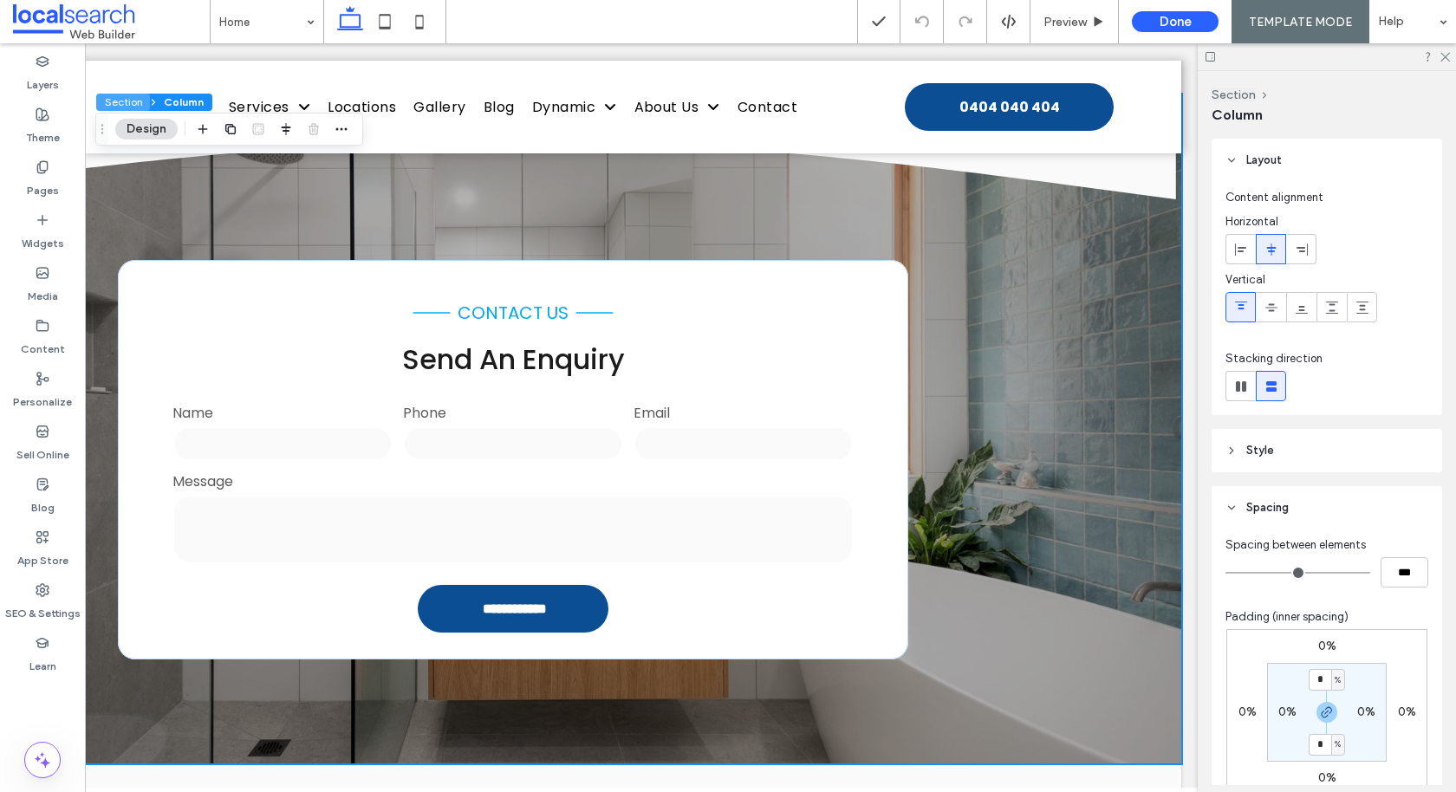
click at [108, 104] on button "Section" at bounding box center [123, 102] width 54 height 17
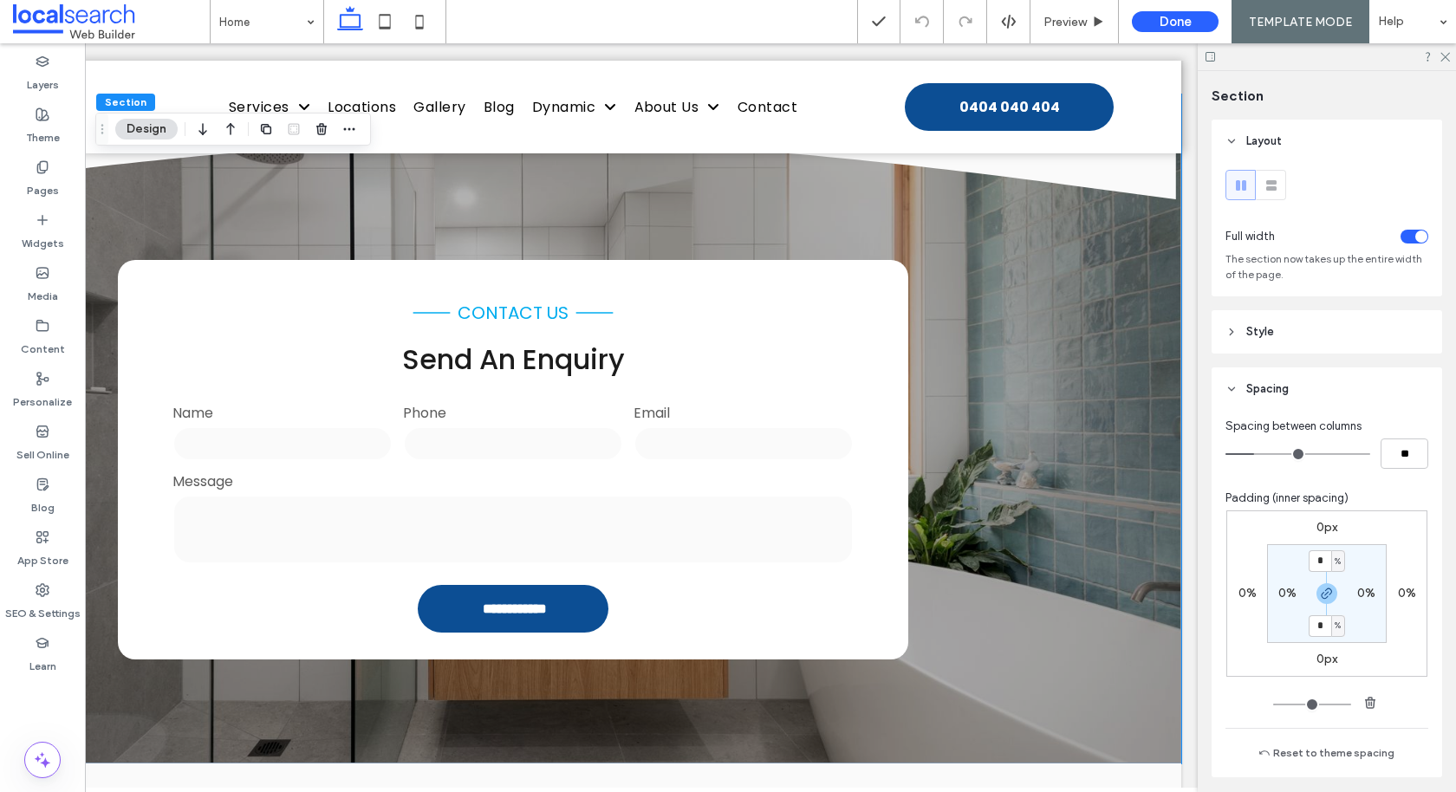
click at [793, 591] on label "0%" at bounding box center [1287, 593] width 18 height 15
type input "*"
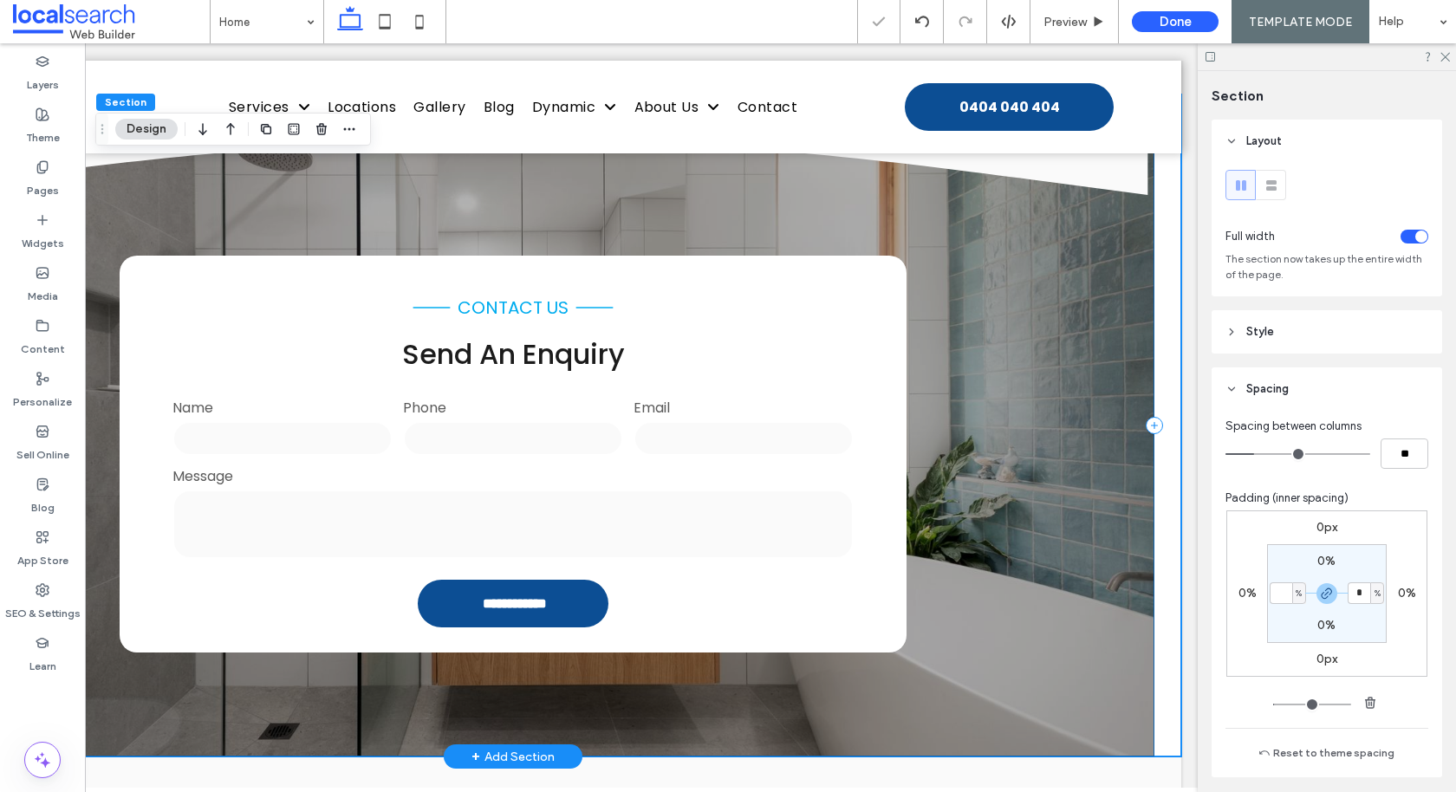
type input "*"
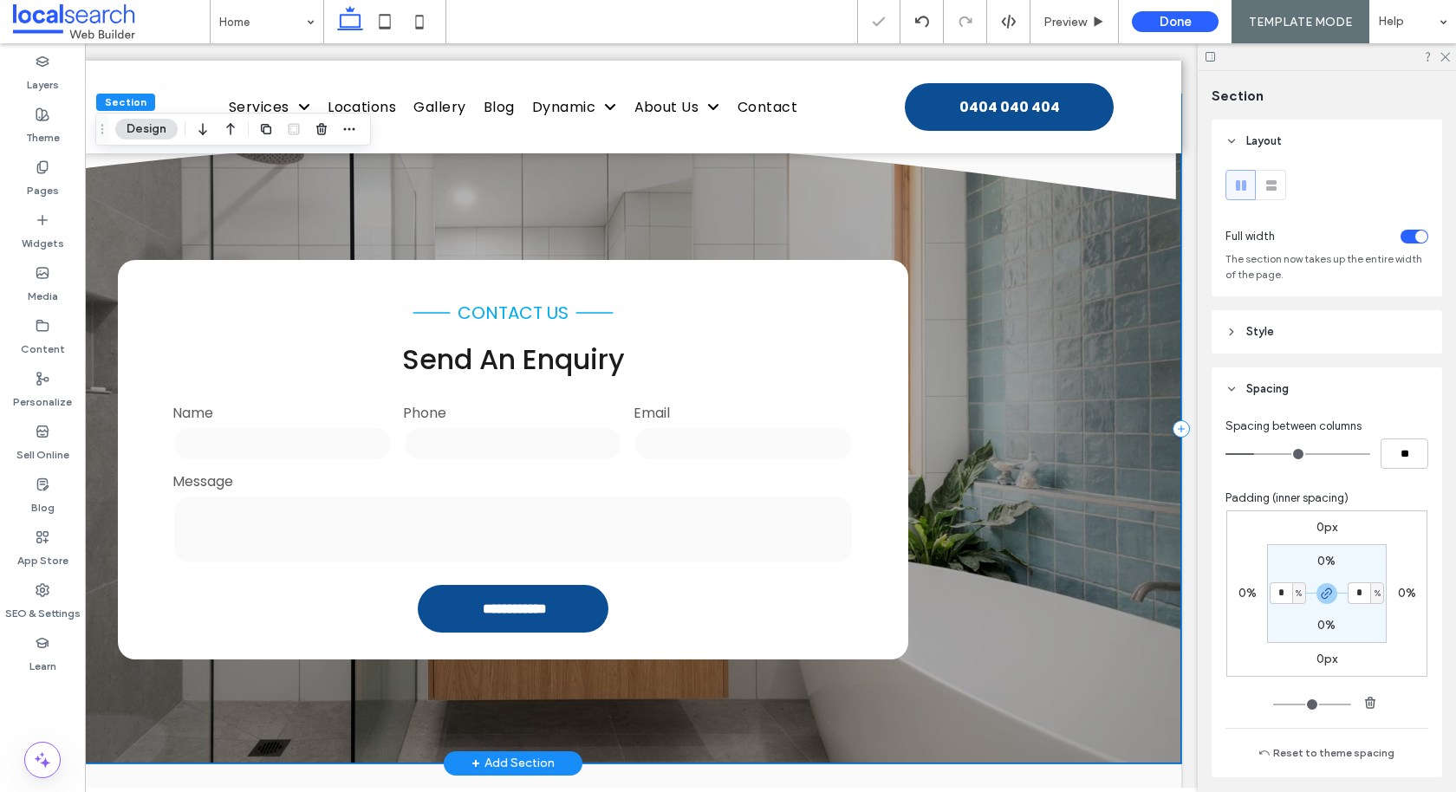
click at [793, 349] on div "**********" at bounding box center [513, 428] width 1336 height 669
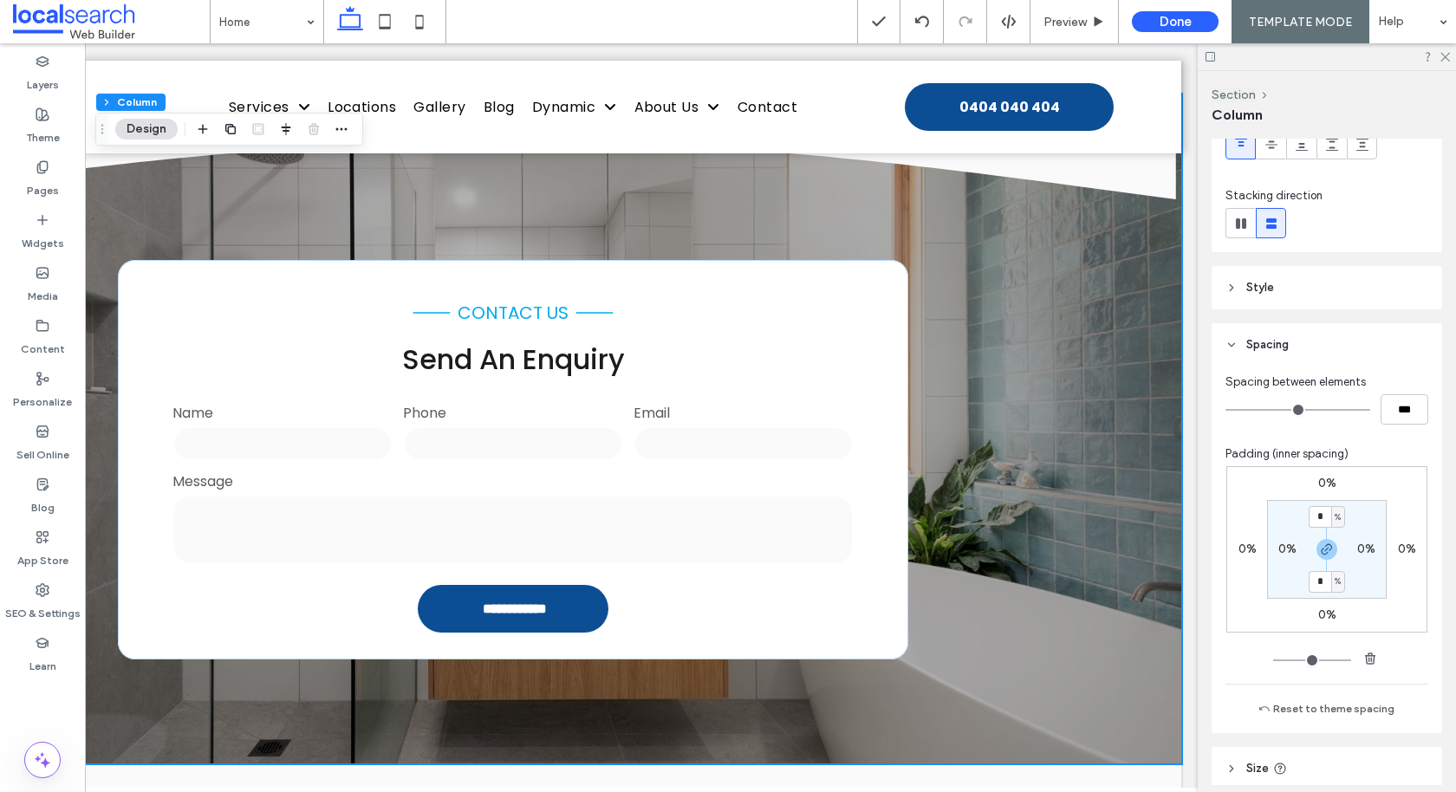
scroll to position [188, 0]
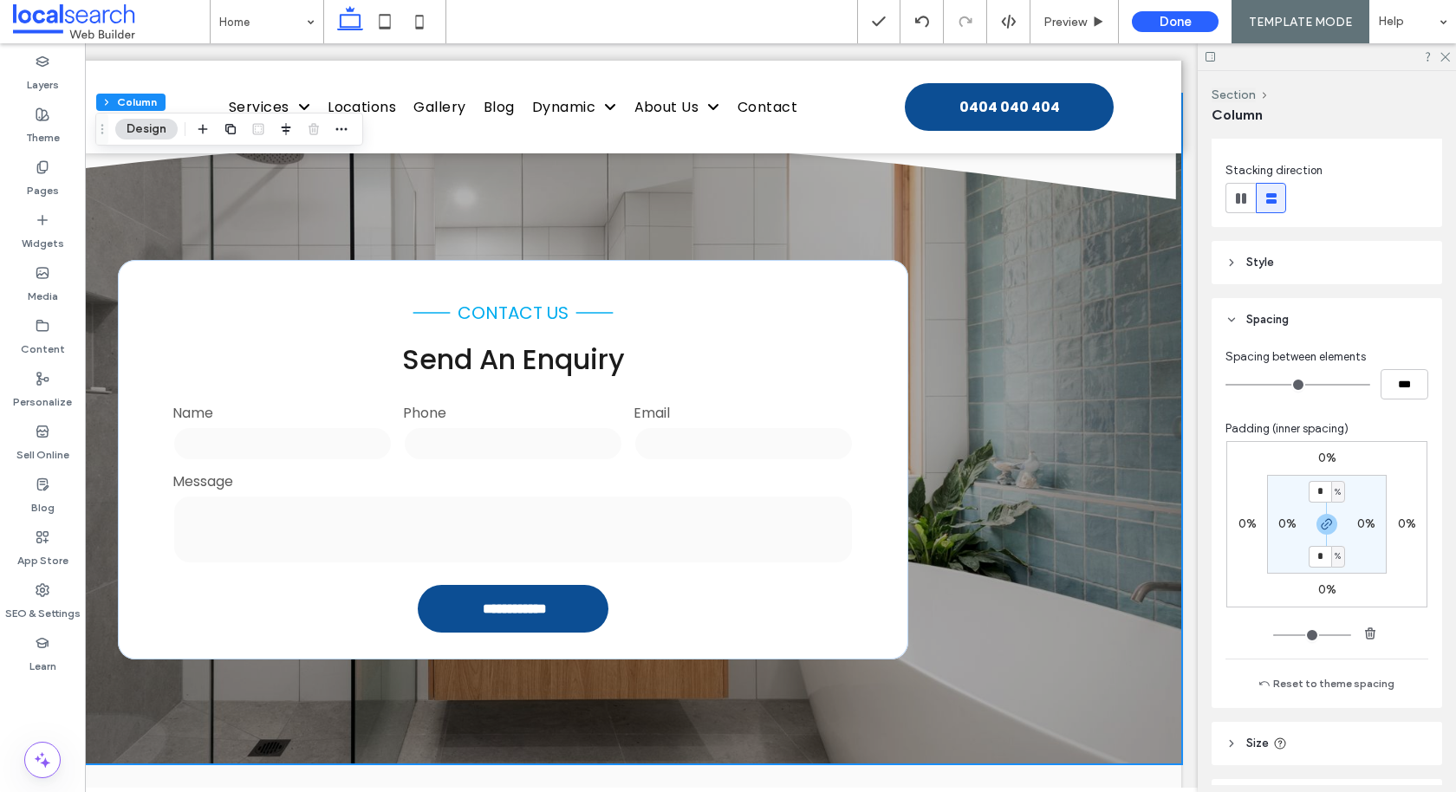
click at [793, 522] on label "0%" at bounding box center [1287, 523] width 18 height 15
type input "*"
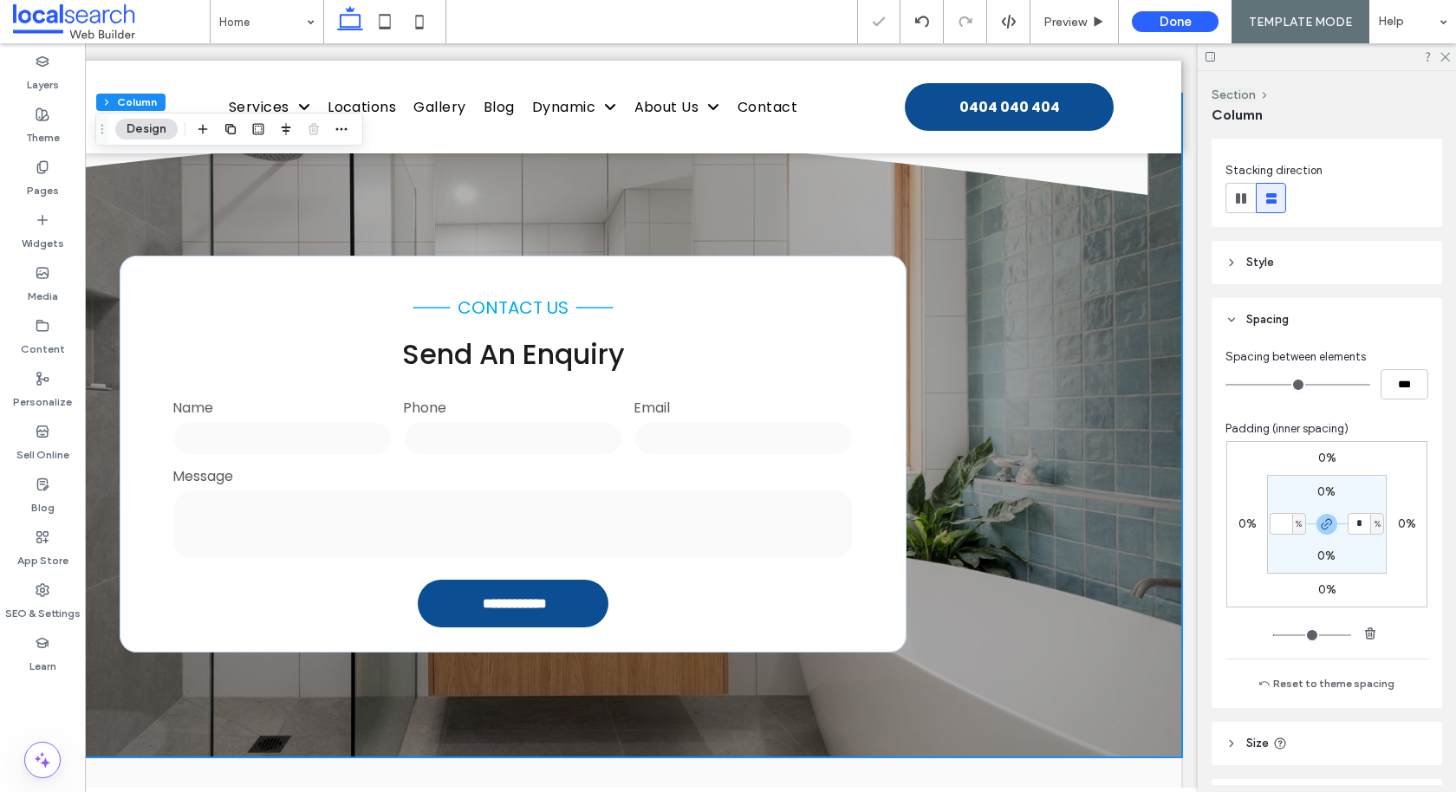
type input "*"
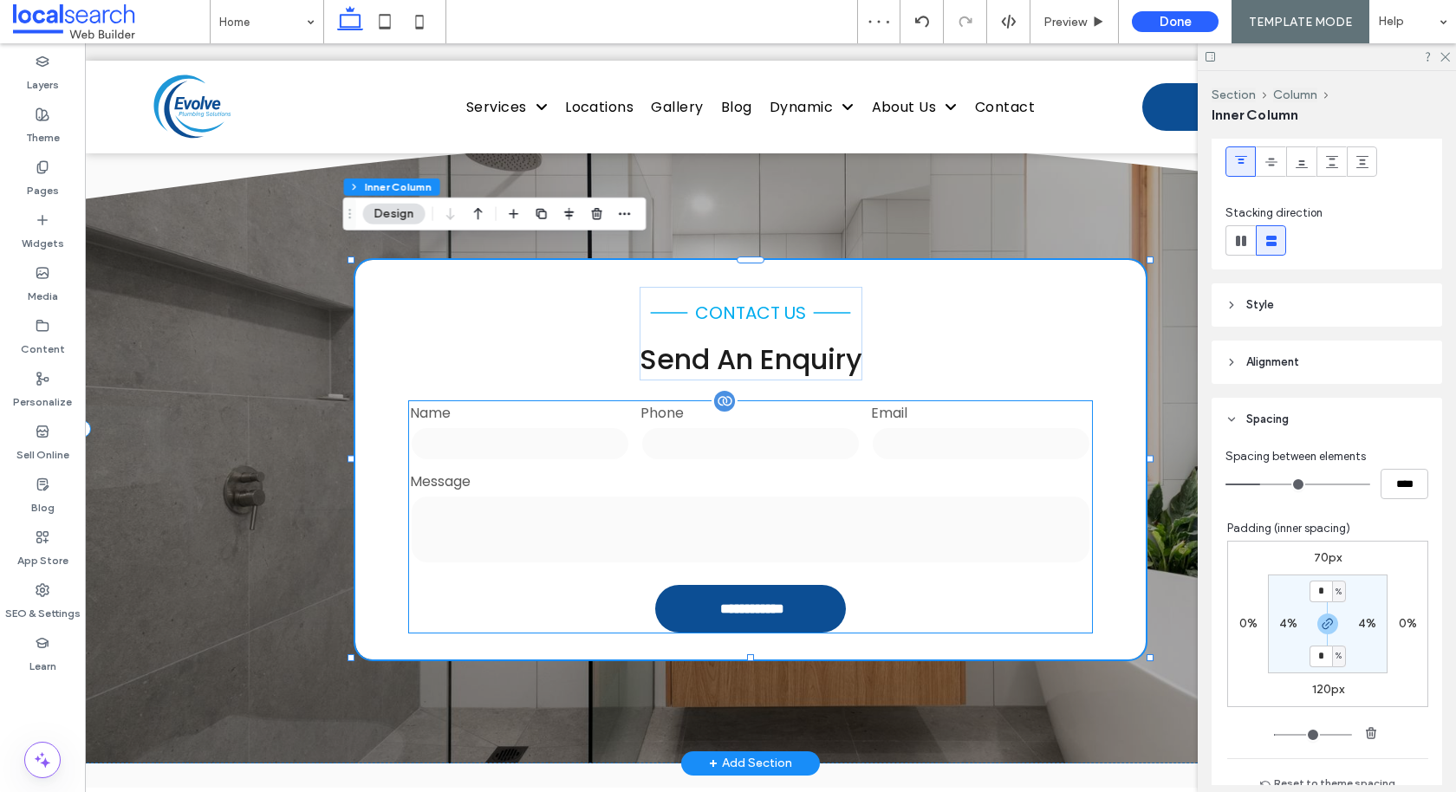
scroll to position [0, 29]
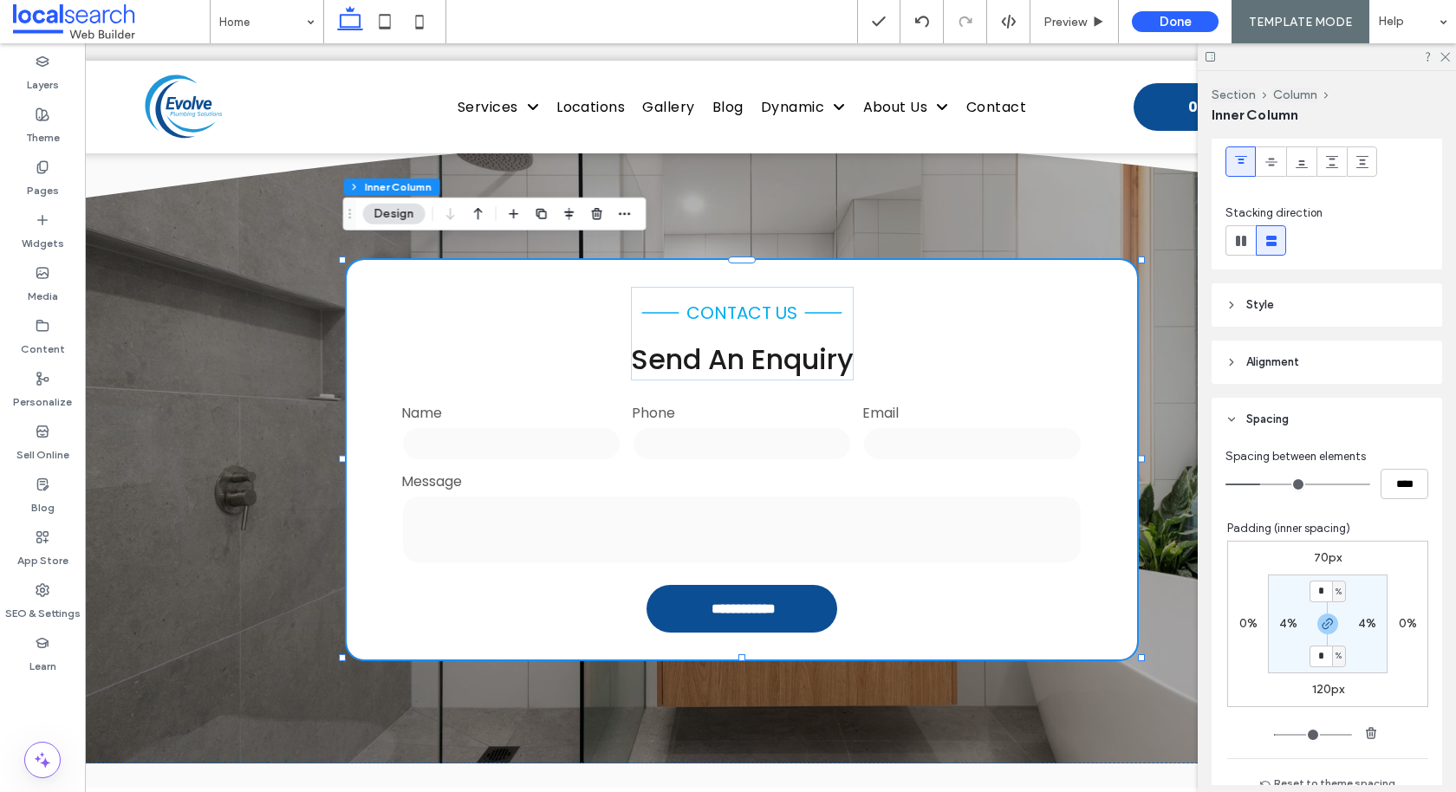
click at [793, 623] on label "0%" at bounding box center [1248, 623] width 18 height 15
type input "*"
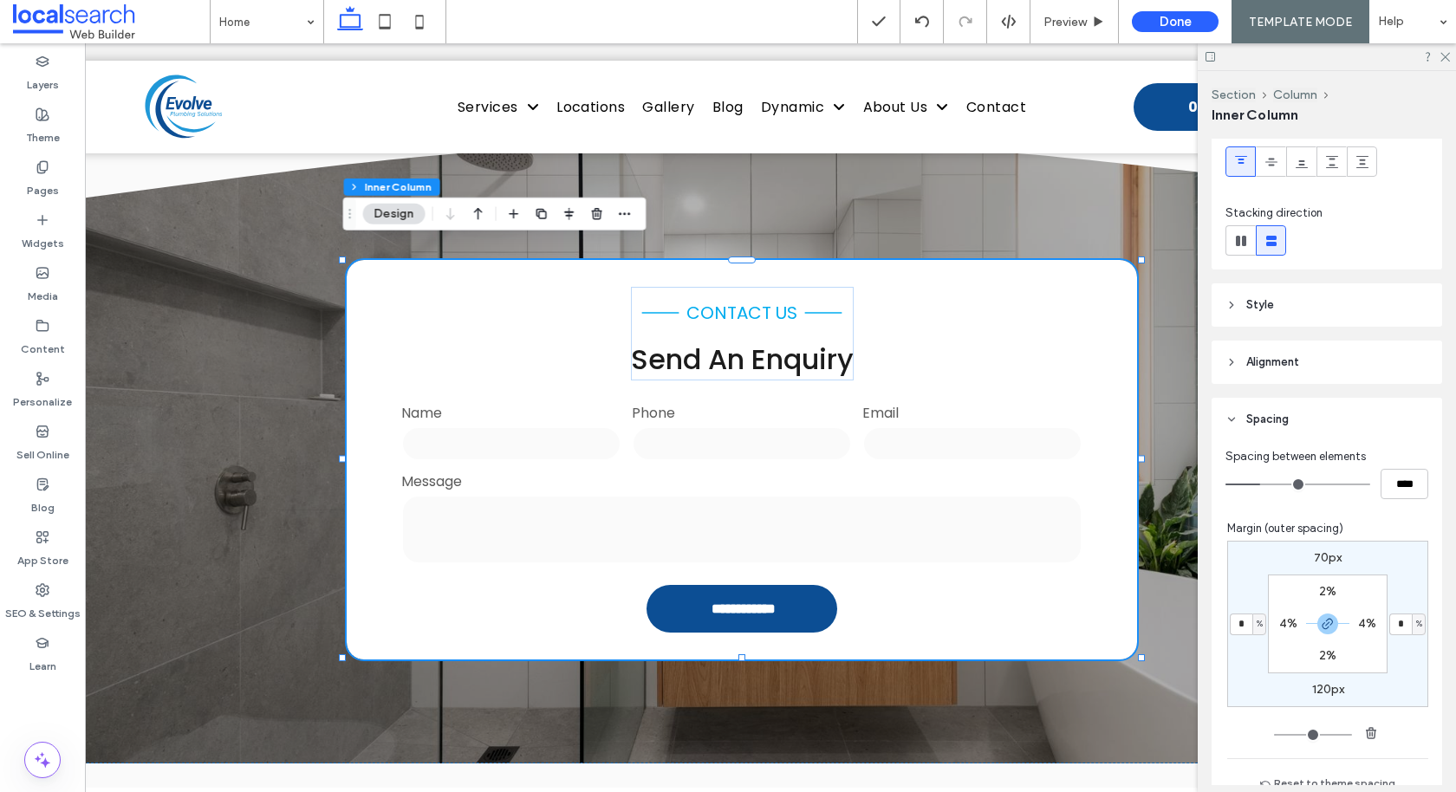
type input "*"
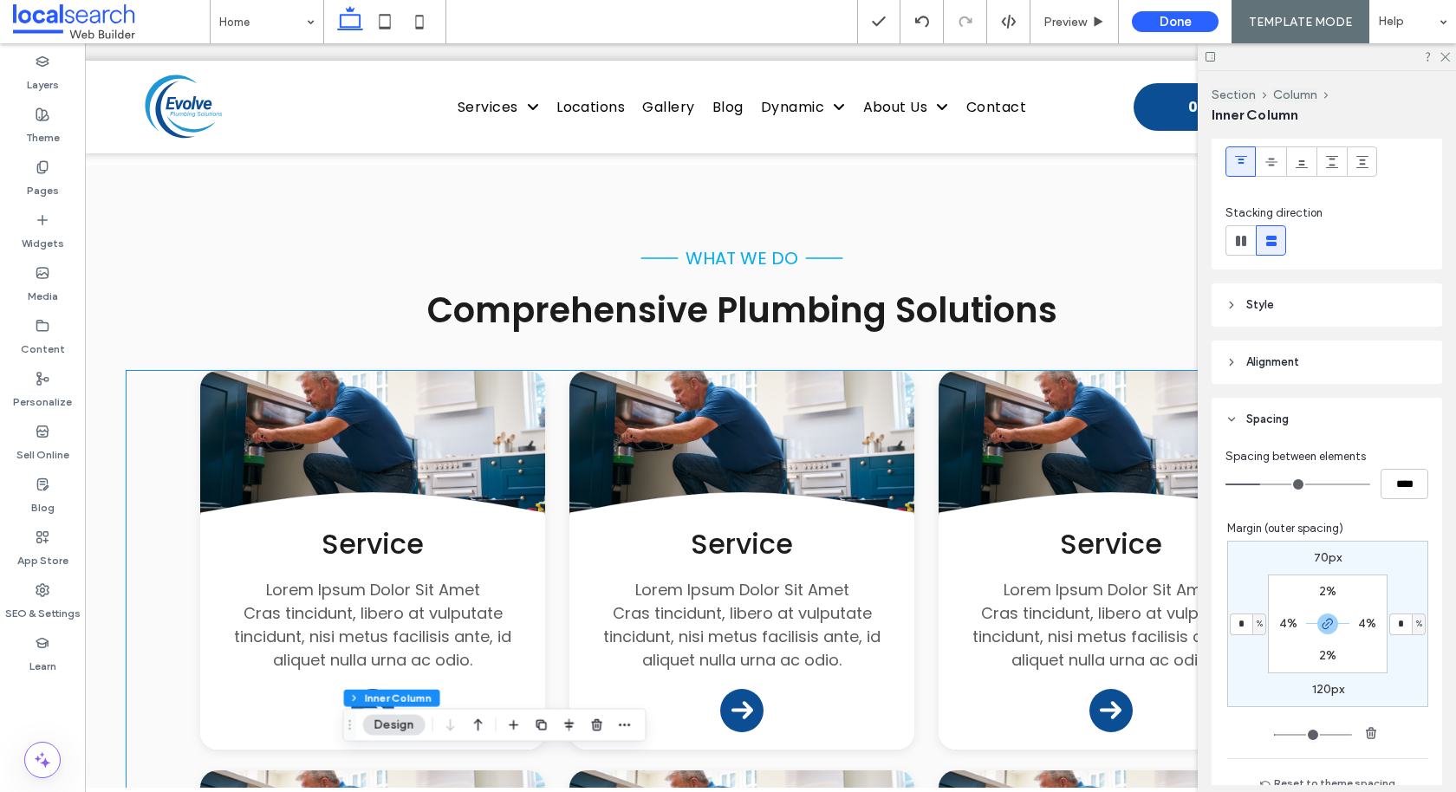
scroll to position [1589, 0]
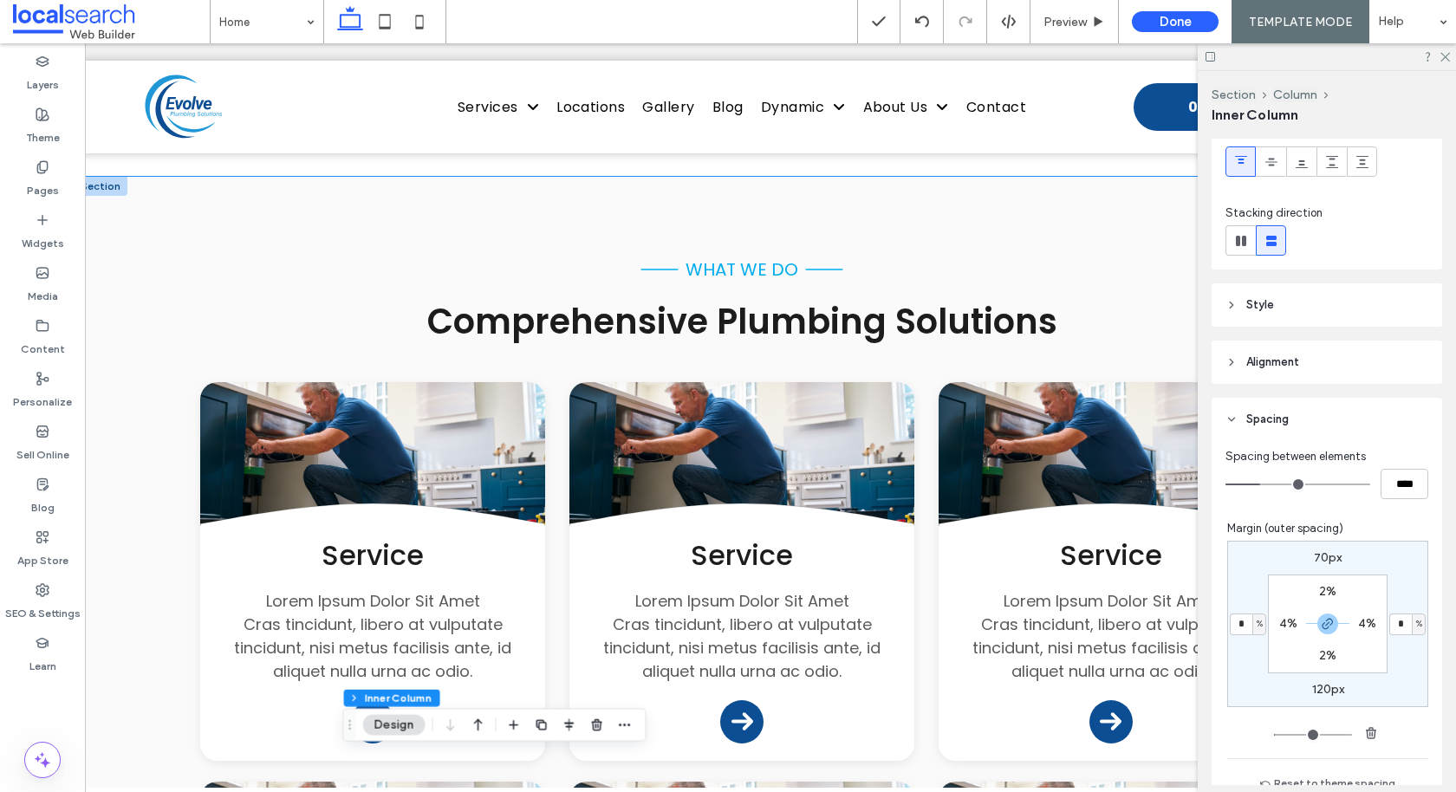
click at [104, 321] on div "what we do Comprehensive Plumbing Solutions Button .cls-1-1132603790-1132603790…" at bounding box center [742, 702] width 1336 height 1050
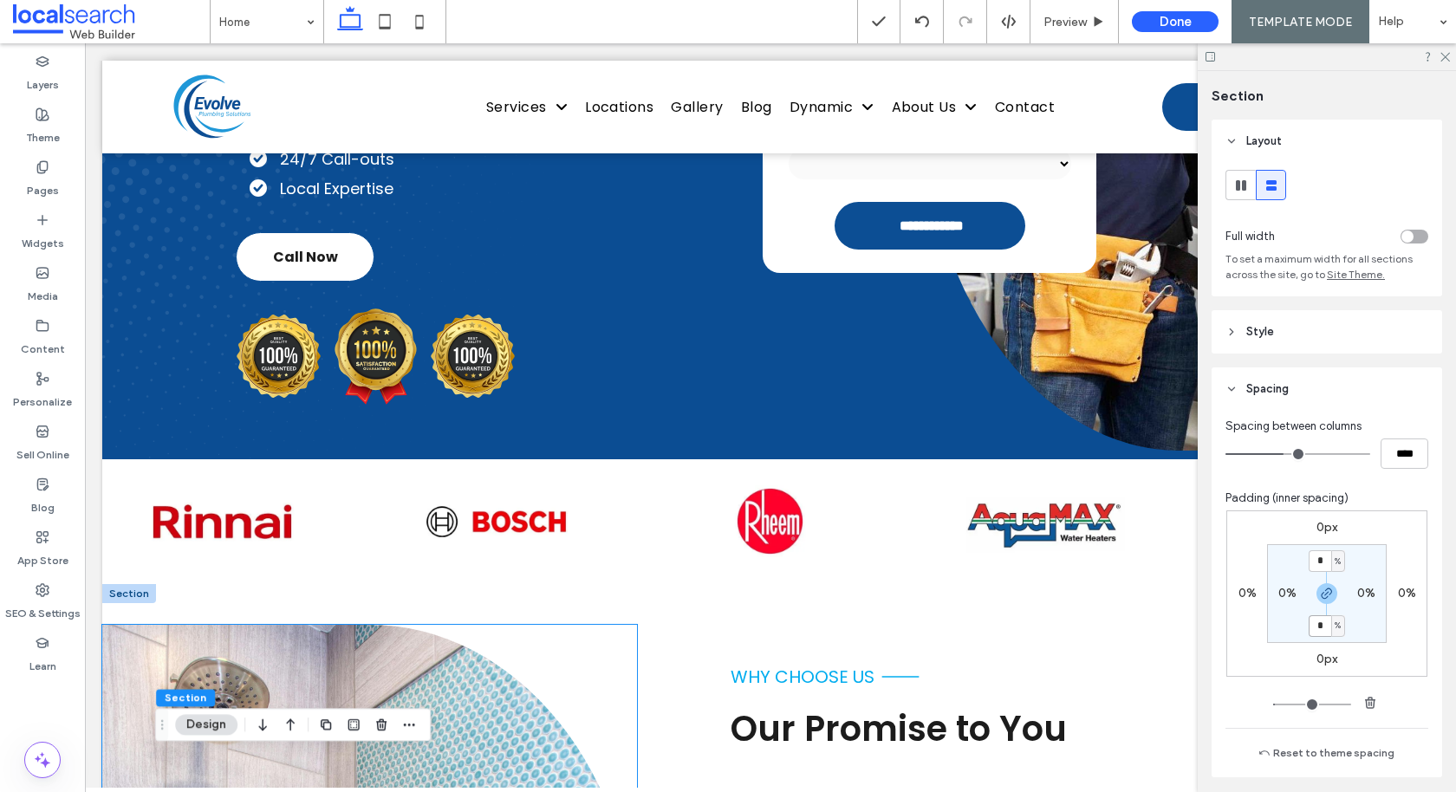
scroll to position [0, 0]
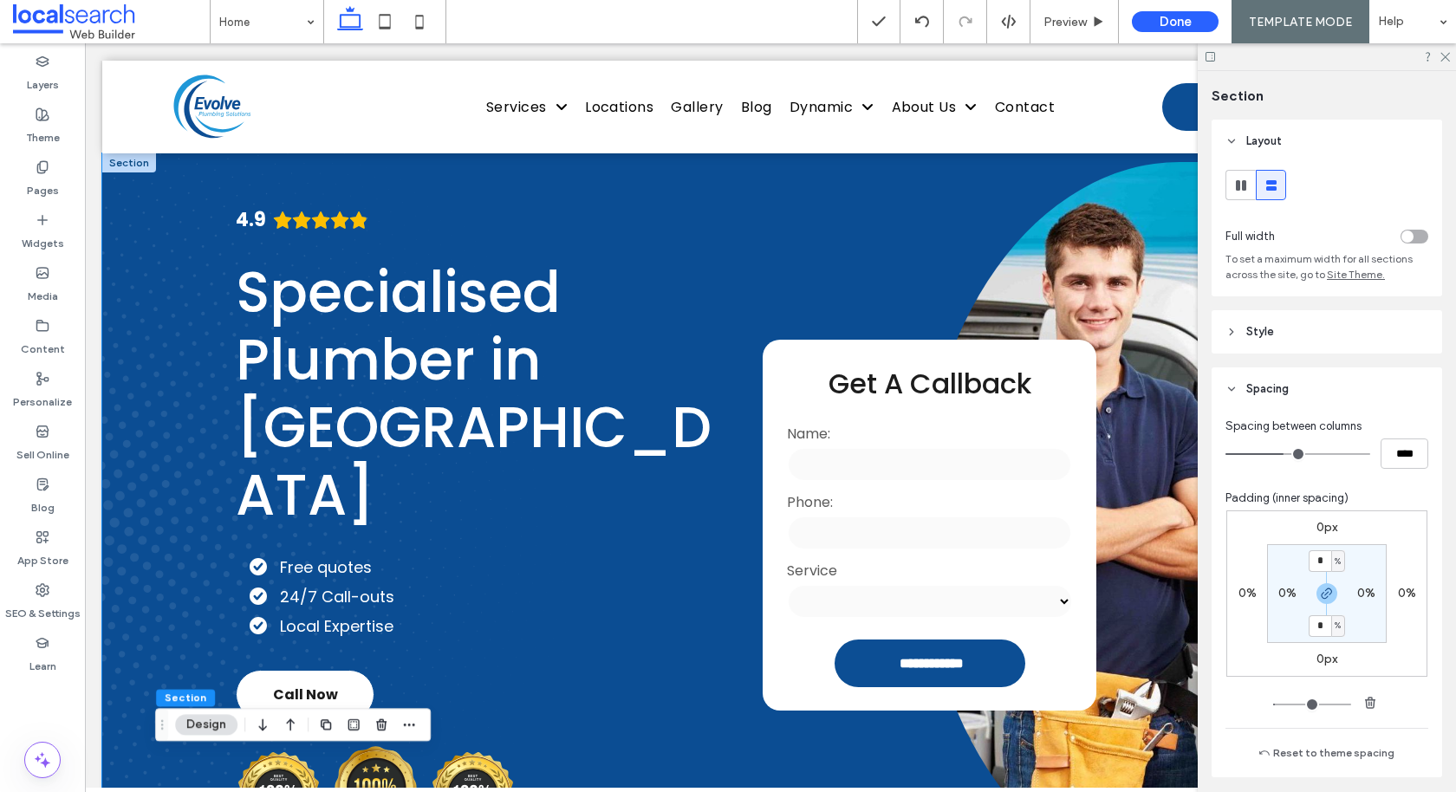
click at [178, 243] on div "**********" at bounding box center [770, 524] width 1336 height 743
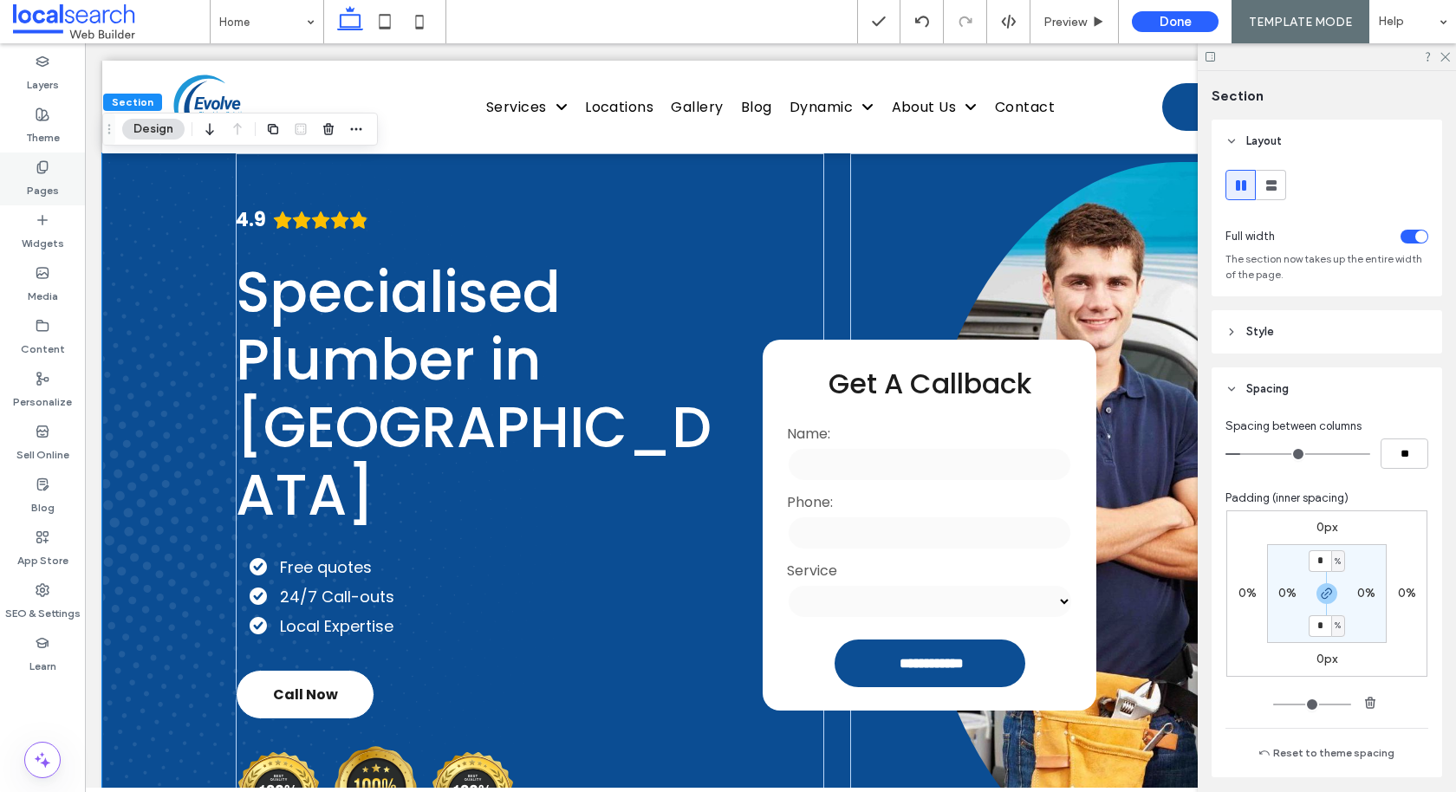
click at [47, 184] on label "Pages" at bounding box center [43, 186] width 32 height 24
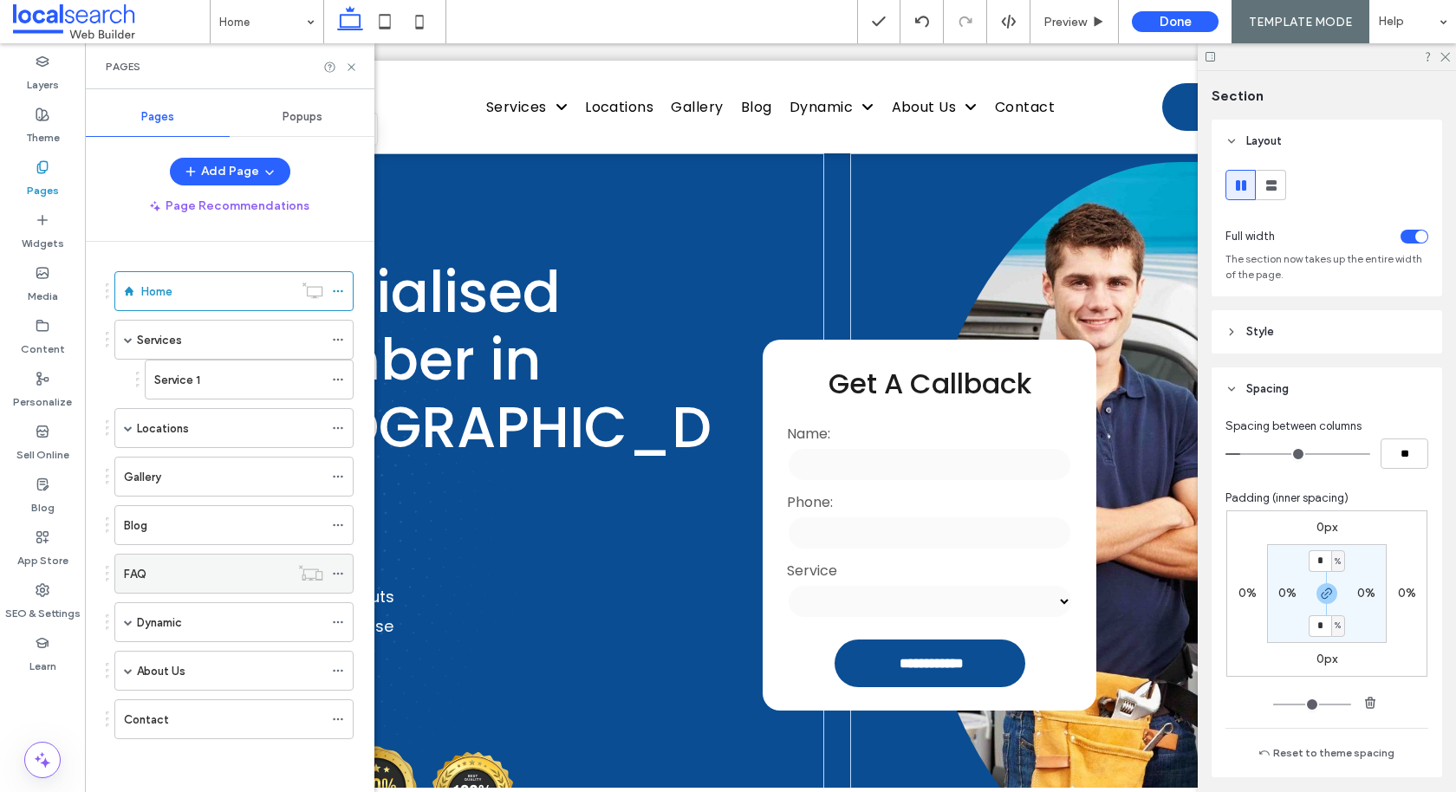
click at [172, 574] on div "FAQ" at bounding box center [206, 574] width 165 height 18
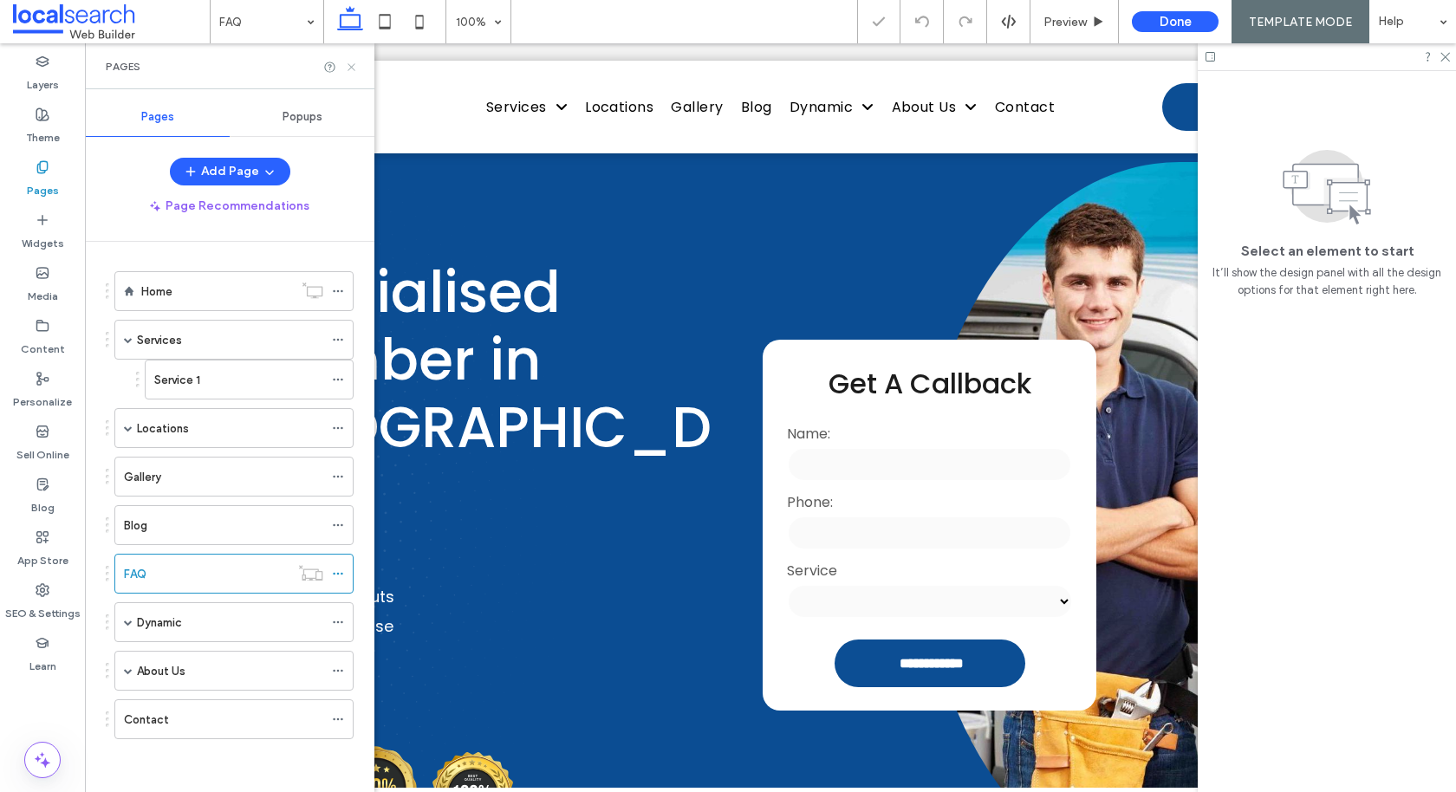
click at [352, 66] on use at bounding box center [350, 66] width 7 height 7
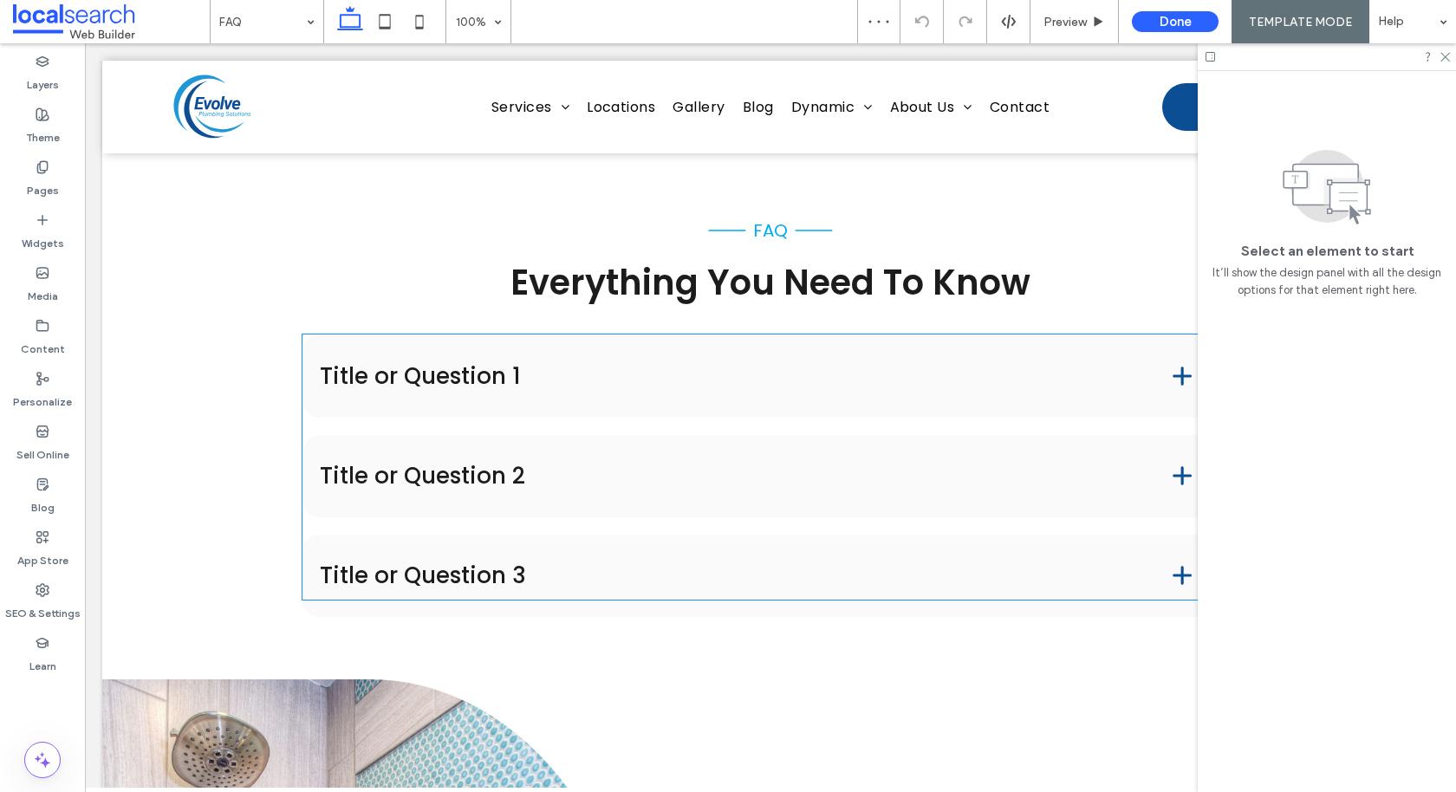
scroll to position [417, 0]
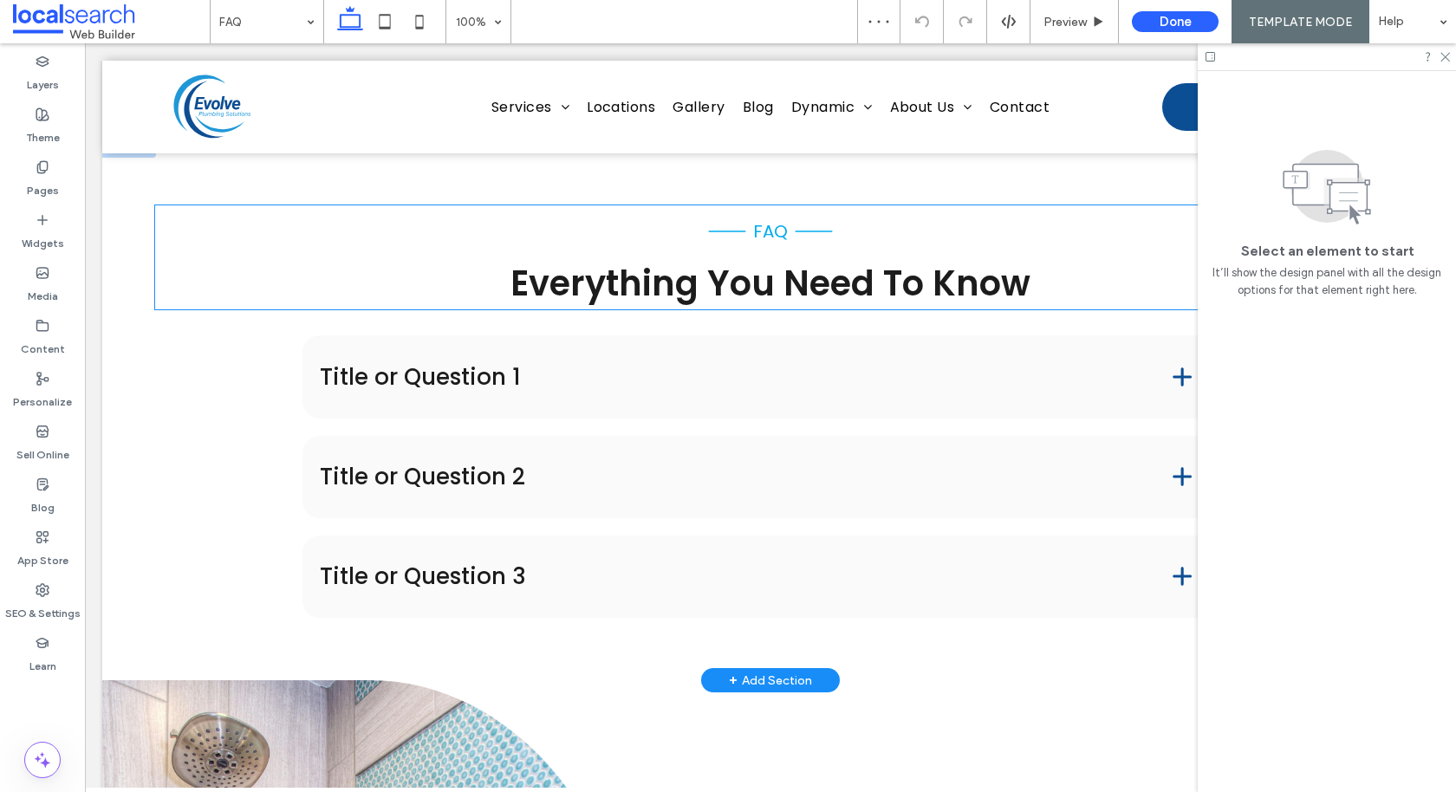
click at [748, 287] on span "Everything You Need To Know" at bounding box center [770, 283] width 520 height 49
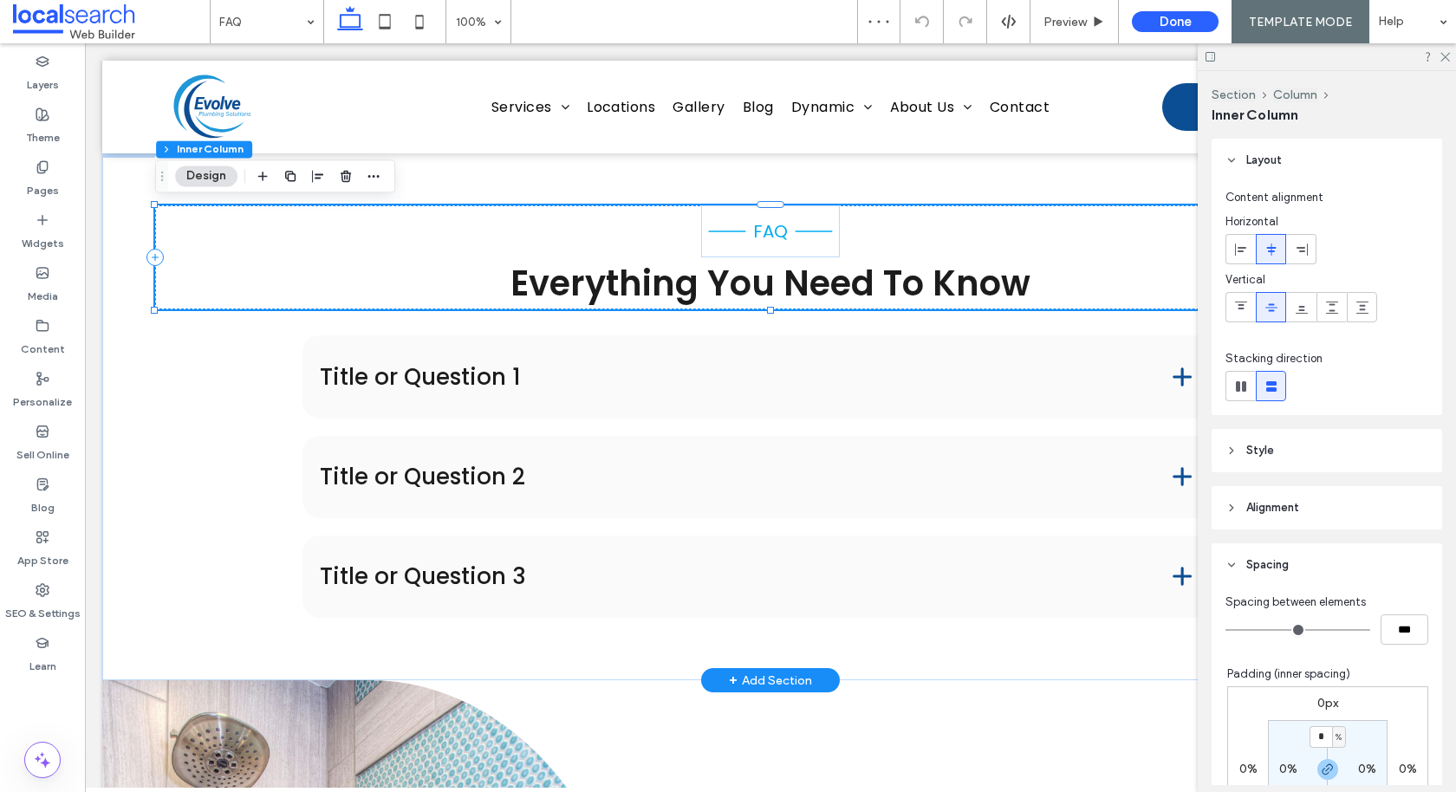
click at [748, 287] on span "Everything You Need To Know" at bounding box center [770, 283] width 520 height 49
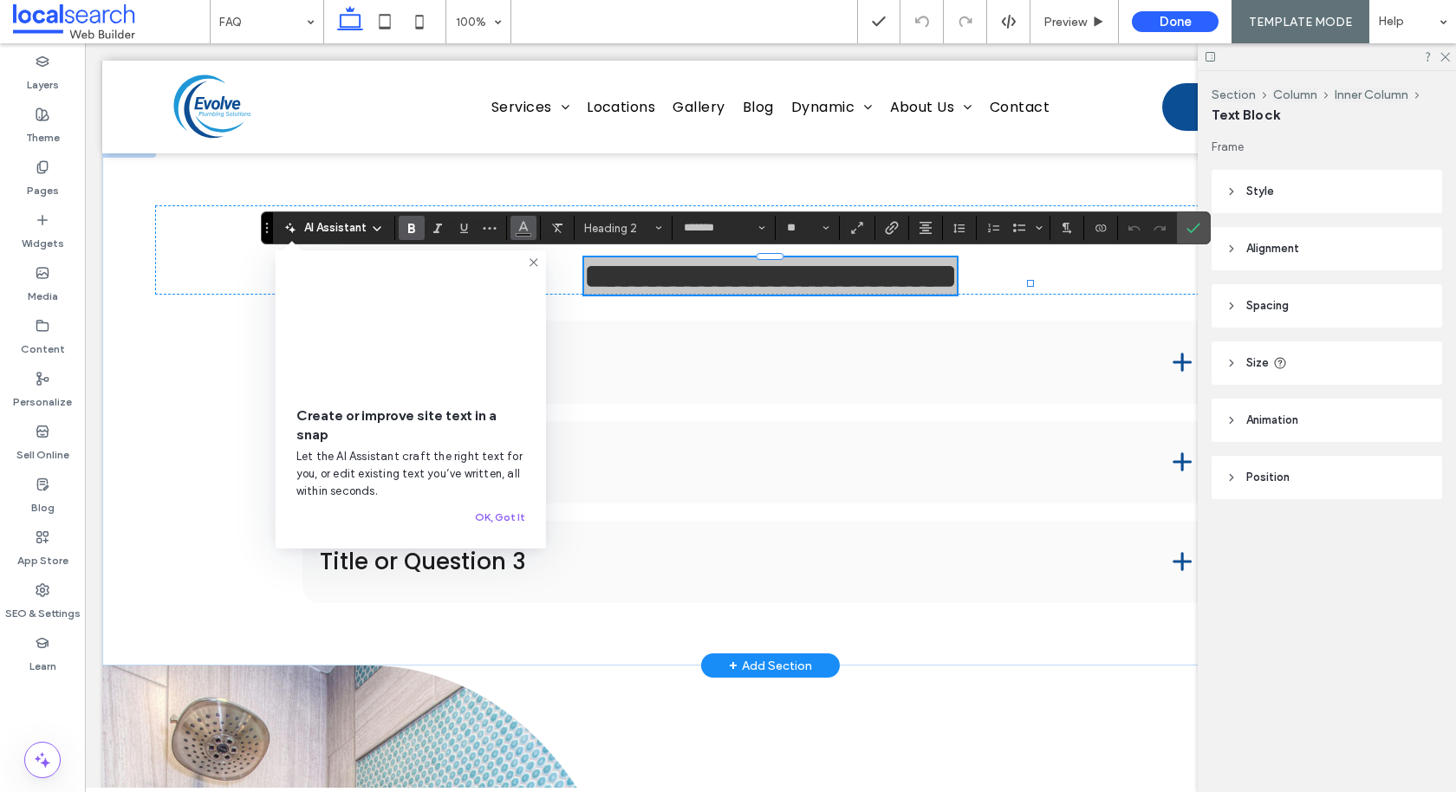
click at [528, 234] on span "Color" at bounding box center [523, 226] width 14 height 23
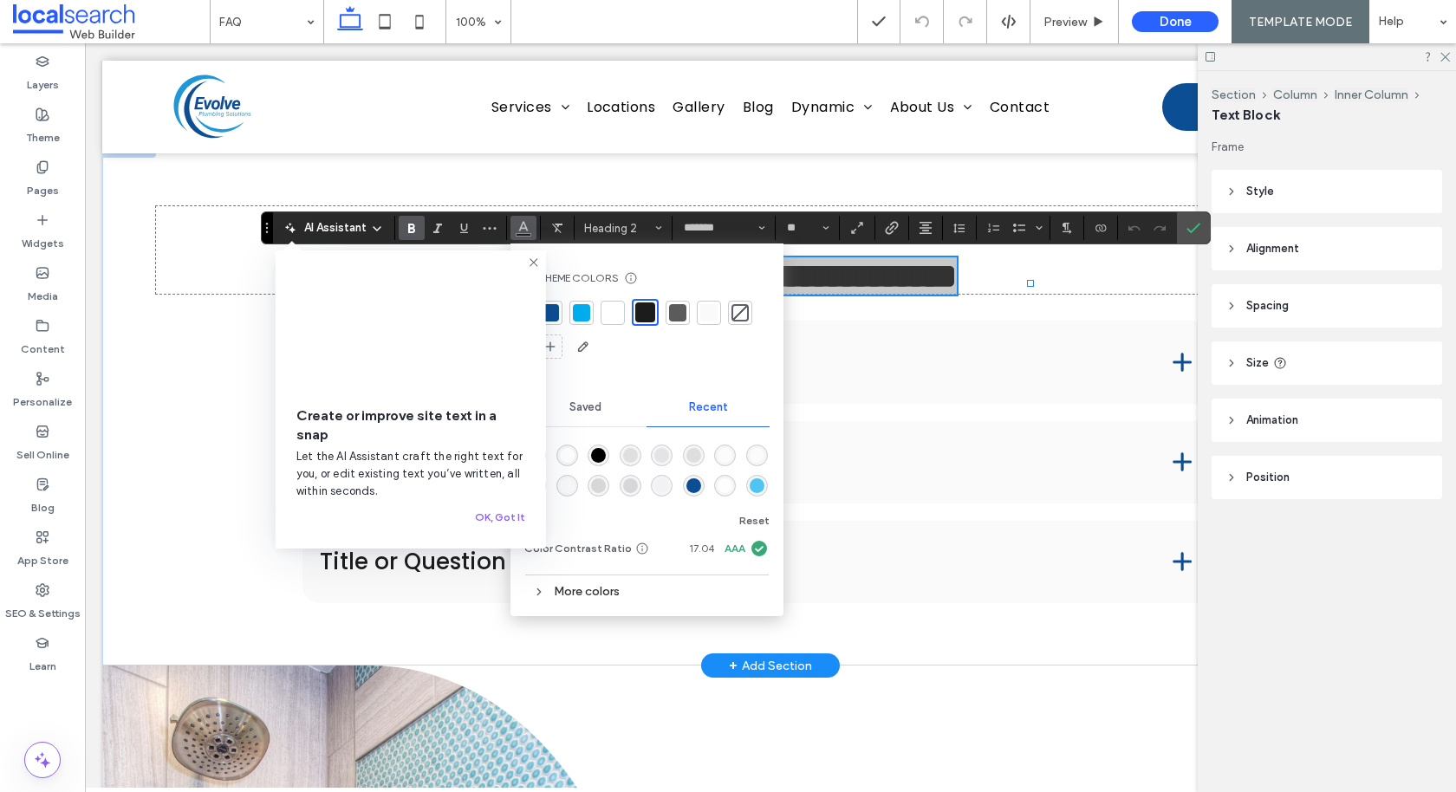
click at [581, 315] on div at bounding box center [581, 312] width 17 height 17
click at [793, 228] on icon "Confirm" at bounding box center [1193, 228] width 14 height 14
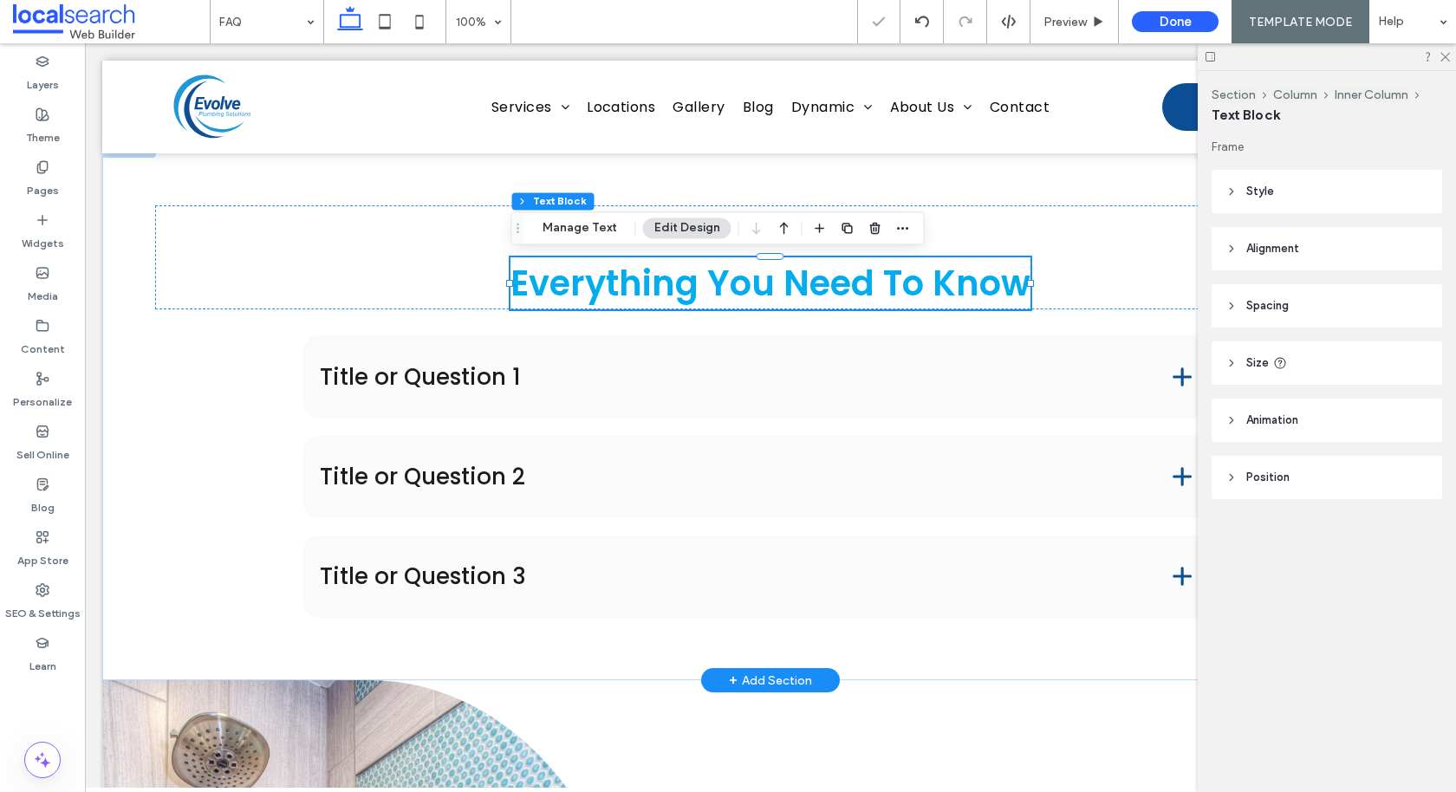
click at [793, 293] on span "Everything You Need To Know" at bounding box center [770, 283] width 520 height 49
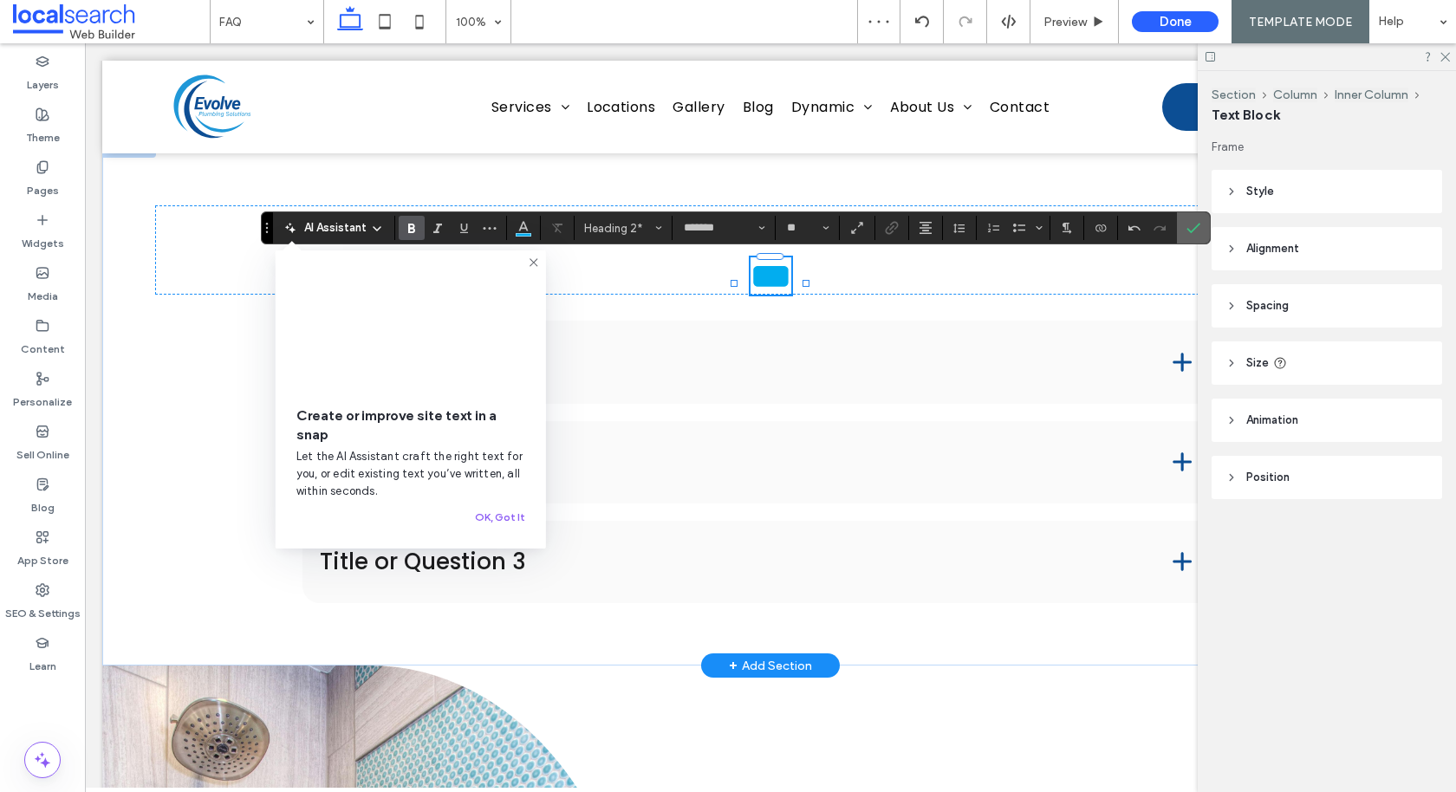
click at [793, 226] on icon "Confirm" at bounding box center [1193, 228] width 14 height 14
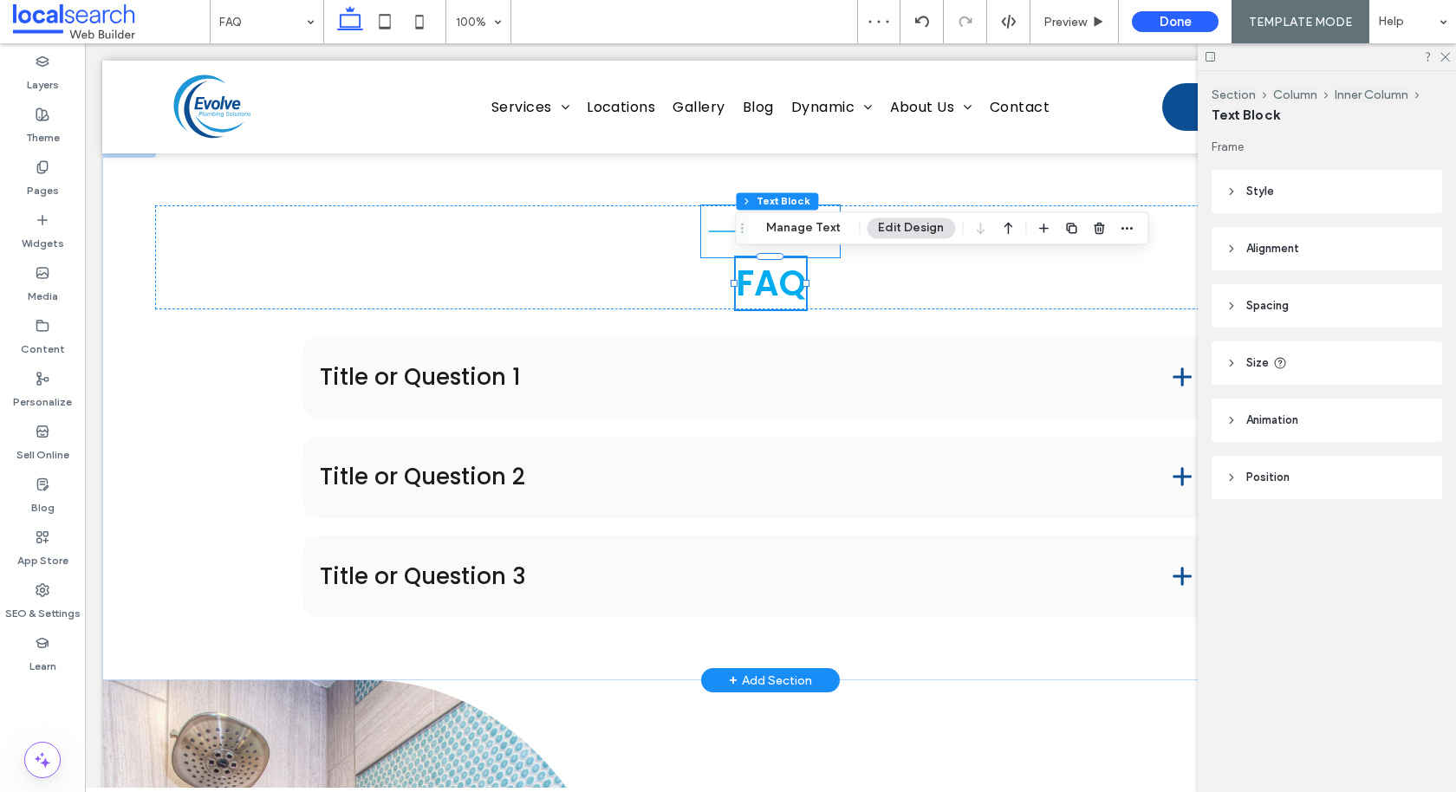
click at [711, 231] on icon at bounding box center [726, 232] width 37 height 2
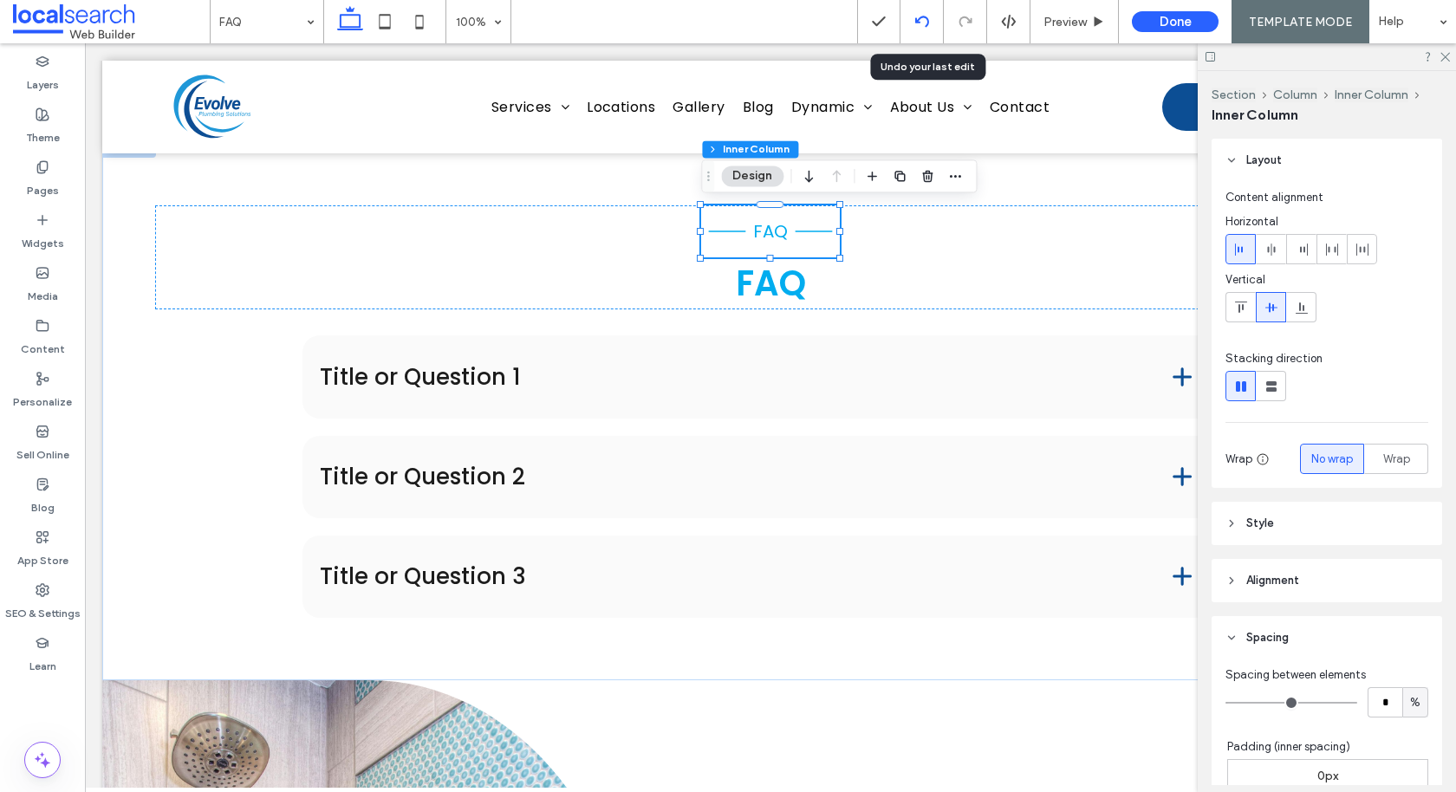
click at [793, 21] on use at bounding box center [921, 21] width 14 height 11
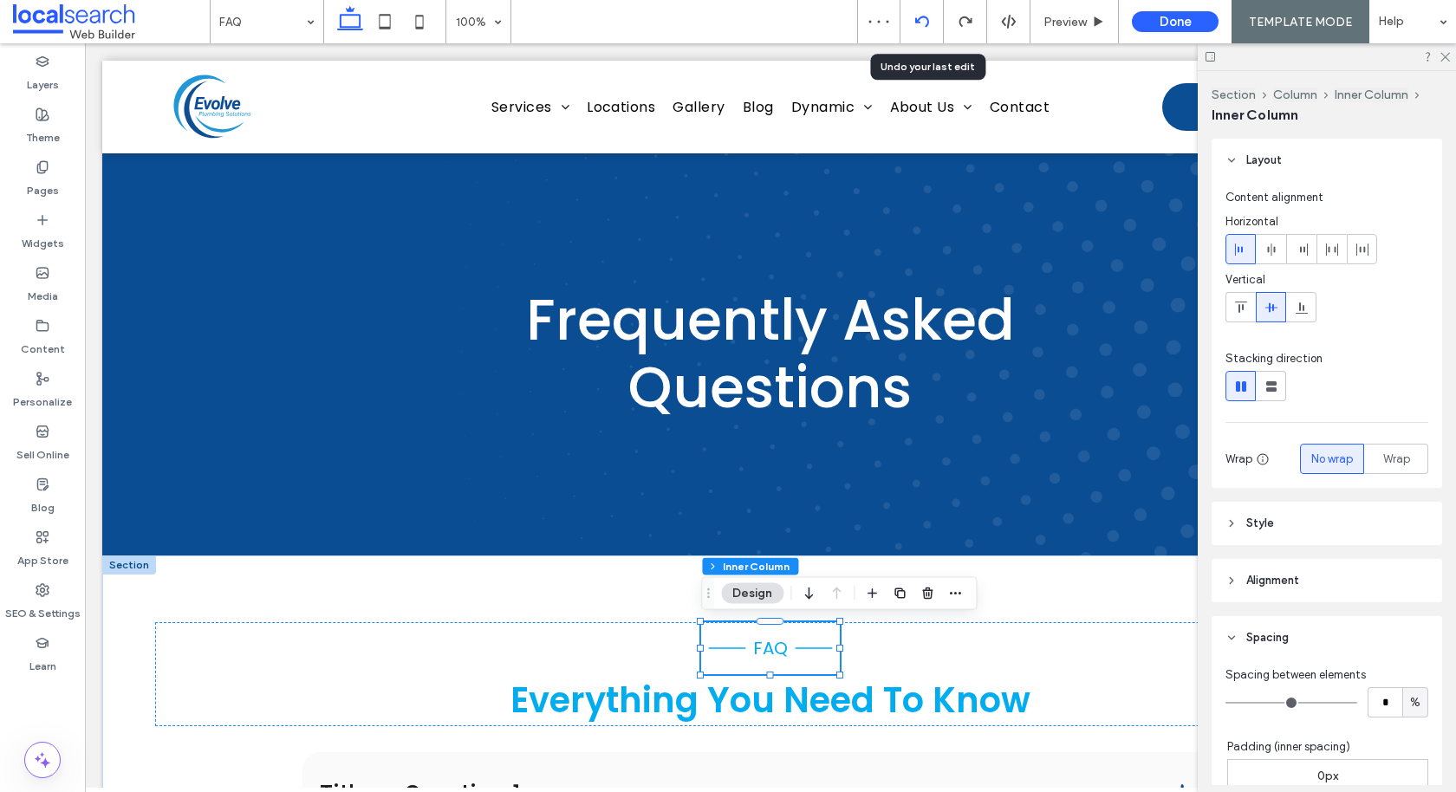
scroll to position [0, 0]
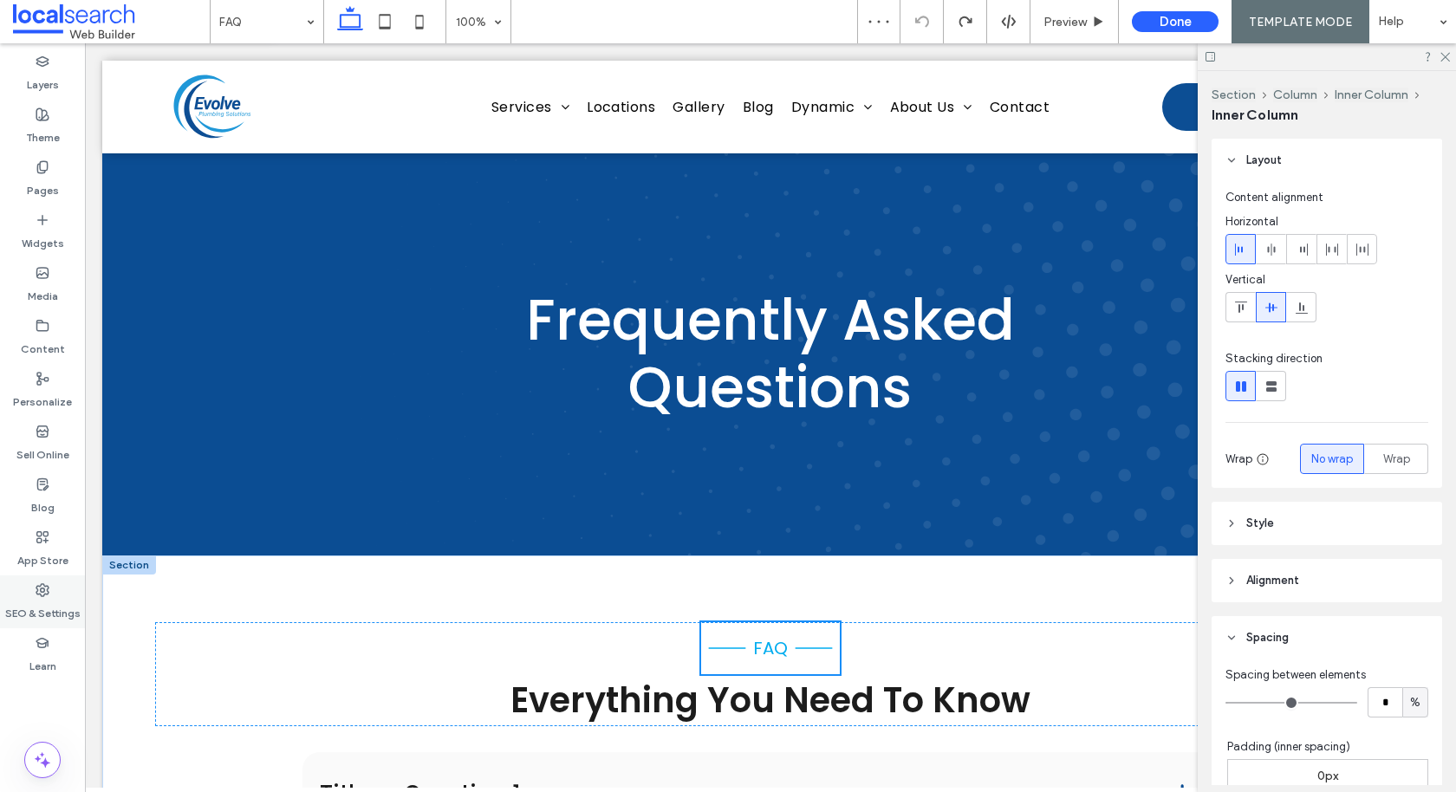
click at [53, 597] on label "SEO & Settings" at bounding box center [42, 609] width 75 height 24
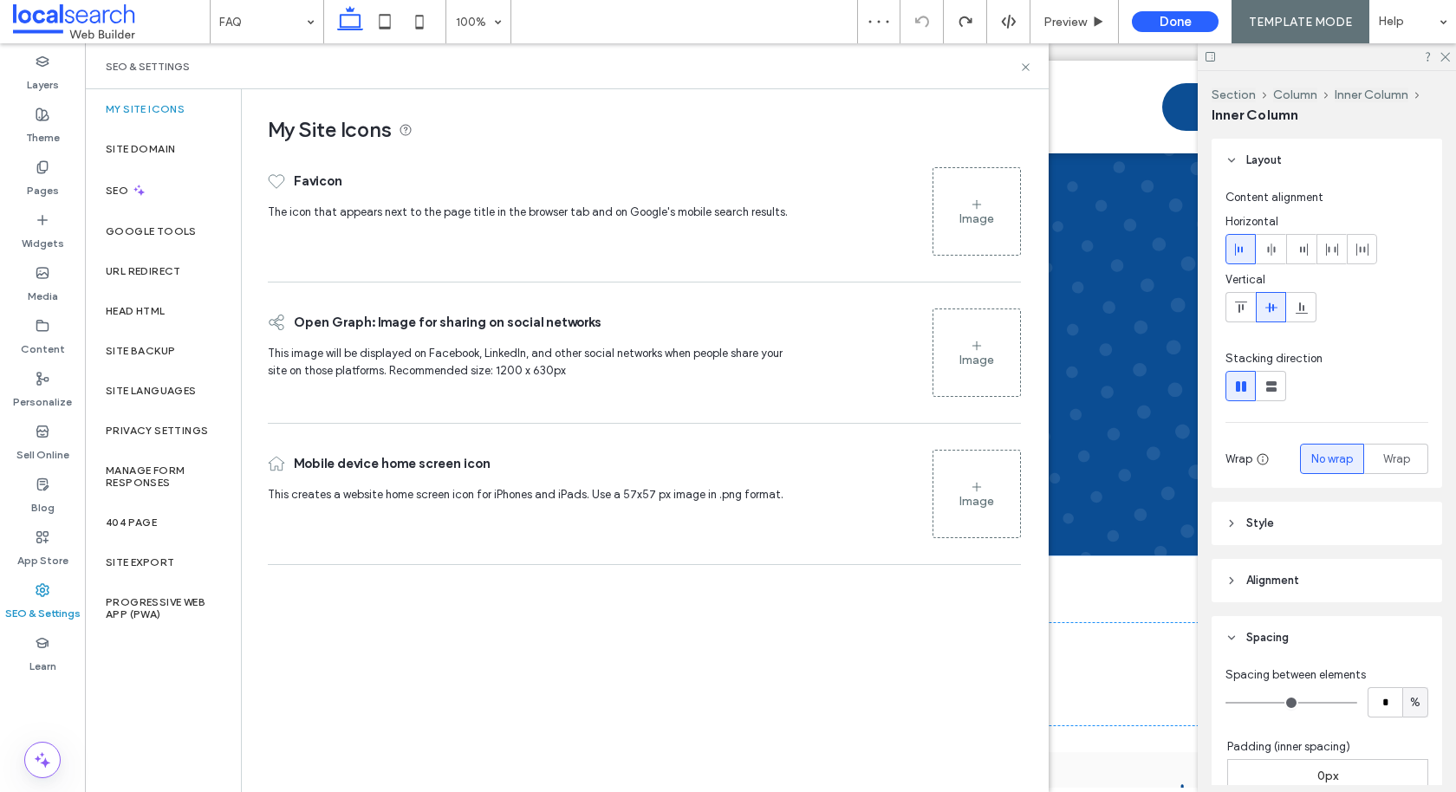
scroll to position [186, 0]
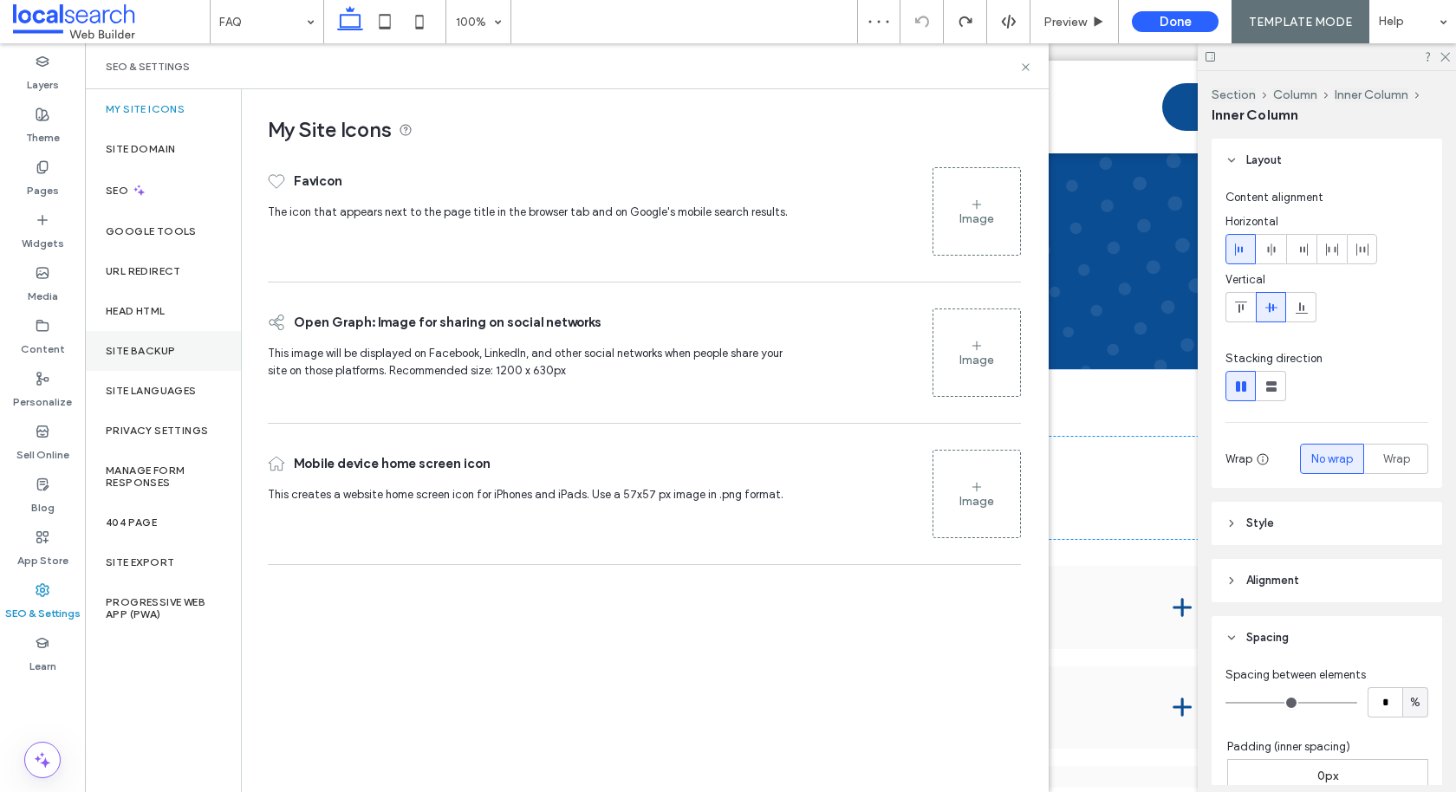
click at [175, 351] on div "Site Backup" at bounding box center [163, 351] width 156 height 40
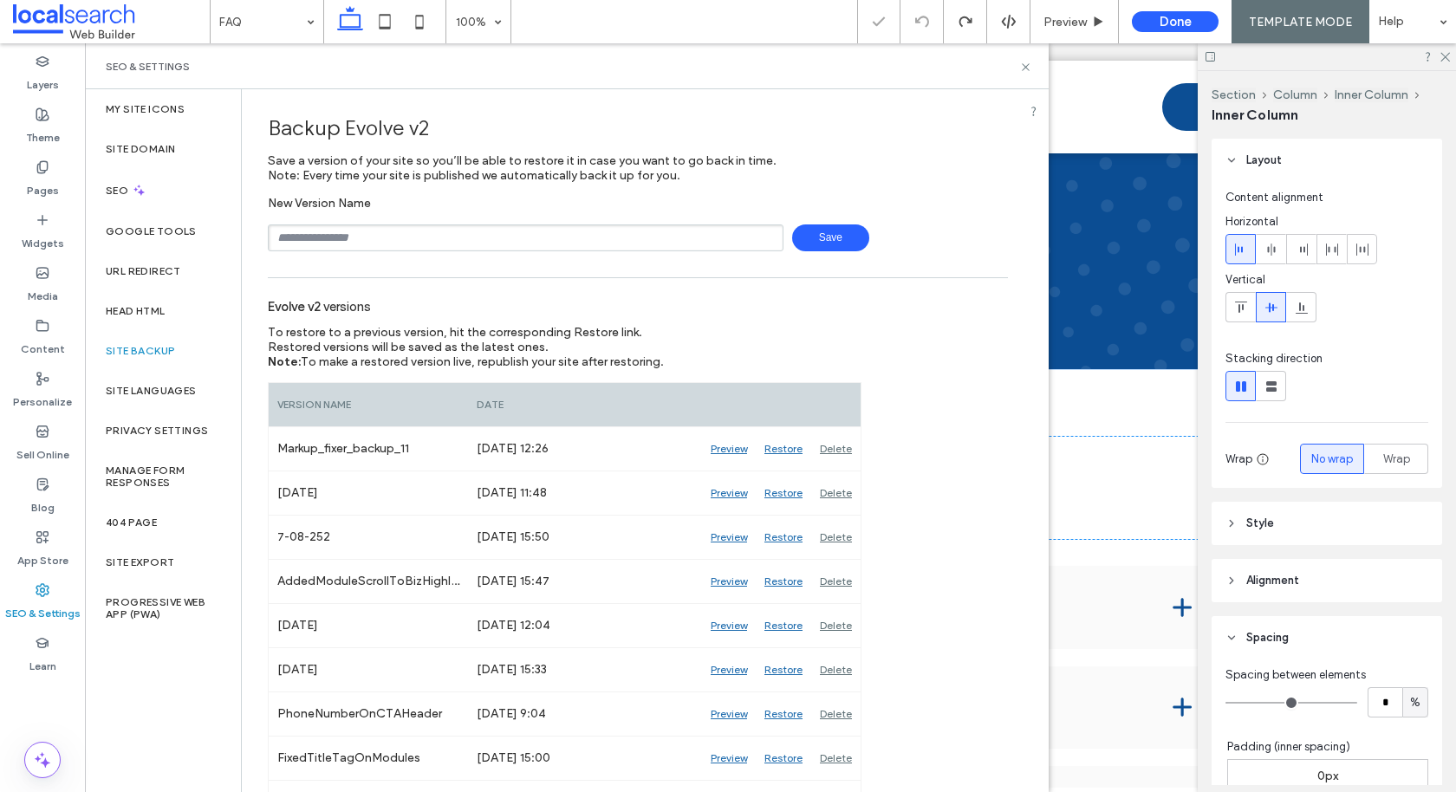
click at [396, 227] on input "text" at bounding box center [525, 237] width 515 height 27
type input "**********"
click at [832, 233] on span "Save" at bounding box center [830, 237] width 77 height 27
click at [1023, 62] on icon at bounding box center [1025, 67] width 13 height 13
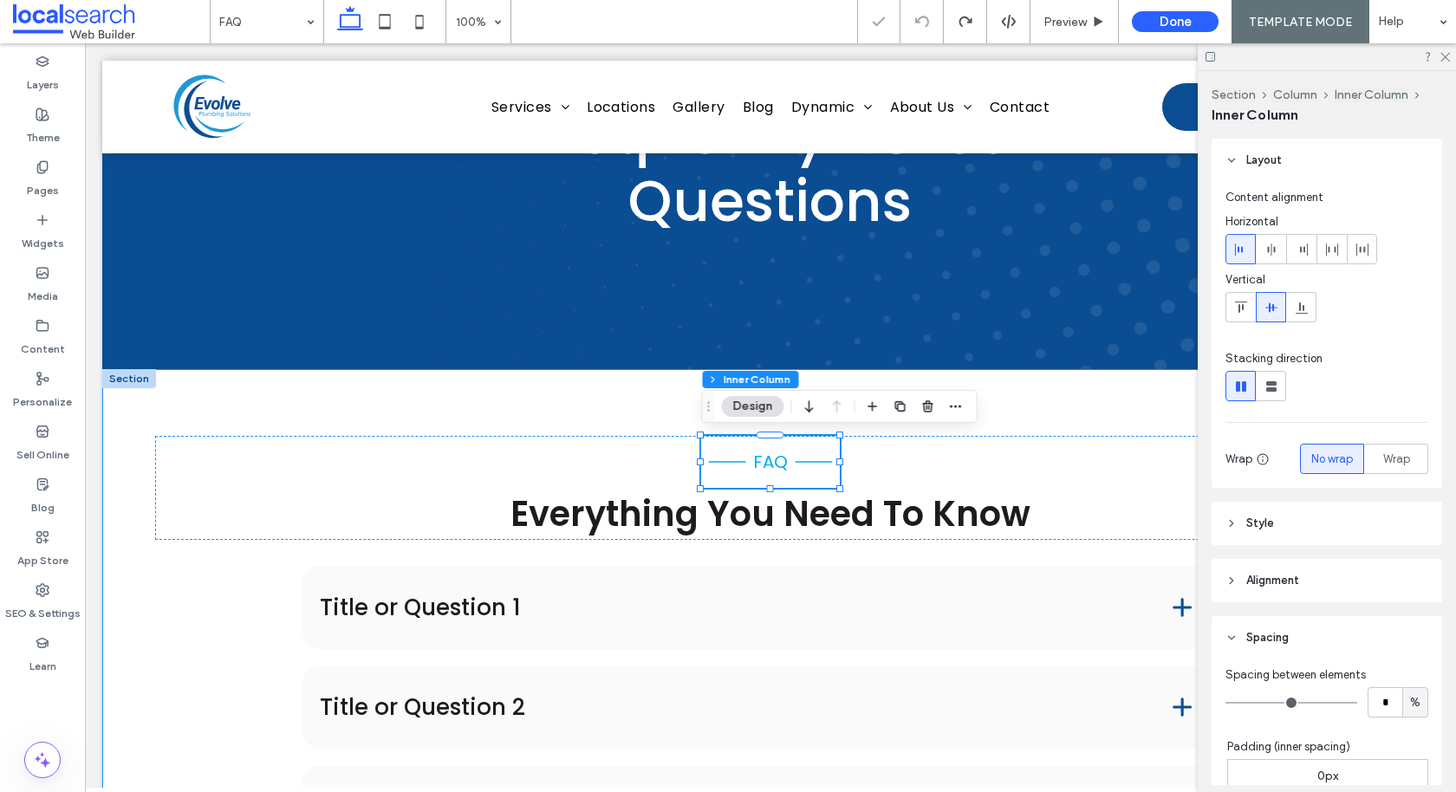
scroll to position [327, 0]
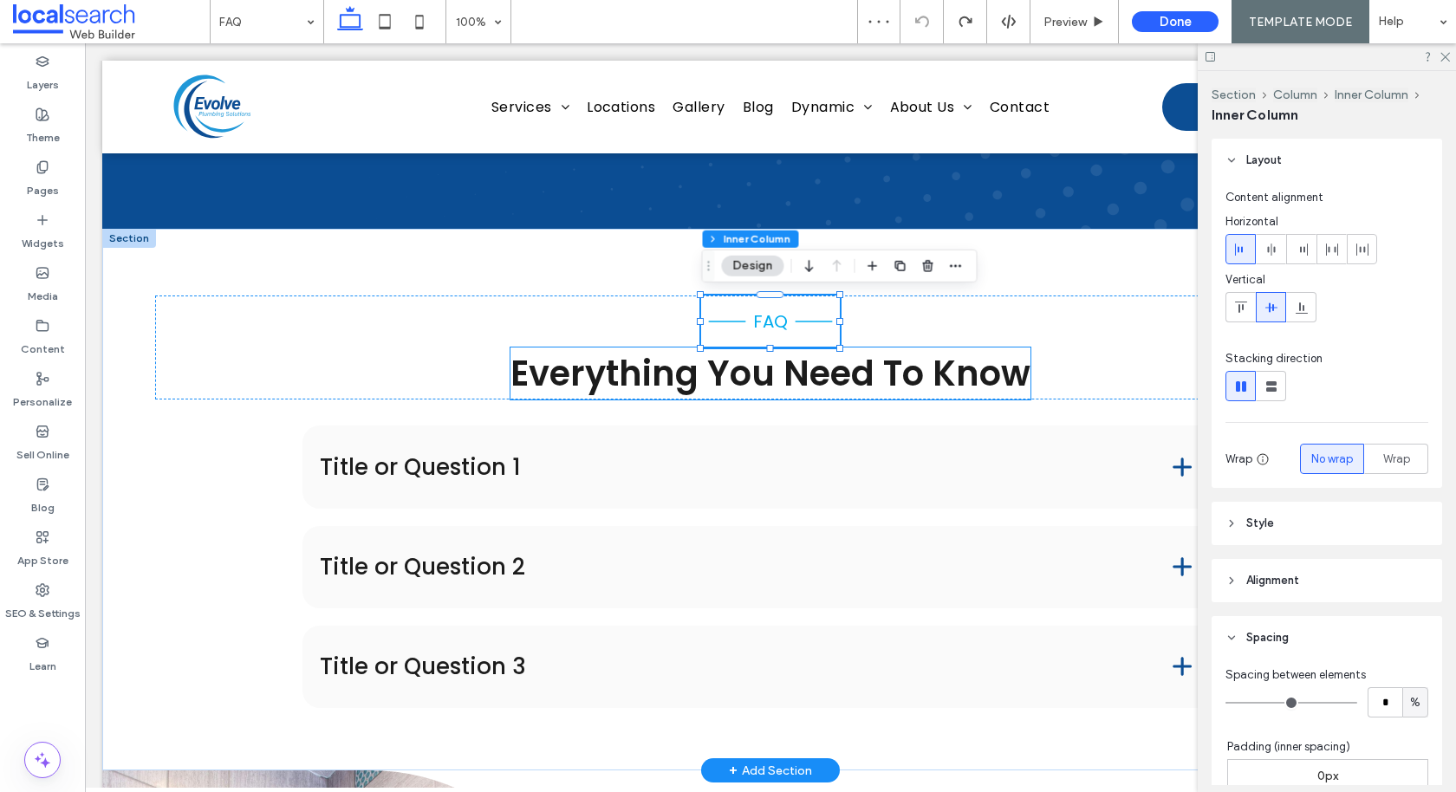
click at [695, 377] on span "Everything You Need To Know" at bounding box center [770, 373] width 520 height 49
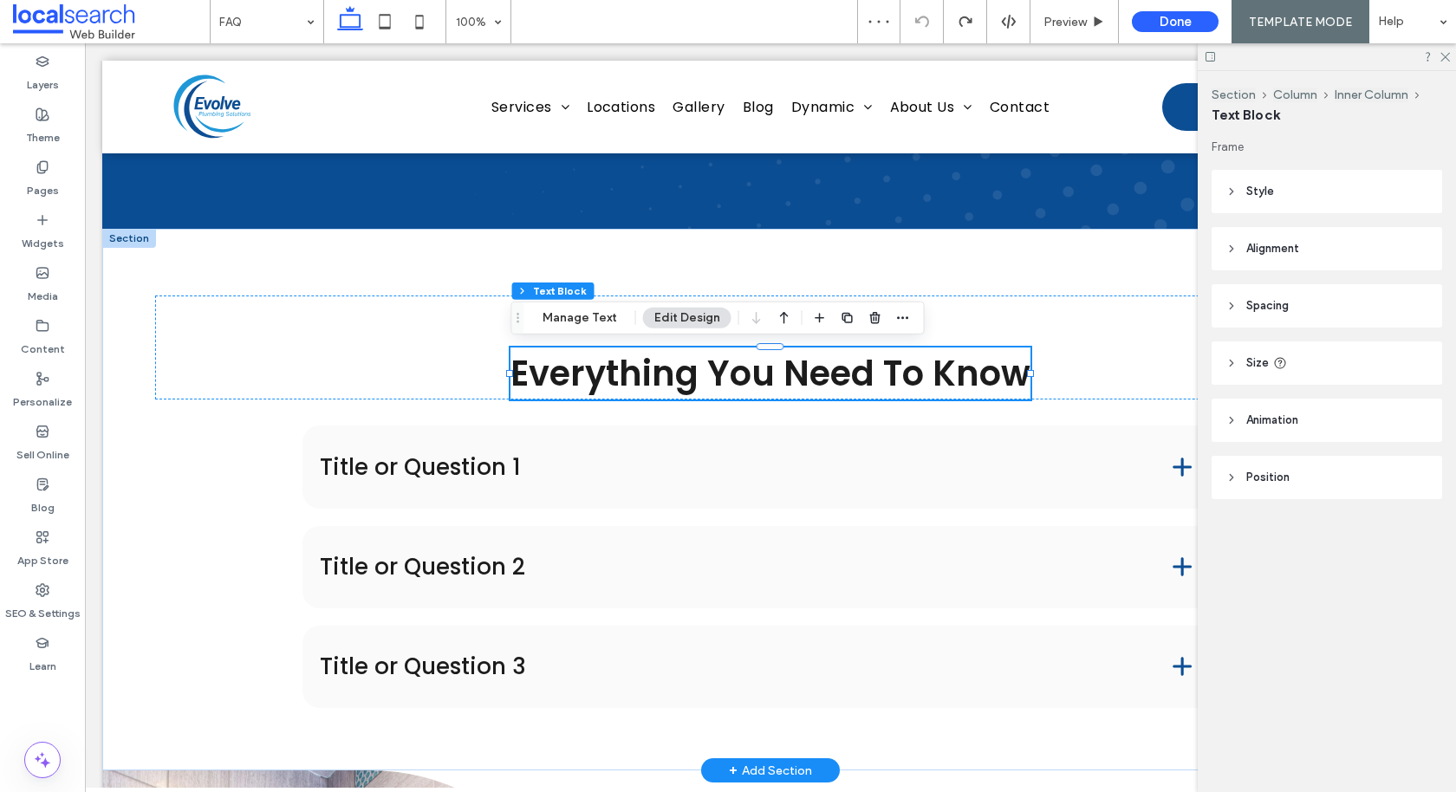
click at [695, 377] on span "Everything You Need To Know" at bounding box center [770, 373] width 520 height 49
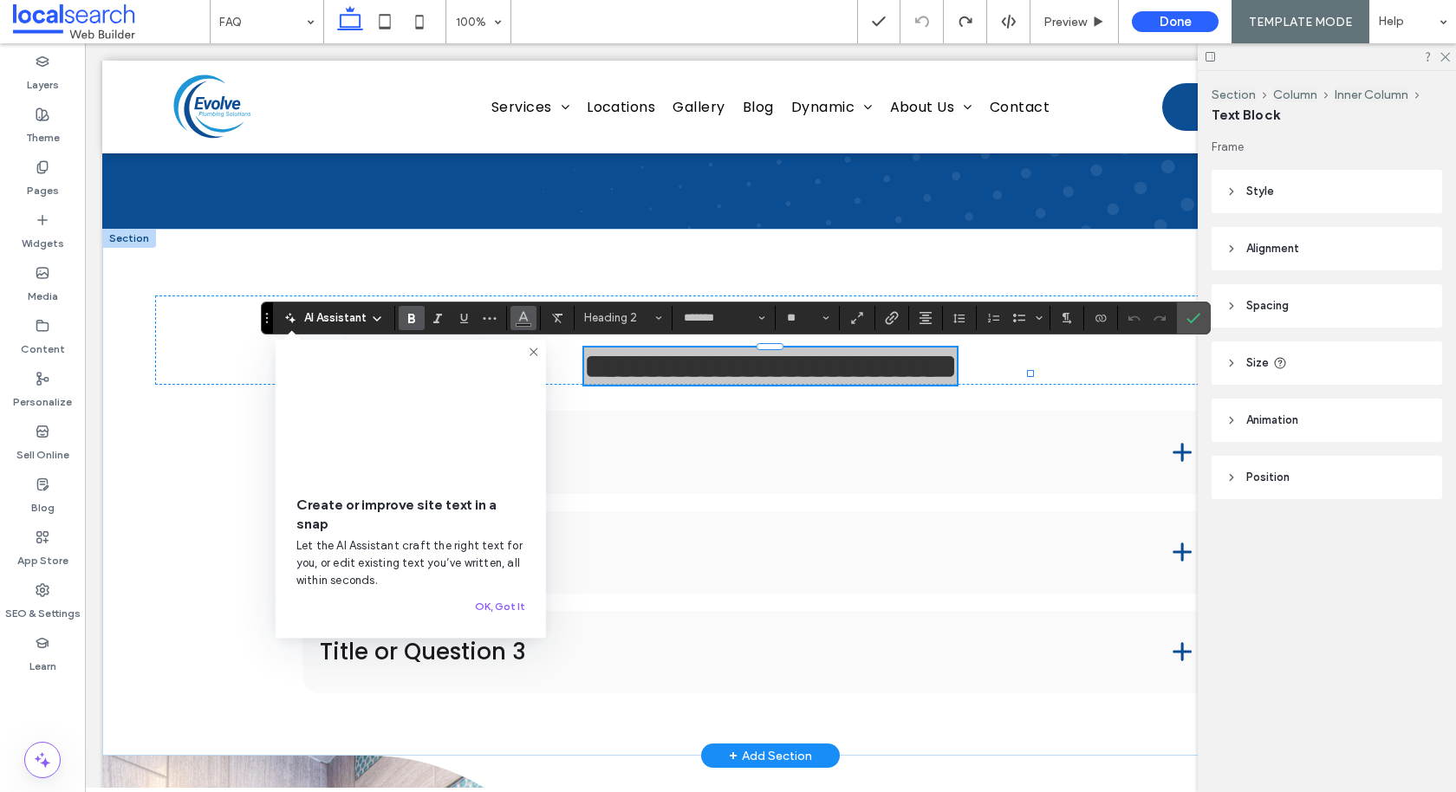
click at [516, 315] on icon "Color" at bounding box center [523, 316] width 14 height 14
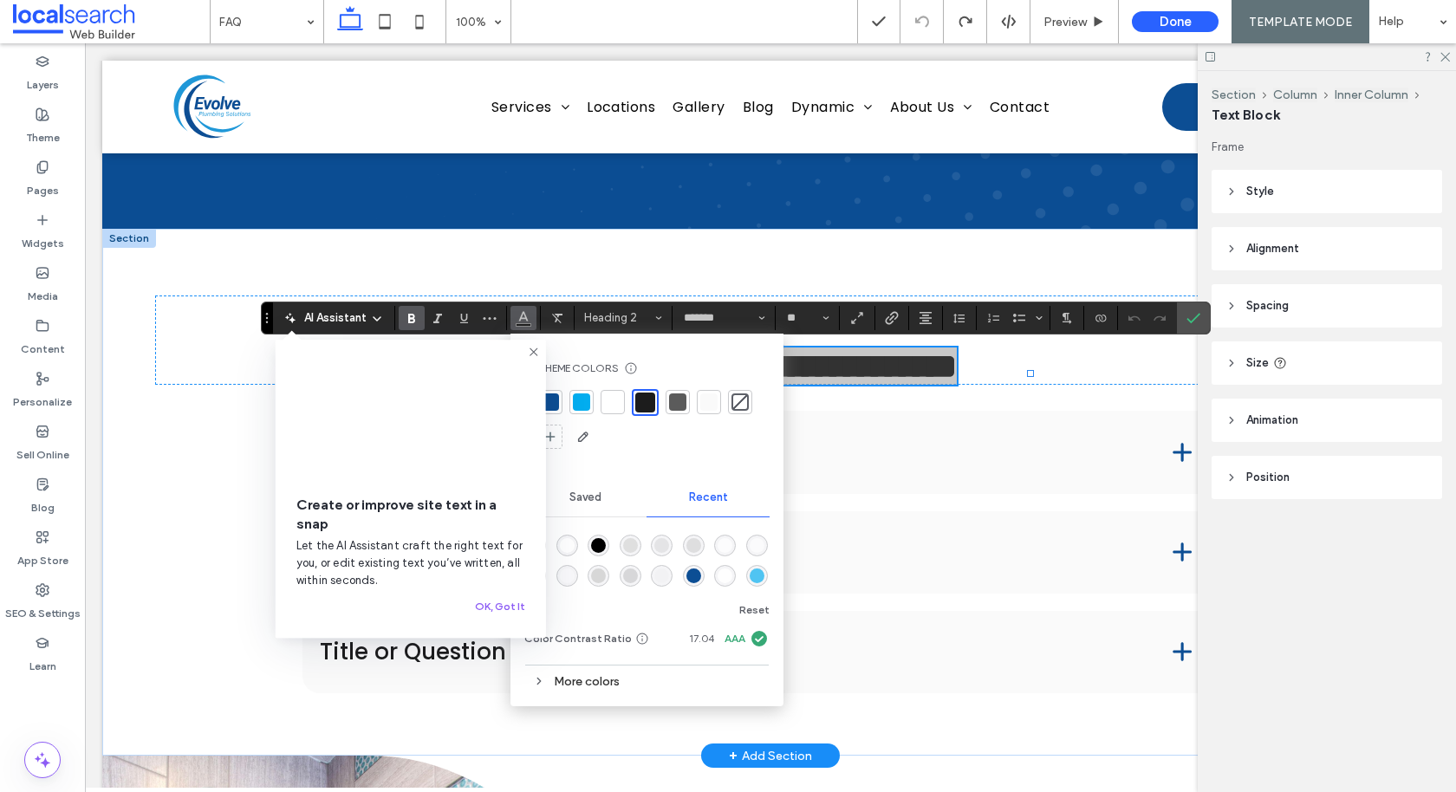
click at [580, 405] on div at bounding box center [581, 401] width 17 height 17
click at [1186, 329] on span "Confirm" at bounding box center [1190, 317] width 8 height 31
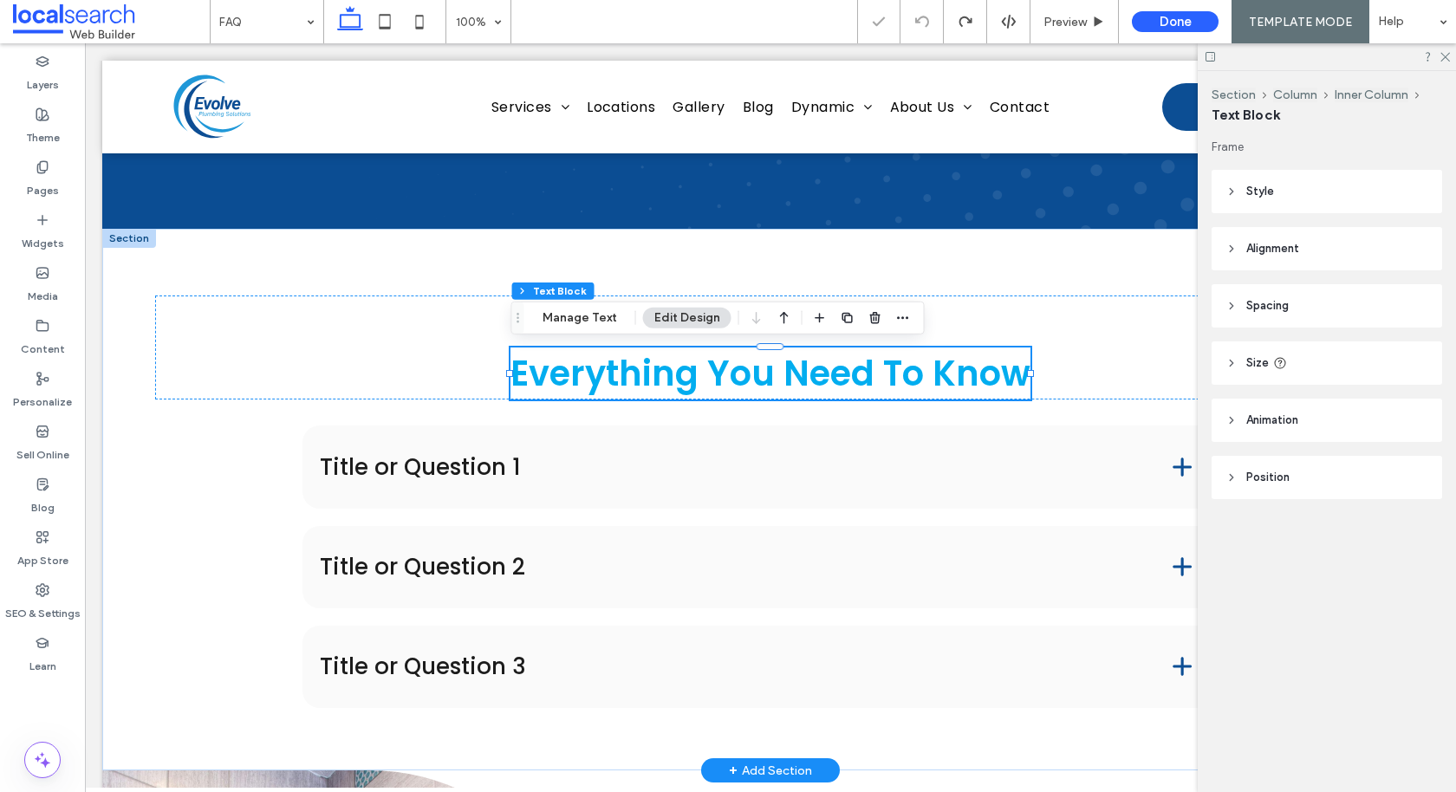
click at [902, 385] on span "Everything You Need To Know" at bounding box center [770, 373] width 520 height 49
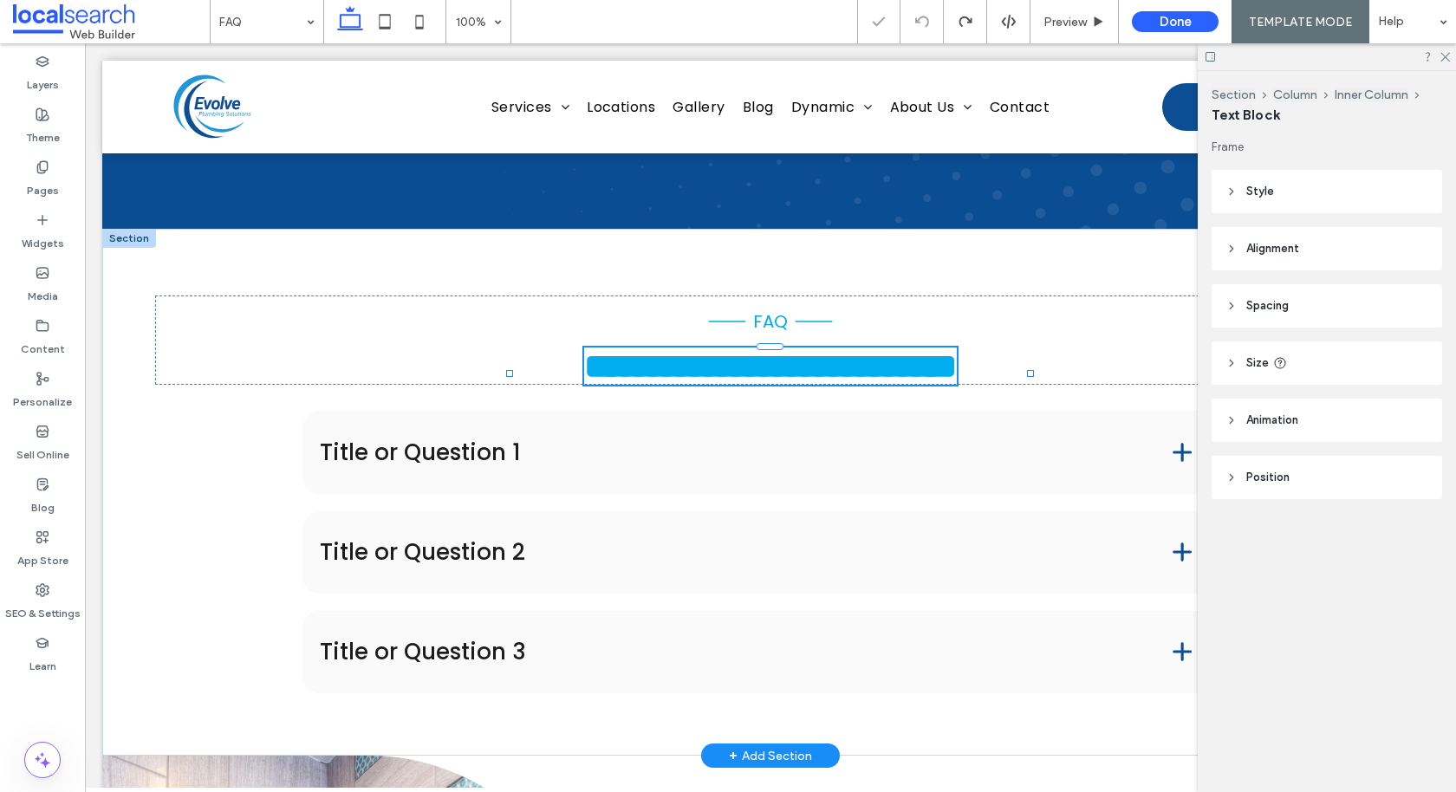
click at [902, 383] on span "**********" at bounding box center [770, 366] width 373 height 34
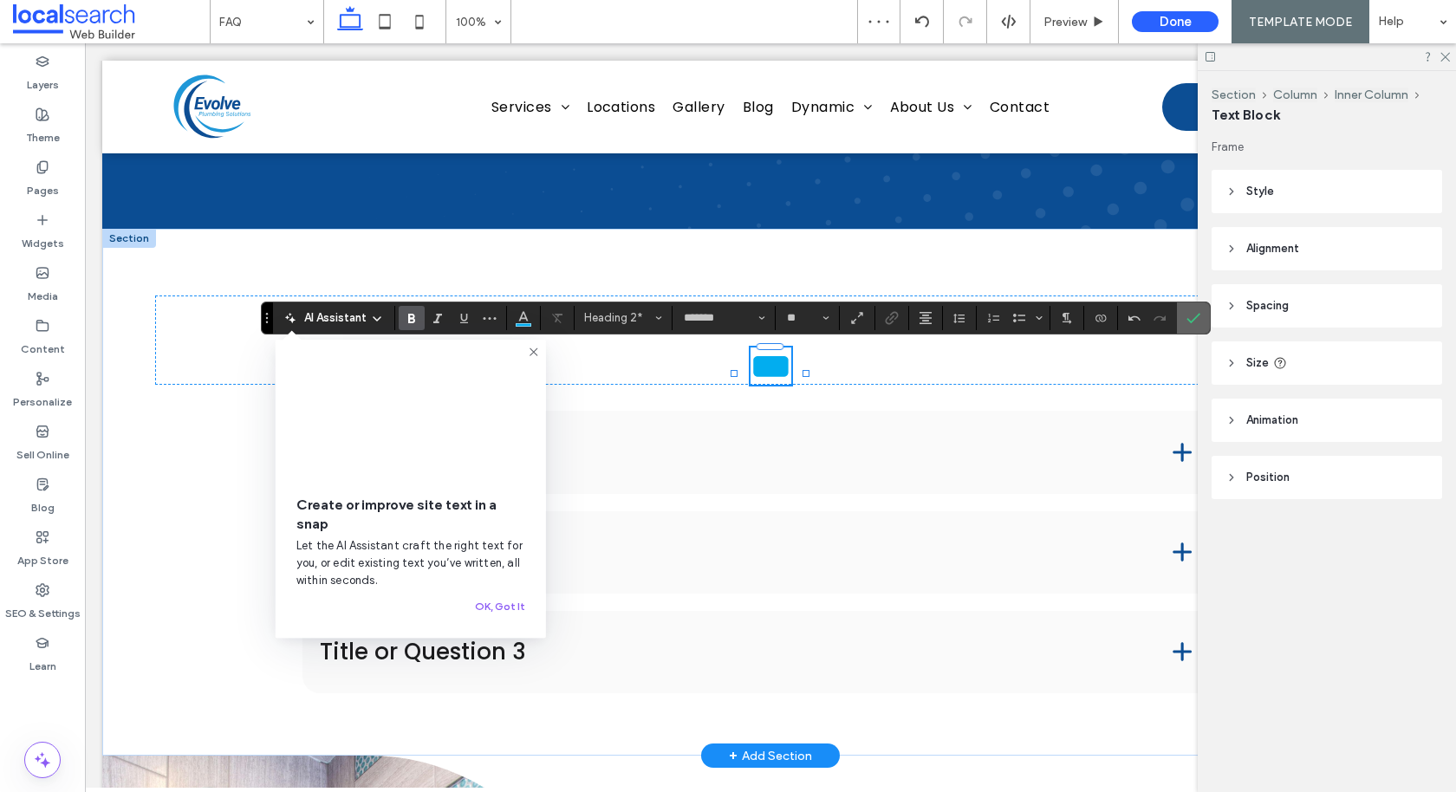
click at [1196, 315] on label "Confirm" at bounding box center [1193, 317] width 26 height 31
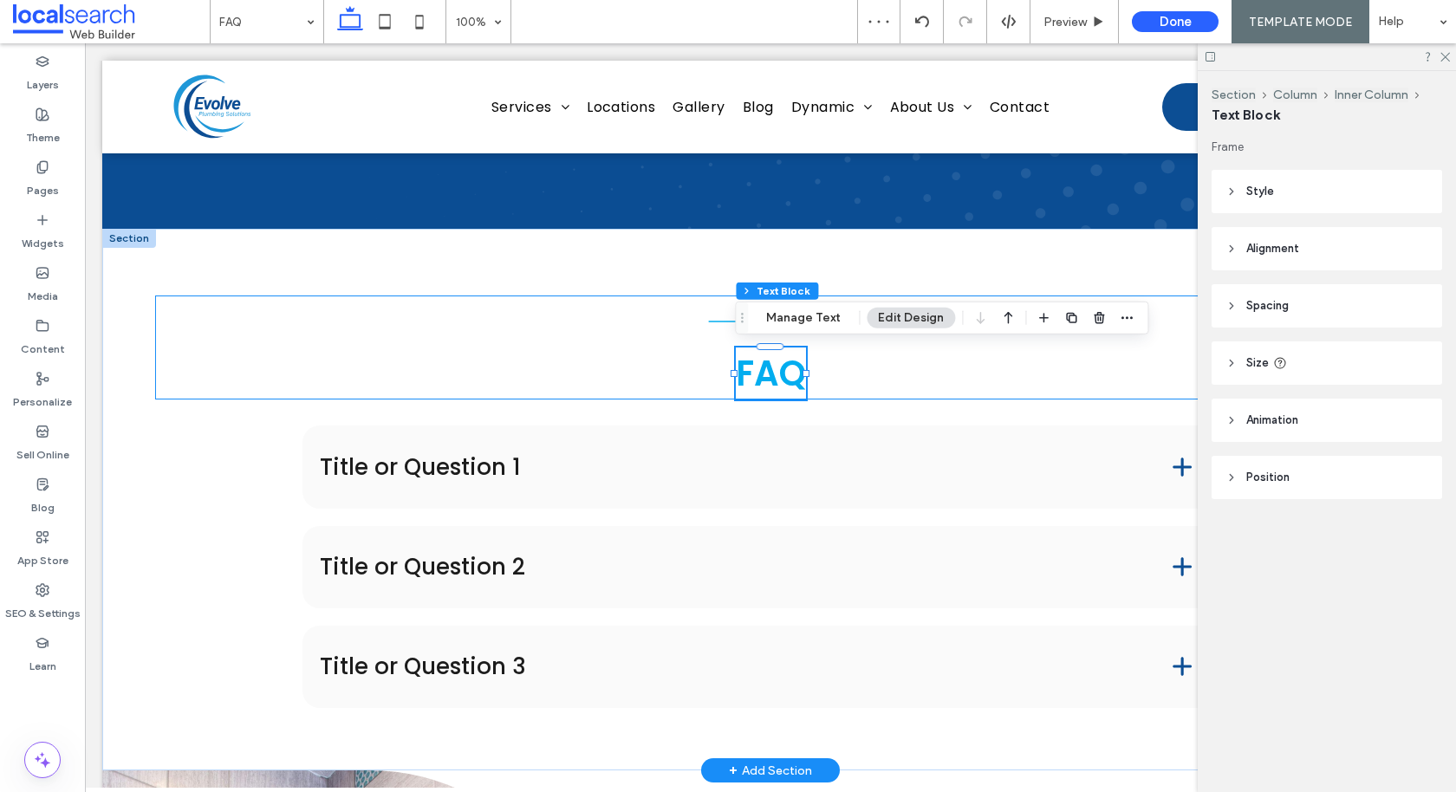
click at [700, 324] on div "FAQ FAQ" at bounding box center [770, 347] width 1230 height 104
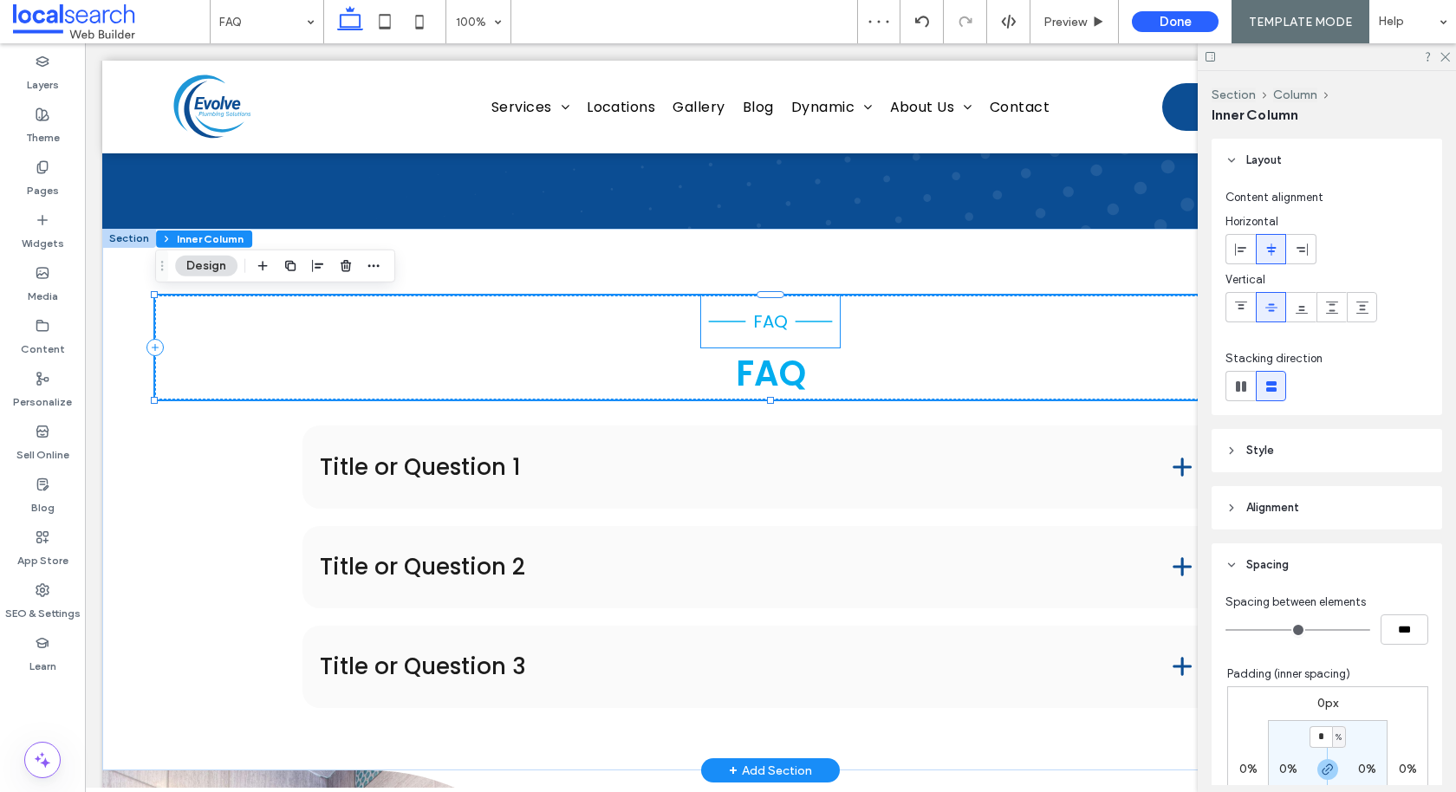
click at [715, 326] on icon at bounding box center [727, 321] width 52 height 52
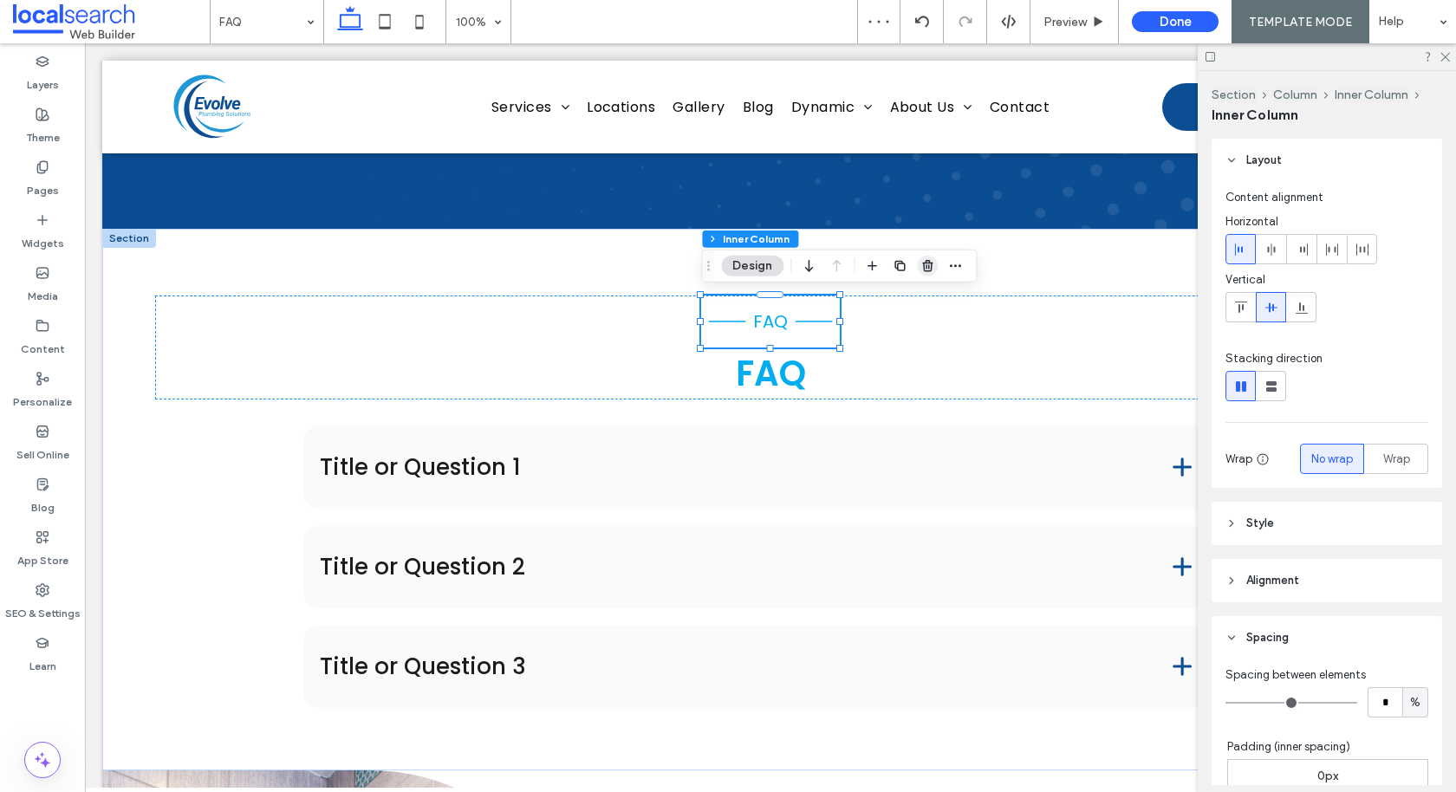
click at [926, 267] on icon "button" at bounding box center [927, 266] width 14 height 14
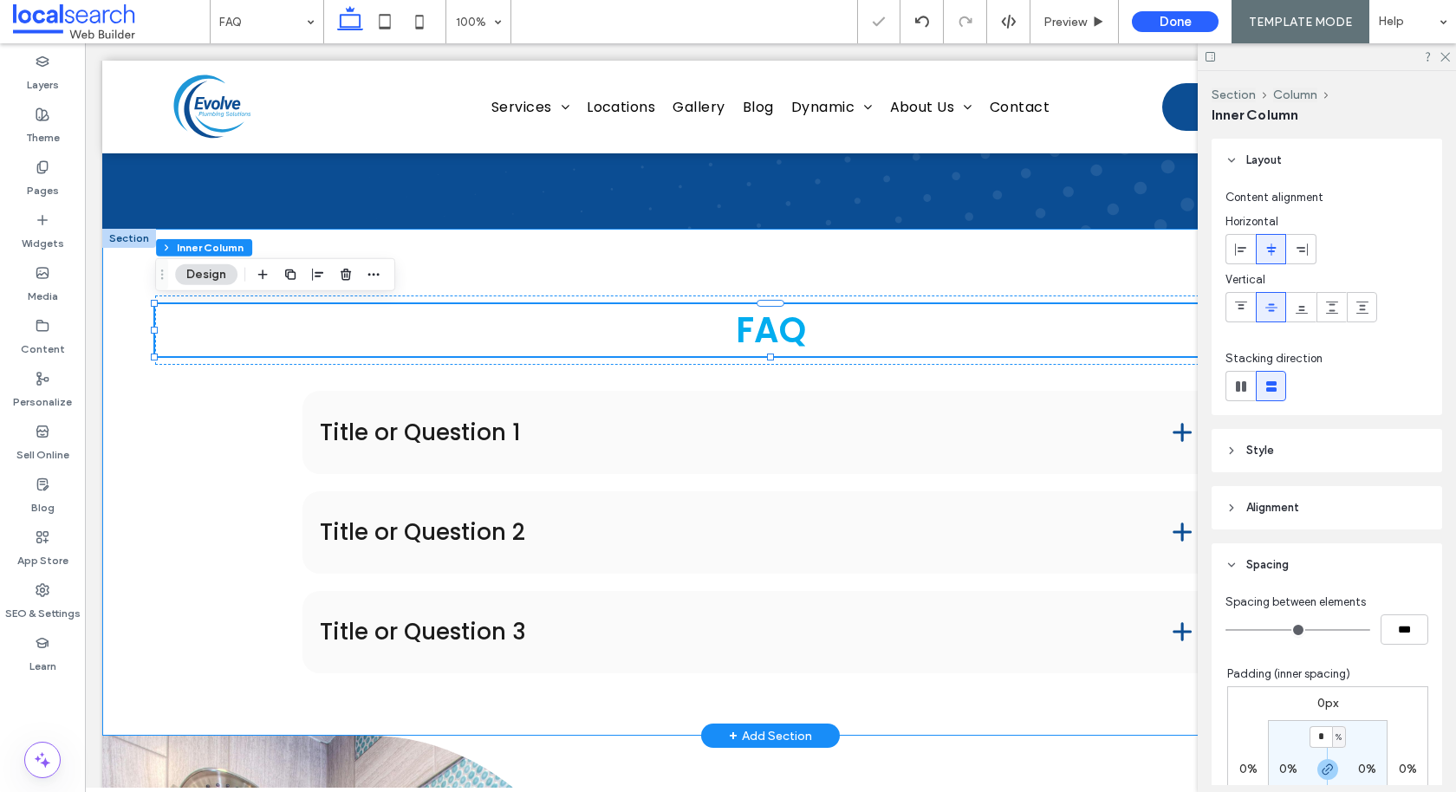
click at [909, 285] on div "FAQ Title or Question 1 Lorem ipsum dolor sit amet, consectetur adipiscing elit…" at bounding box center [770, 482] width 1230 height 507
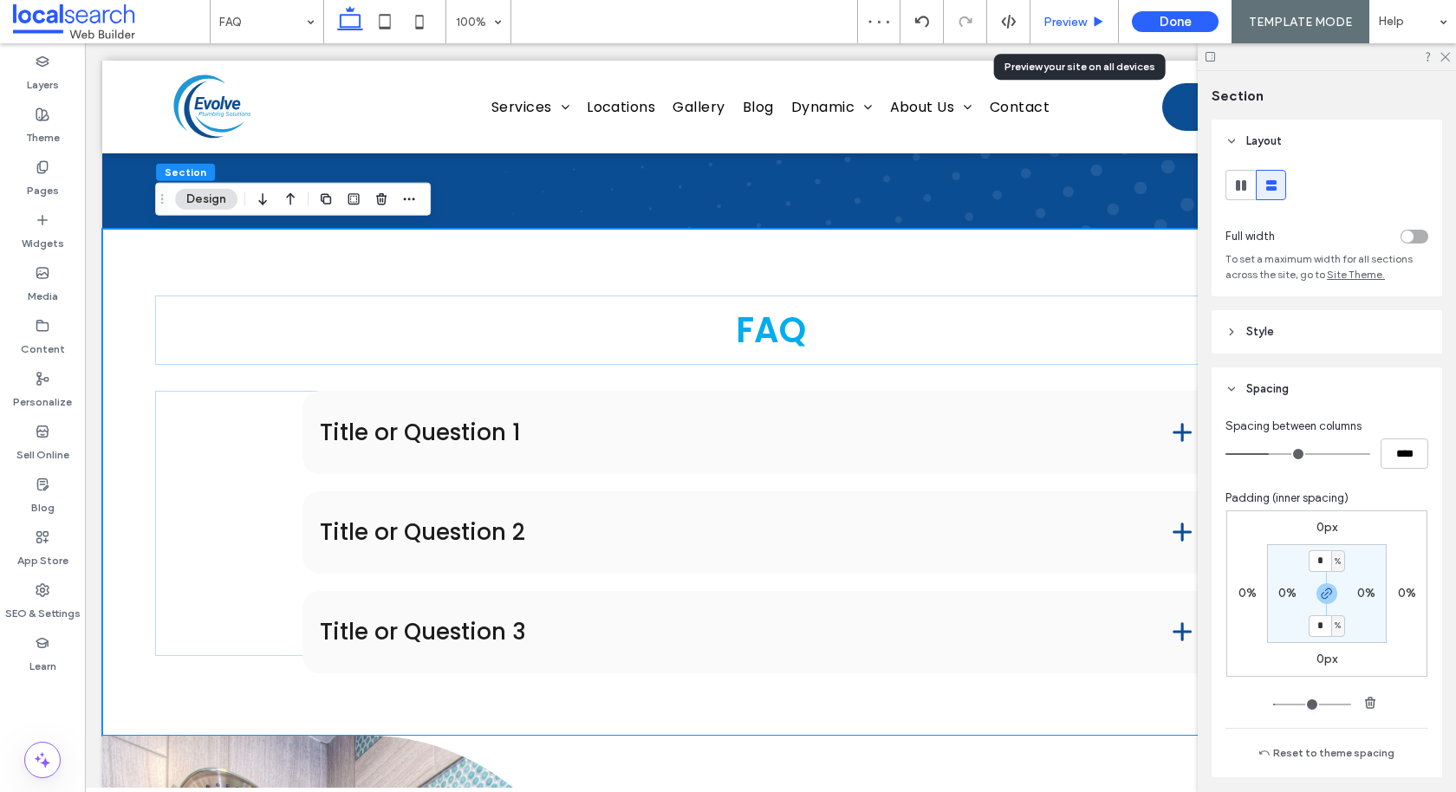
click at [1073, 30] on div "Preview" at bounding box center [1074, 21] width 88 height 43
click at [1079, 11] on div "Preview" at bounding box center [1074, 21] width 88 height 43
click at [1067, 23] on span "Preview" at bounding box center [1064, 22] width 43 height 15
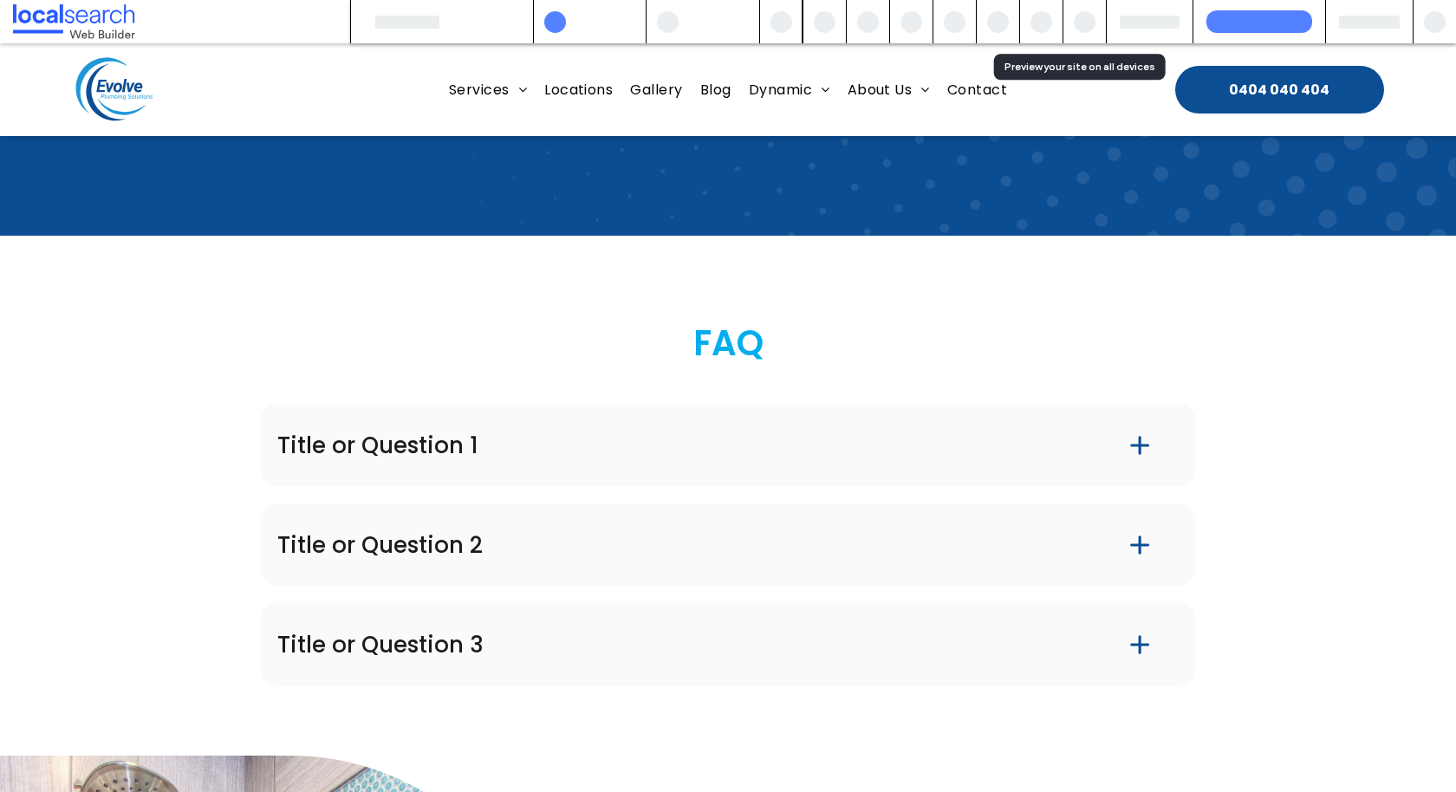
scroll to position [309, 0]
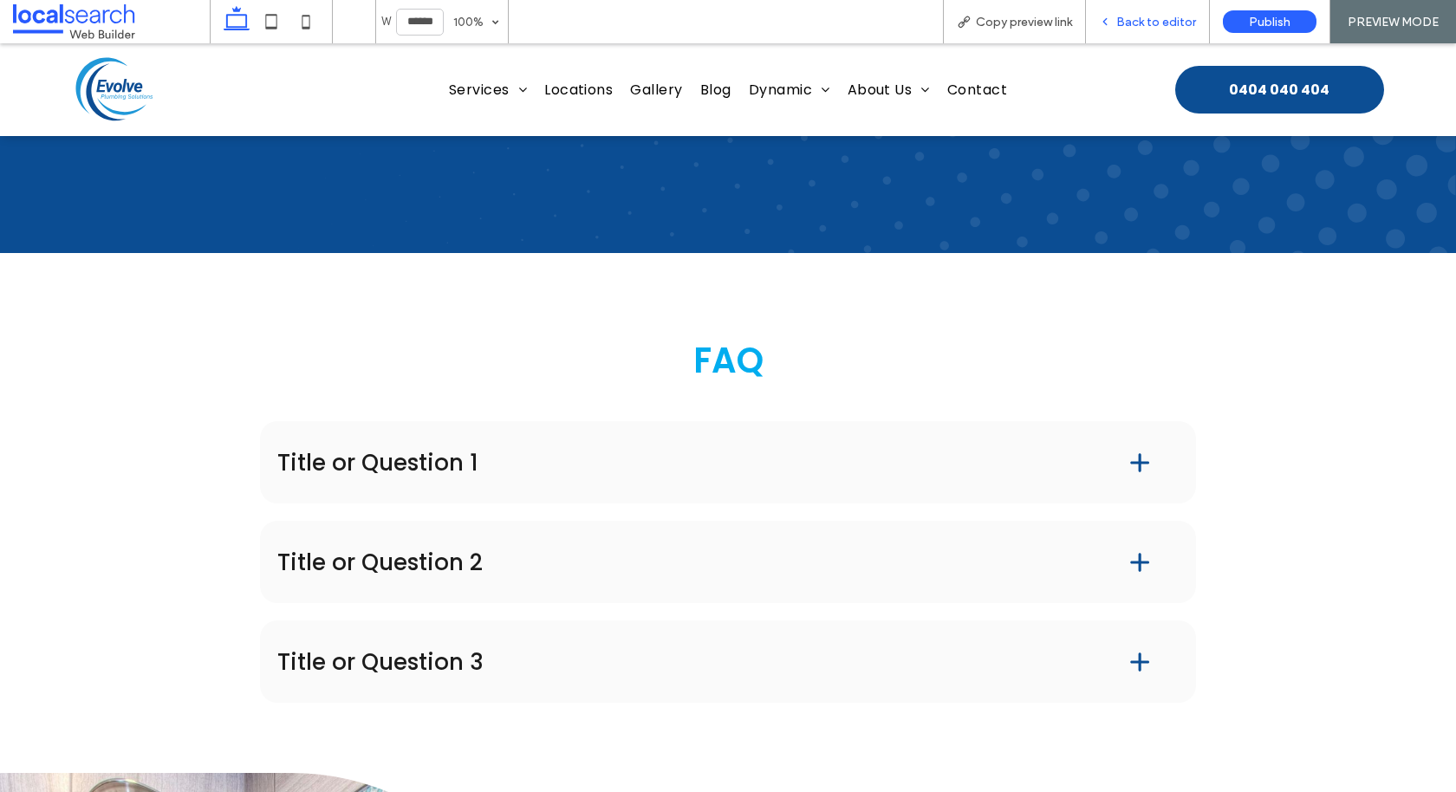
click at [1136, 30] on div "Back to editor" at bounding box center [1148, 21] width 124 height 43
click at [1115, 26] on div "Back to editor" at bounding box center [1147, 22] width 123 height 15
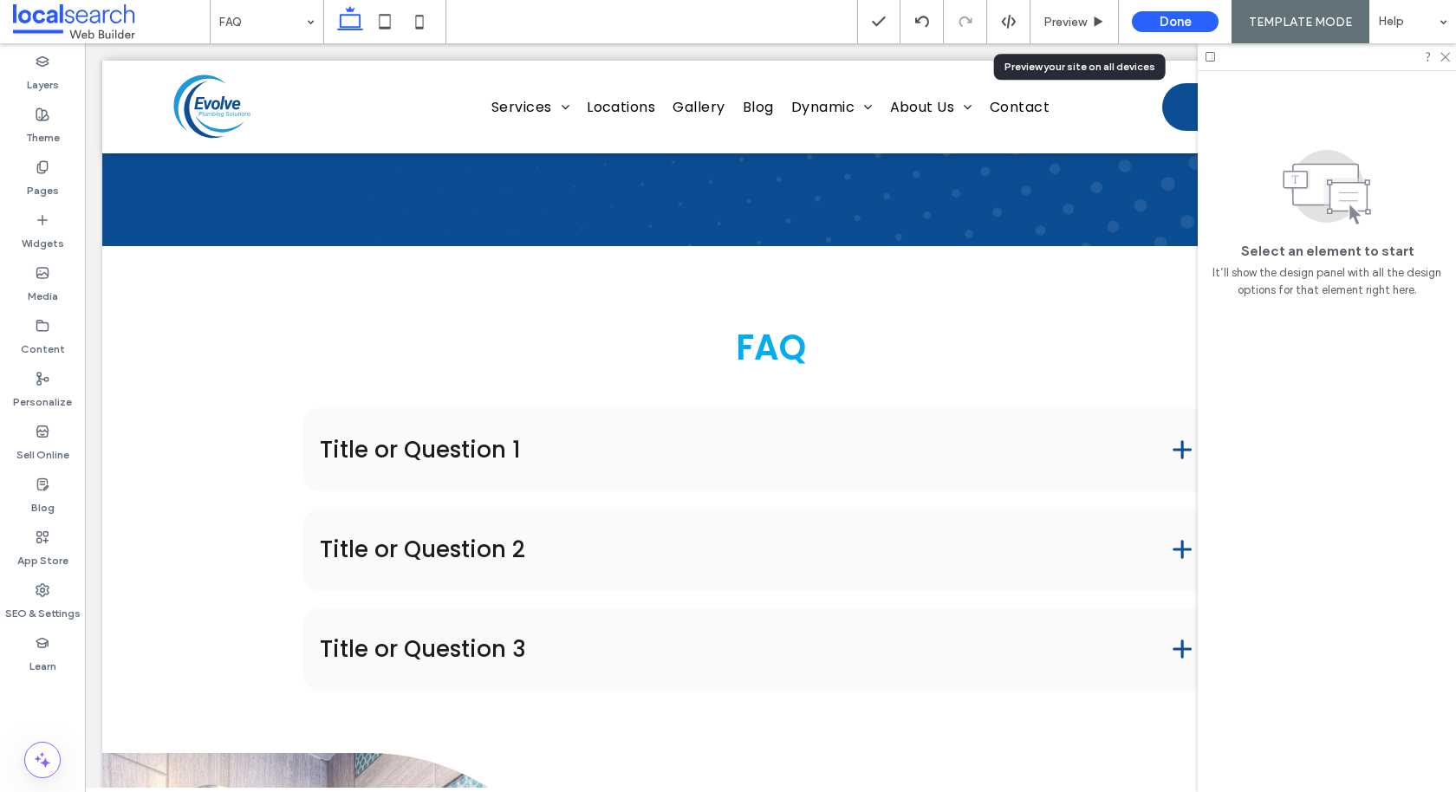
scroll to position [327, 0]
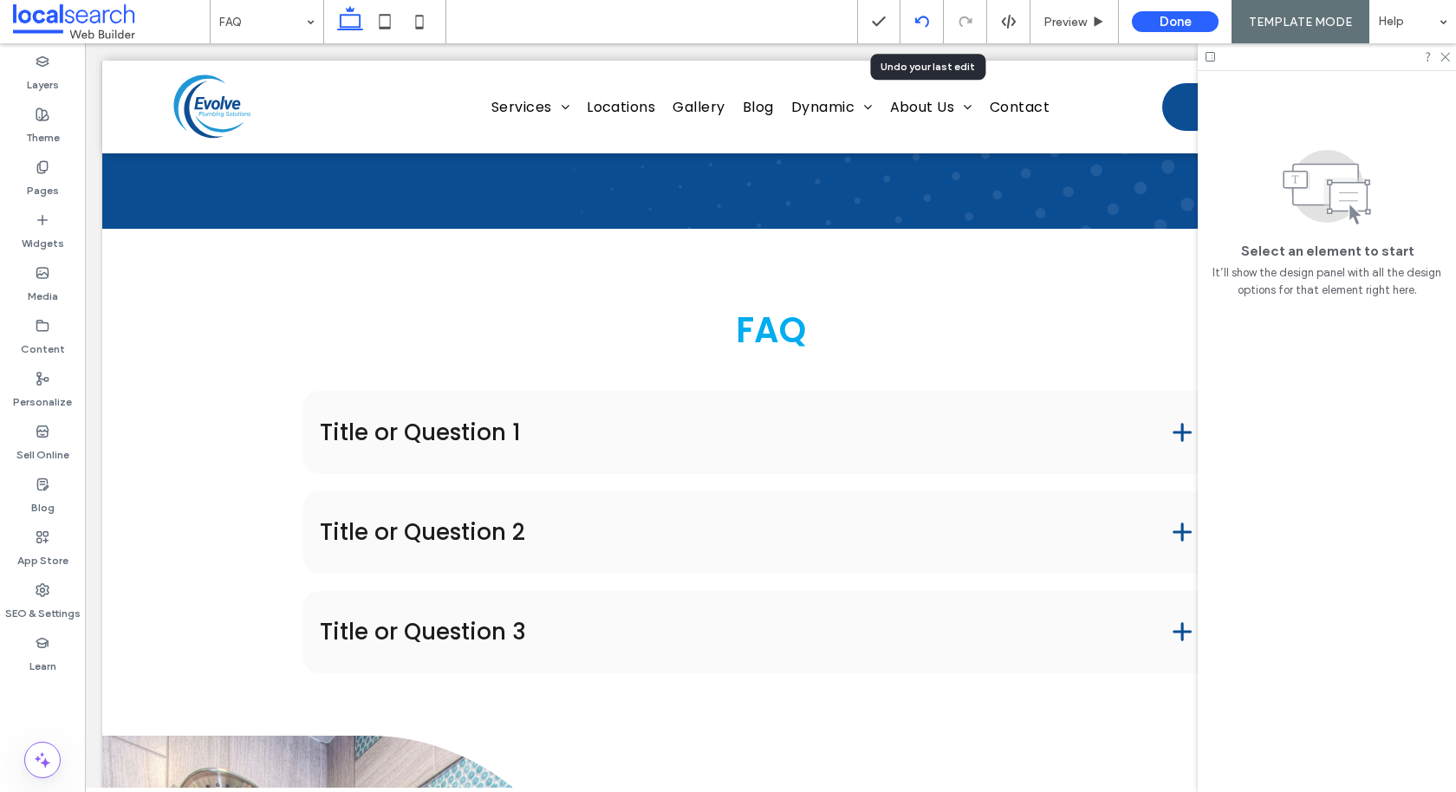
click at [928, 22] on use at bounding box center [921, 21] width 14 height 11
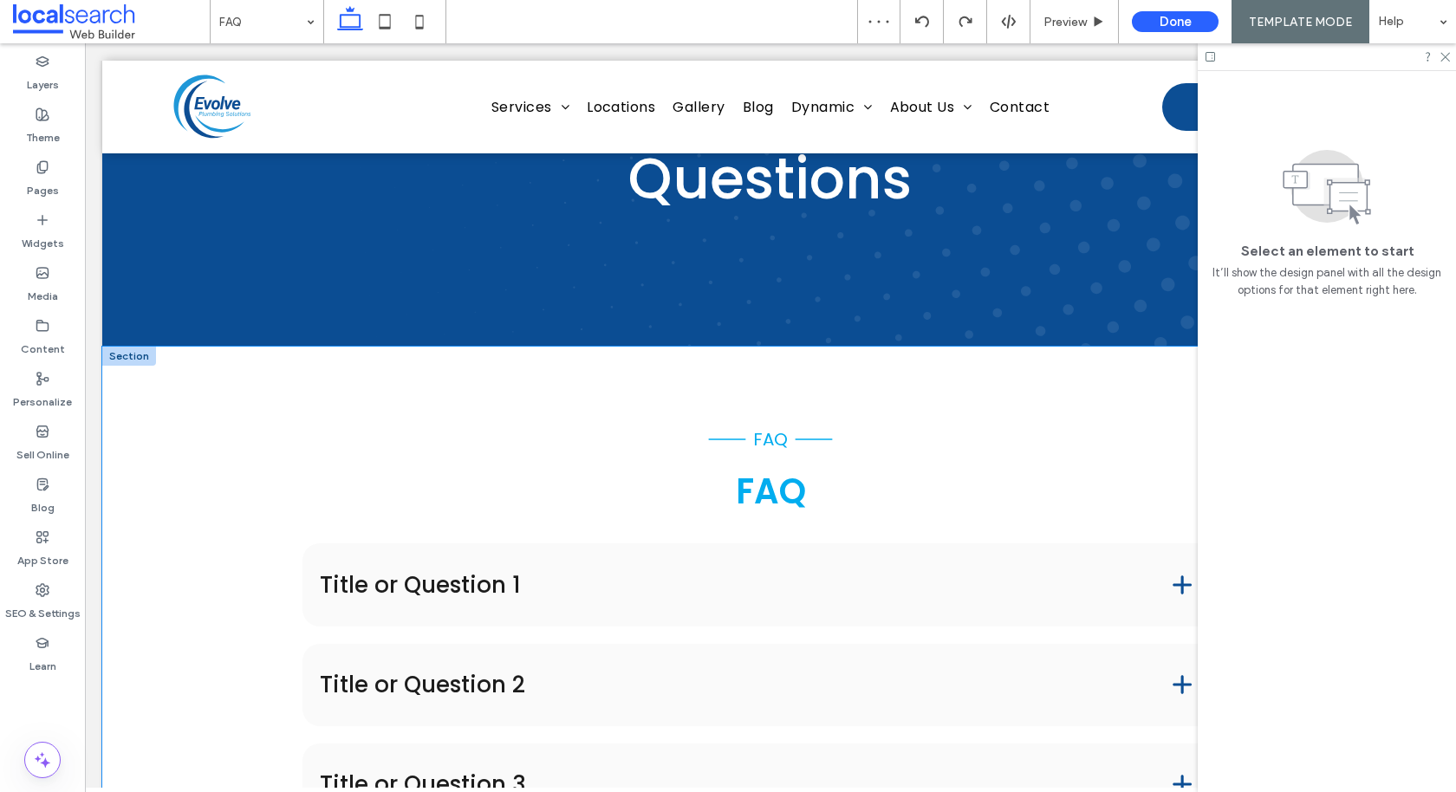
scroll to position [211, 0]
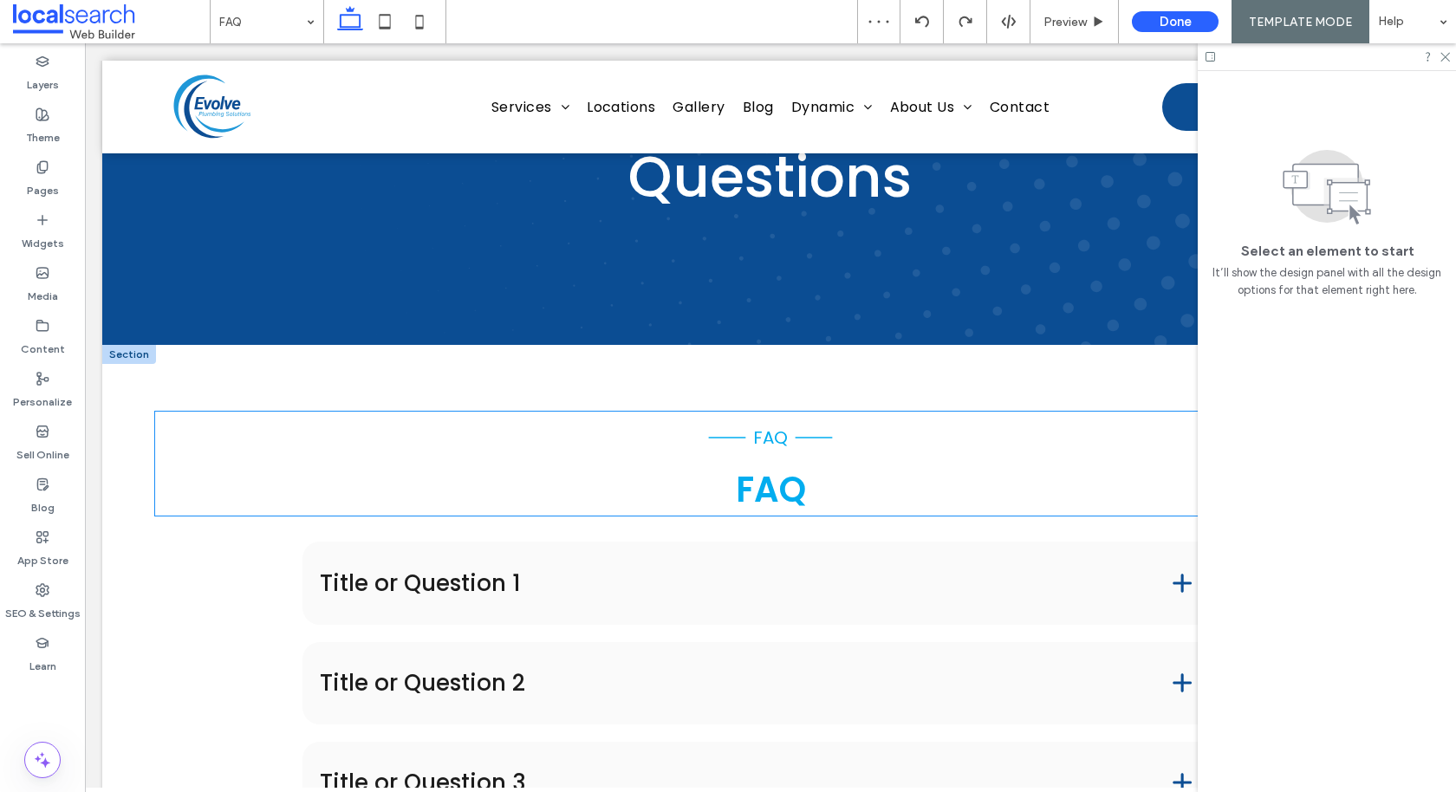
click at [721, 445] on icon at bounding box center [727, 438] width 52 height 52
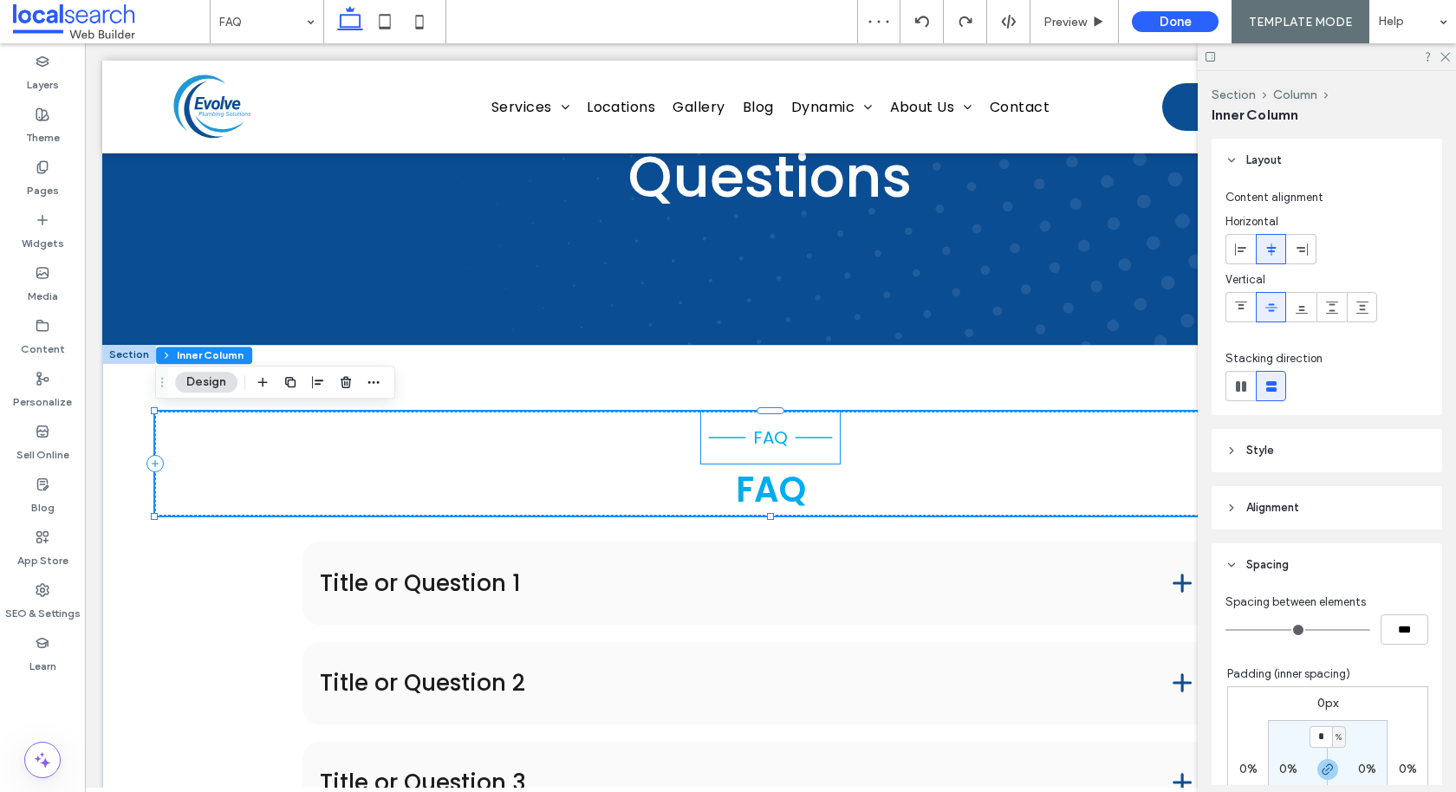
click at [722, 436] on icon at bounding box center [727, 438] width 52 height 52
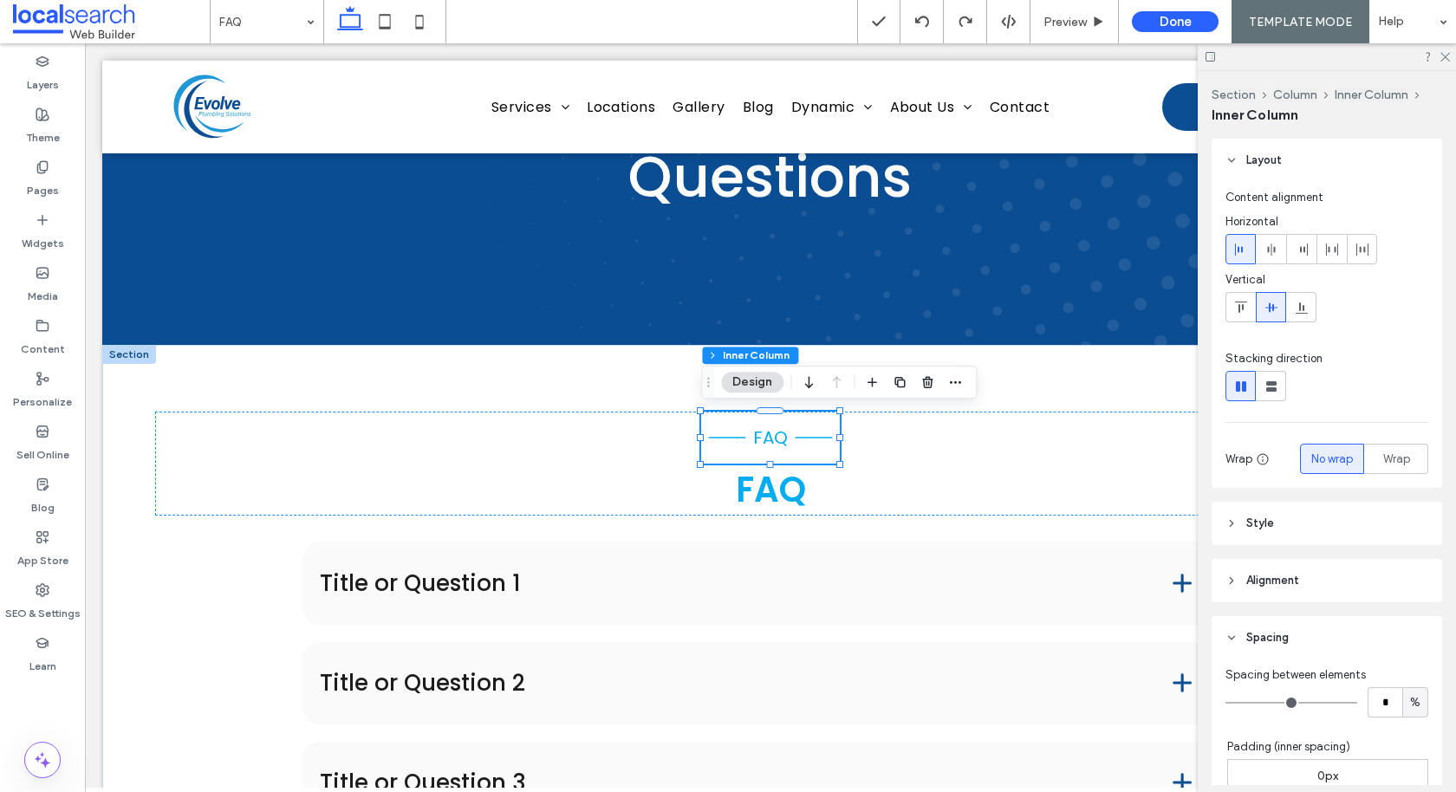
click at [722, 436] on icon at bounding box center [727, 438] width 52 height 52
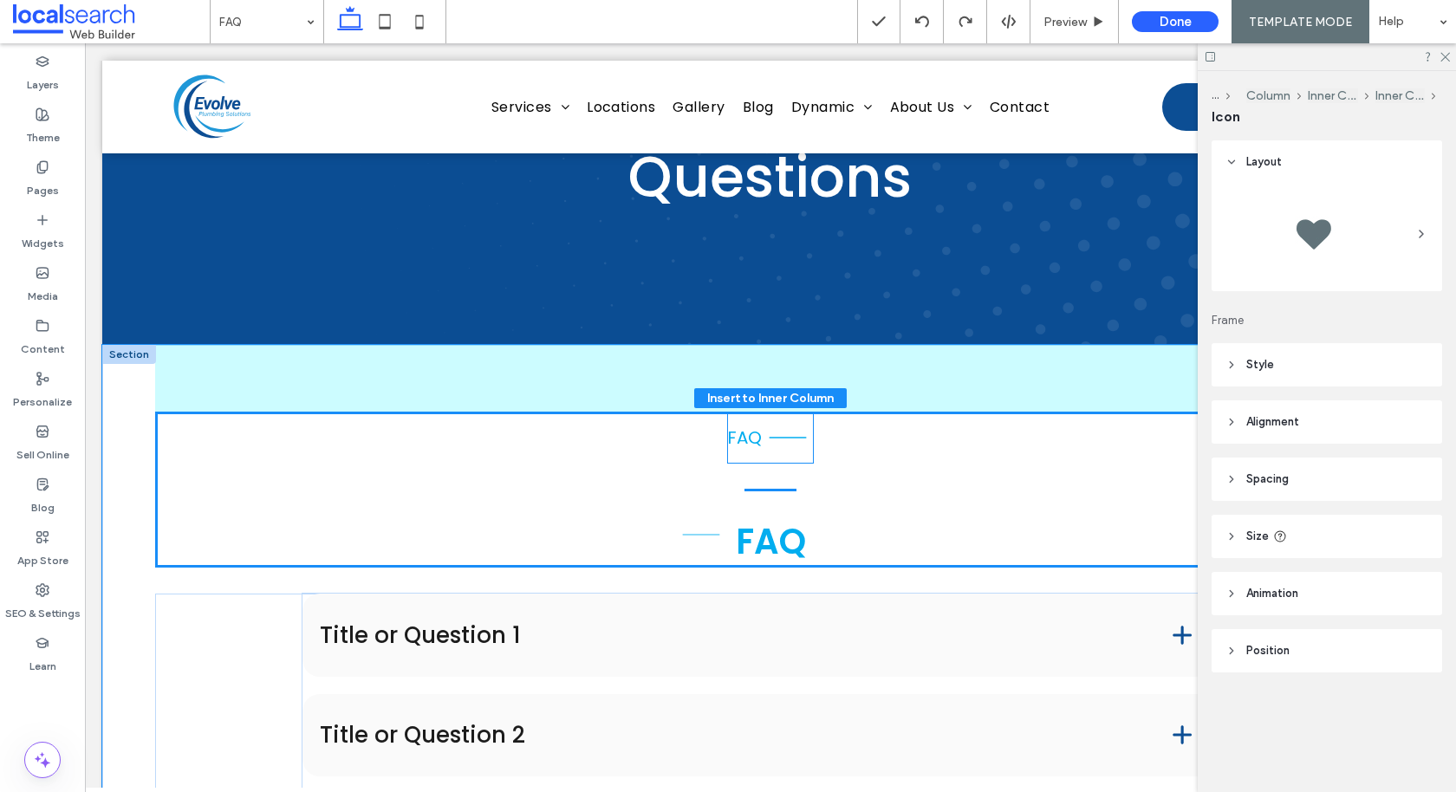
drag, startPoint x: 722, startPoint y: 436, endPoint x: 696, endPoint y: 533, distance: 100.5
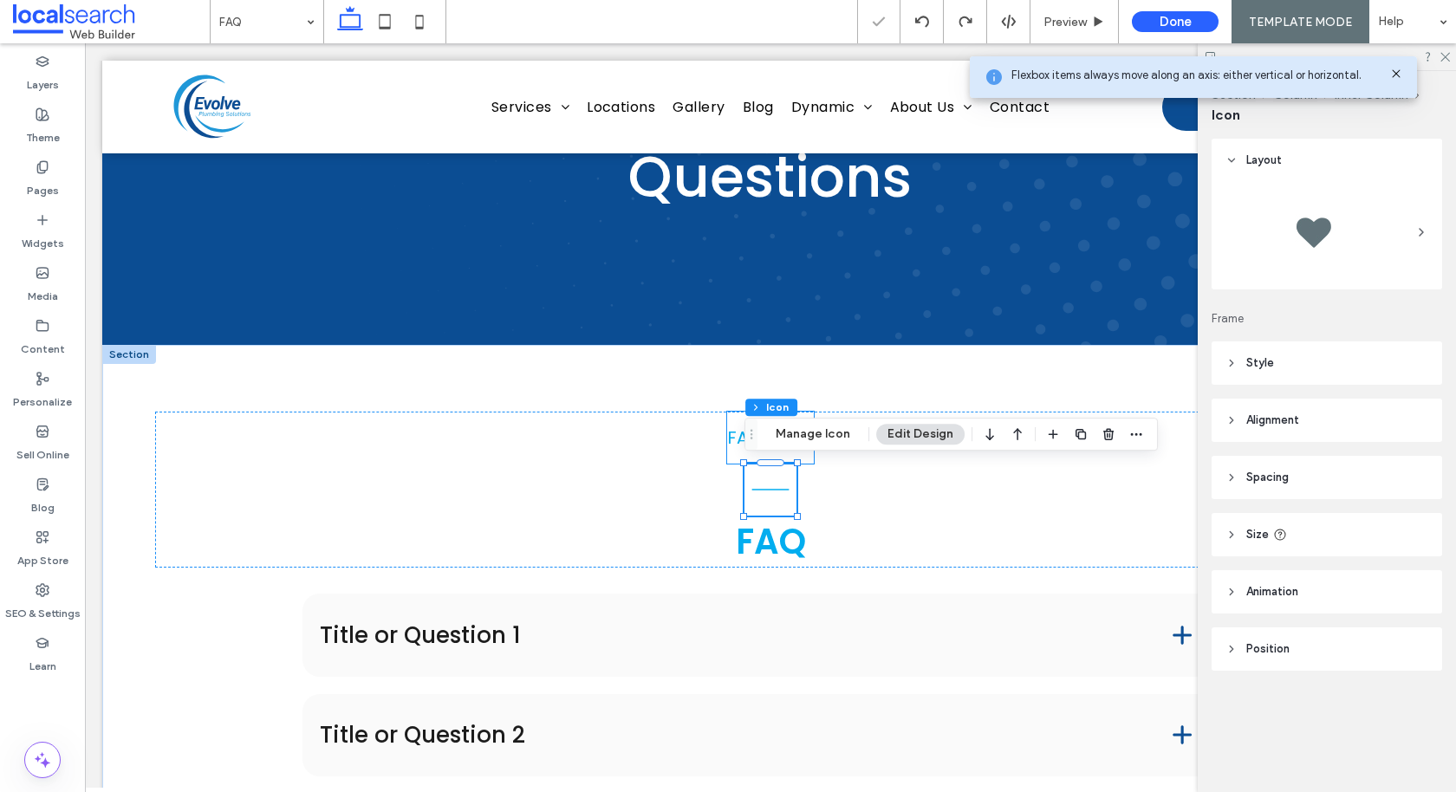
click at [739, 446] on span "FAQ" at bounding box center [744, 437] width 35 height 24
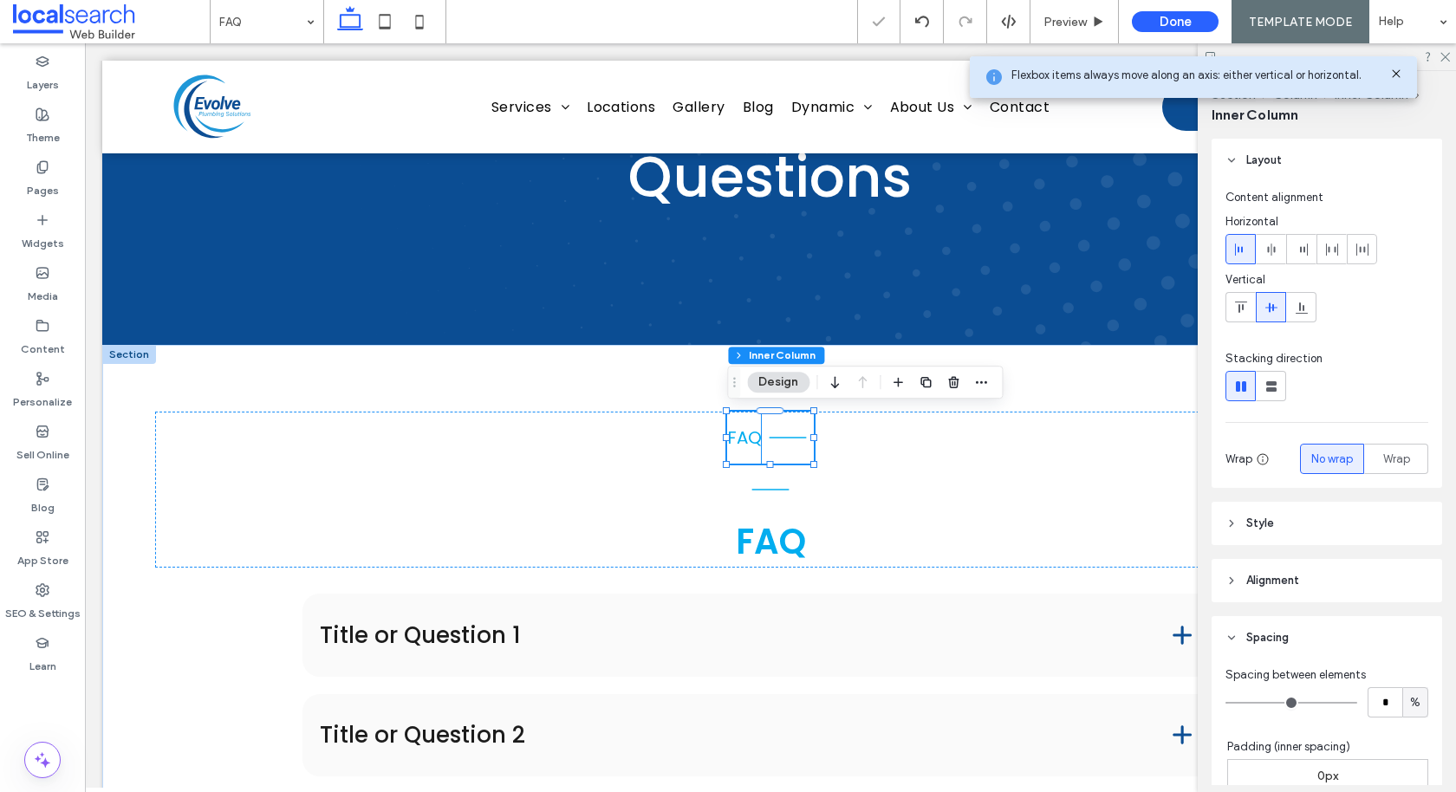
click at [785, 438] on icon at bounding box center [786, 439] width 37 height 2
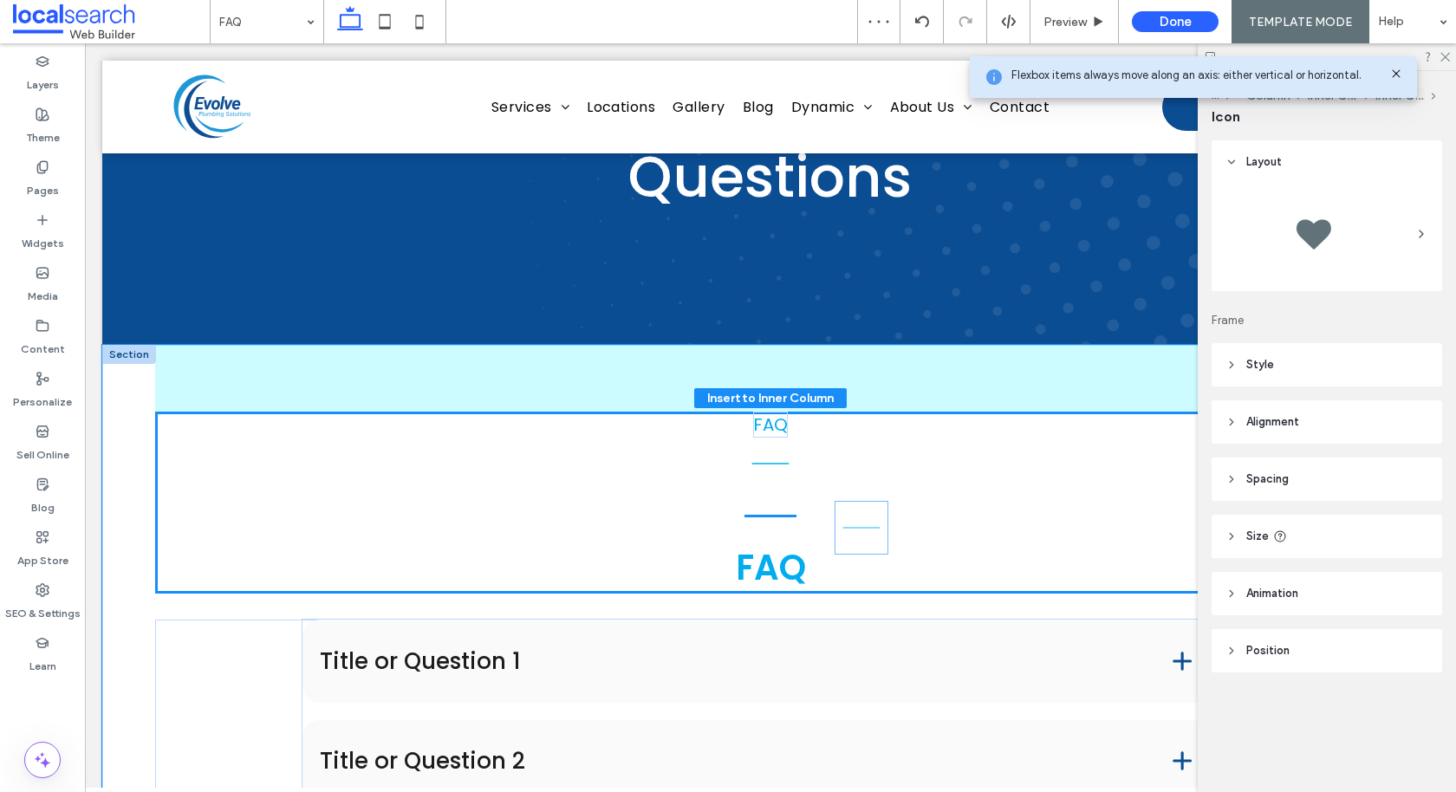
drag, startPoint x: 785, startPoint y: 438, endPoint x: 858, endPoint y: 539, distance: 124.8
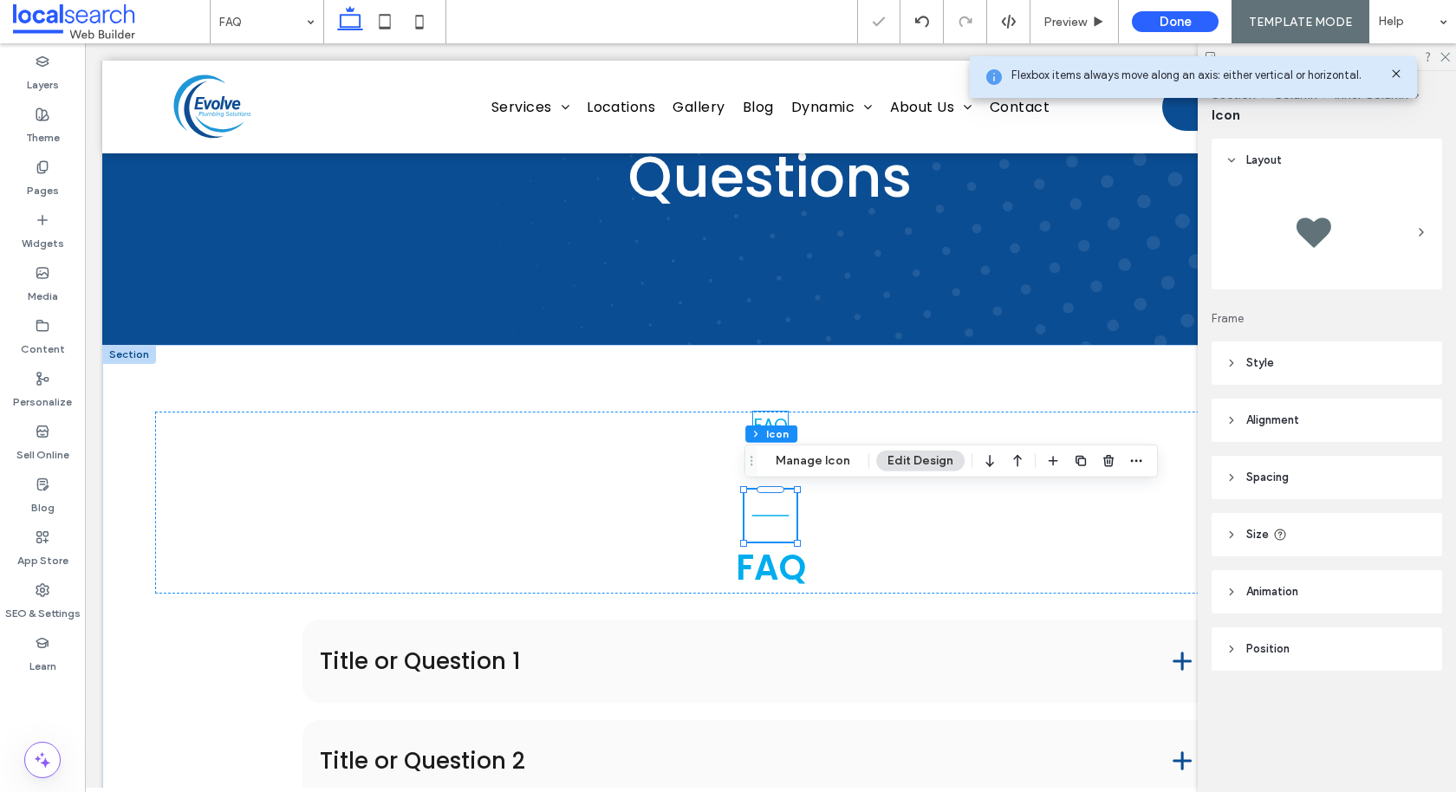
click at [774, 417] on span "FAQ" at bounding box center [770, 424] width 35 height 24
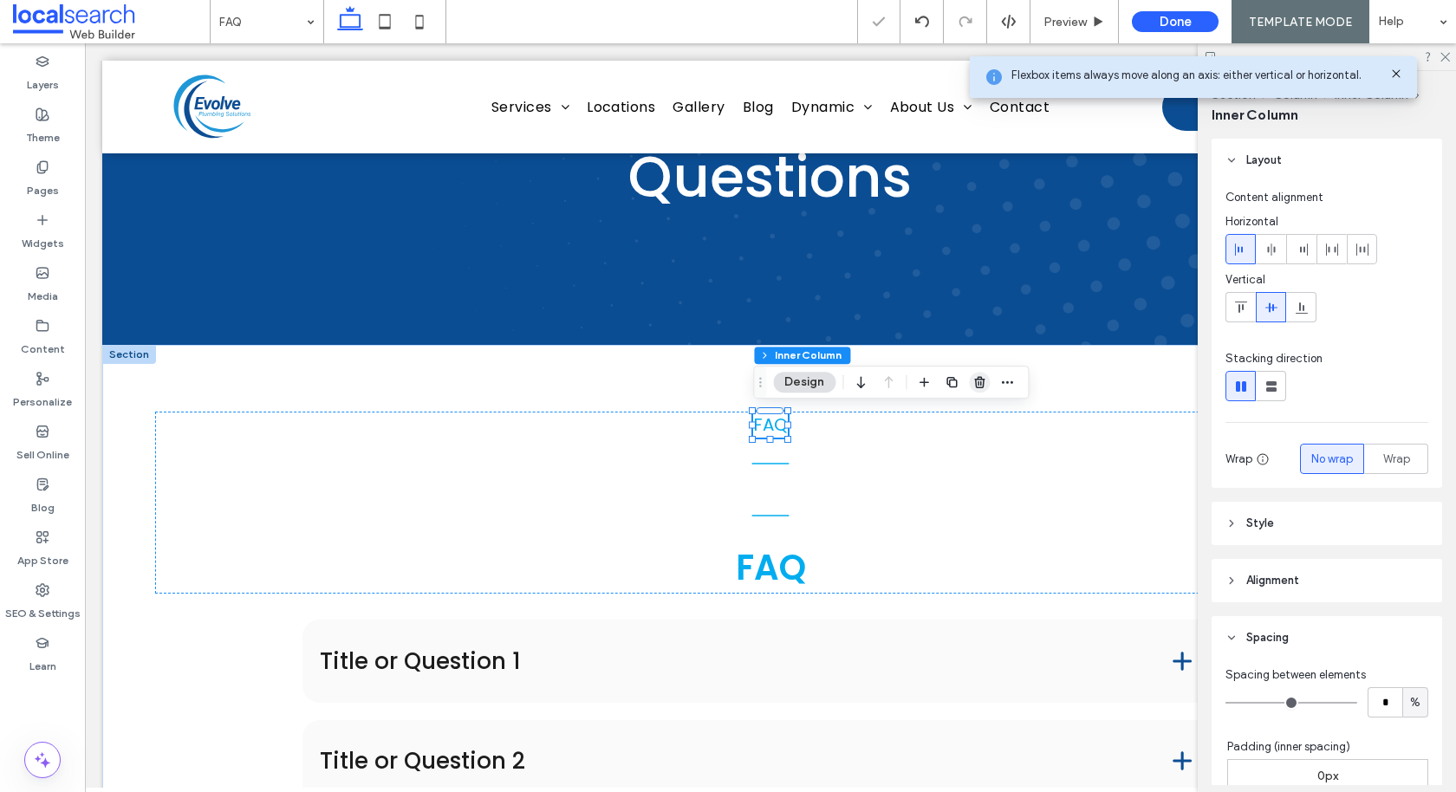
click at [981, 383] on icon "button" at bounding box center [979, 382] width 14 height 14
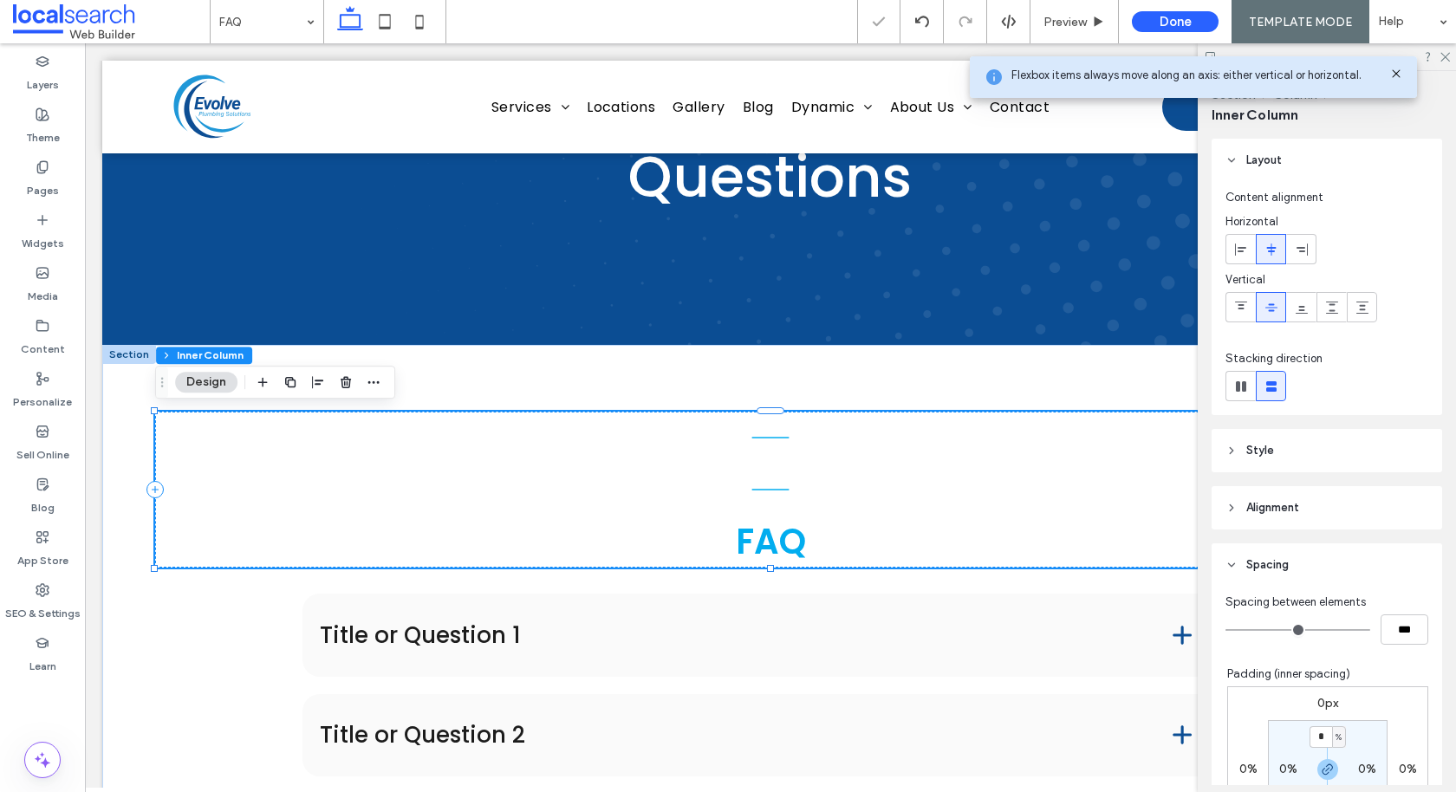
click at [911, 499] on div "FAQ" at bounding box center [770, 490] width 1230 height 156
click at [1244, 389] on use at bounding box center [1240, 386] width 10 height 10
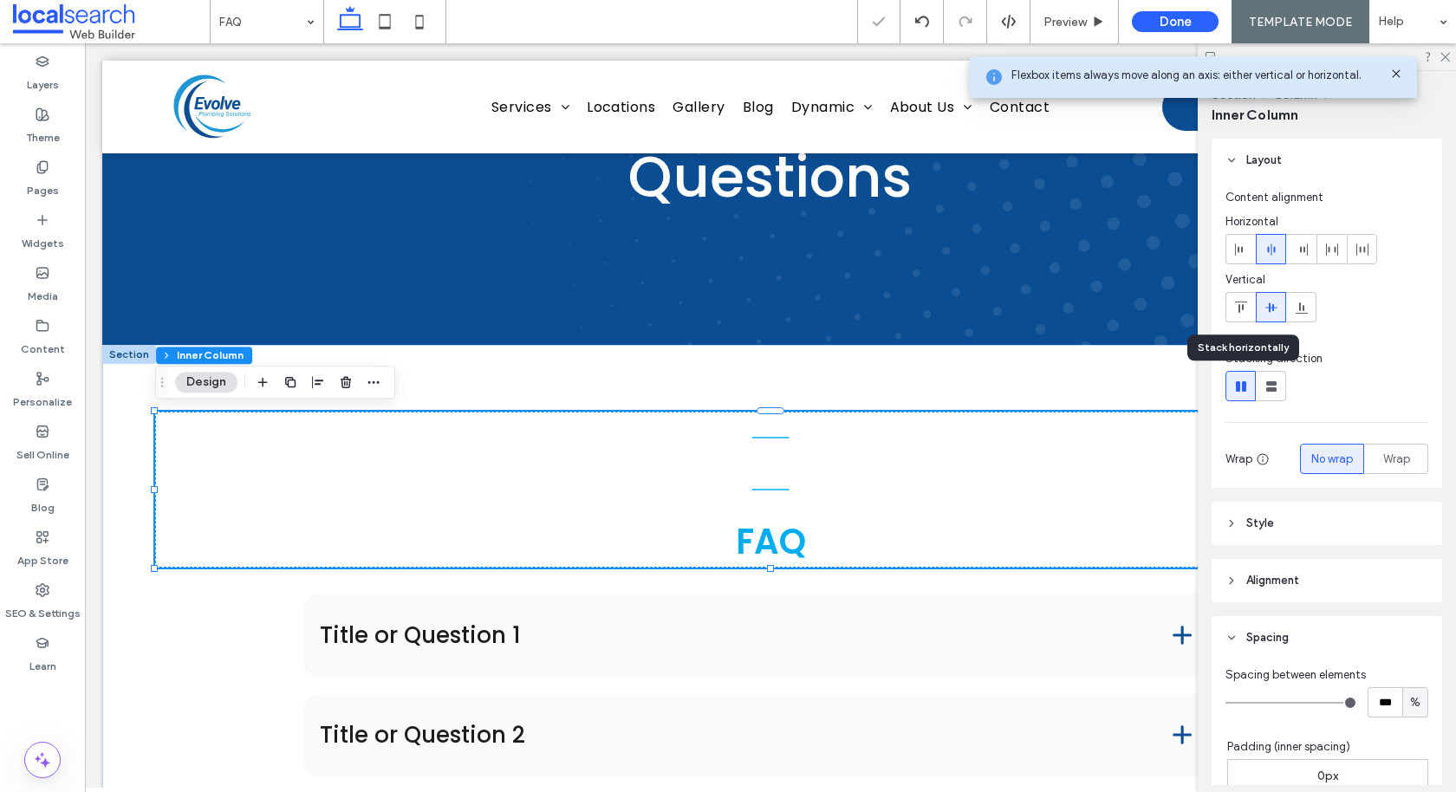
type input "*"
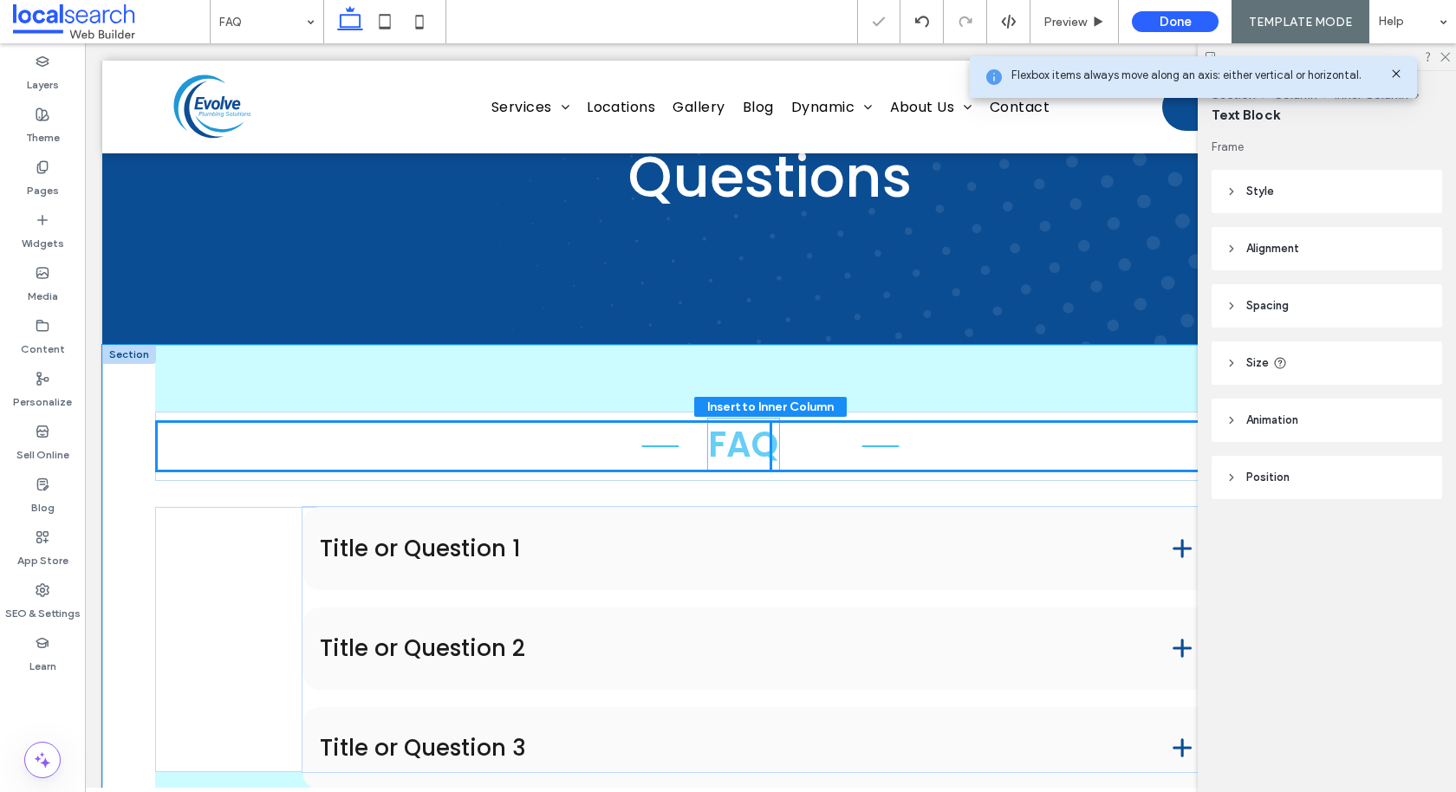
drag, startPoint x: 887, startPoint y: 451, endPoint x: 752, endPoint y: 447, distance: 135.2
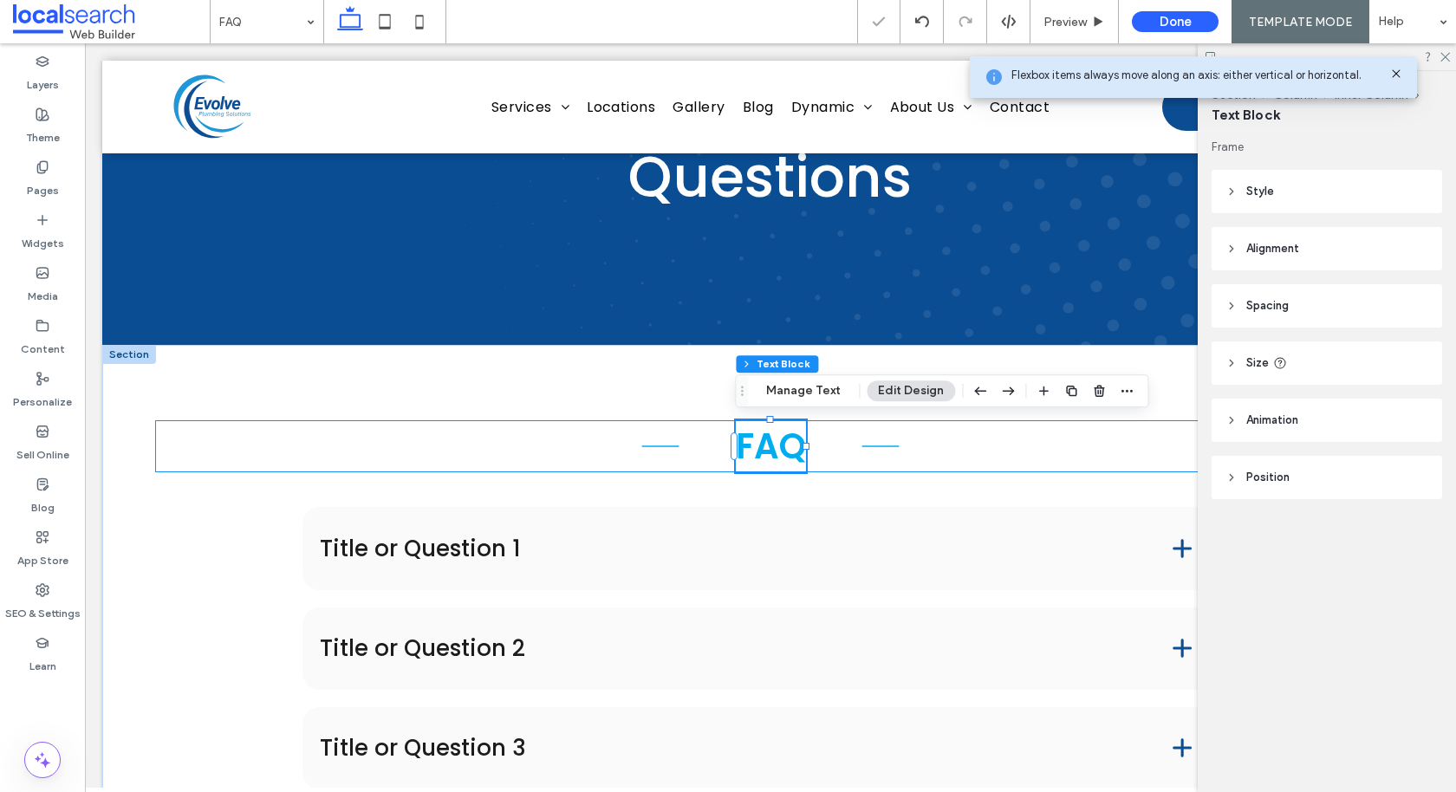
click at [833, 457] on div "FAQ" at bounding box center [770, 446] width 1230 height 52
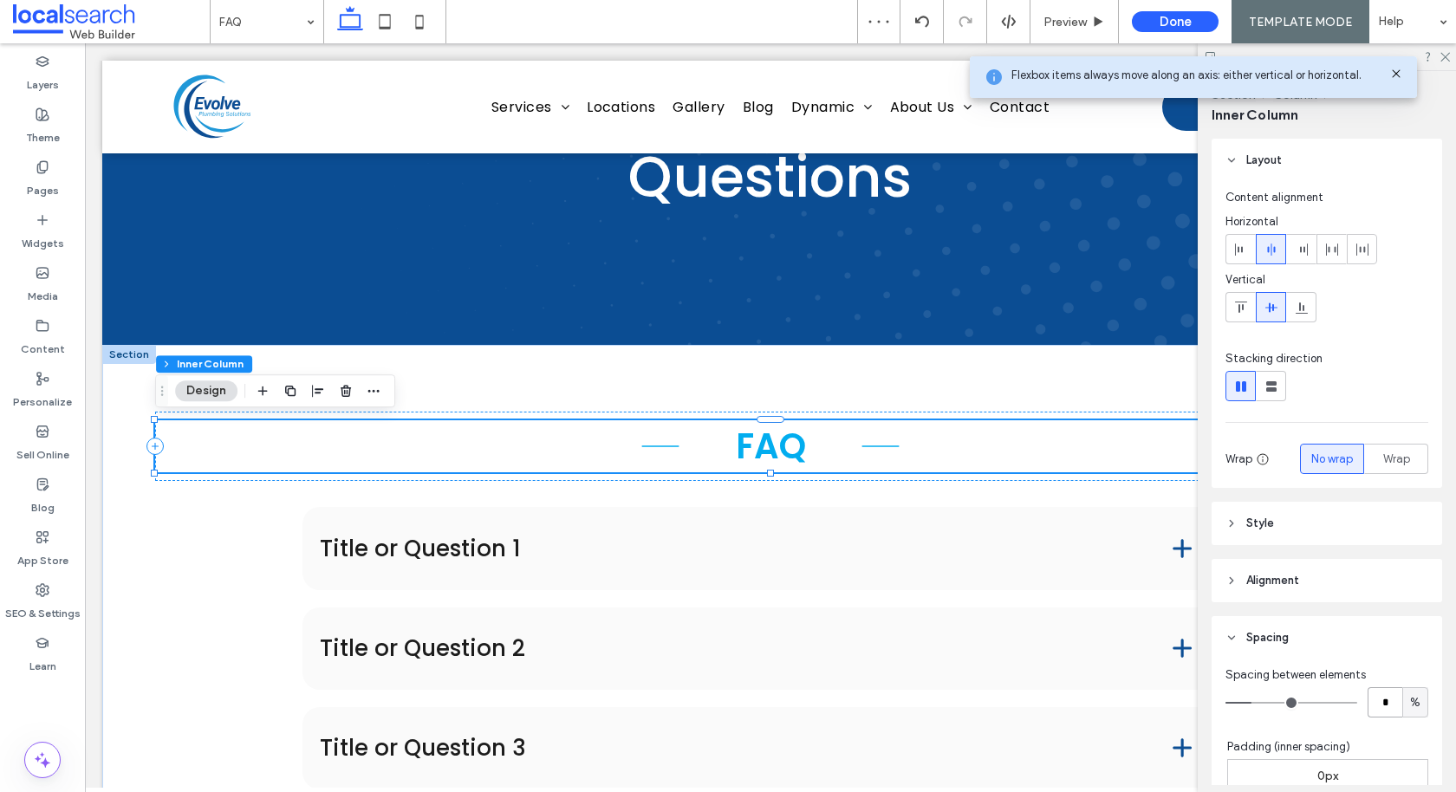
click at [1391, 695] on input "*" at bounding box center [1384, 702] width 35 height 30
type input "*"
click at [1076, 31] on div "Preview" at bounding box center [1074, 21] width 88 height 43
click at [1063, 23] on span "Preview" at bounding box center [1064, 22] width 43 height 15
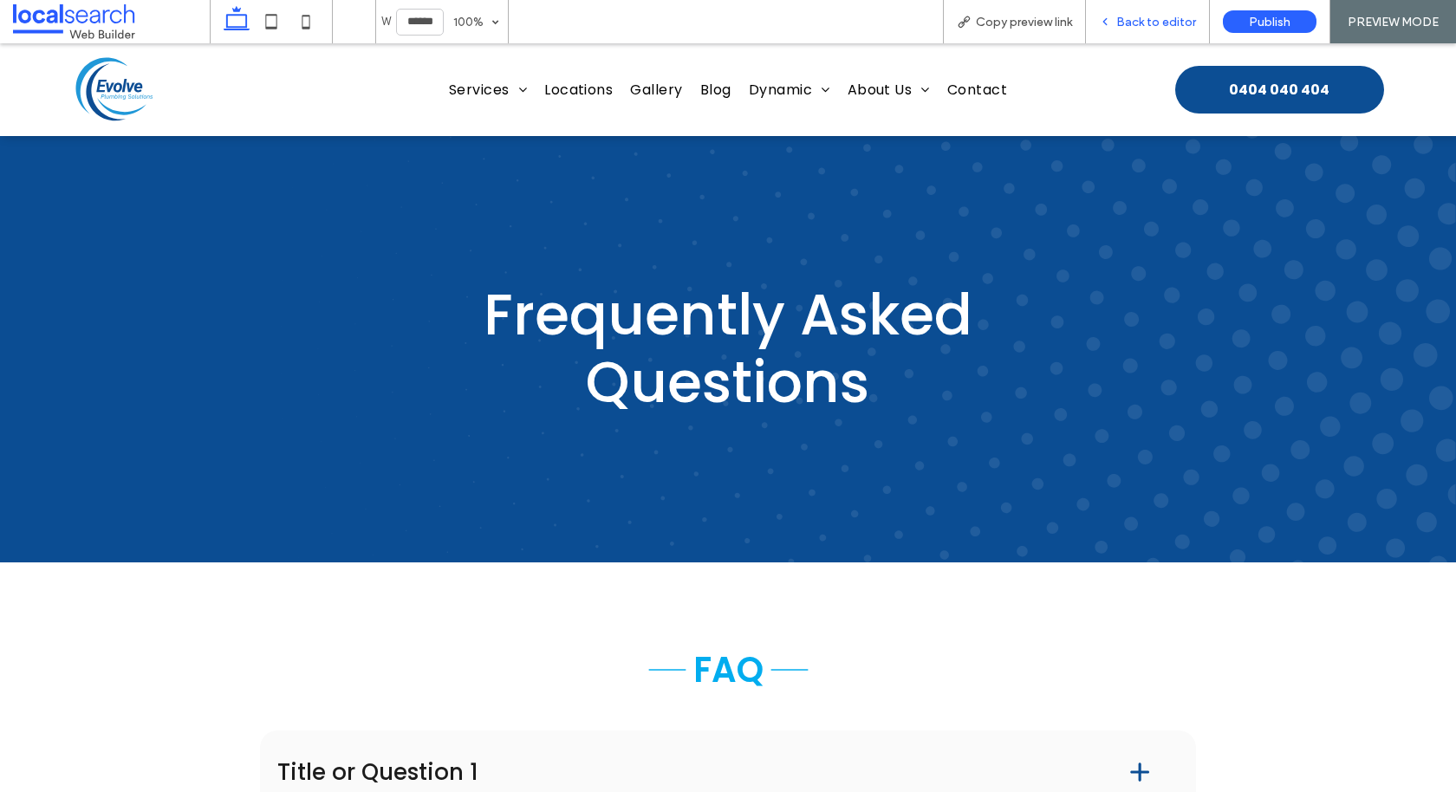
click at [1122, 31] on div "Back to editor" at bounding box center [1148, 21] width 124 height 43
click at [1131, 18] on span "Back to editor" at bounding box center [1156, 22] width 80 height 15
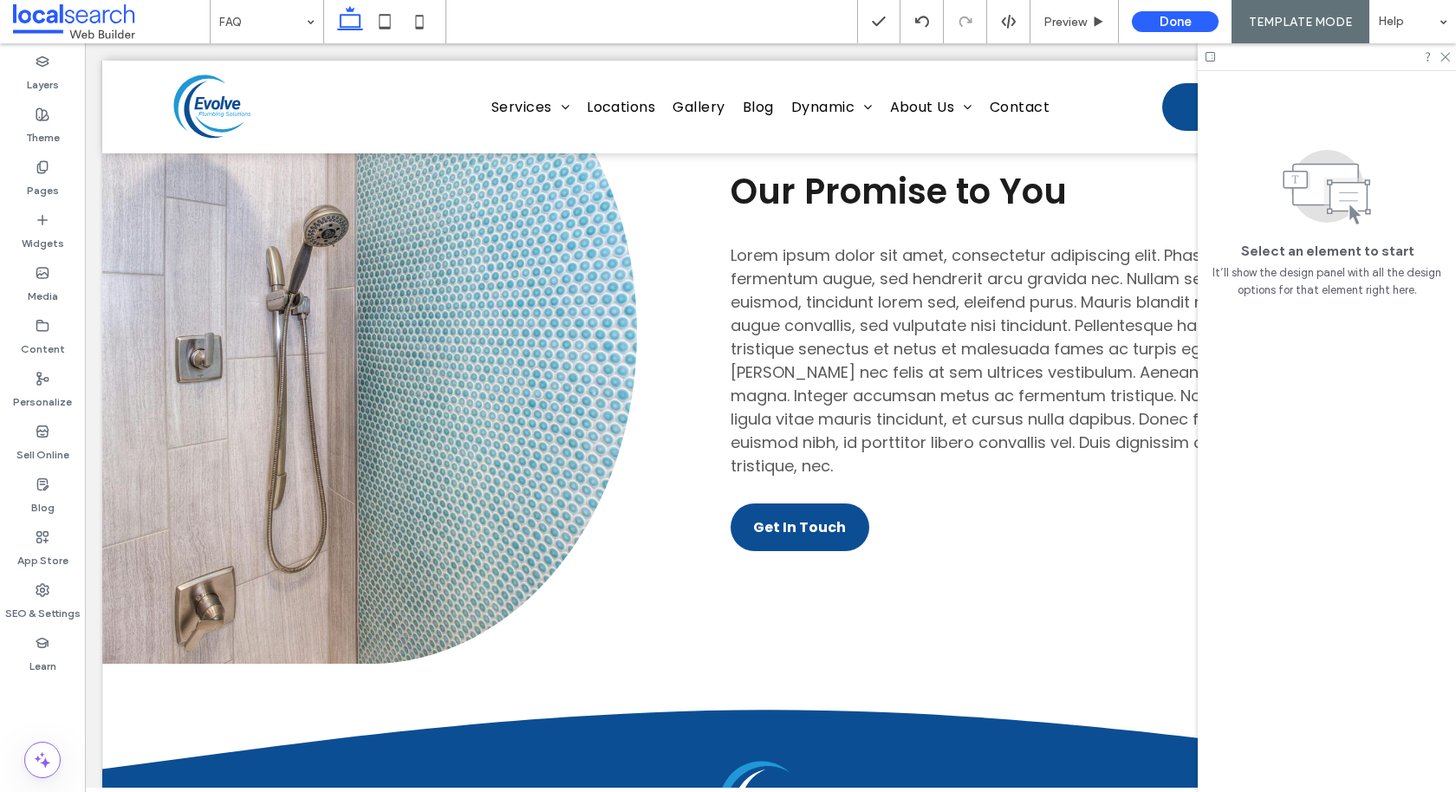
scroll to position [1152, 0]
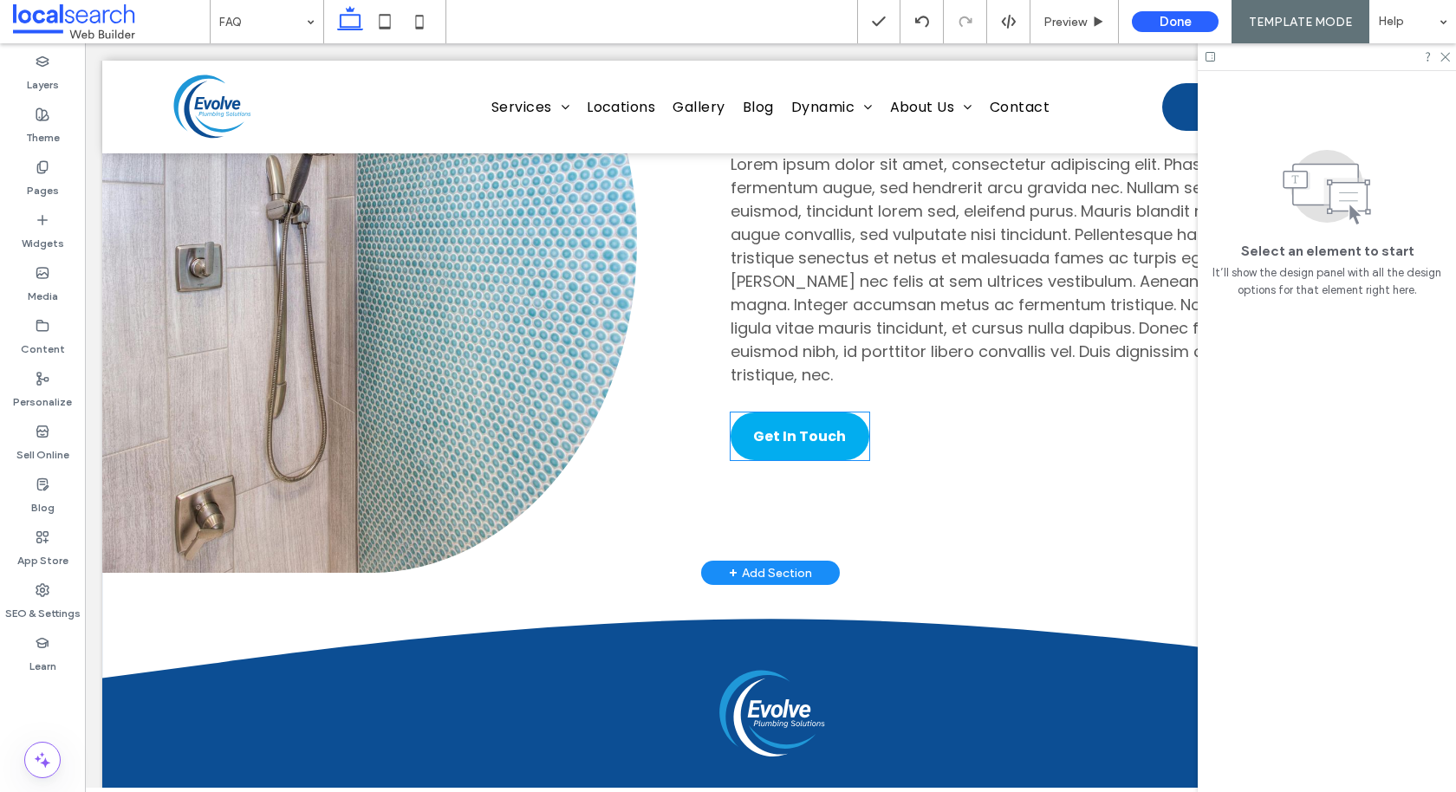
click at [790, 412] on link "Get In Touch" at bounding box center [799, 436] width 139 height 48
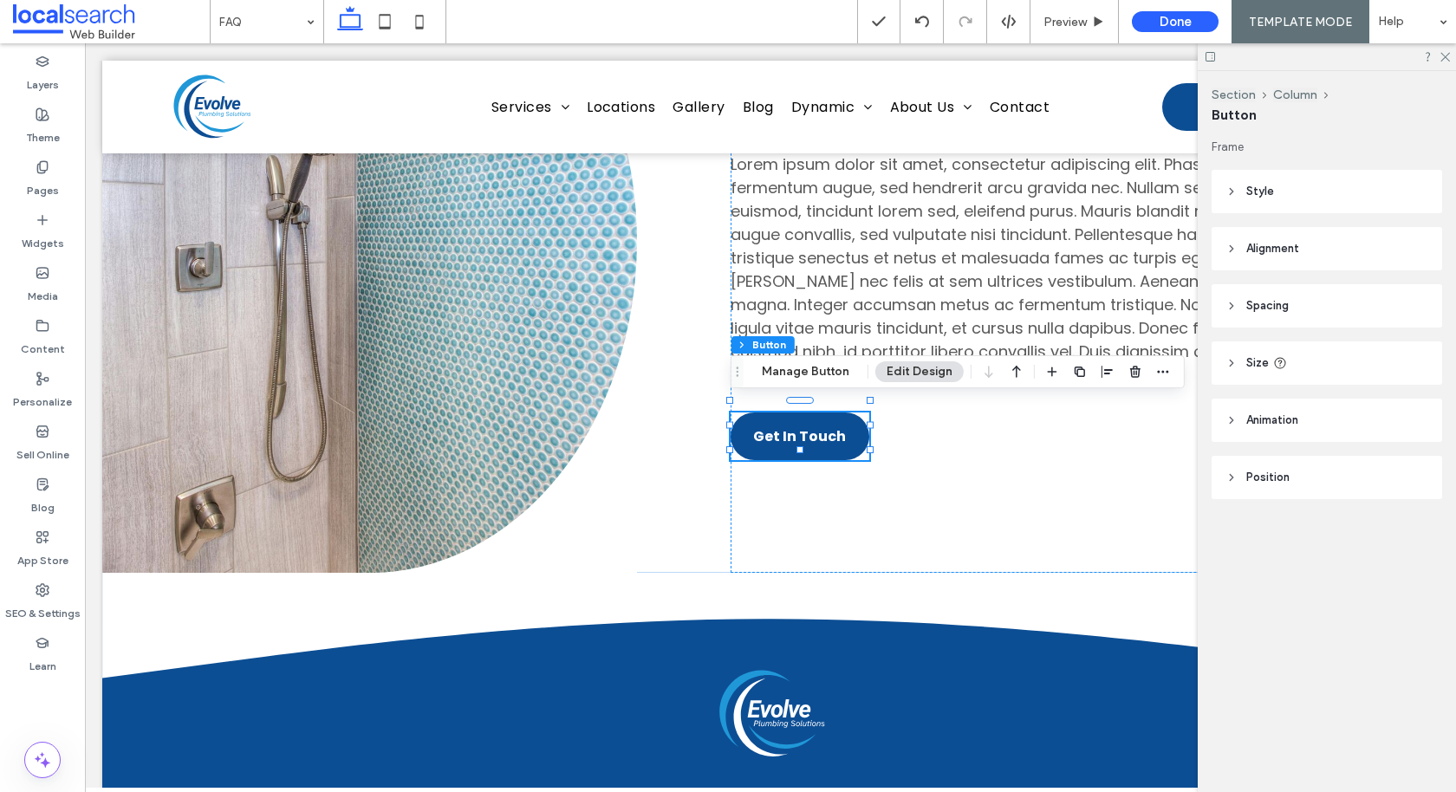
click at [1268, 372] on header "Size" at bounding box center [1326, 362] width 230 height 43
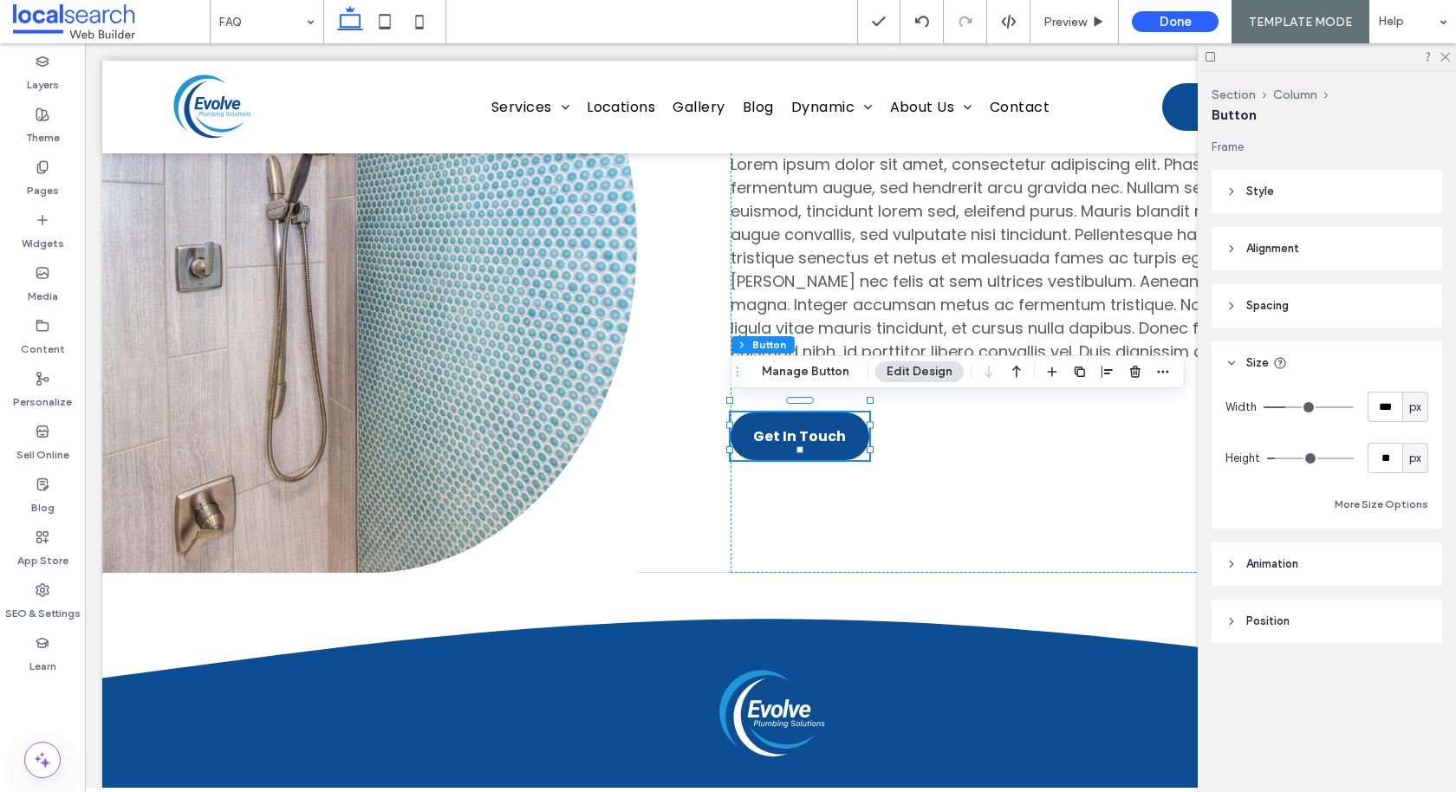
click at [1261, 198] on span "Style" at bounding box center [1260, 191] width 28 height 17
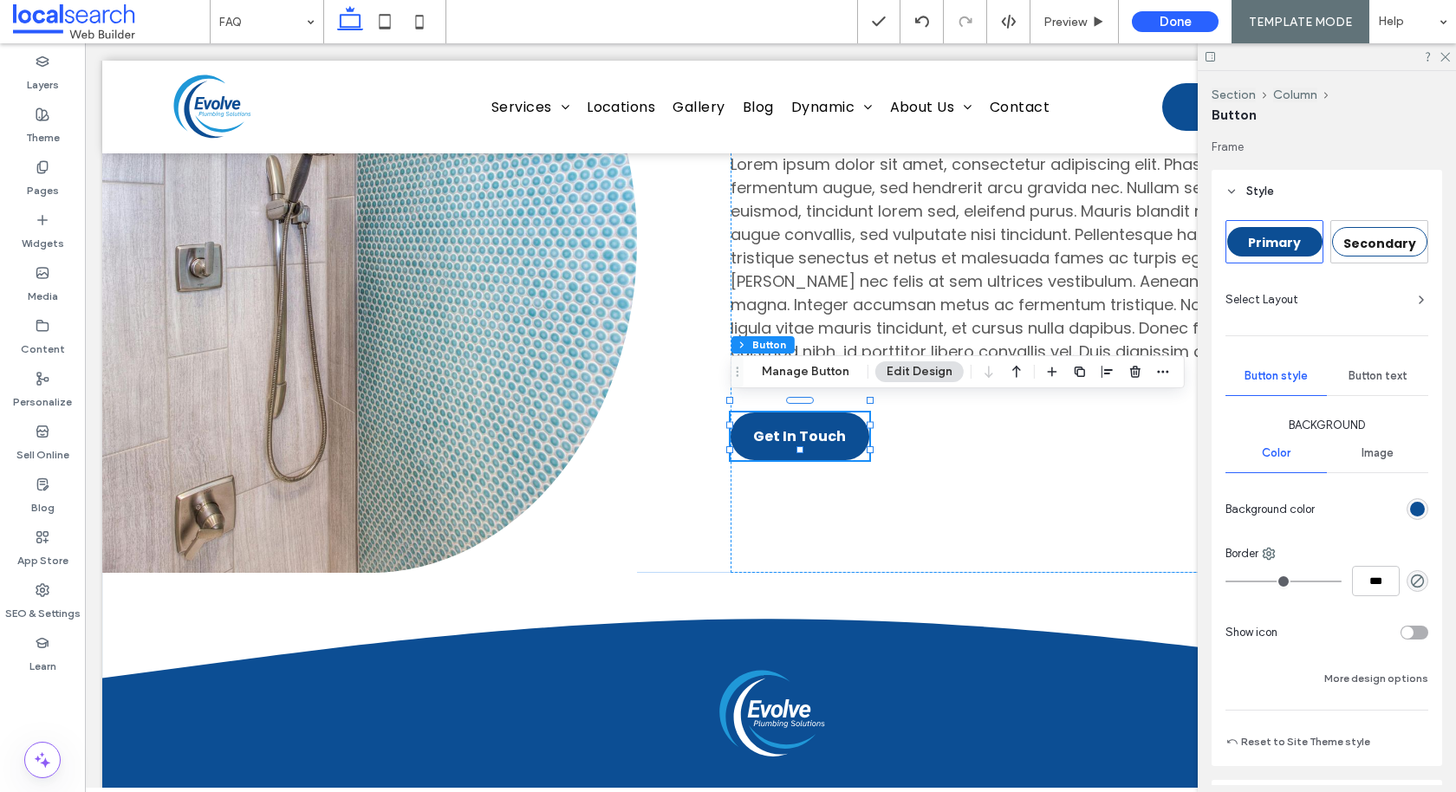
scroll to position [83, 0]
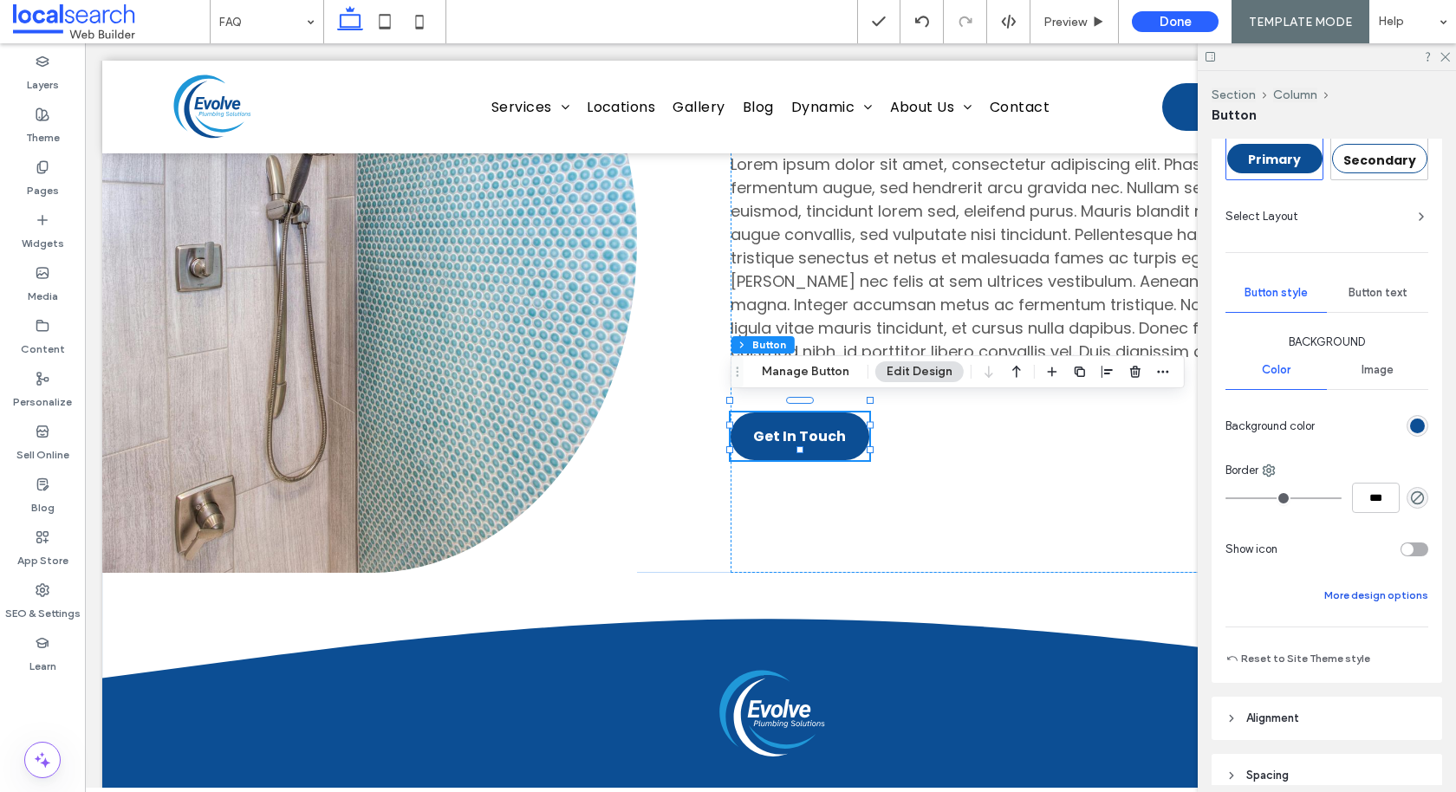
click at [1369, 593] on button "More design options" at bounding box center [1376, 595] width 104 height 21
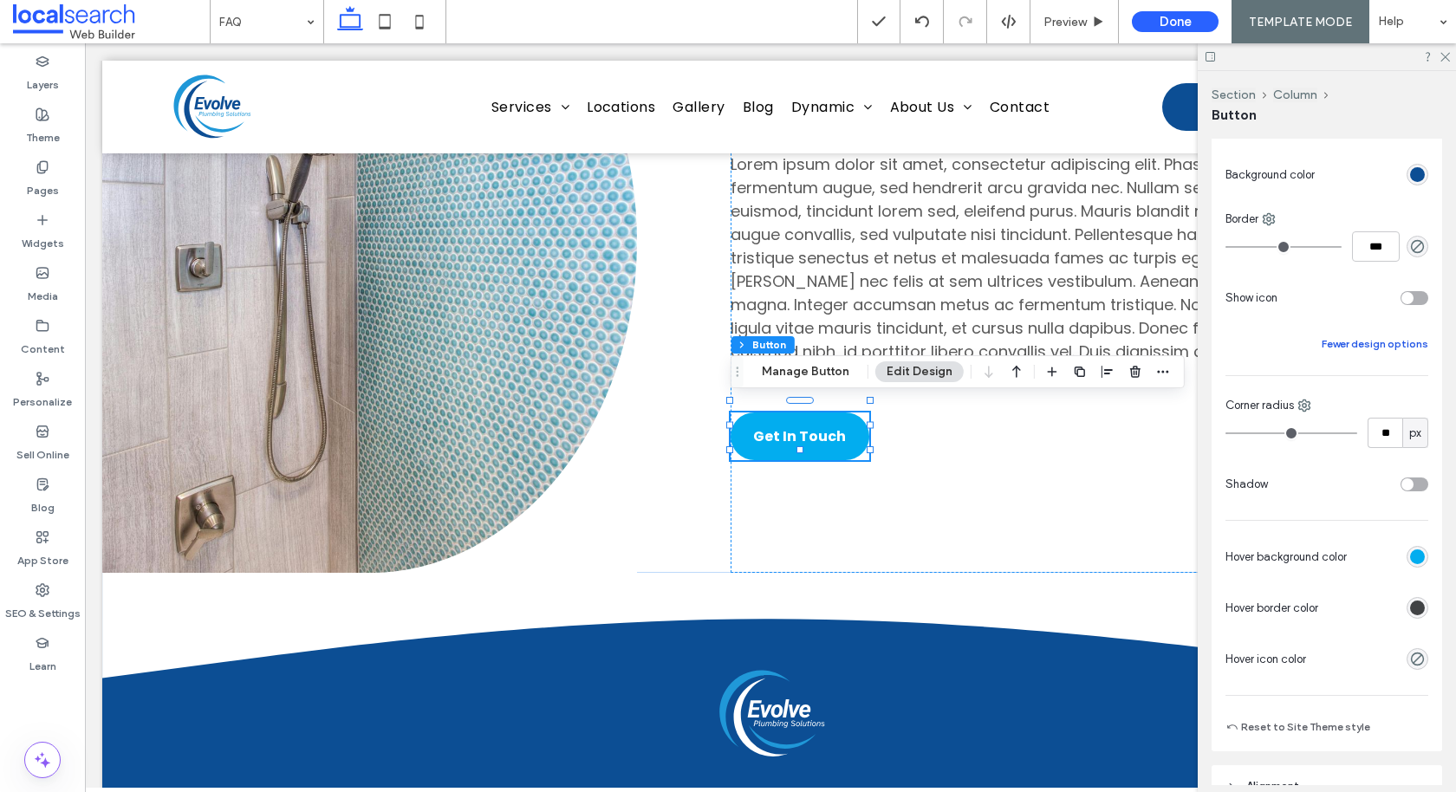
scroll to position [347, 0]
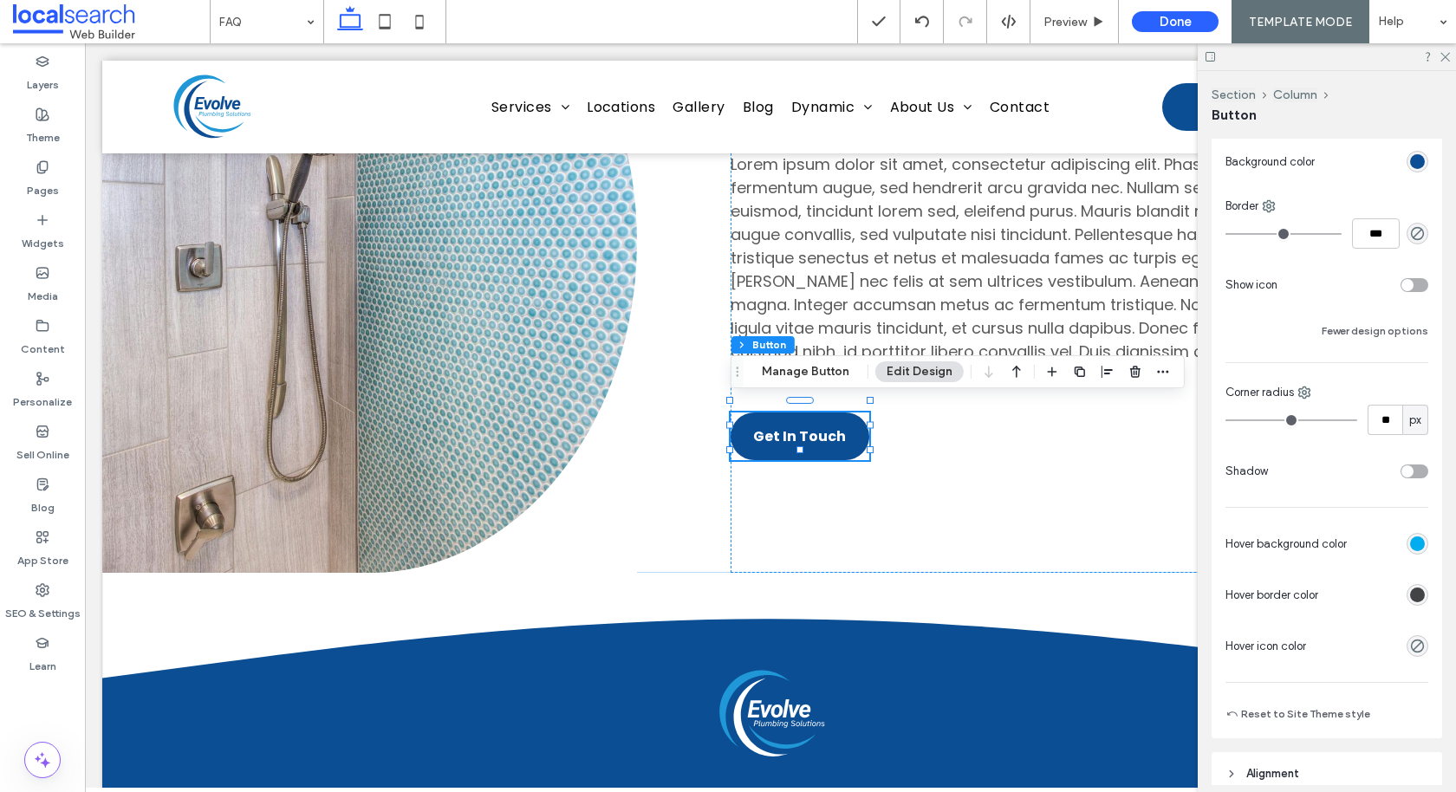
type input "**"
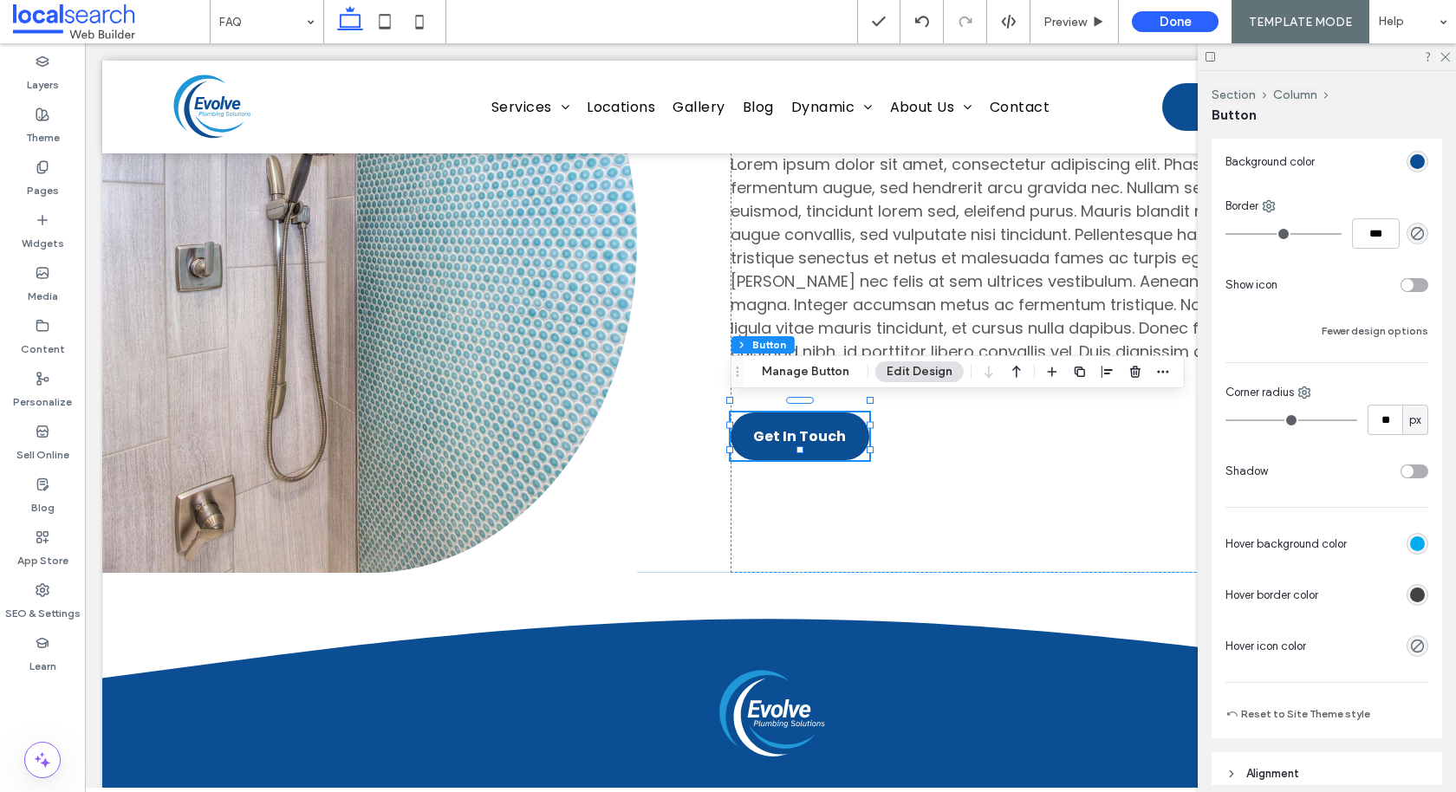
type input "**"
type input "*"
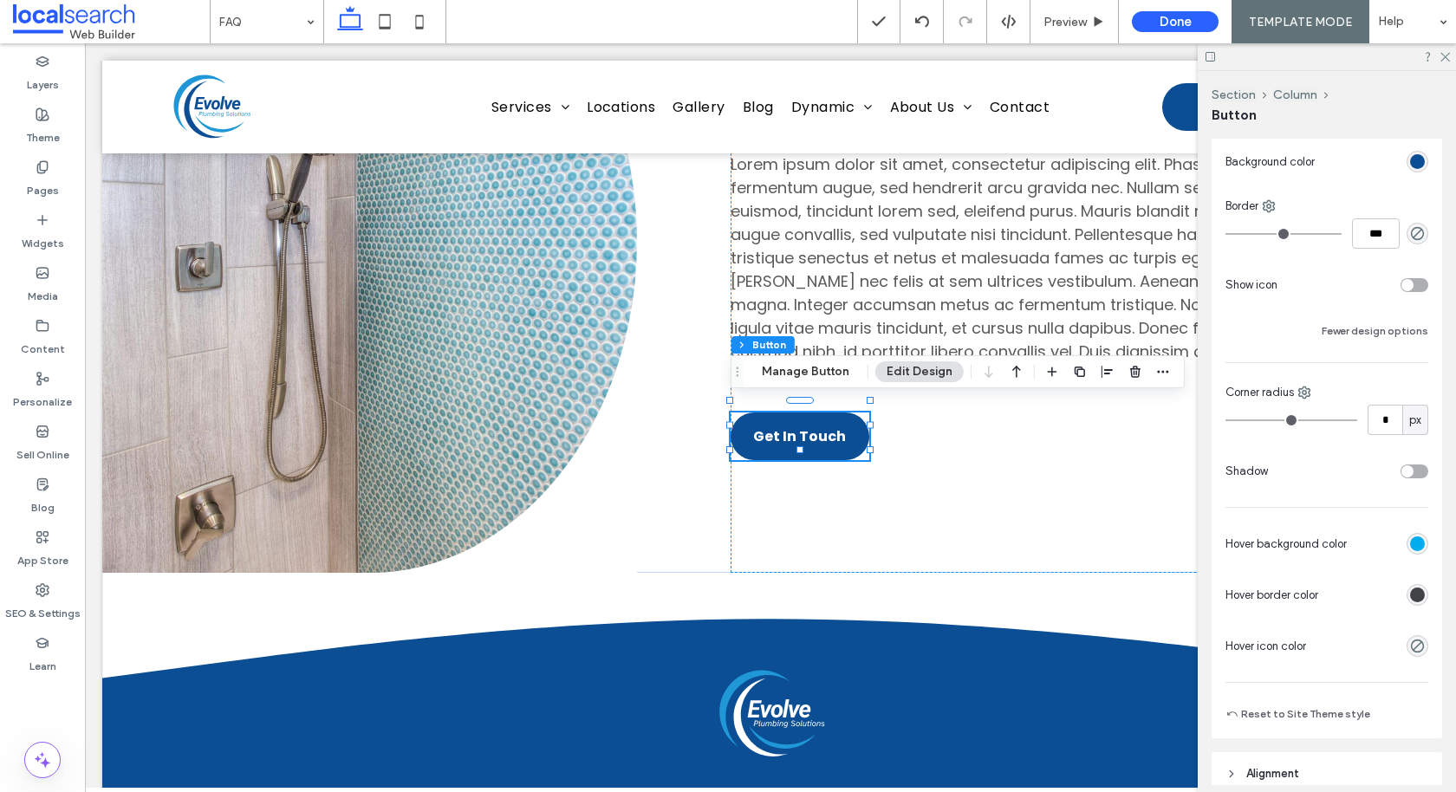
type input "*"
drag, startPoint x: 1291, startPoint y: 419, endPoint x: 1141, endPoint y: 419, distance: 149.9
type input "*"
click at [1225, 419] on input "range" at bounding box center [1291, 420] width 132 height 2
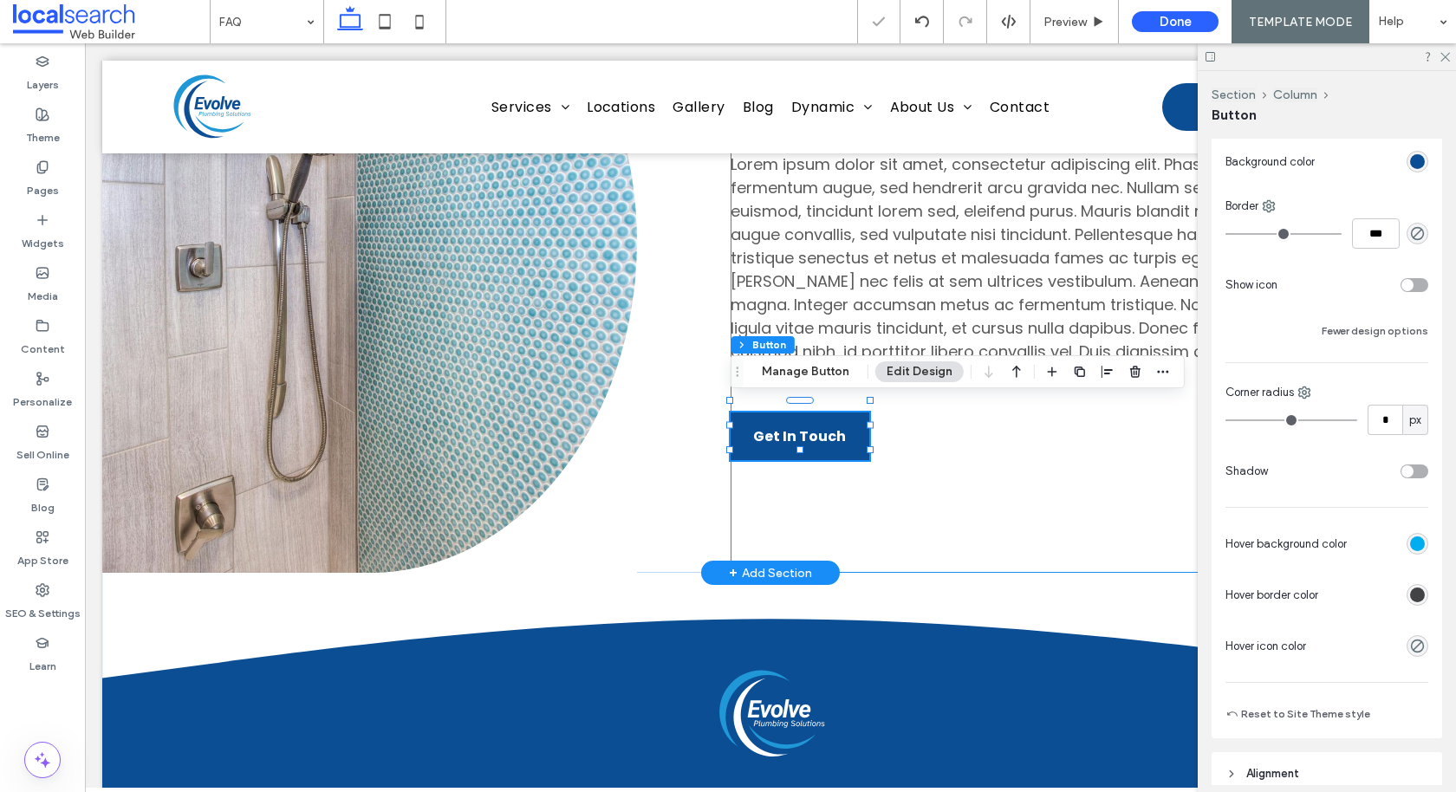
click at [853, 548] on div "why choose us Our Promise to You Lorem ipsum dolor sit amet, consectetur adipis…" at bounding box center [1084, 241] width 708 height 663
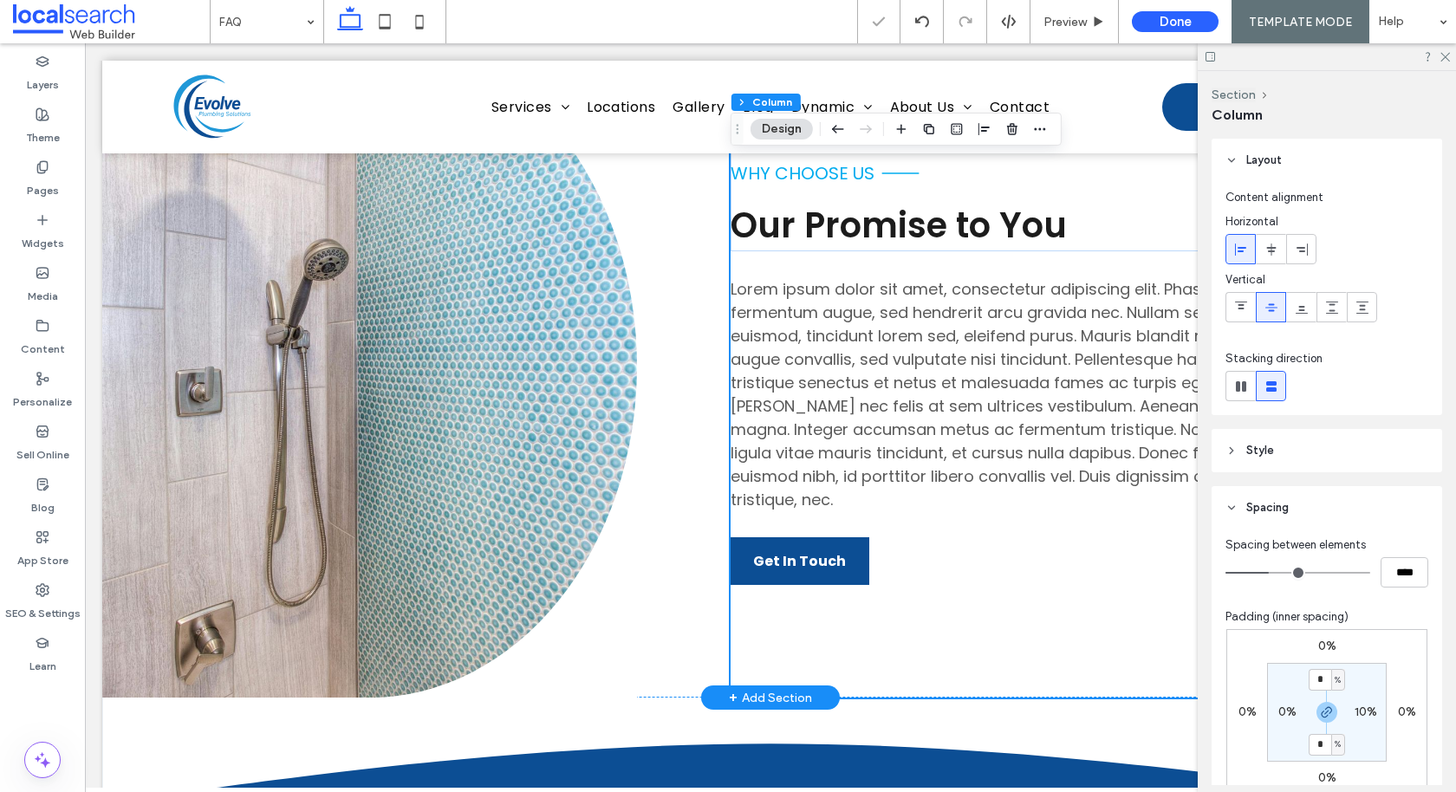
scroll to position [1008, 0]
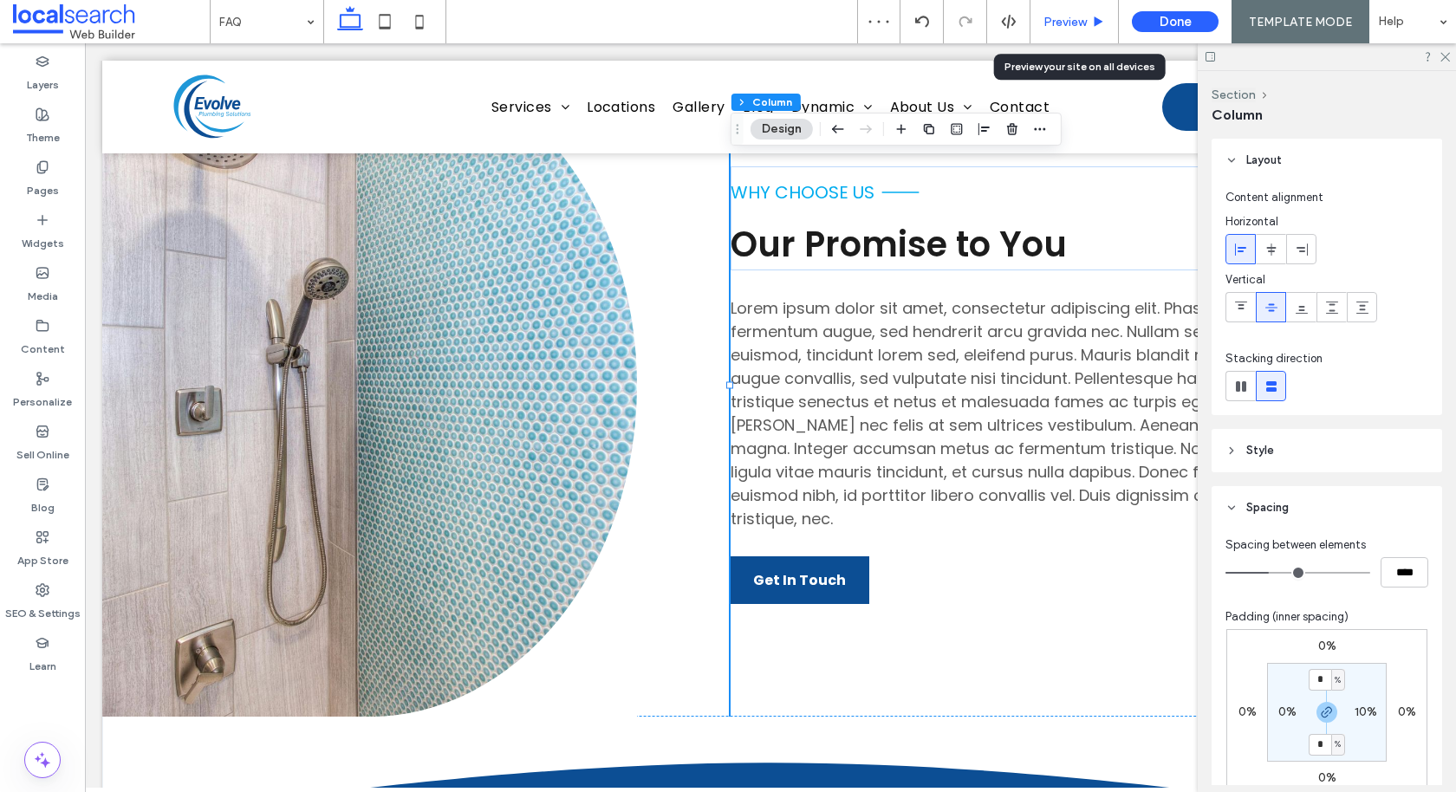
click at [1087, 29] on div "Preview" at bounding box center [1074, 21] width 88 height 43
click at [1071, 15] on span "Preview" at bounding box center [1064, 22] width 43 height 15
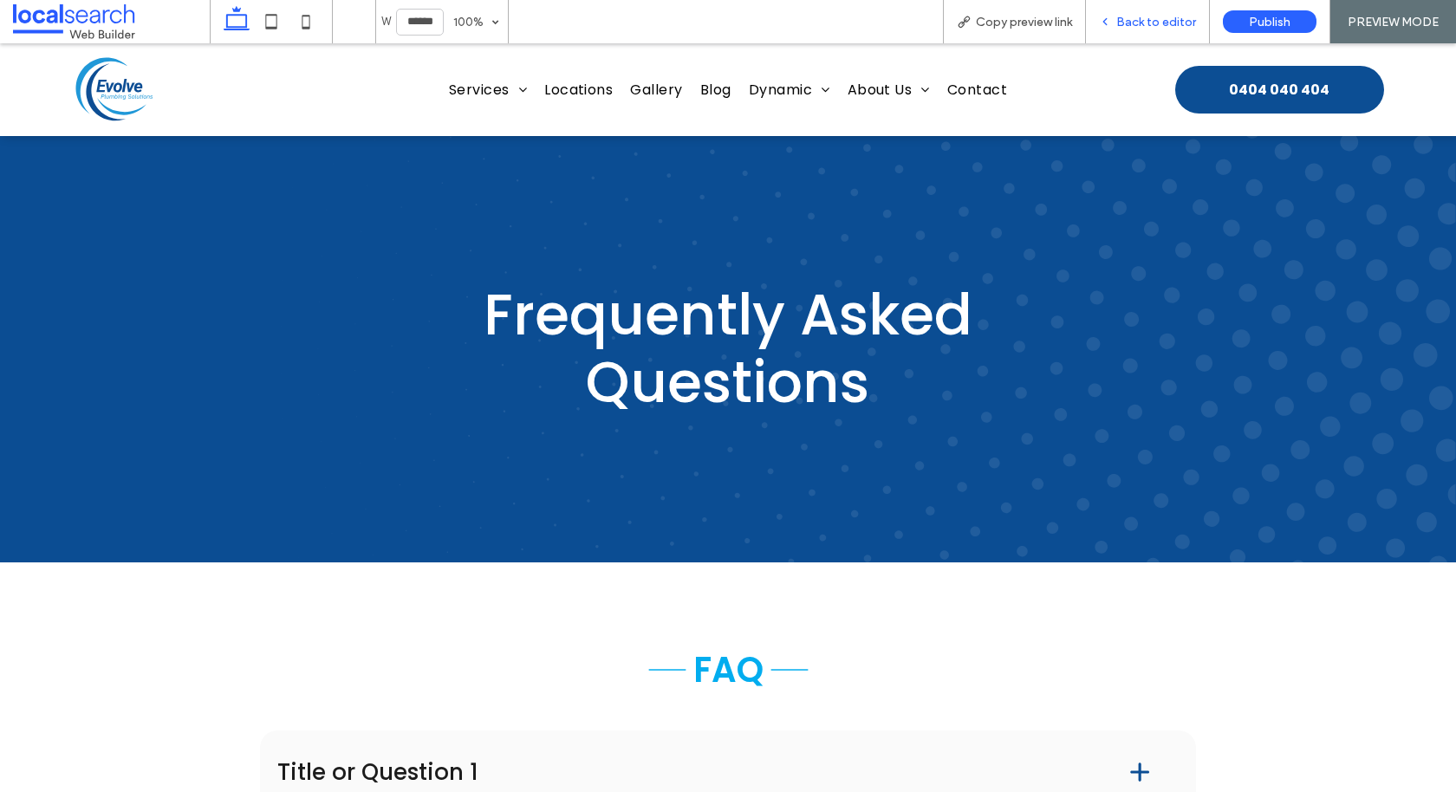
click at [1137, 27] on span "Back to editor" at bounding box center [1156, 22] width 80 height 15
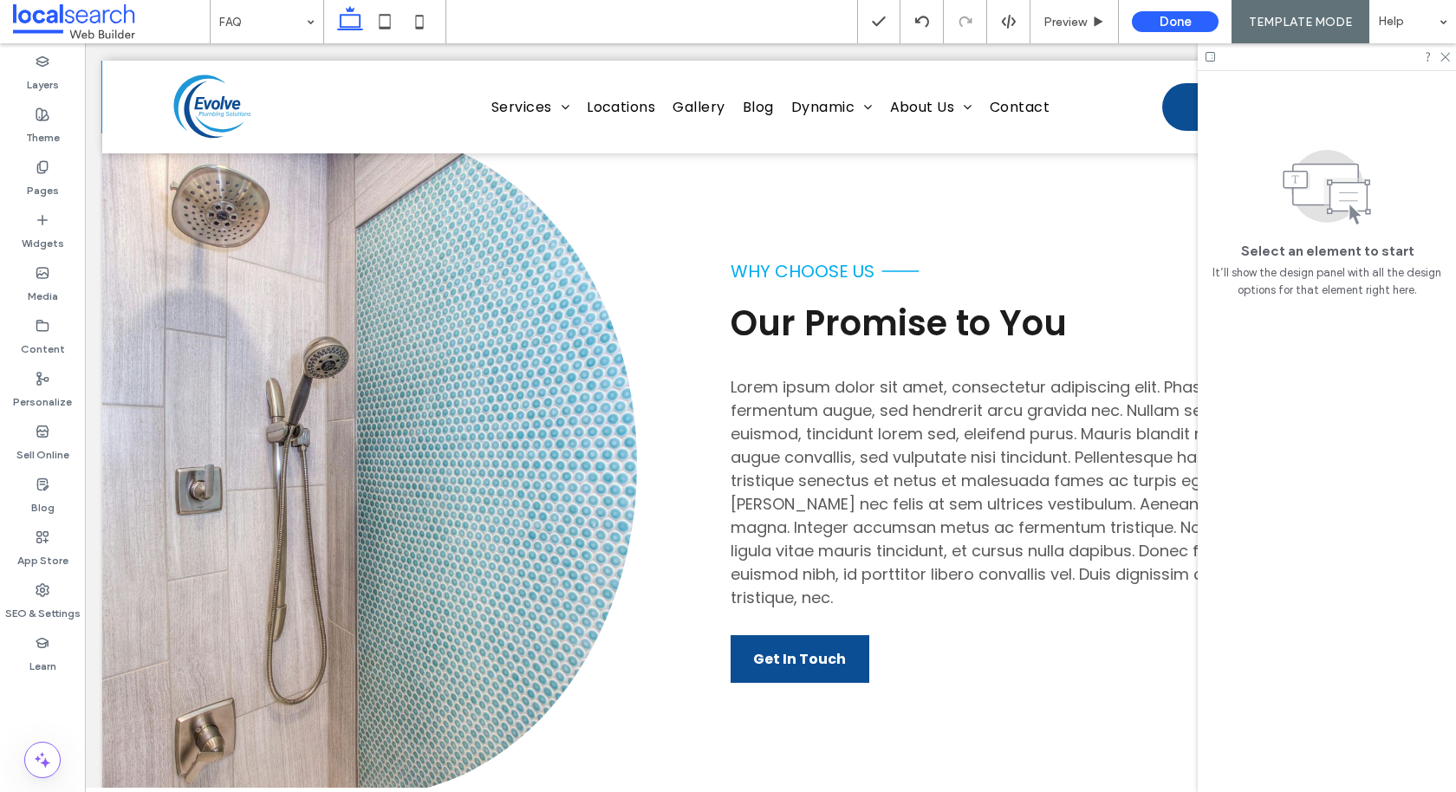
scroll to position [984, 0]
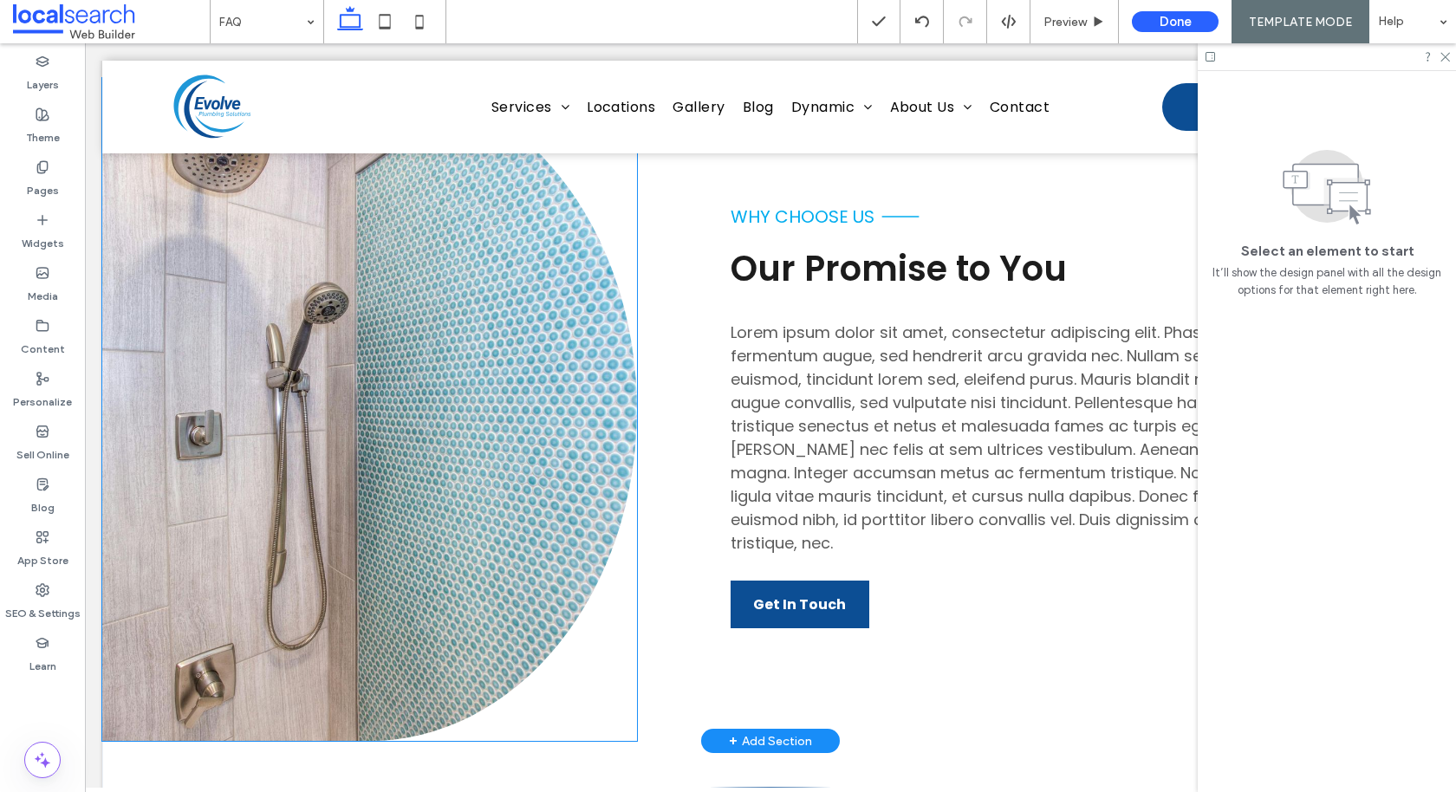
click at [307, 425] on link at bounding box center [369, 409] width 535 height 663
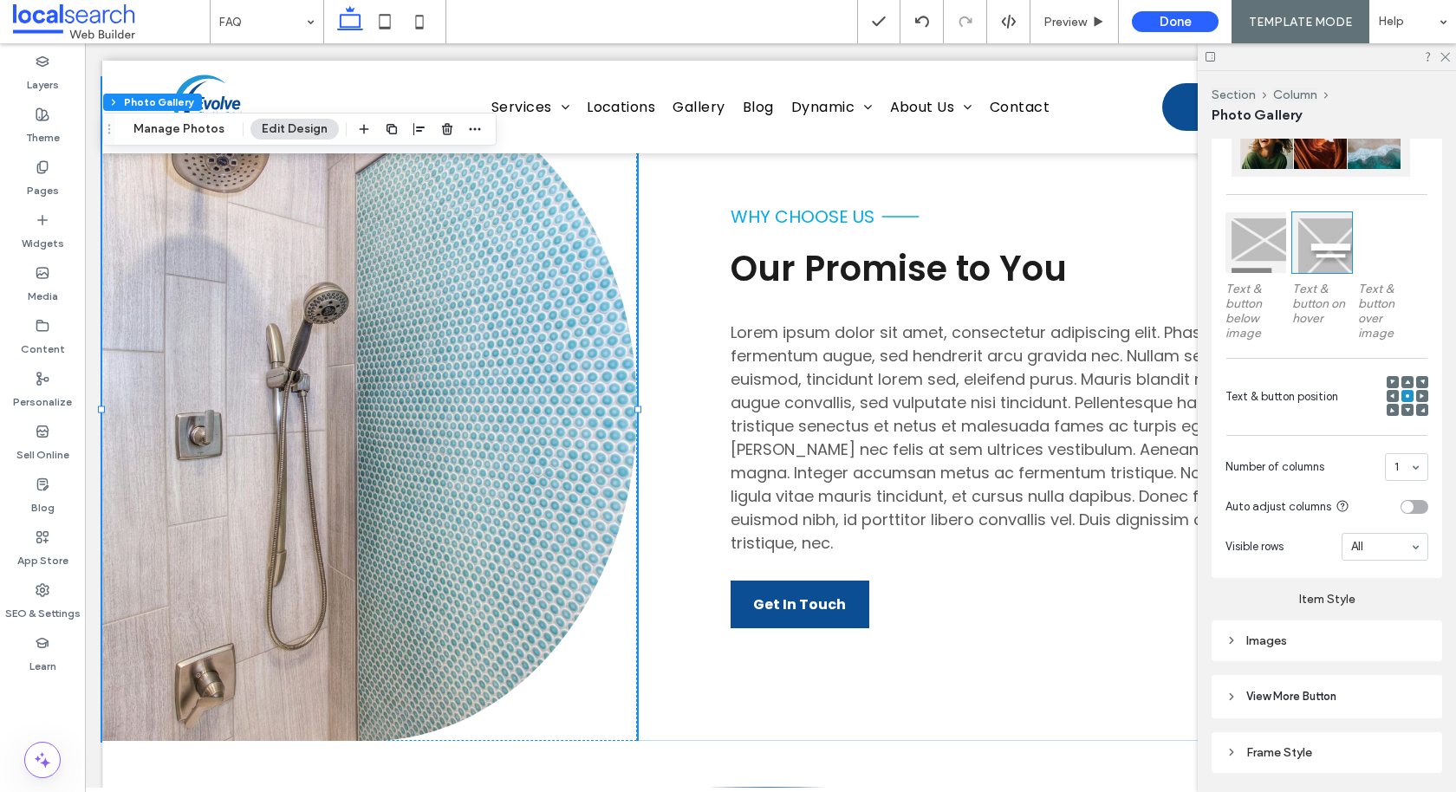
scroll to position [521, 0]
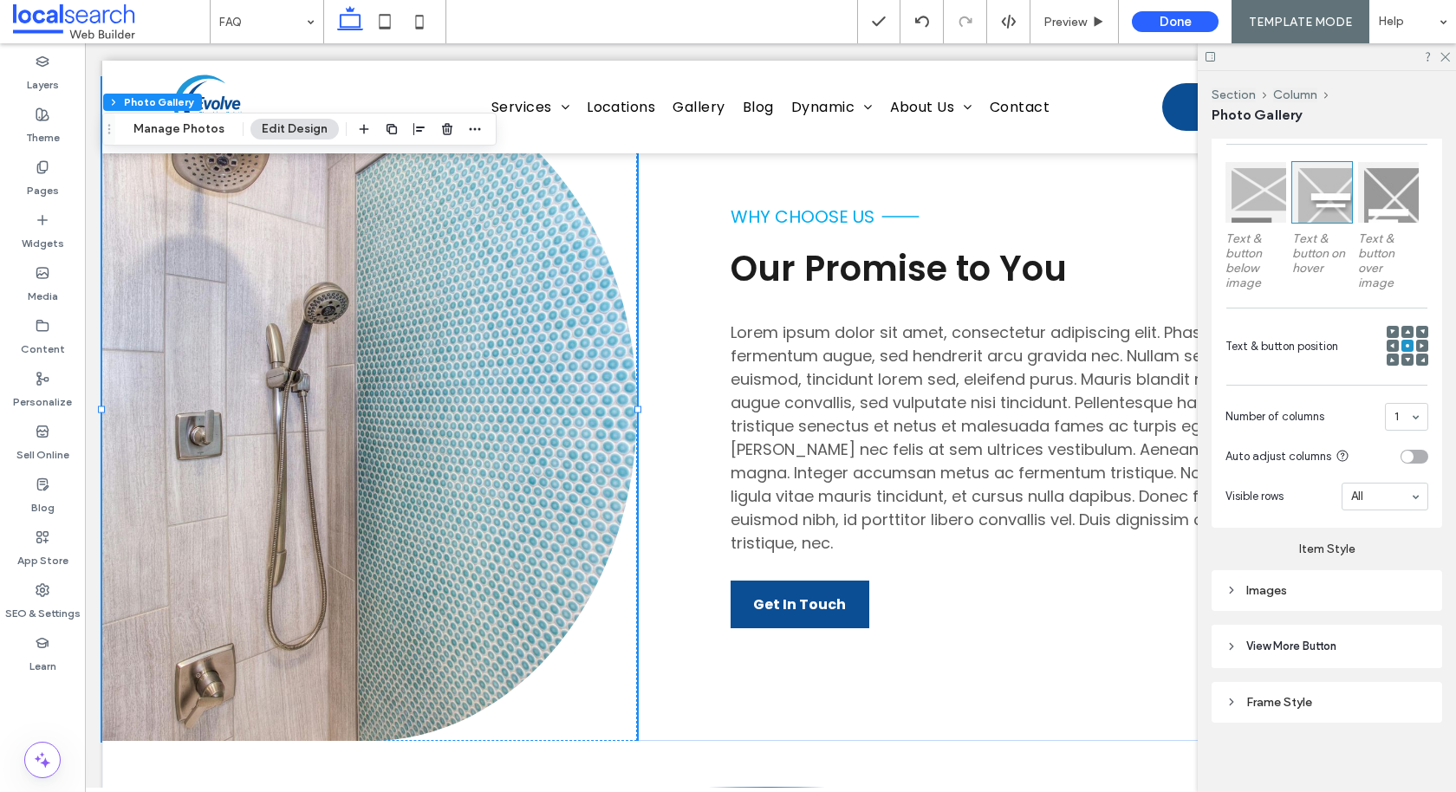
click at [1285, 583] on div "Images" at bounding box center [1326, 590] width 203 height 15
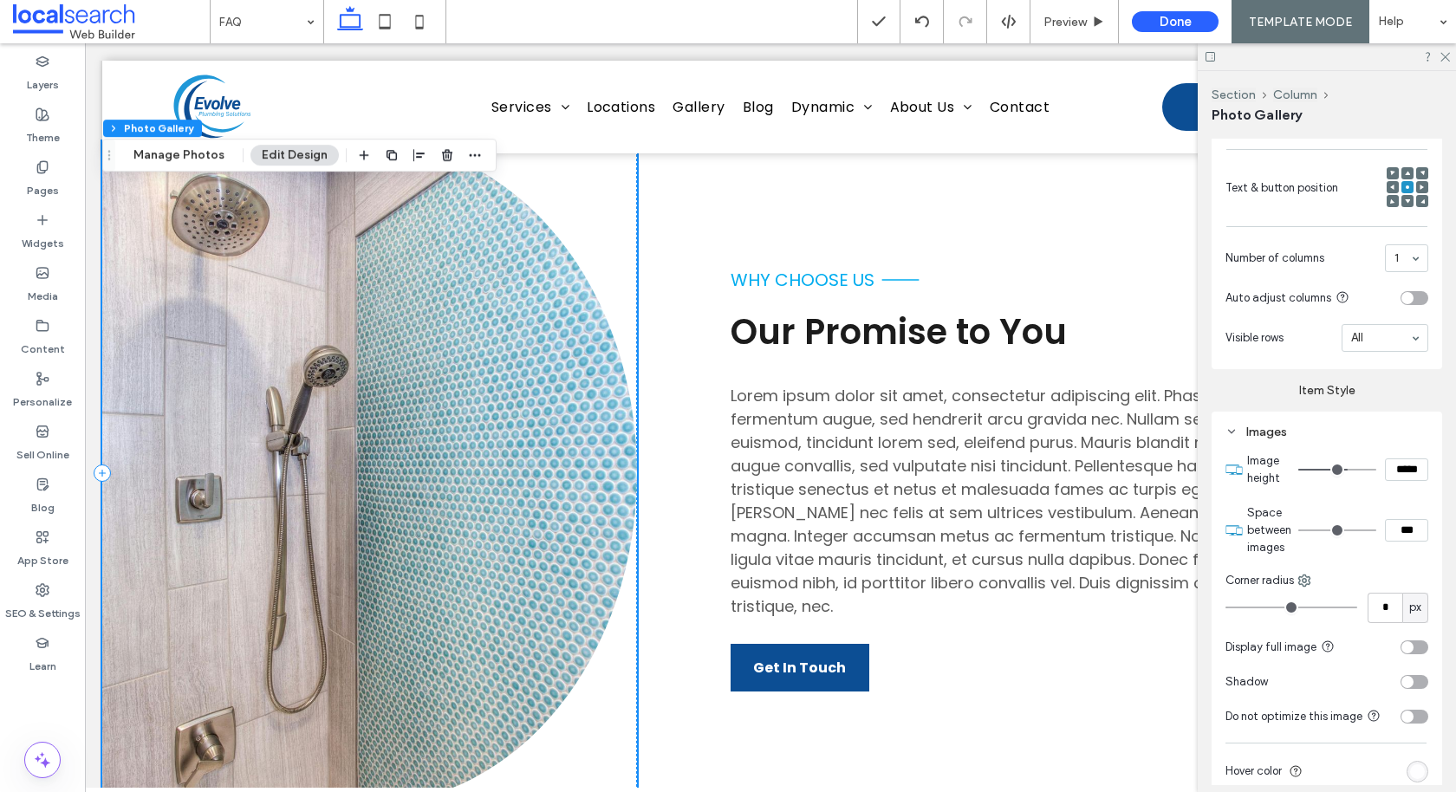
scroll to position [947, 0]
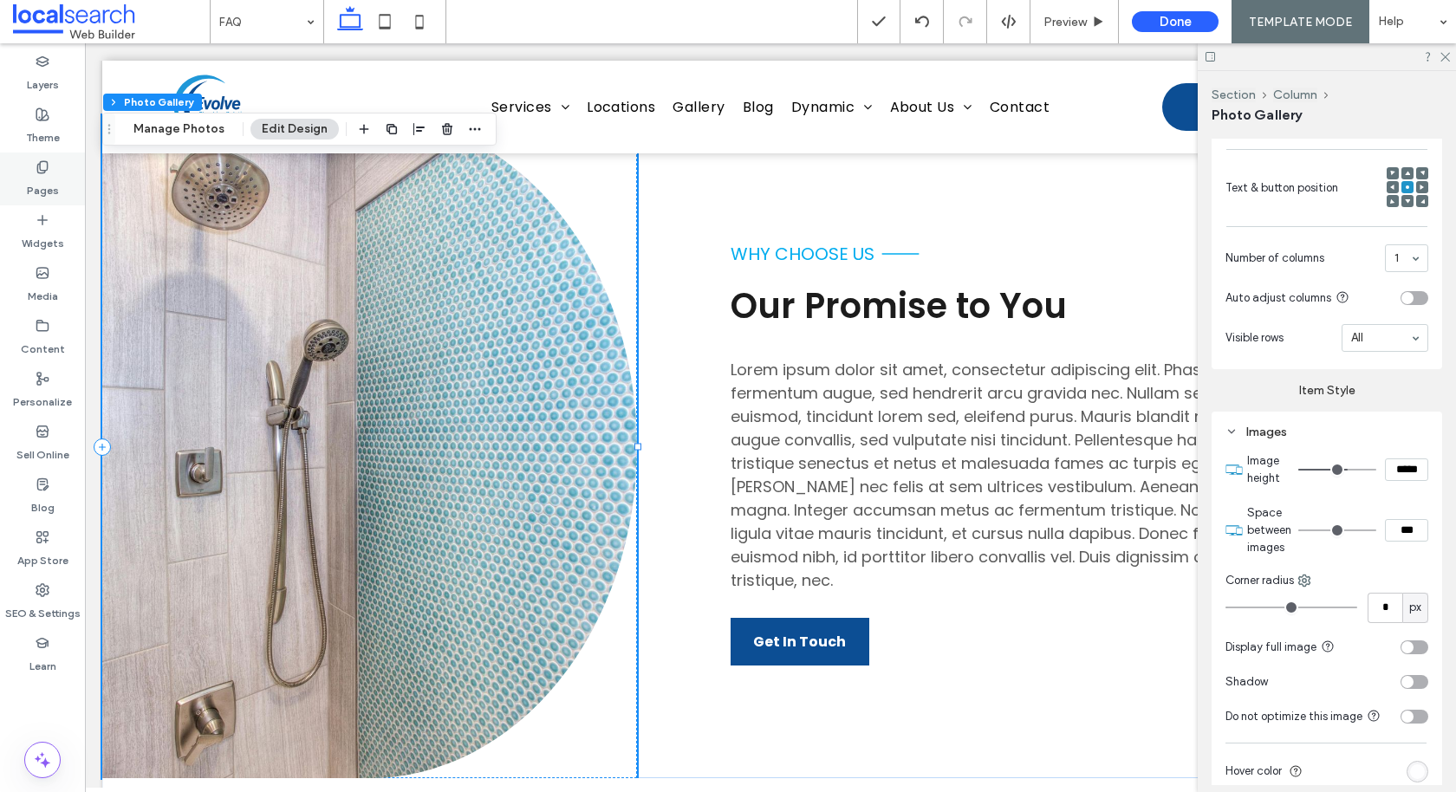
click at [29, 178] on label "Pages" at bounding box center [43, 186] width 32 height 24
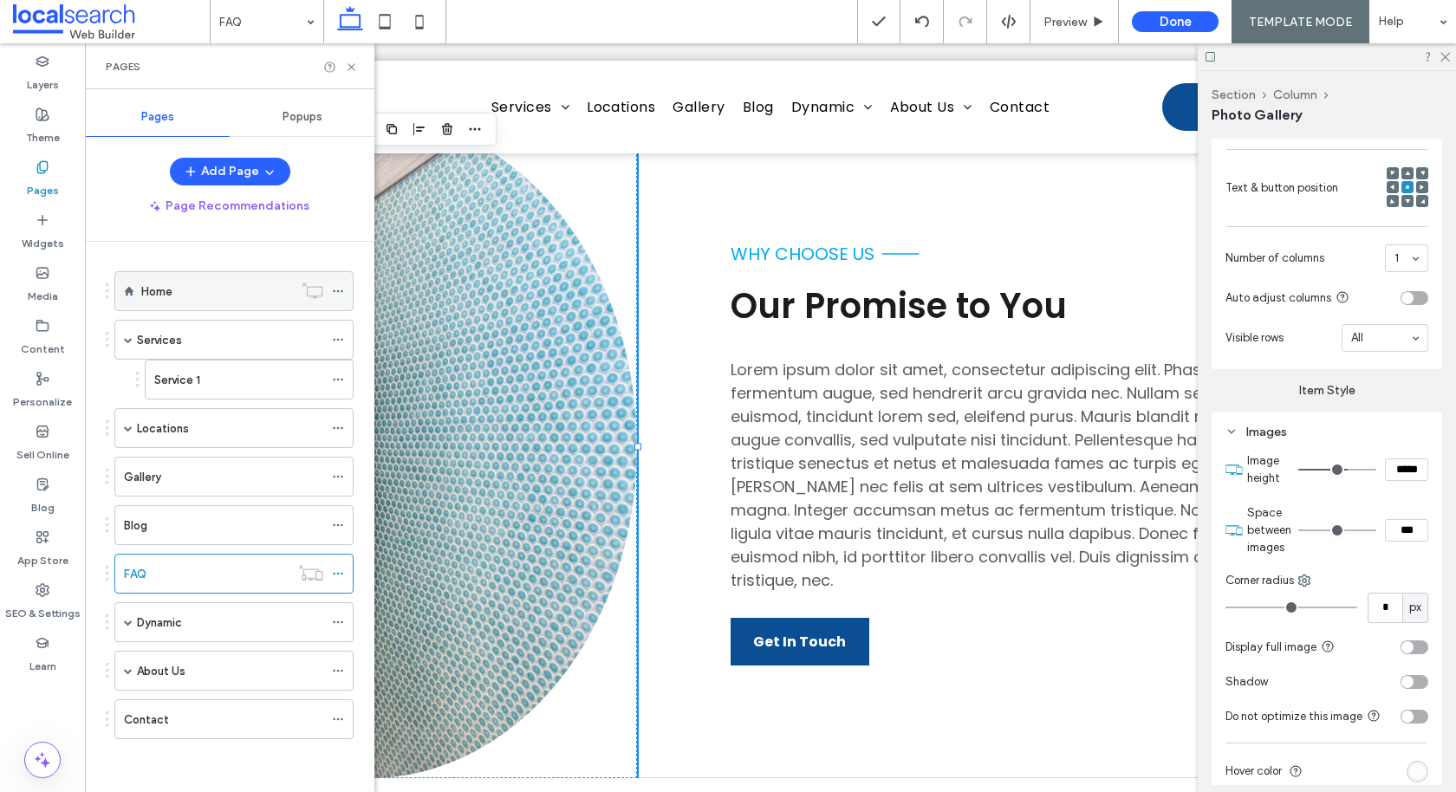
click at [164, 281] on label "Home" at bounding box center [156, 291] width 31 height 30
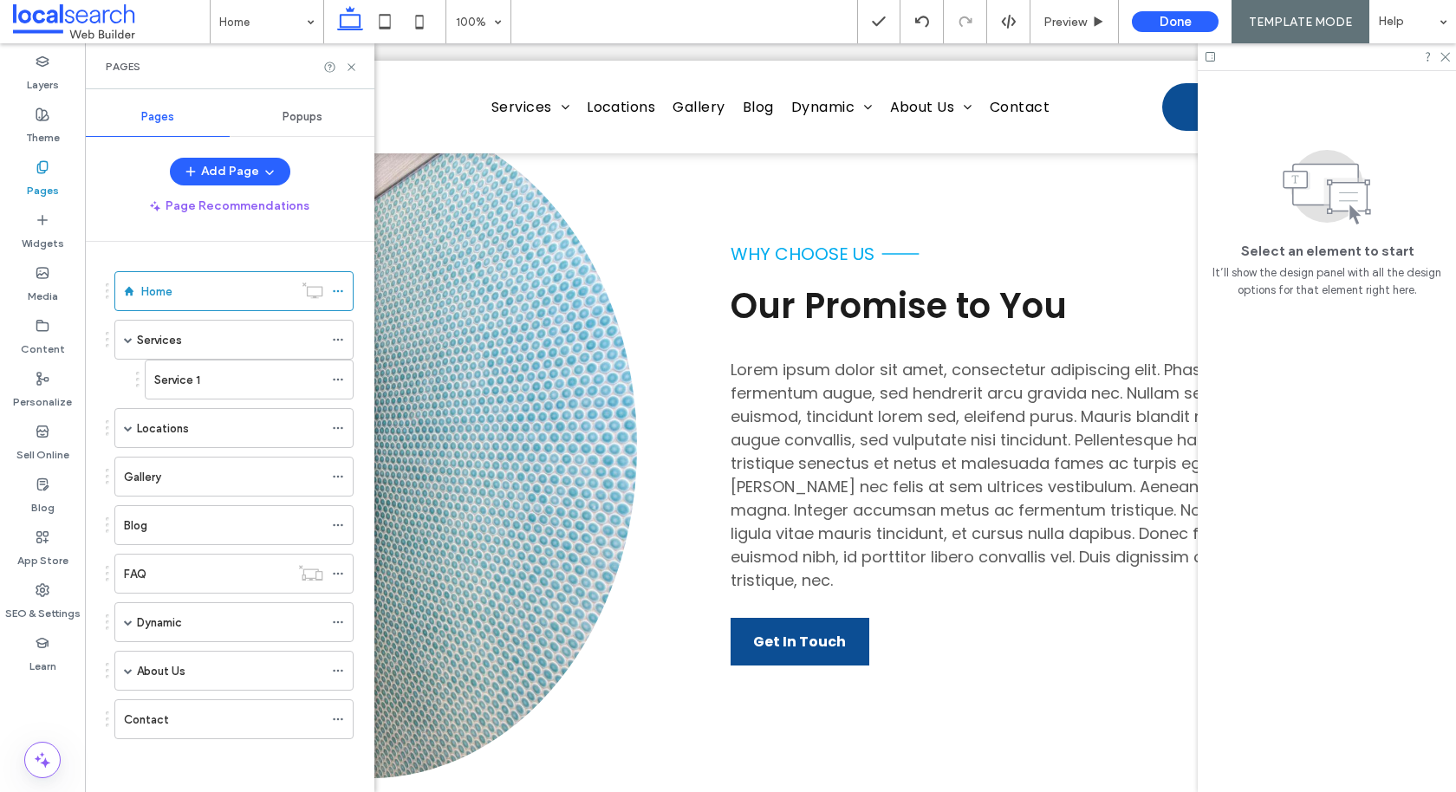
click at [347, 63] on div at bounding box center [728, 396] width 1456 height 792
click at [353, 65] on icon at bounding box center [351, 67] width 13 height 13
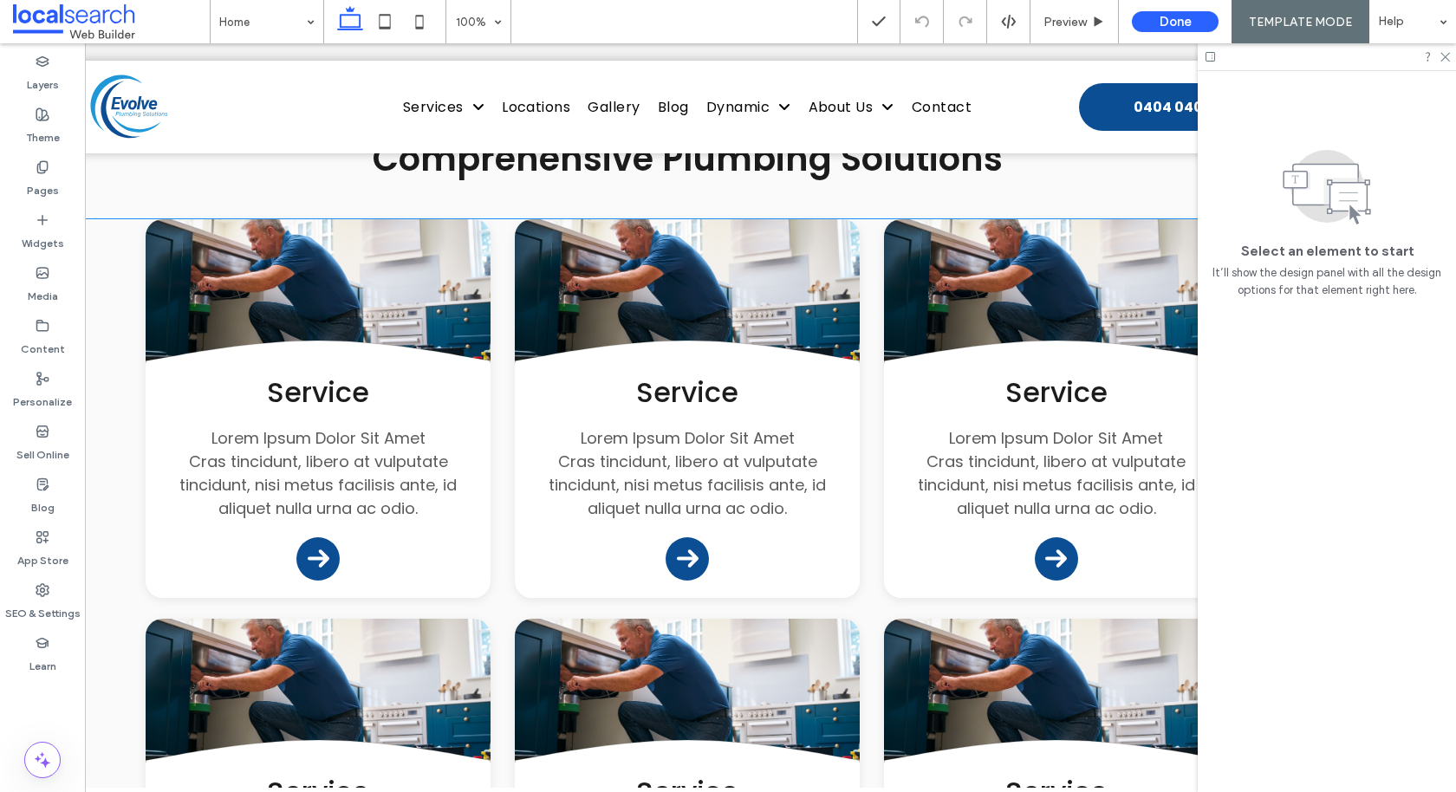
scroll to position [1734, 0]
